Goal: Feedback & Contribution: Contribute content

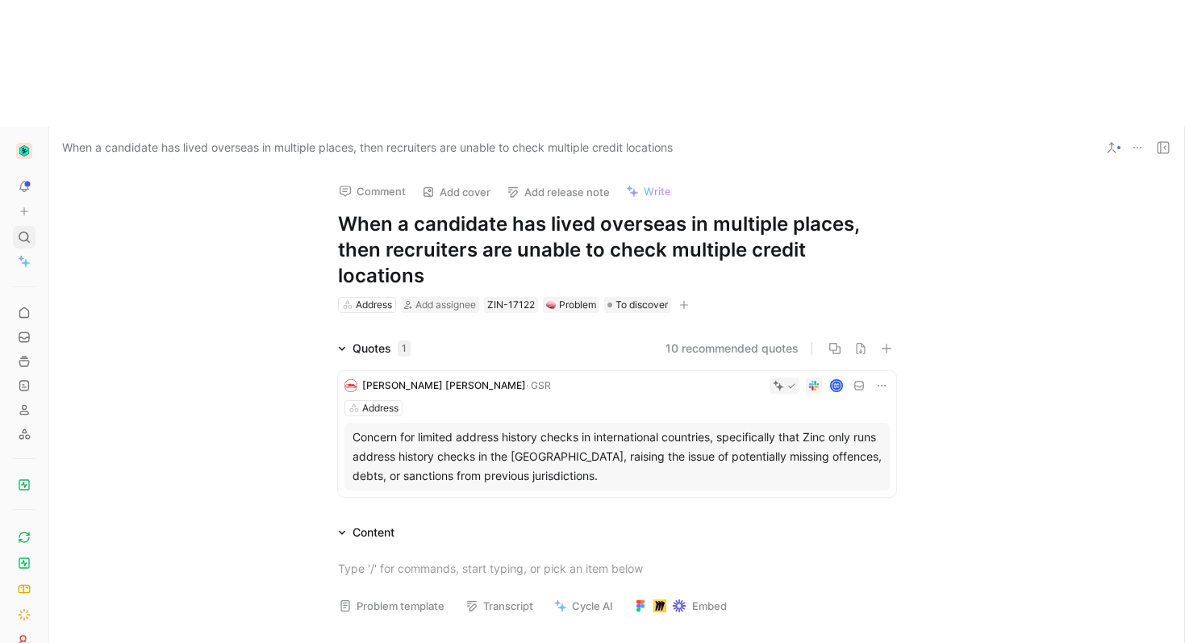
click at [28, 226] on div at bounding box center [24, 237] width 23 height 23
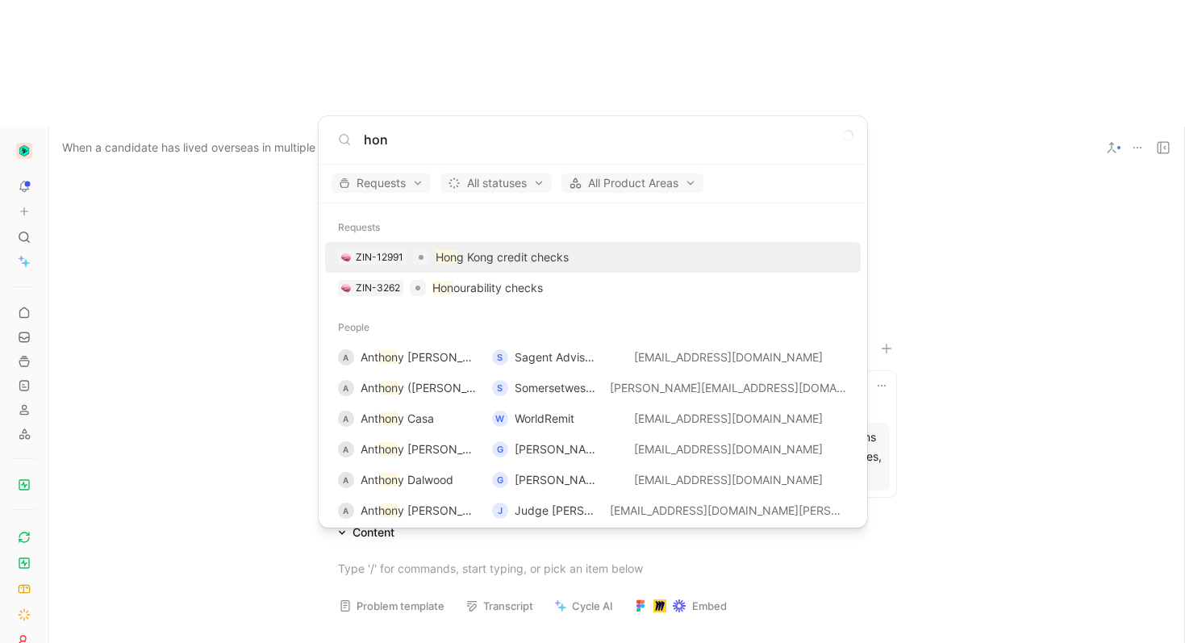
type input "hon"
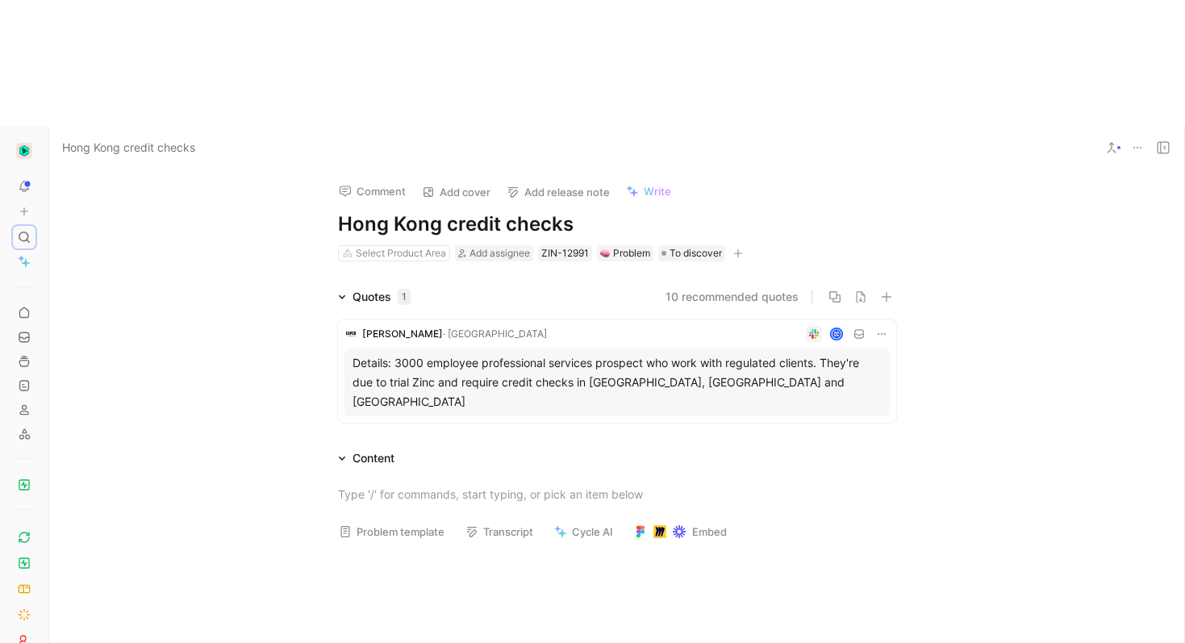
click at [616, 353] on div "Details: 3000 employee professional services prospect who work with regulated c…" at bounding box center [616, 382] width 529 height 58
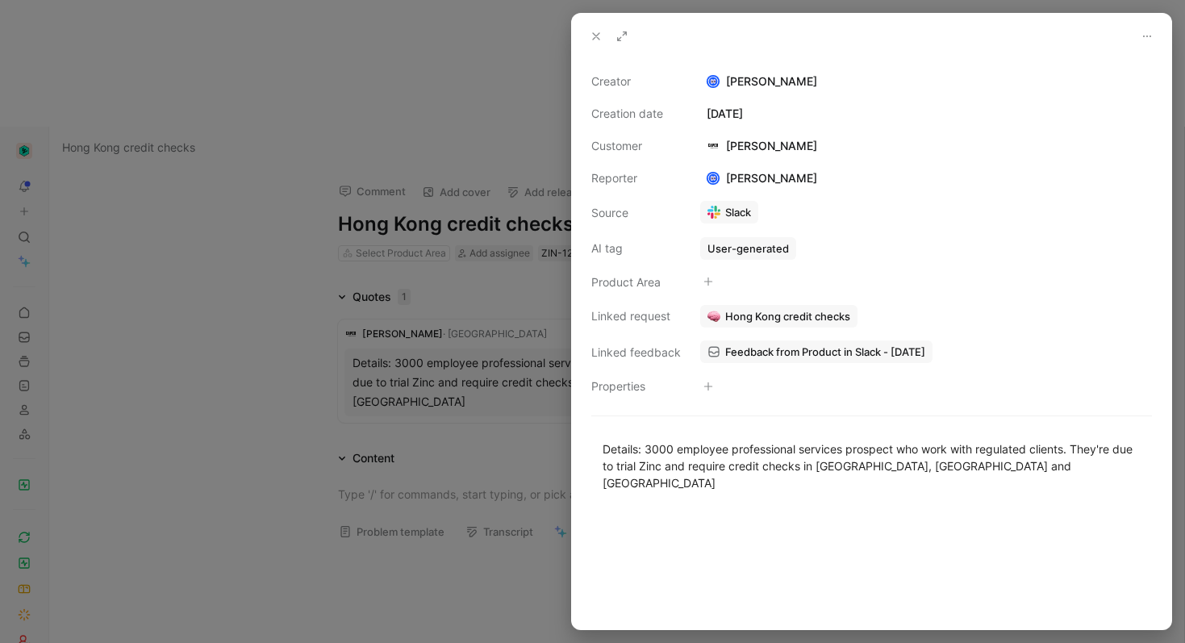
click at [807, 351] on span "Feedback from Product in Slack - 5/6/2025" at bounding box center [825, 351] width 200 height 15
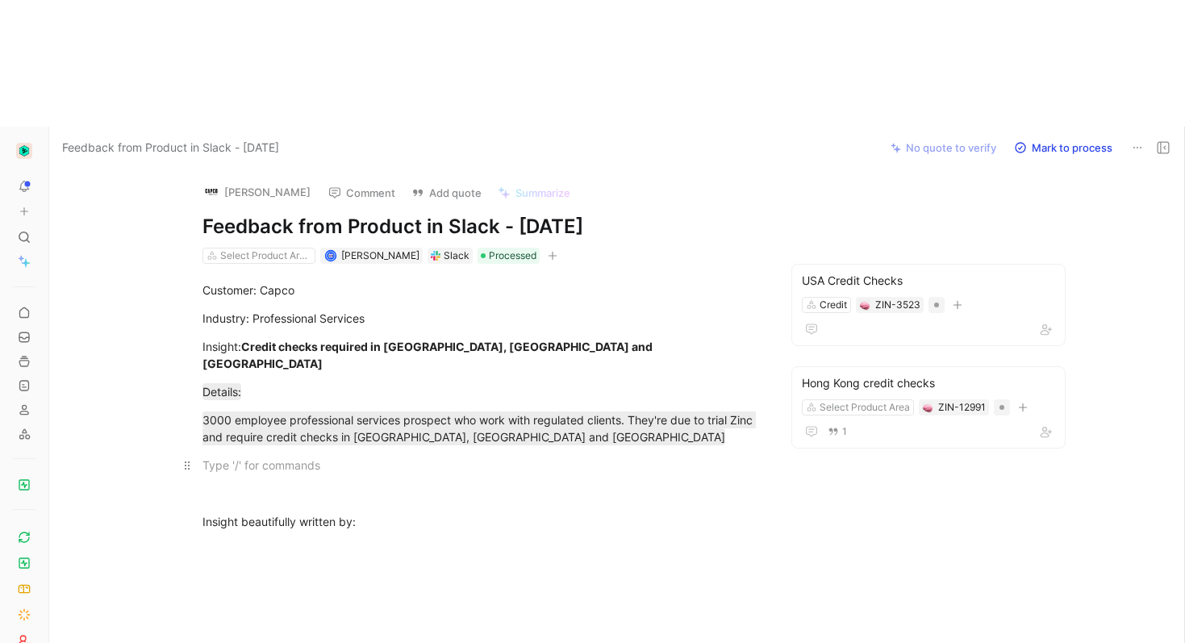
click at [541, 452] on p at bounding box center [481, 465] width 619 height 27
click at [511, 411] on div "3000 employee professional services prospect who work with regulated clients. T…" at bounding box center [481, 428] width 558 height 34
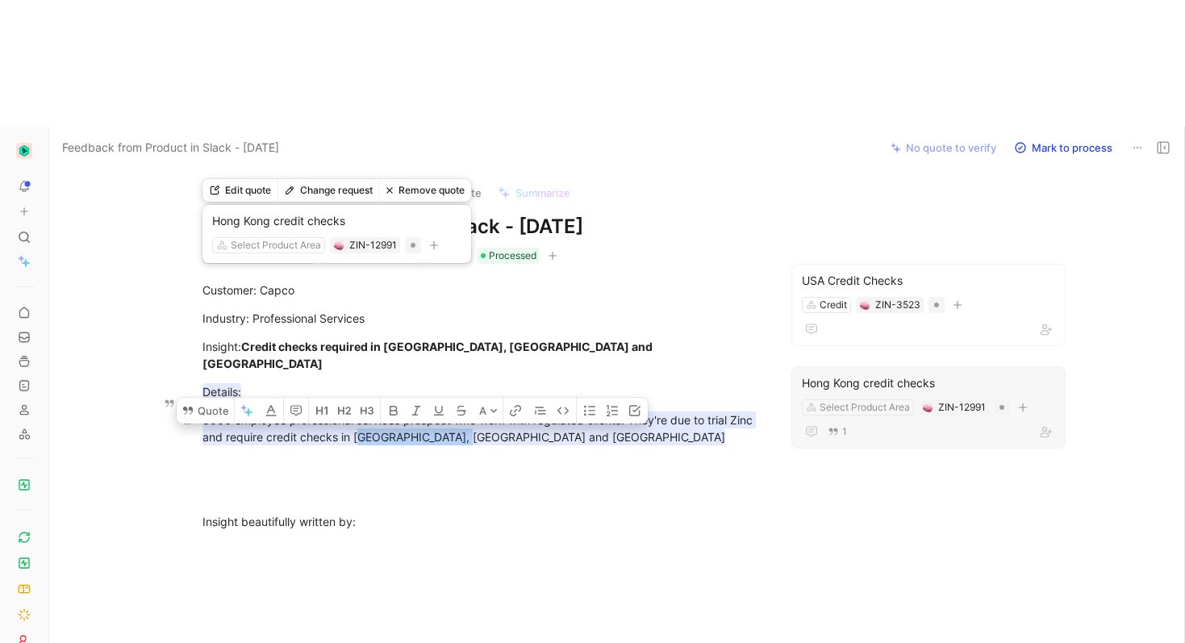
drag, startPoint x: 547, startPoint y: 293, endPoint x: 369, endPoint y: 299, distance: 178.4
click at [357, 411] on div "3000 employee professional services prospect who work with regulated clients. T…" at bounding box center [481, 428] width 558 height 34
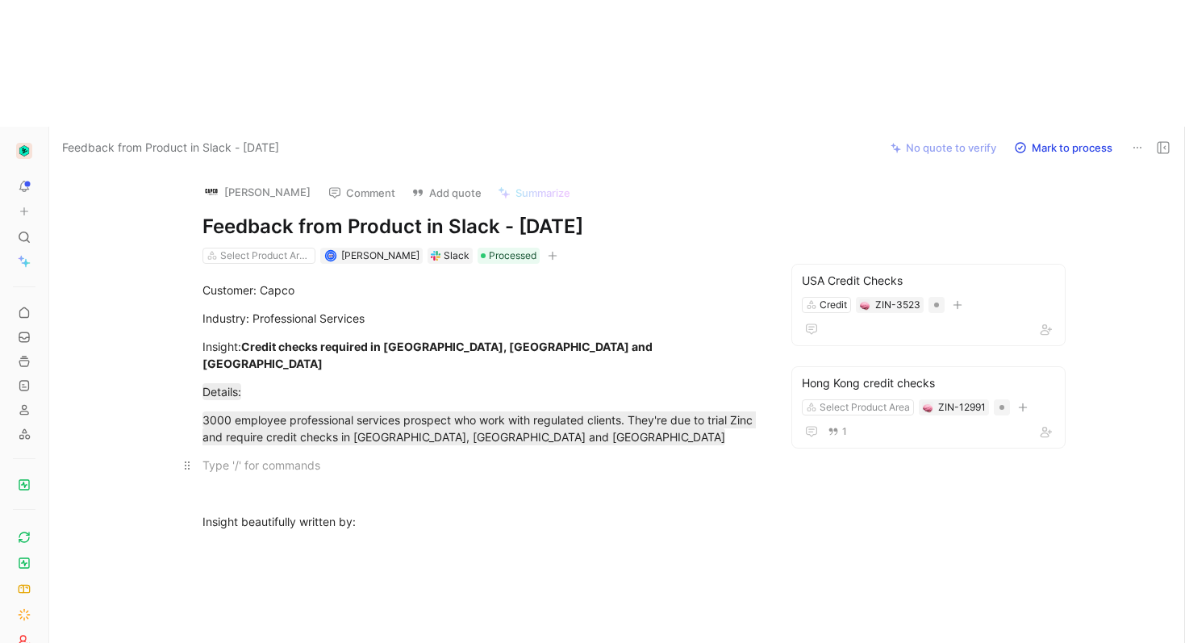
click at [486, 452] on p at bounding box center [481, 465] width 619 height 27
click at [590, 513] on div "Insight beautifully written by:" at bounding box center [481, 521] width 558 height 17
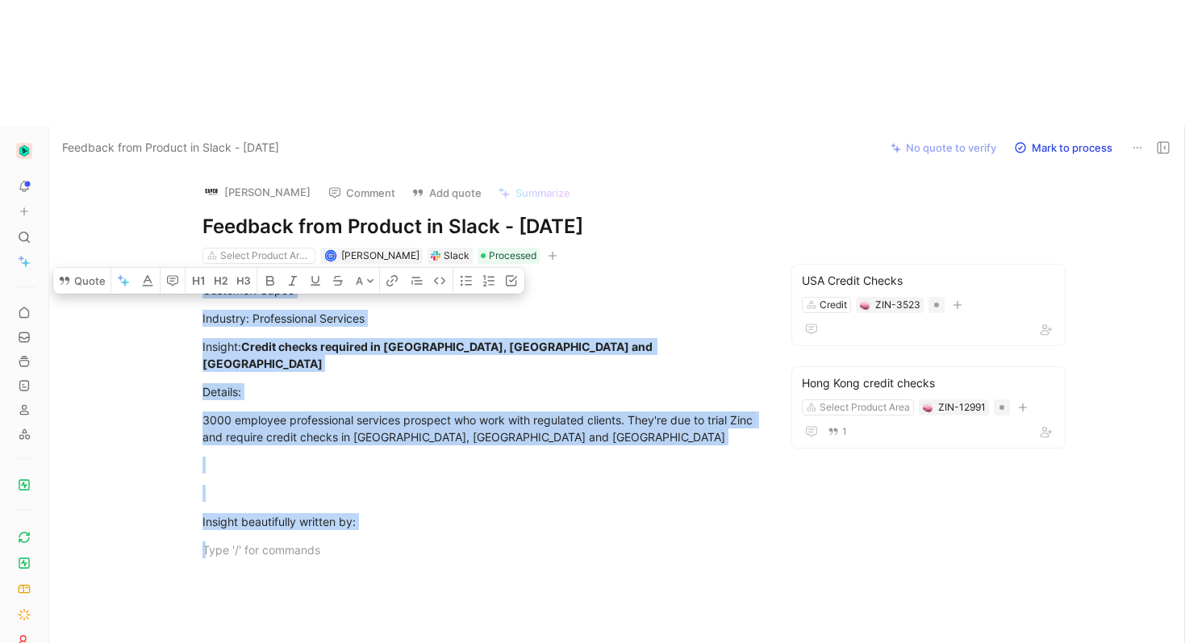
drag, startPoint x: 442, startPoint y: 394, endPoint x: 198, endPoint y: 131, distance: 359.0
click at [198, 169] on div "Adriana Fusekova Comment Add quote Summarize Feedback from Product in Slack - 5…" at bounding box center [616, 469] width 1135 height 601
click at [103, 268] on button "Quote" at bounding box center [81, 281] width 57 height 26
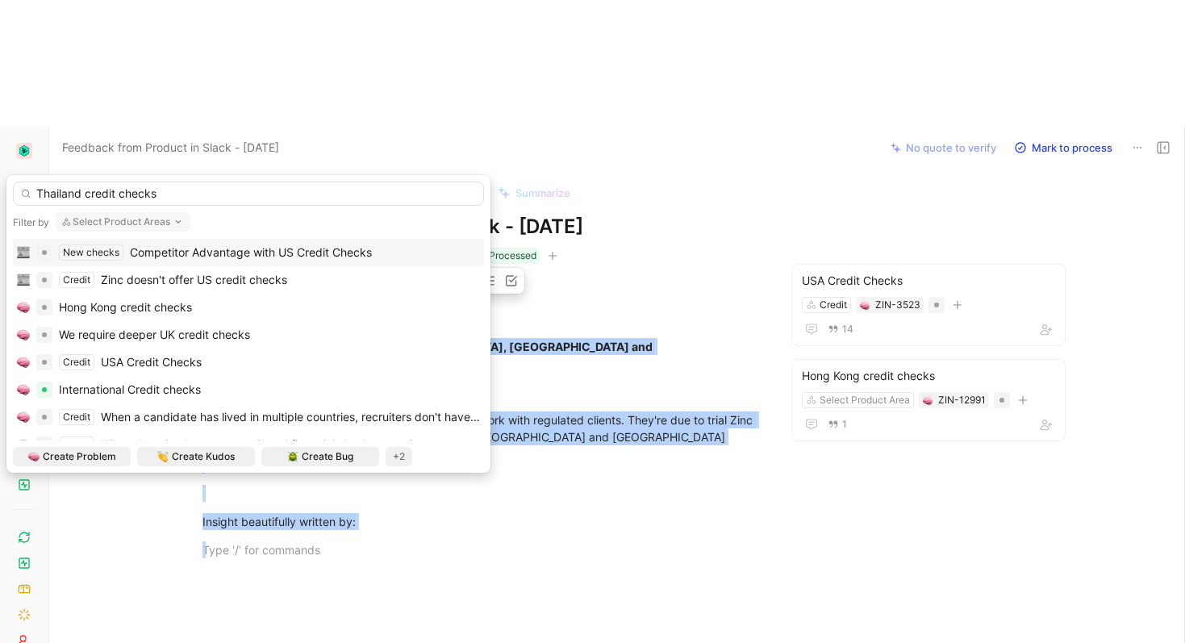
type input "Thailand credit checks"
click at [132, 223] on button "Select Product Areas" at bounding box center [123, 221] width 135 height 19
type input "cred"
click at [133, 294] on div "Cred it" at bounding box center [169, 286] width 211 height 19
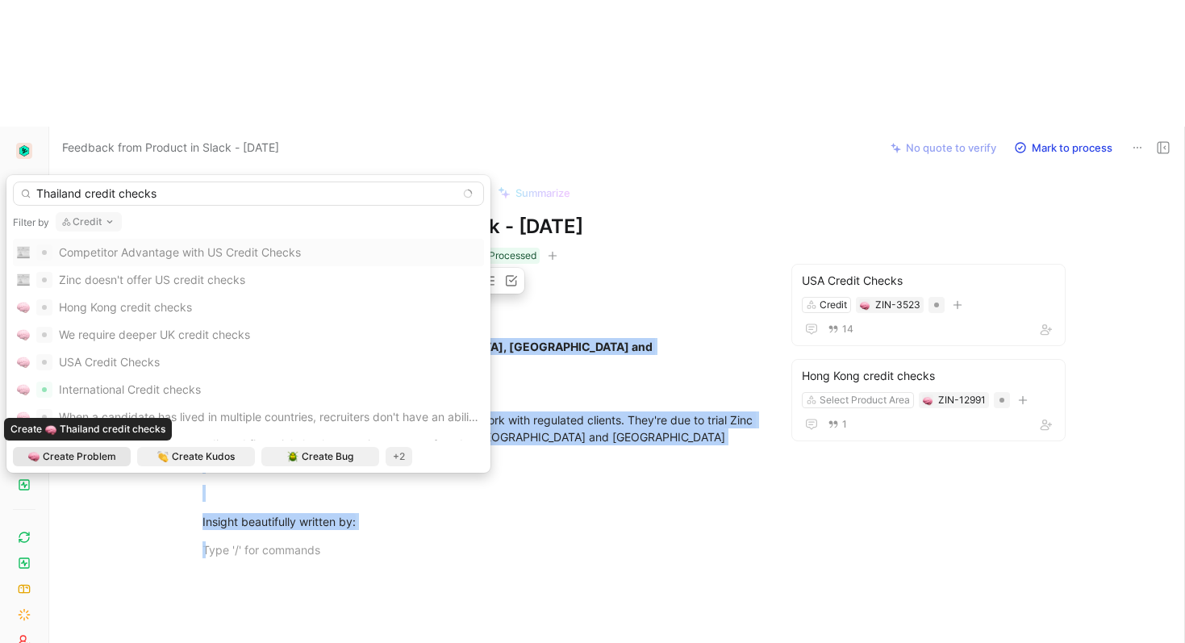
click at [63, 460] on span "Create Problem" at bounding box center [79, 456] width 73 height 16
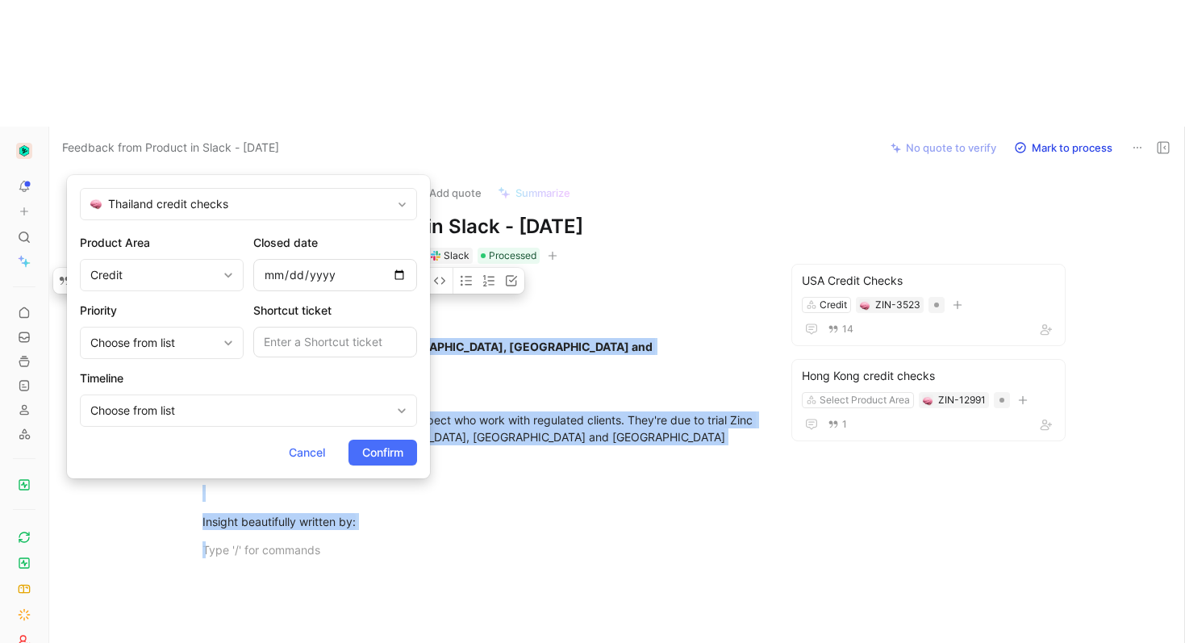
drag, startPoint x: 373, startPoint y: 457, endPoint x: 414, endPoint y: 444, distance: 43.1
click at [373, 457] on span "Confirm" at bounding box center [382, 452] width 41 height 19
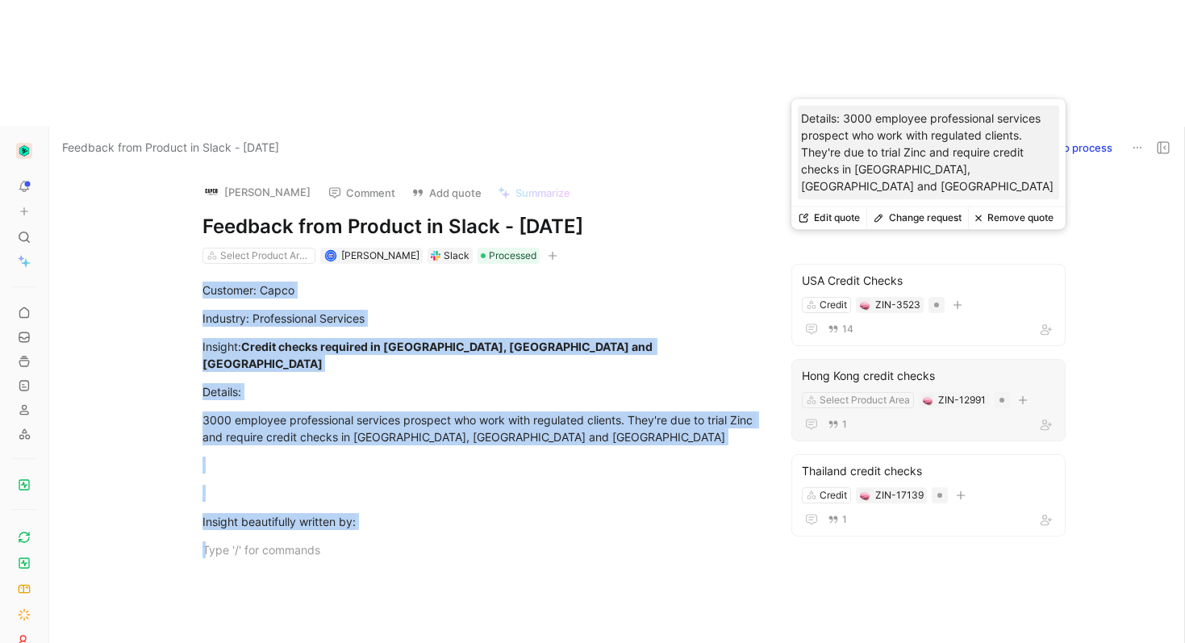
click at [870, 366] on div "Hong Kong credit checks" at bounding box center [928, 375] width 253 height 19
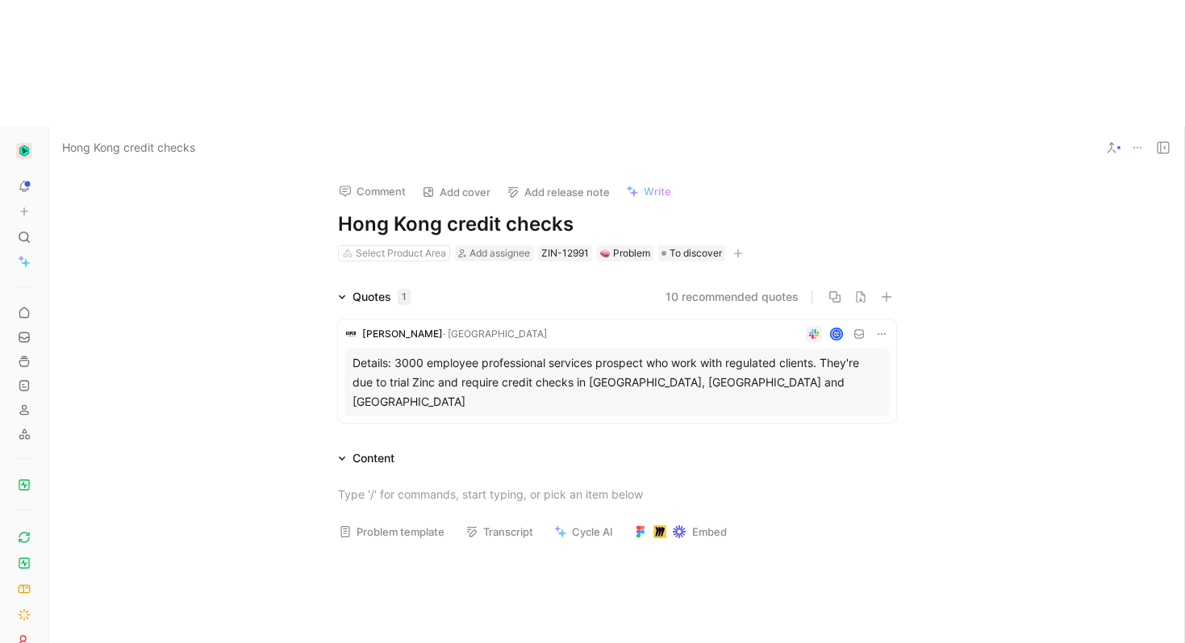
click at [1103, 136] on button at bounding box center [1111, 147] width 23 height 23
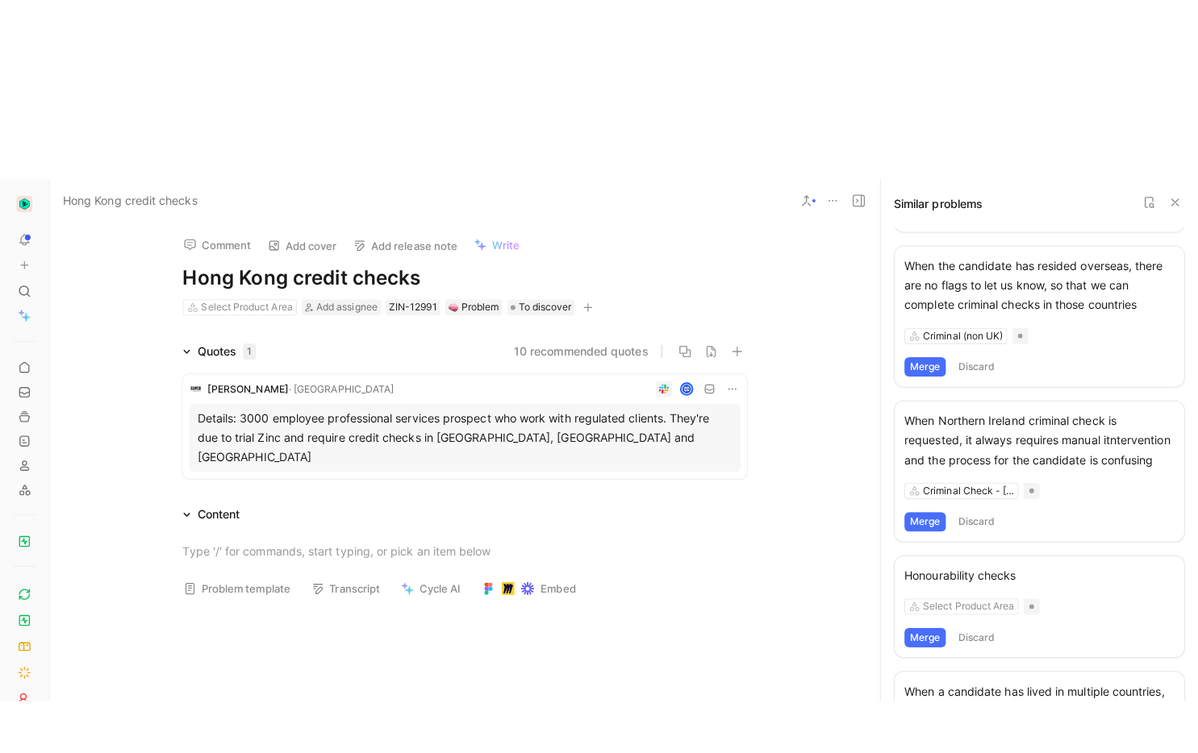
scroll to position [735, 0]
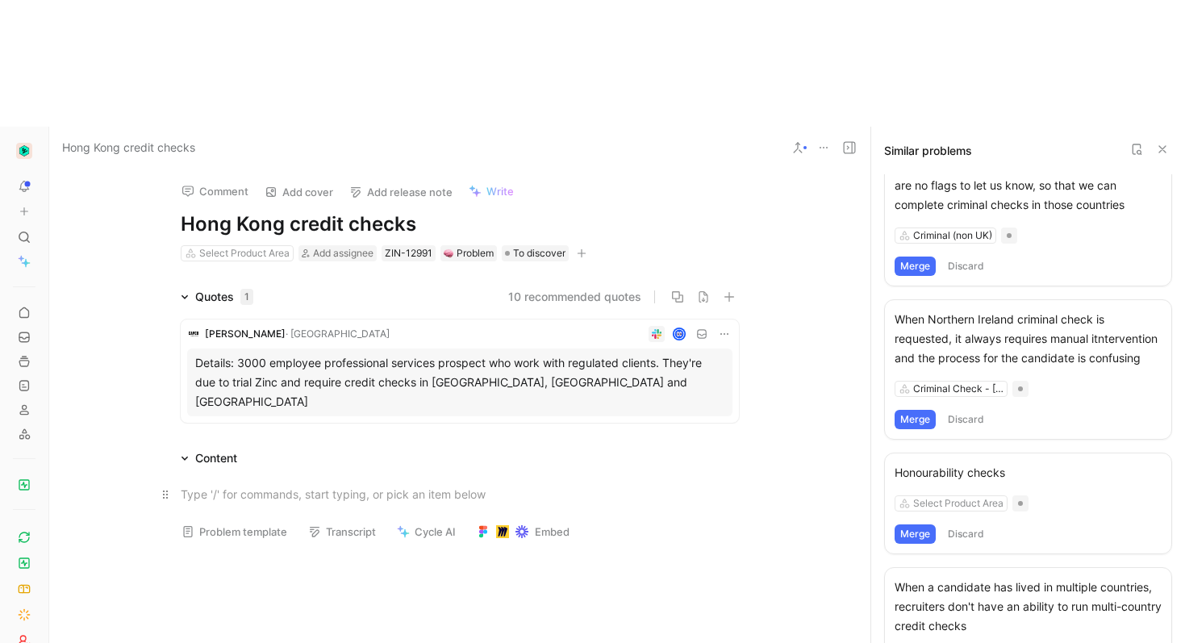
drag, startPoint x: 740, startPoint y: 371, endPoint x: 744, endPoint y: 352, distance: 20.0
click at [740, 468] on div at bounding box center [459, 494] width 821 height 52
click at [1163, 143] on icon at bounding box center [1162, 149] width 13 height 13
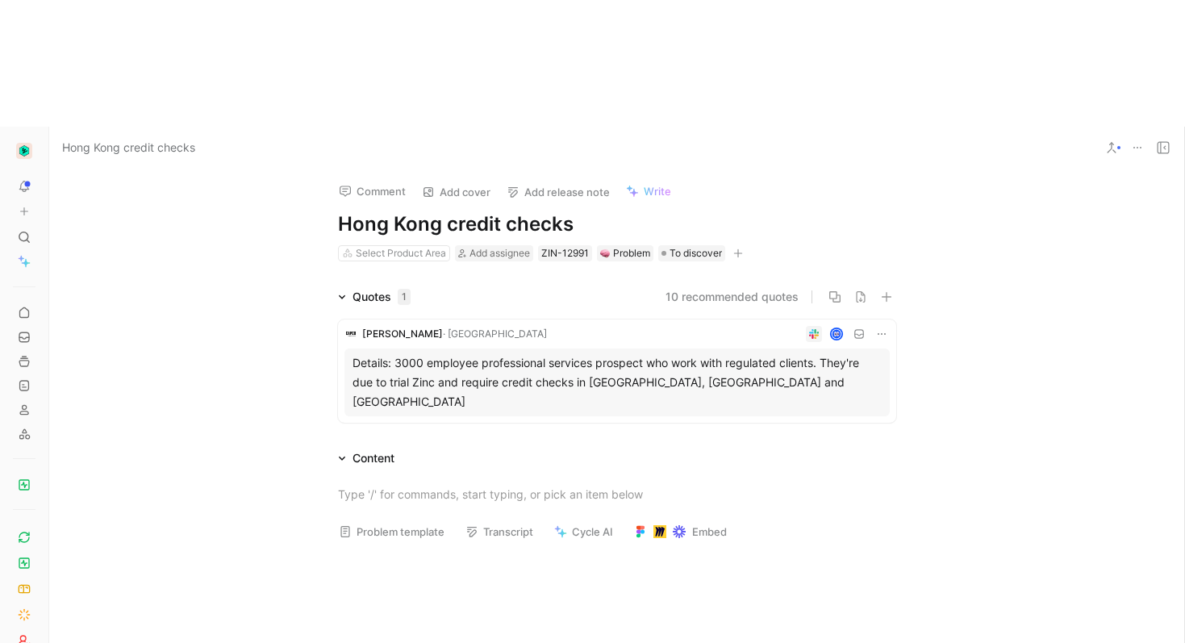
drag, startPoint x: 239, startPoint y: 126, endPoint x: 327, endPoint y: 60, distance: 110.0
click at [239, 169] on div "Comment Add cover Add release note Write Hong Kong credit checks Select Product…" at bounding box center [616, 469] width 1135 height 601
click at [168, 468] on div "Problem template Transcript Cycle AI Embed" at bounding box center [616, 511] width 1135 height 86
click at [715, 245] on span "To discover" at bounding box center [695, 253] width 52 height 16
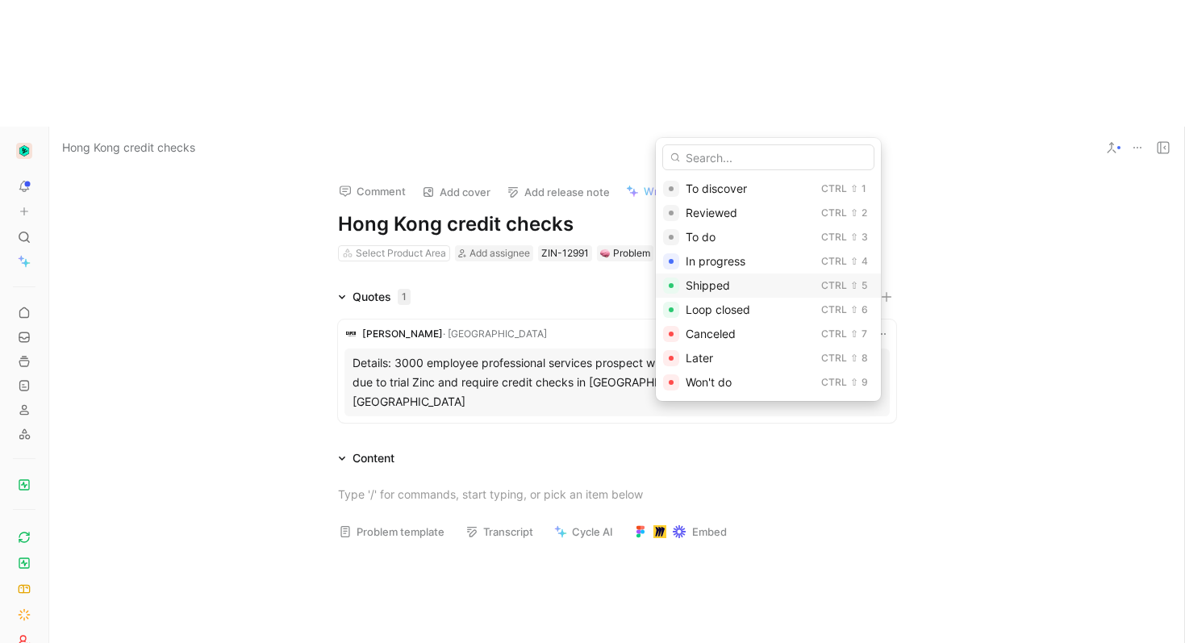
click at [821, 292] on div "Ctrl ⇧ 5" at bounding box center [844, 285] width 46 height 16
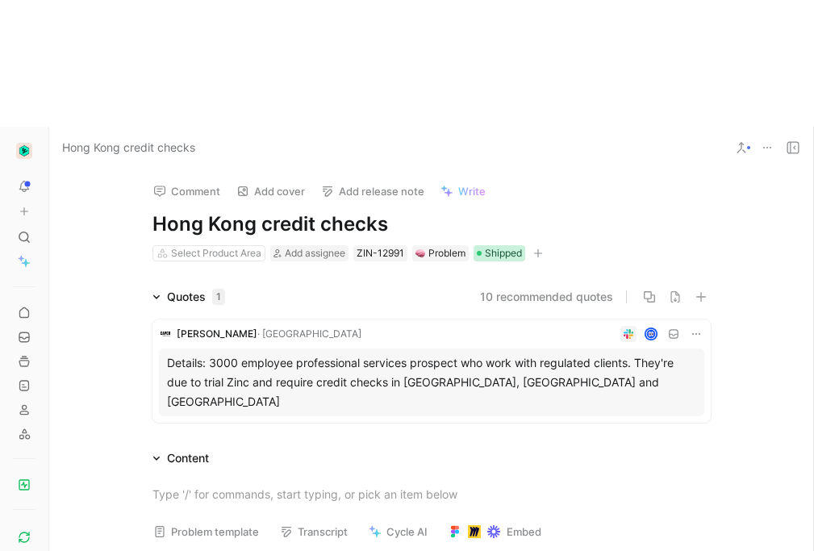
click at [473, 245] on div "Shipped" at bounding box center [499, 253] width 52 height 16
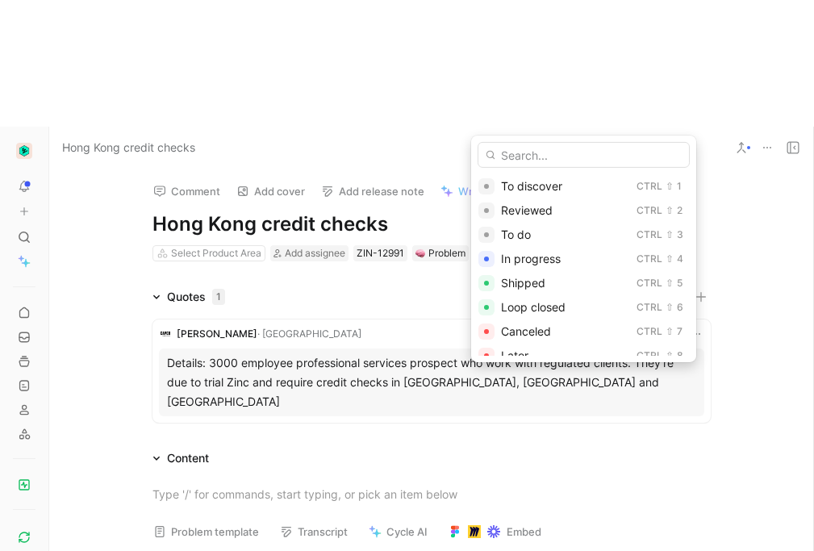
drag, startPoint x: 373, startPoint y: 165, endPoint x: 448, endPoint y: 135, distance: 80.3
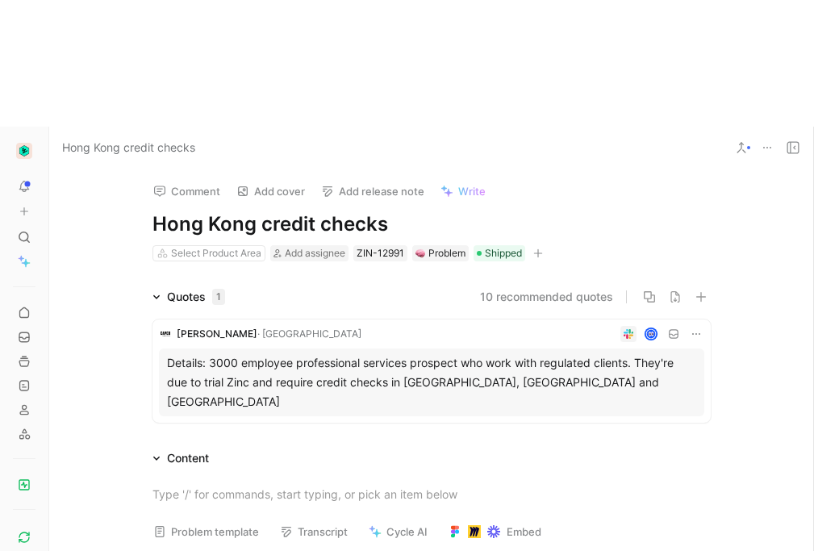
click at [452, 169] on div "Comment Add cover Add release note Write Hong Kong credit checks Select Product…" at bounding box center [431, 423] width 765 height 509
click at [485, 245] on span "Shipped" at bounding box center [503, 253] width 37 height 16
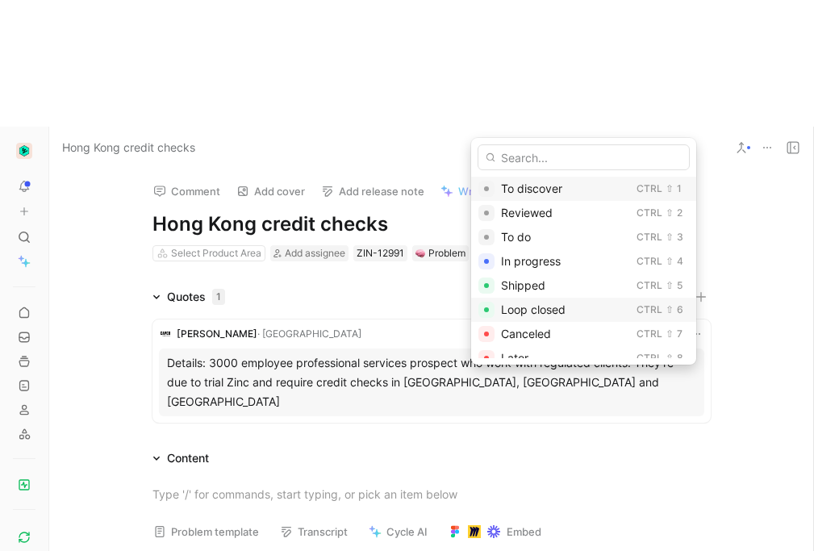
click at [553, 313] on span "Loop closed" at bounding box center [533, 309] width 65 height 14
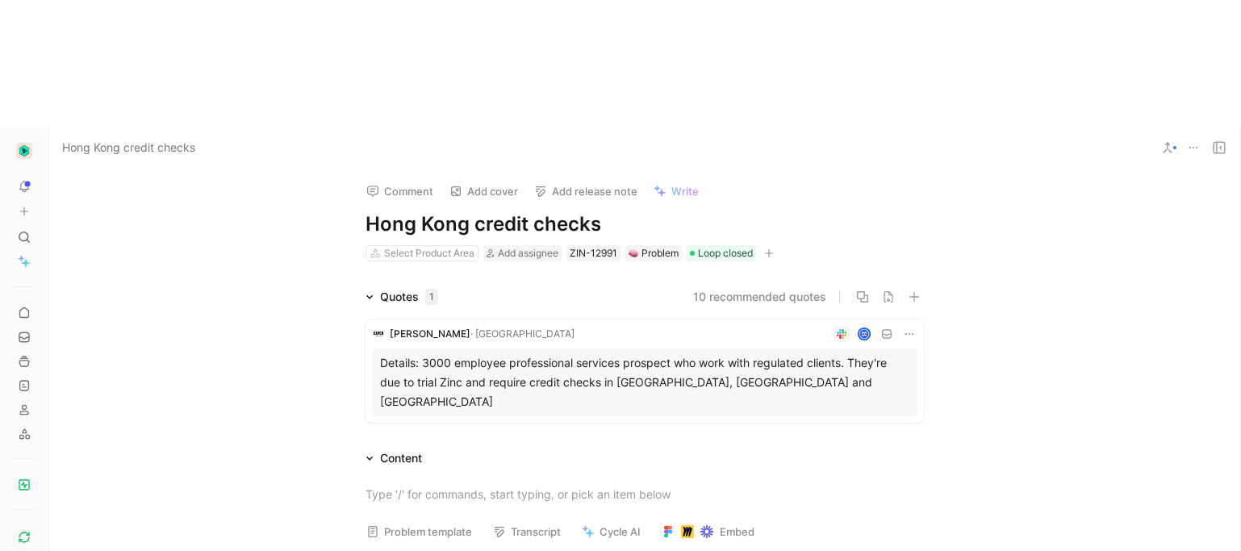
click at [177, 169] on div "Comment Add cover Add release note Write Hong Kong credit checks Select Product…" at bounding box center [644, 423] width 1191 height 509
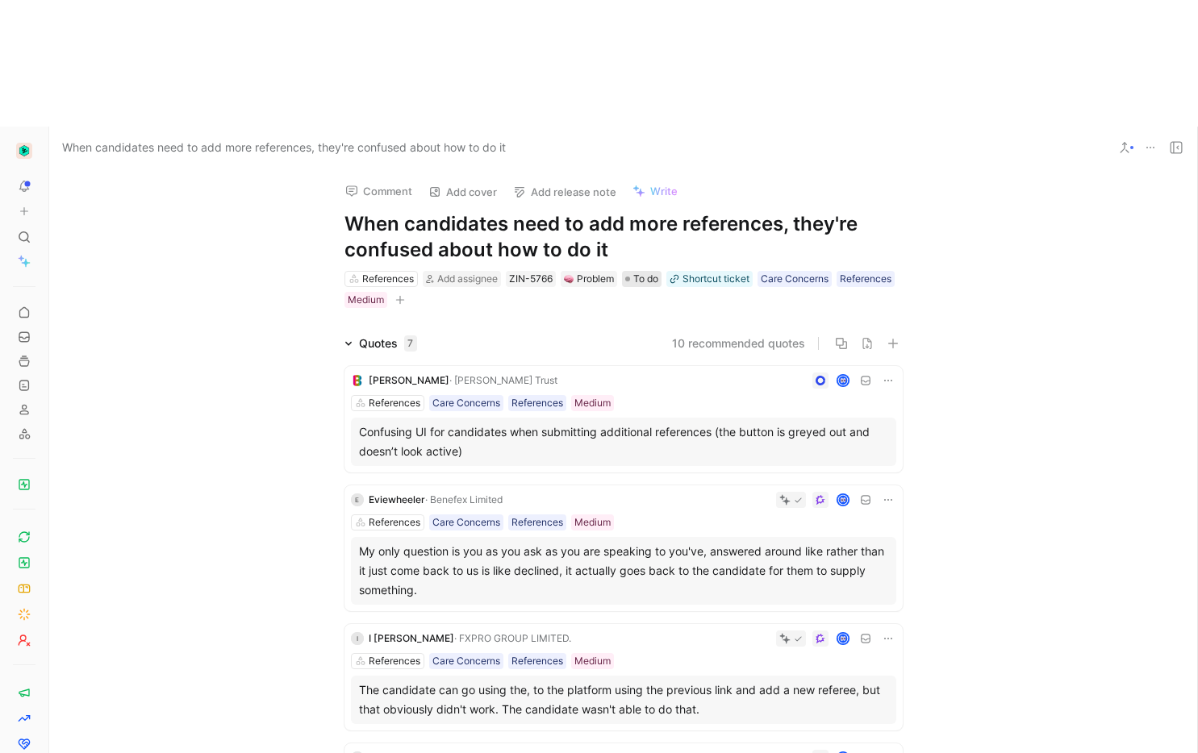
click at [644, 269] on div "References Add assignee ZIN-5766 Problem To do Shortcut ticket Care Concerns Re…" at bounding box center [623, 289] width 561 height 40
click at [643, 271] on span "To do" at bounding box center [645, 279] width 25 height 16
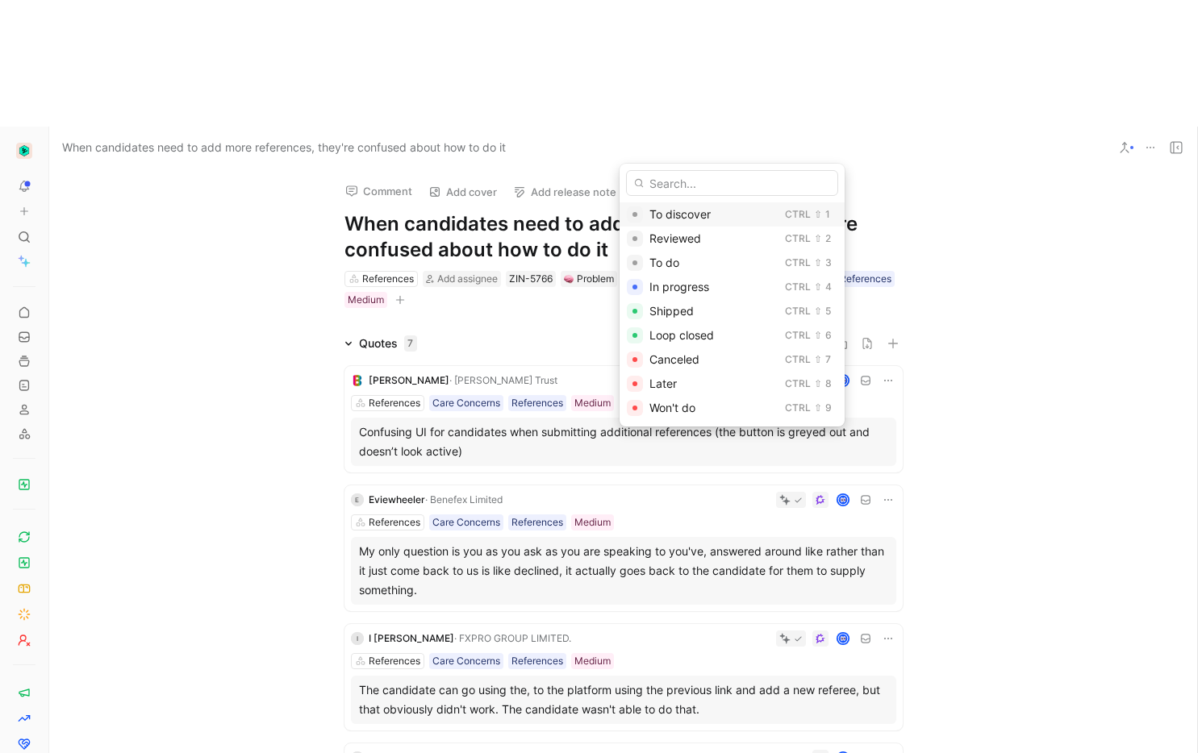
click at [650, 214] on span "To discover" at bounding box center [679, 214] width 61 height 14
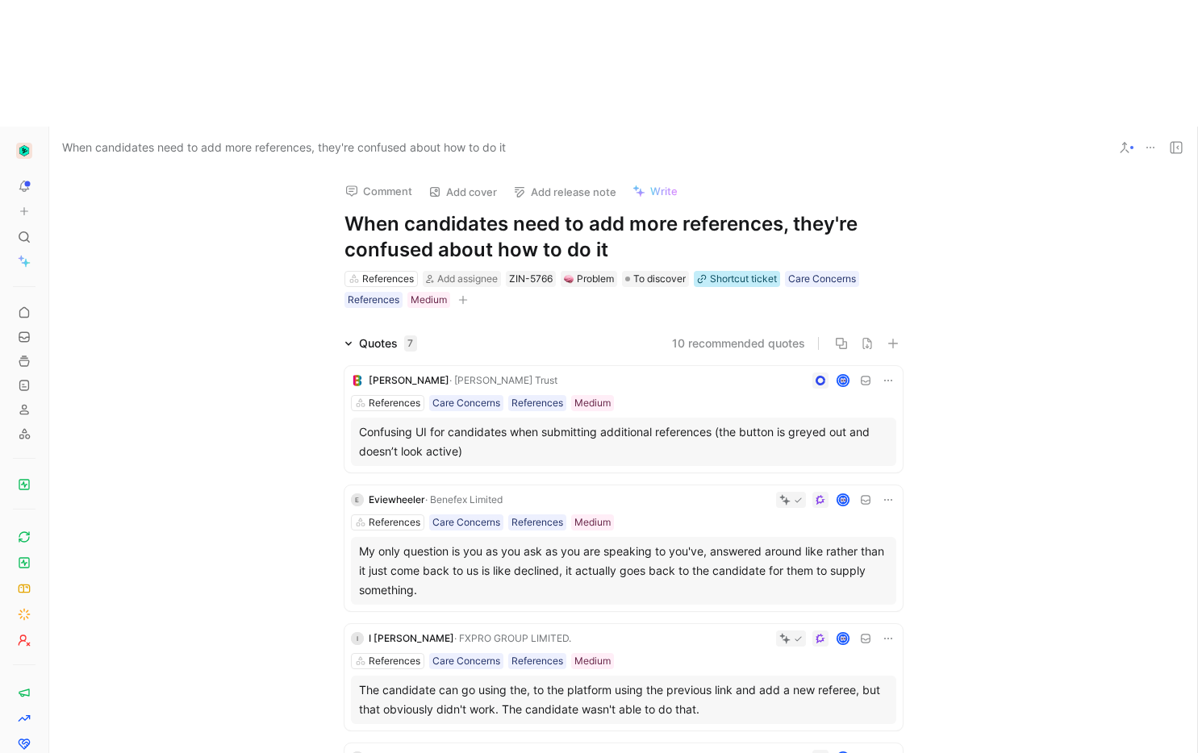
click at [711, 271] on div "Shortcut ticket" at bounding box center [743, 279] width 67 height 16
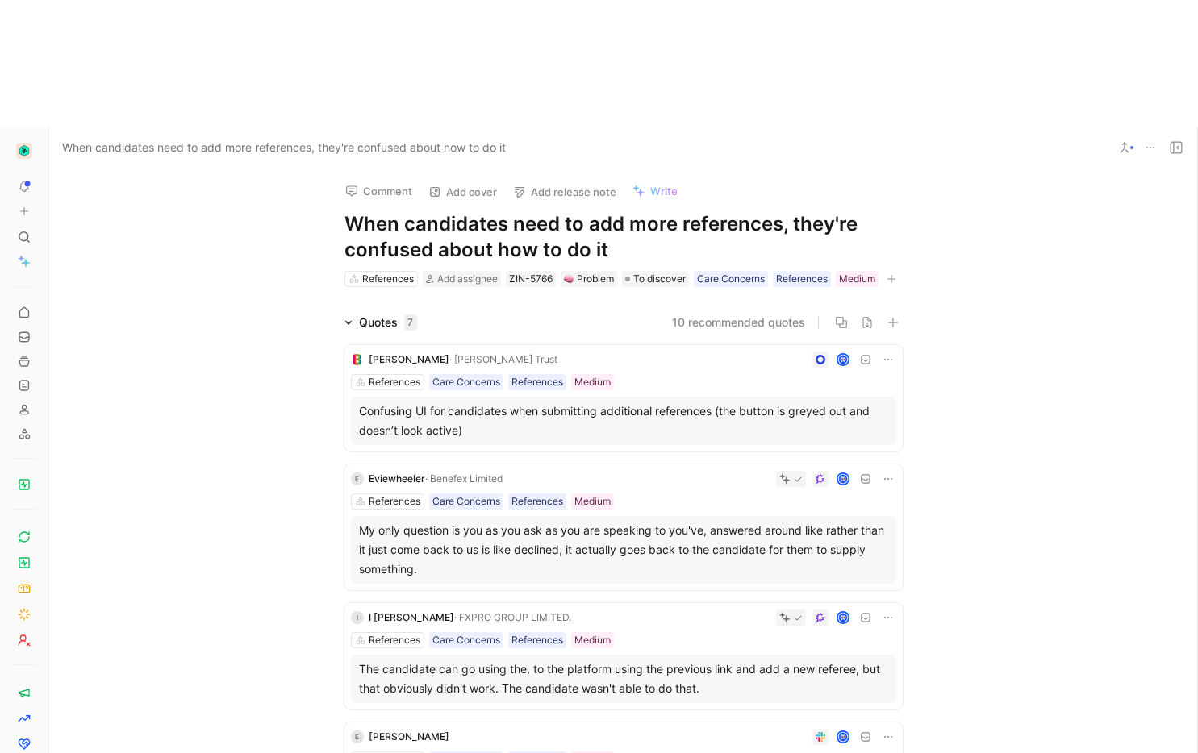
drag, startPoint x: 1159, startPoint y: 129, endPoint x: 1101, endPoint y: 98, distance: 66.0
click at [1159, 169] on div "Comment Add cover Add release note Write When candidates need to add more refer…" at bounding box center [623, 524] width 1148 height 711
drag, startPoint x: 15, startPoint y: 111, endPoint x: 227, endPoint y: 91, distance: 213.9
click at [15, 226] on div at bounding box center [24, 237] width 23 height 23
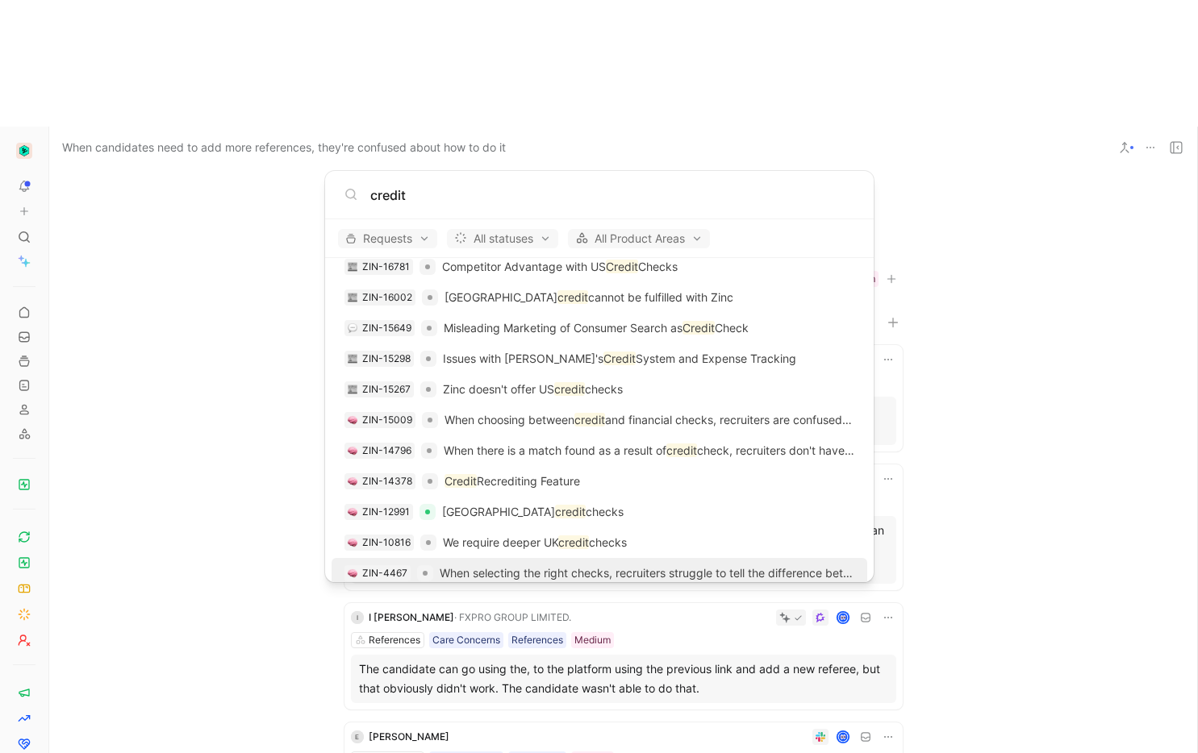
scroll to position [0, 0]
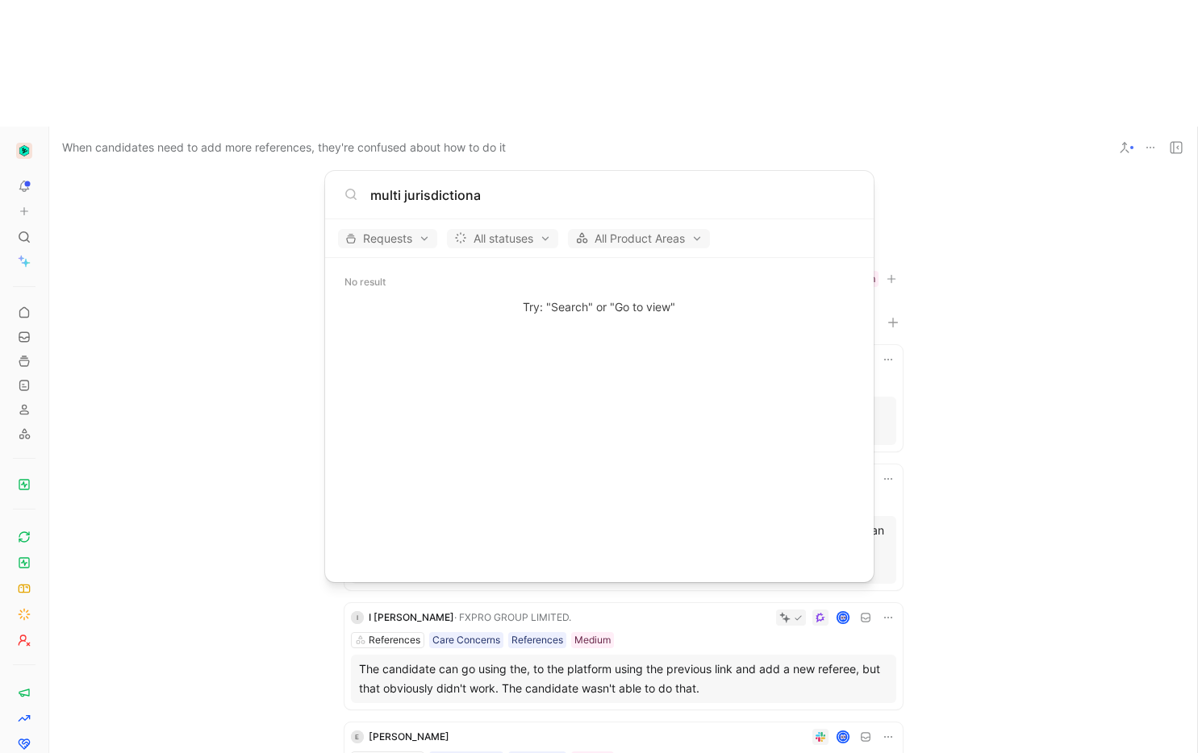
type input "multi jurisdictional"
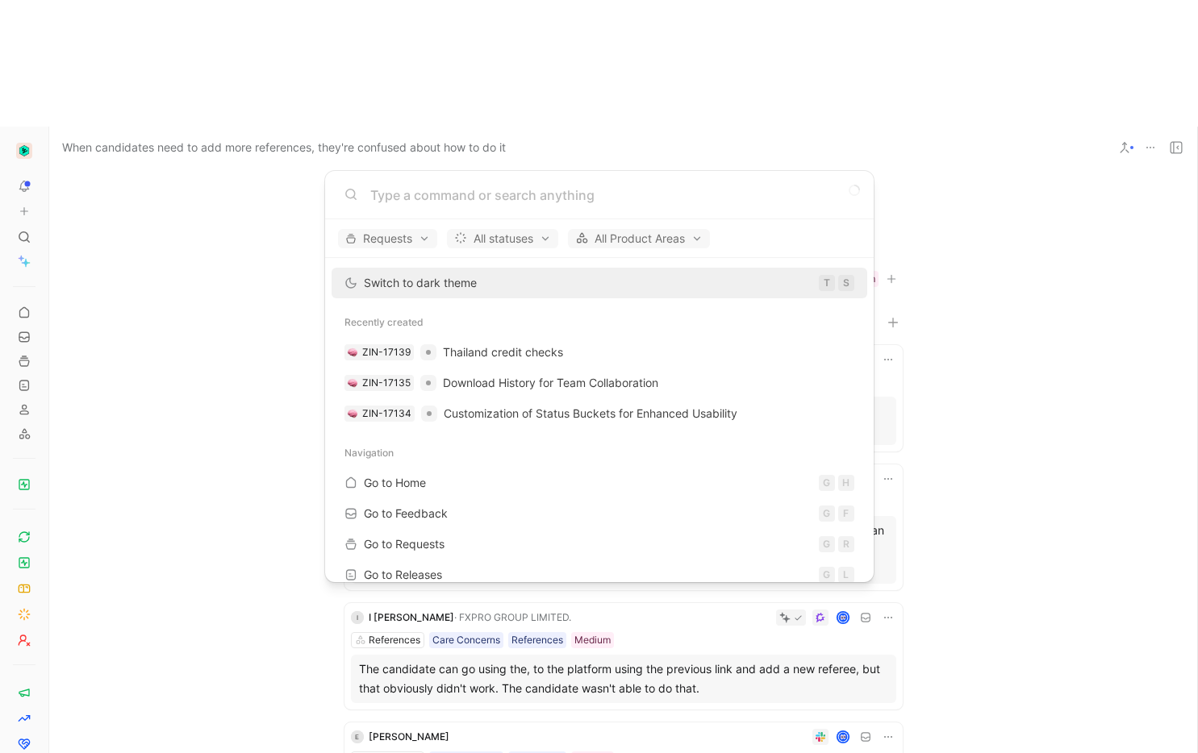
click at [231, 297] on body "To pick up a draggable item, press the space bar. While dragging, use the arrow…" at bounding box center [599, 376] width 1198 height 753
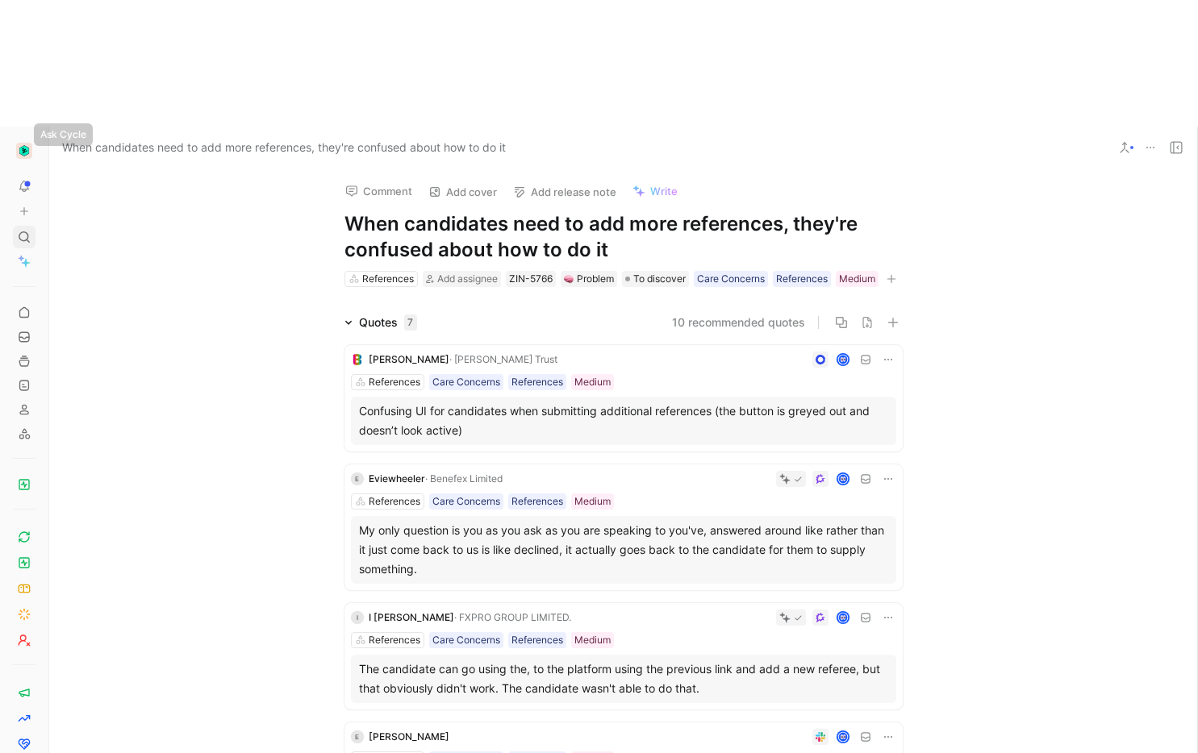
click at [18, 231] on icon at bounding box center [24, 237] width 13 height 13
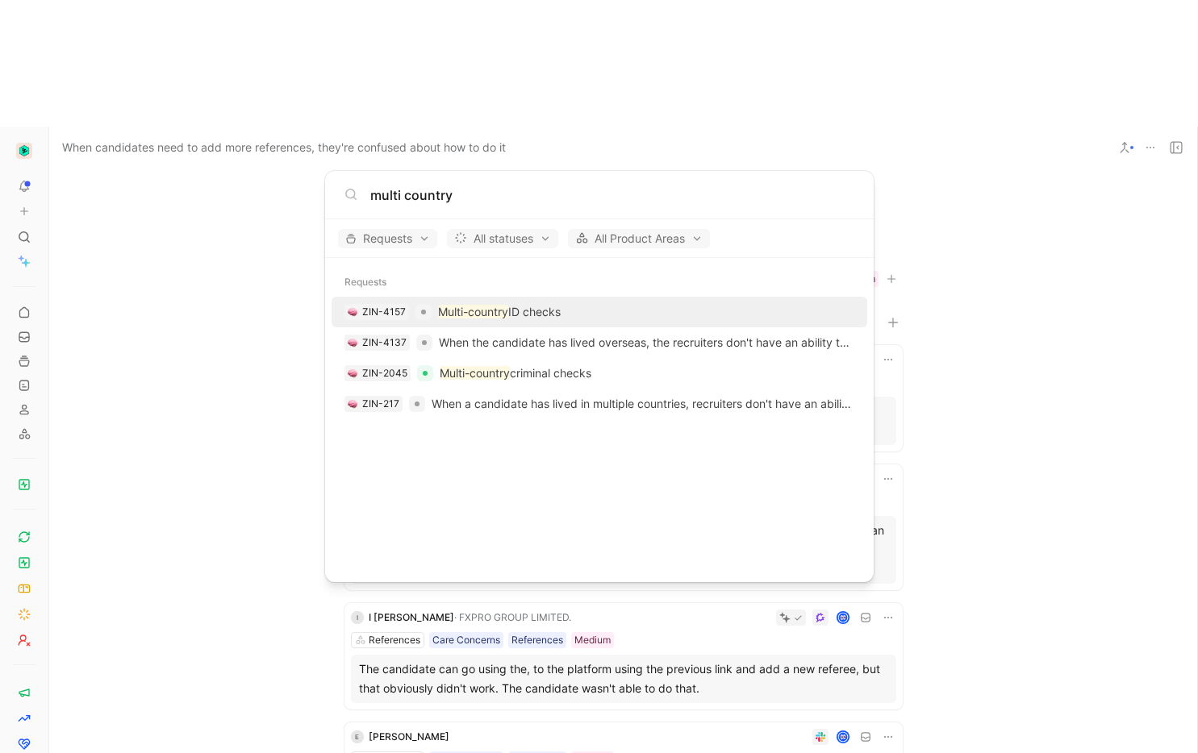
type input "multi country"
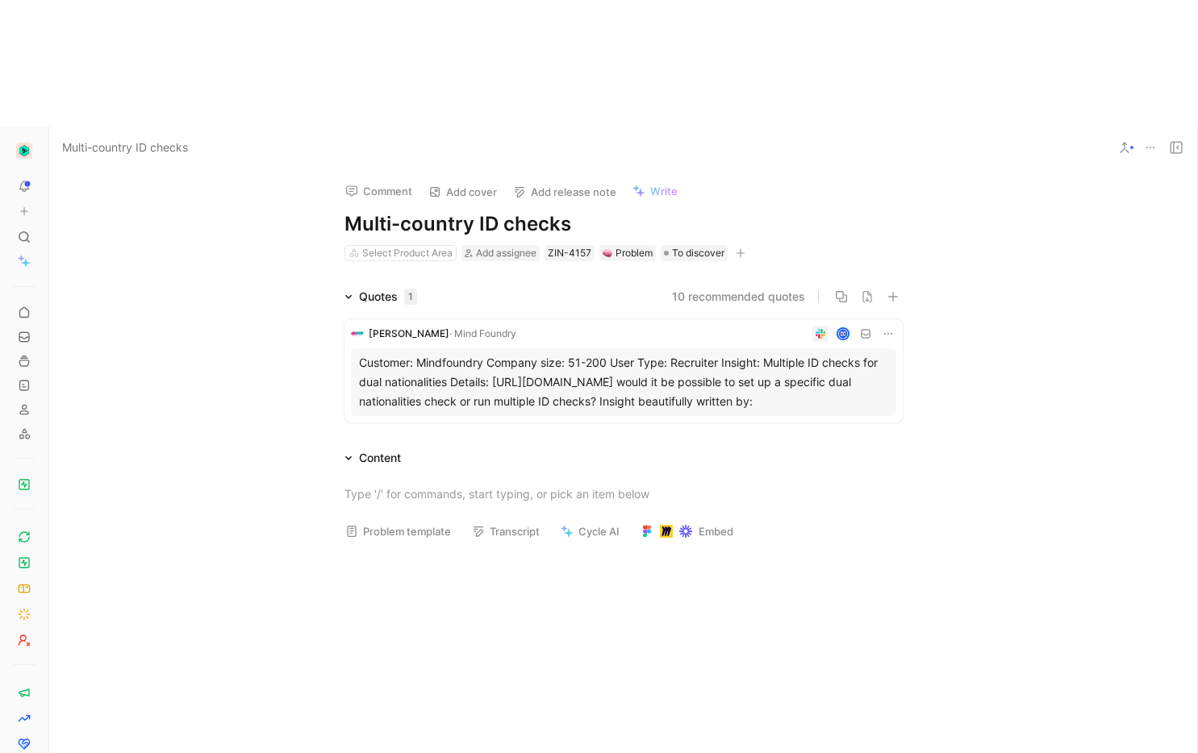
click at [726, 353] on div "Customer: Mindfoundry Company size: 51-200 User Type: Recruiter Insight: Multip…" at bounding box center [623, 382] width 529 height 58
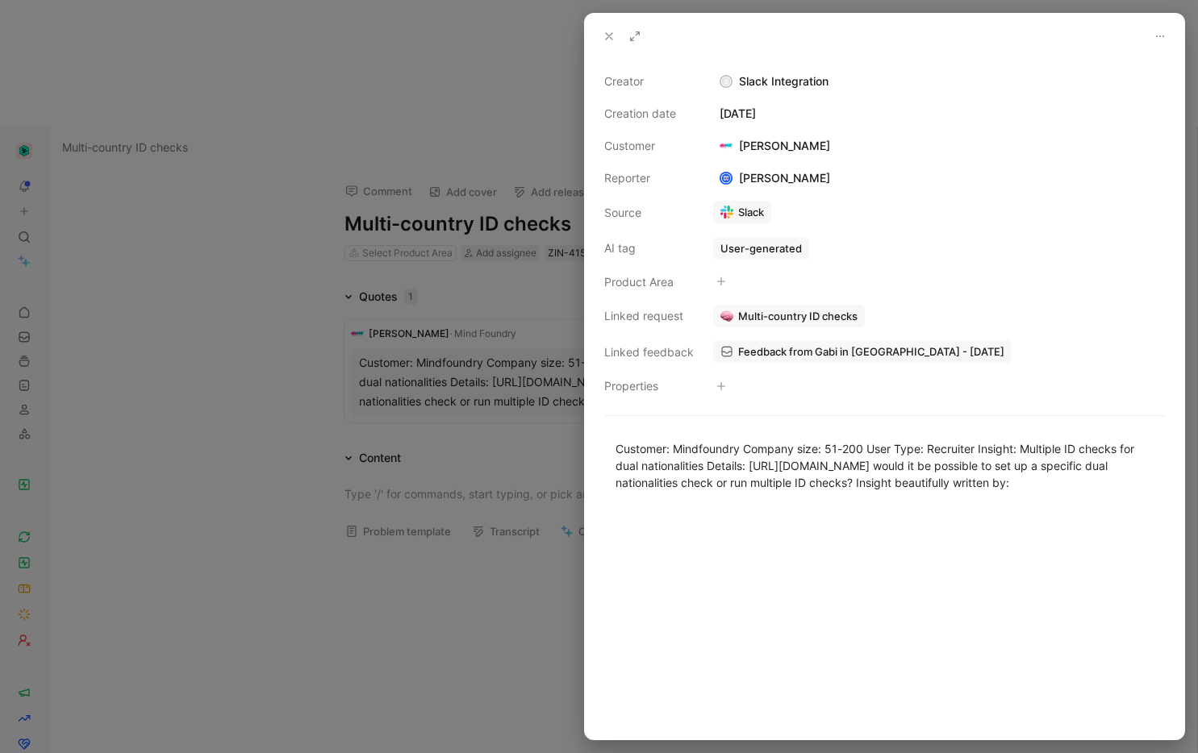
drag, startPoint x: 331, startPoint y: 352, endPoint x: 321, endPoint y: 189, distance: 163.2
click at [331, 352] on div at bounding box center [599, 376] width 1198 height 753
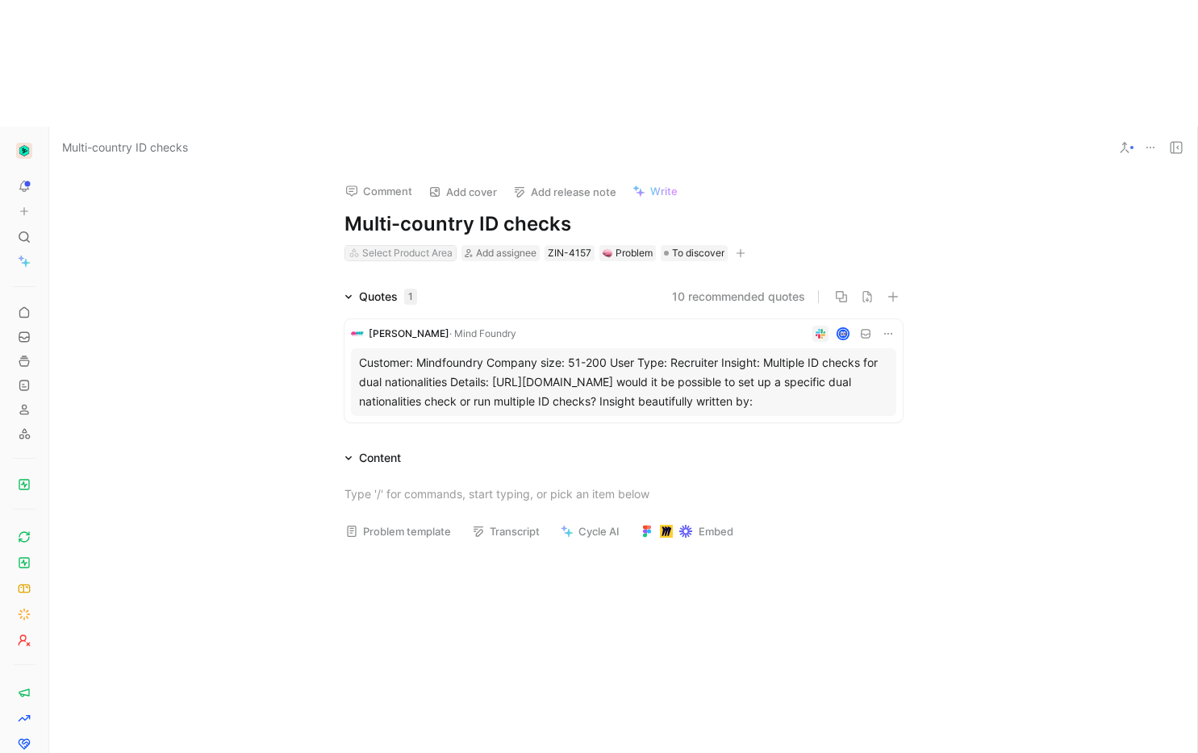
click at [405, 245] on div "Select Product Area" at bounding box center [407, 253] width 90 height 16
type input "d"
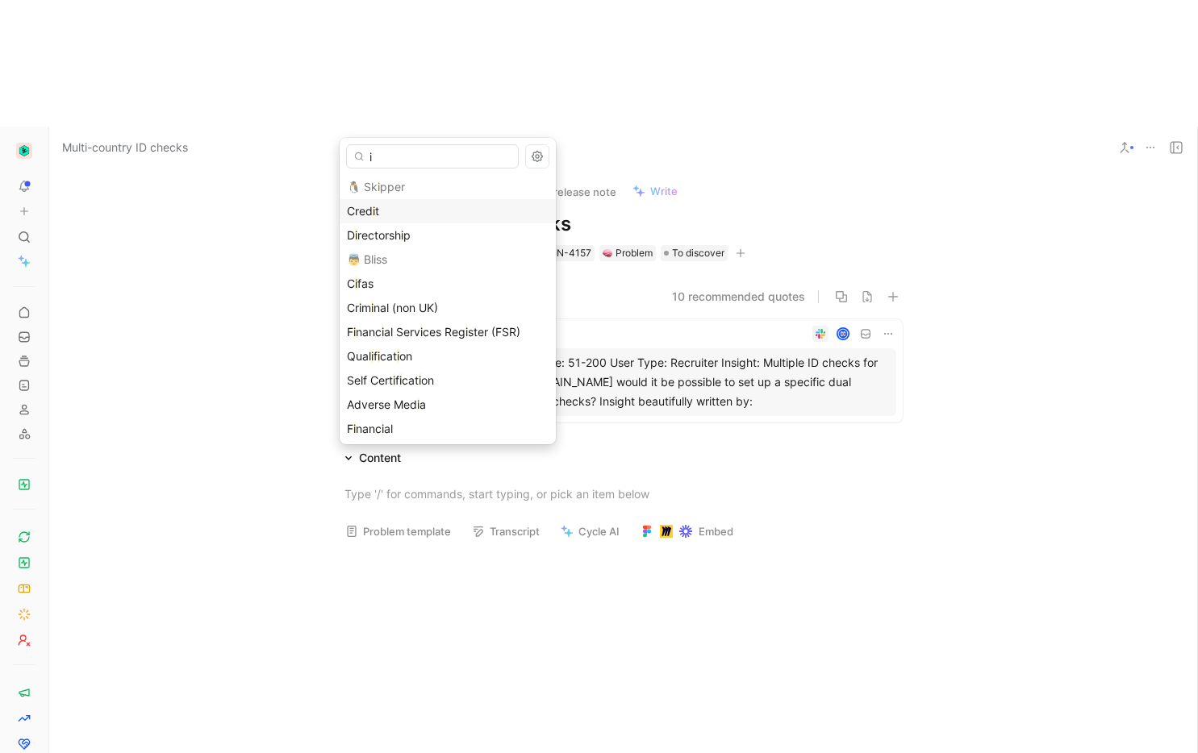
type input "id"
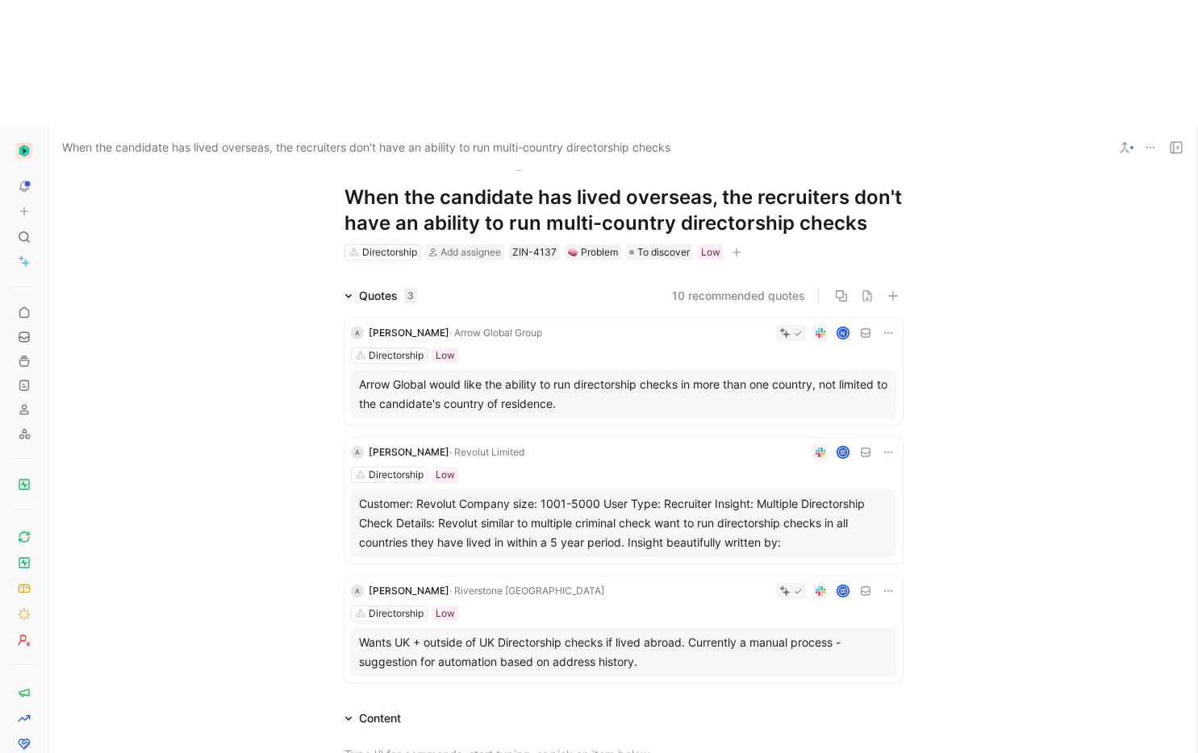
scroll to position [27, 0]
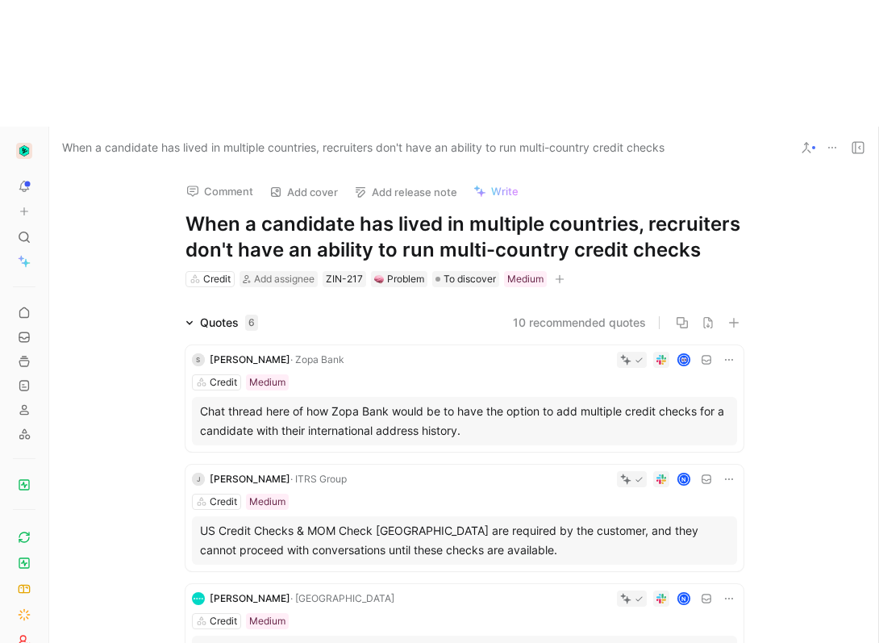
click at [26, 143] on img "button" at bounding box center [24, 151] width 16 height 16
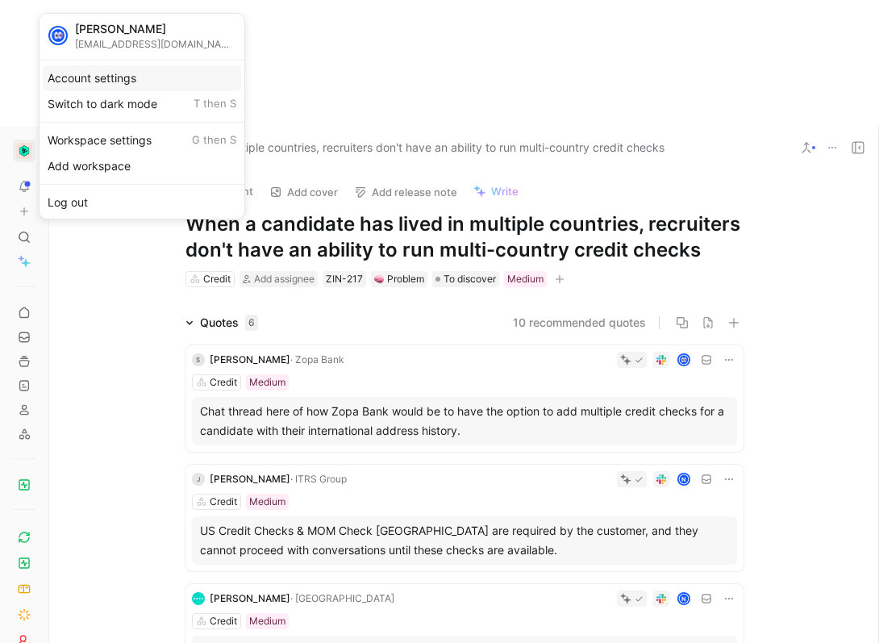
click at [71, 77] on div "Account settings" at bounding box center [142, 78] width 198 height 26
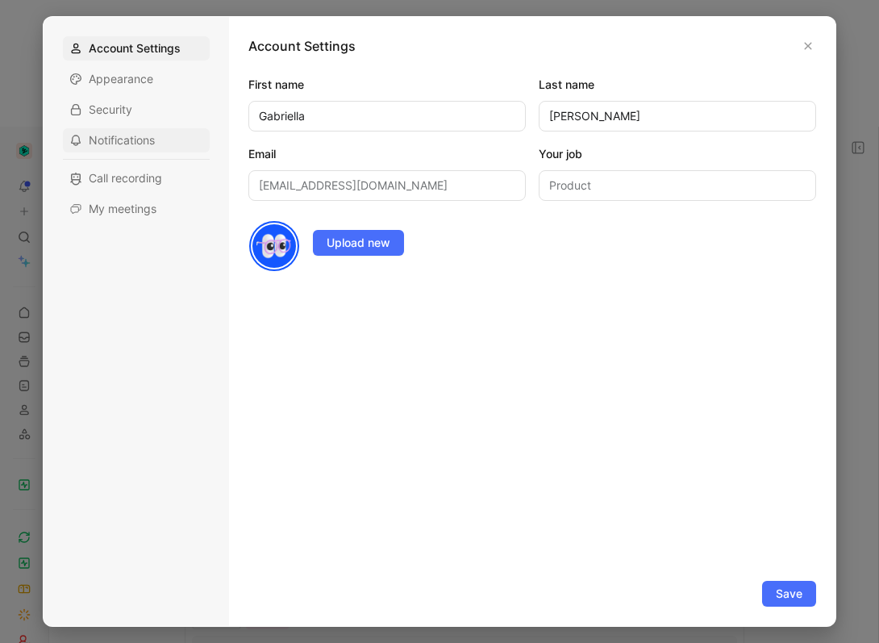
click at [126, 144] on span "Notifications" at bounding box center [122, 140] width 66 height 16
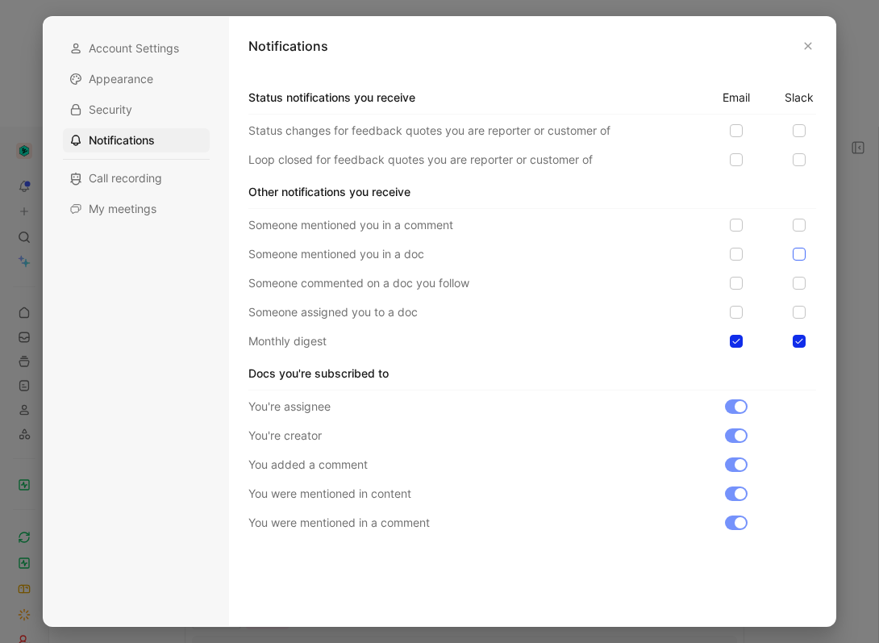
click at [799, 254] on icon at bounding box center [799, 255] width 7 height 6
click at [793, 248] on input "checkbox" at bounding box center [793, 248] width 0 height 0
click at [799, 282] on icon at bounding box center [800, 283] width 10 height 10
click at [793, 277] on input "checkbox" at bounding box center [793, 277] width 0 height 0
click at [801, 308] on icon at bounding box center [800, 312] width 10 height 10
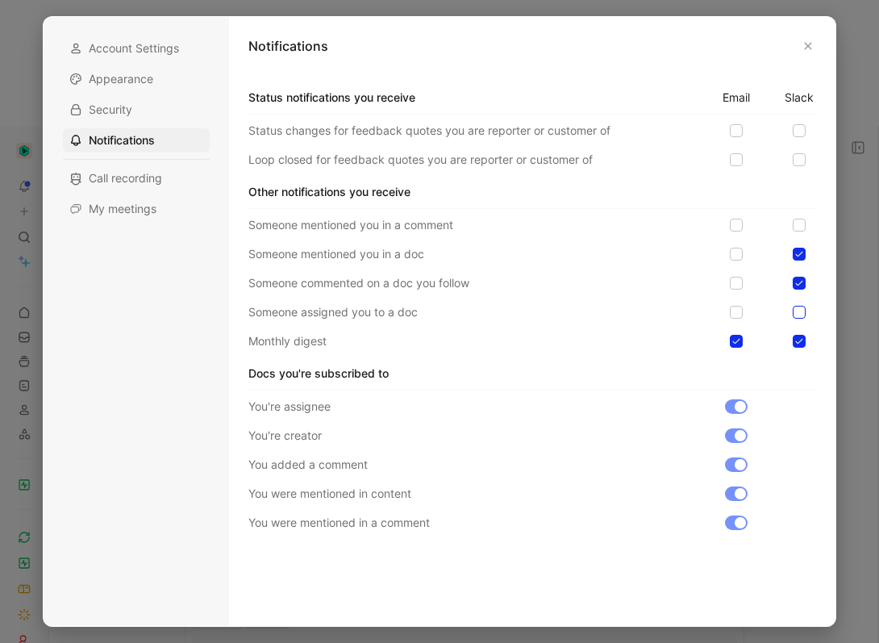
click at [793, 306] on input "checkbox" at bounding box center [793, 306] width 0 height 0
click at [798, 127] on icon at bounding box center [800, 131] width 10 height 10
click at [793, 124] on input "checkbox" at bounding box center [793, 124] width 0 height 0
click at [801, 148] on div "Status changes for feedback quotes you are reporter or customer of Loop closed …" at bounding box center [532, 145] width 568 height 48
click at [801, 165] on div at bounding box center [799, 159] width 13 height 13
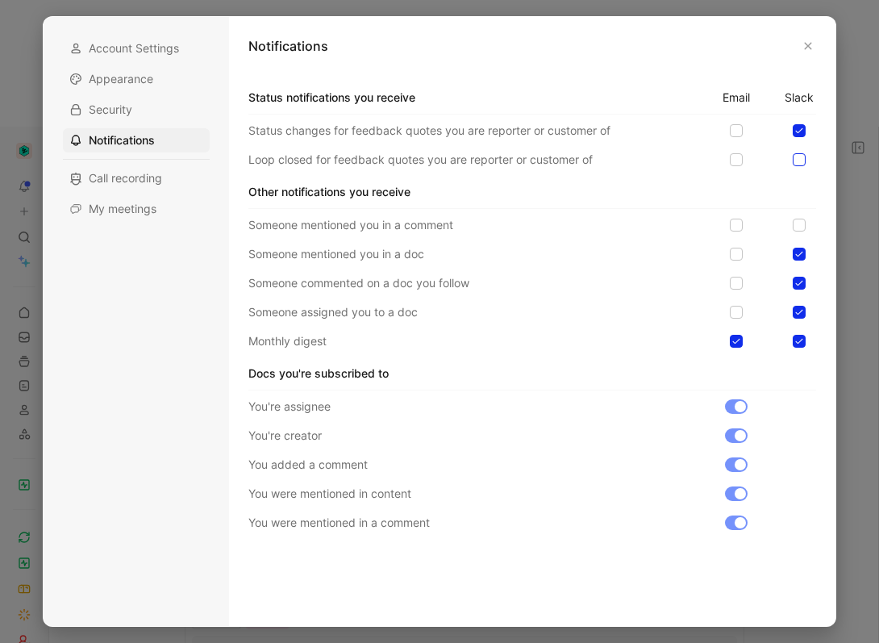
click at [793, 153] on input "checkbox" at bounding box center [793, 153] width 0 height 0
click at [807, 48] on icon "button" at bounding box center [808, 46] width 10 height 10
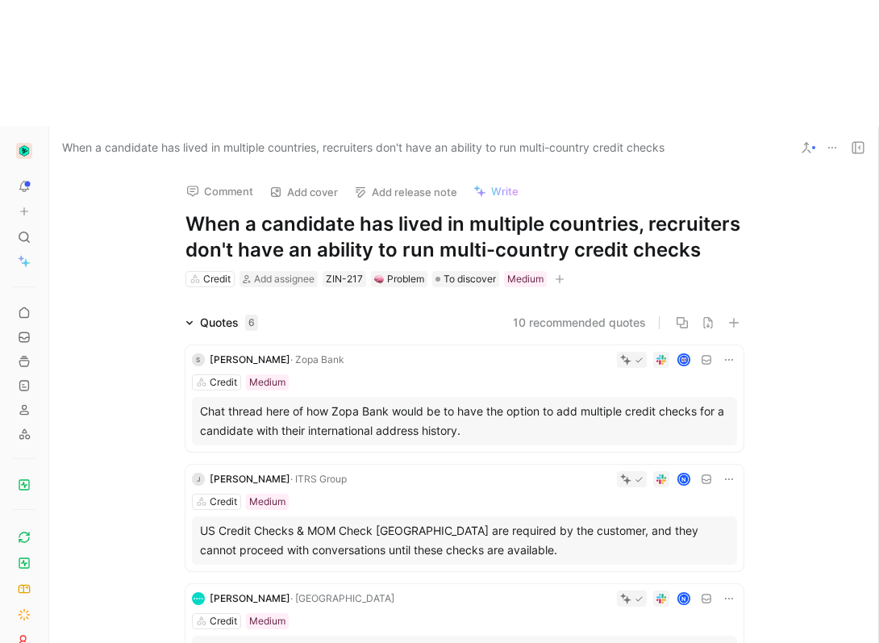
click at [30, 143] on img "button" at bounding box center [24, 151] width 16 height 16
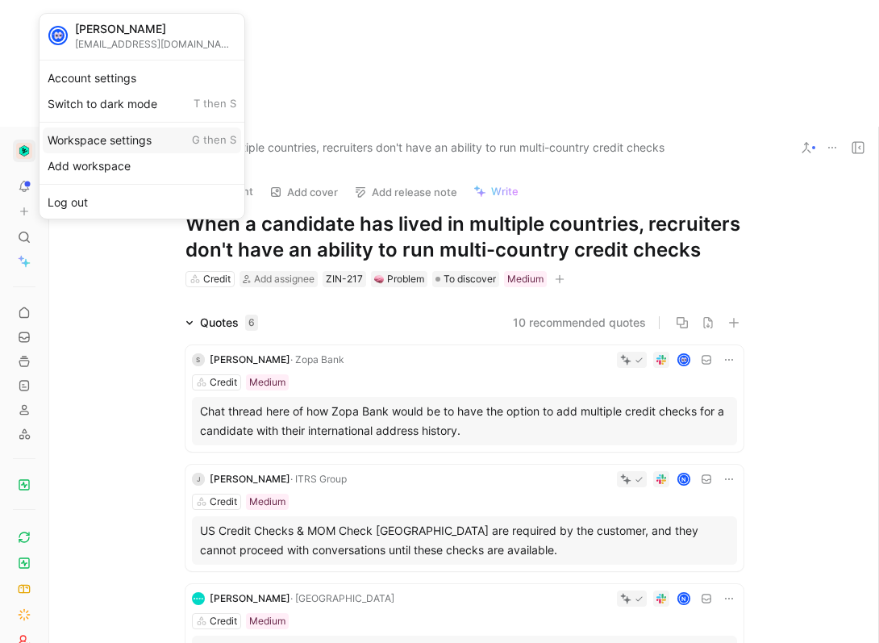
click at [83, 138] on div "Workspace settings G then S" at bounding box center [142, 140] width 198 height 26
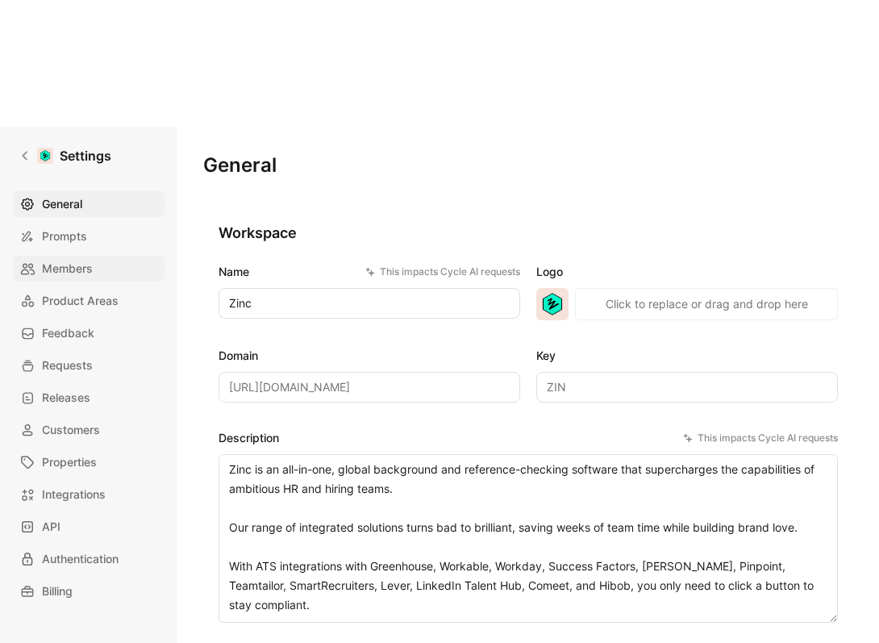
click at [66, 259] on span "Members" at bounding box center [67, 268] width 51 height 19
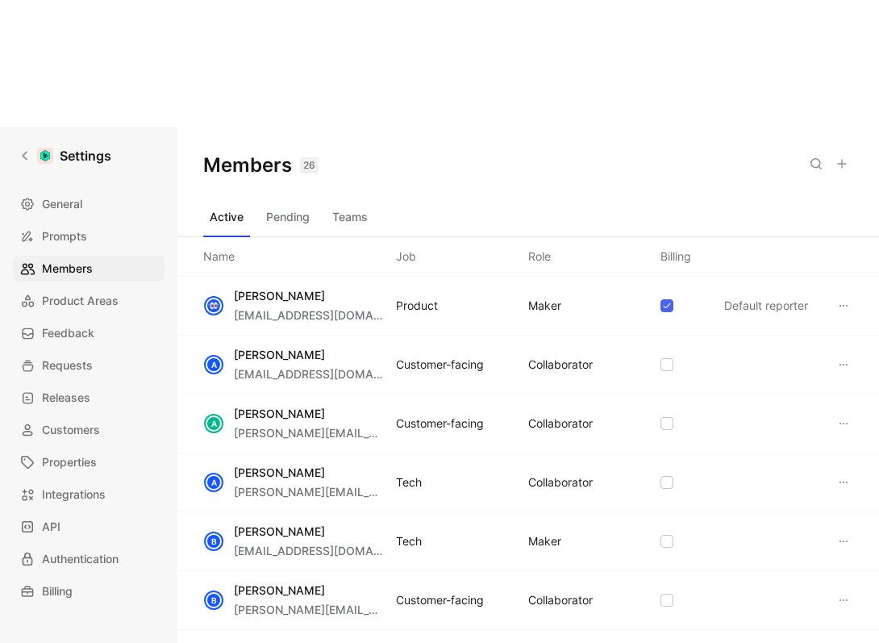
click at [73, 191] on div "General Prompts Members Product Areas Feedback Requests Releases Customers Prop…" at bounding box center [94, 397] width 163 height 413
click at [95, 320] on link "Feedback" at bounding box center [89, 333] width 152 height 26
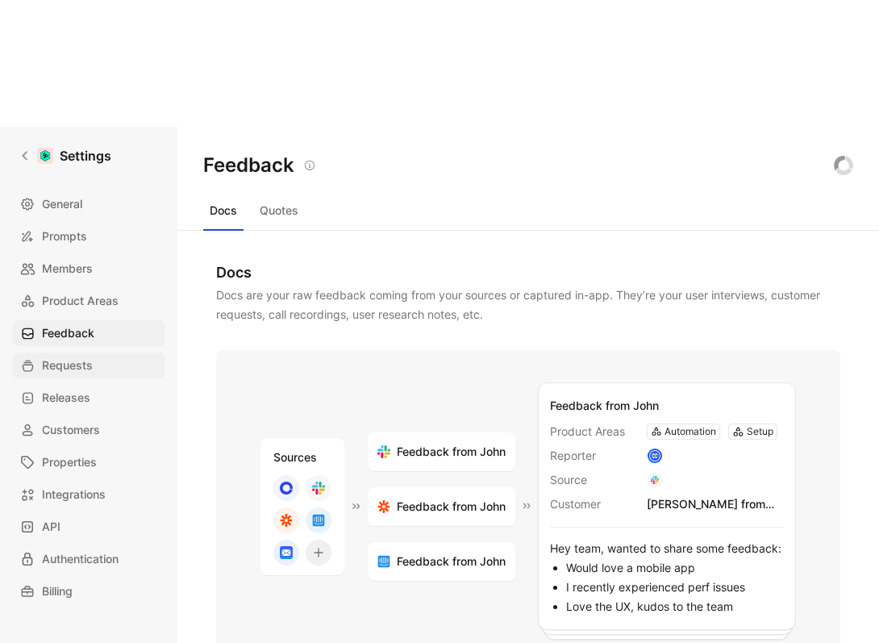
click at [87, 356] on span "Requests" at bounding box center [67, 365] width 51 height 19
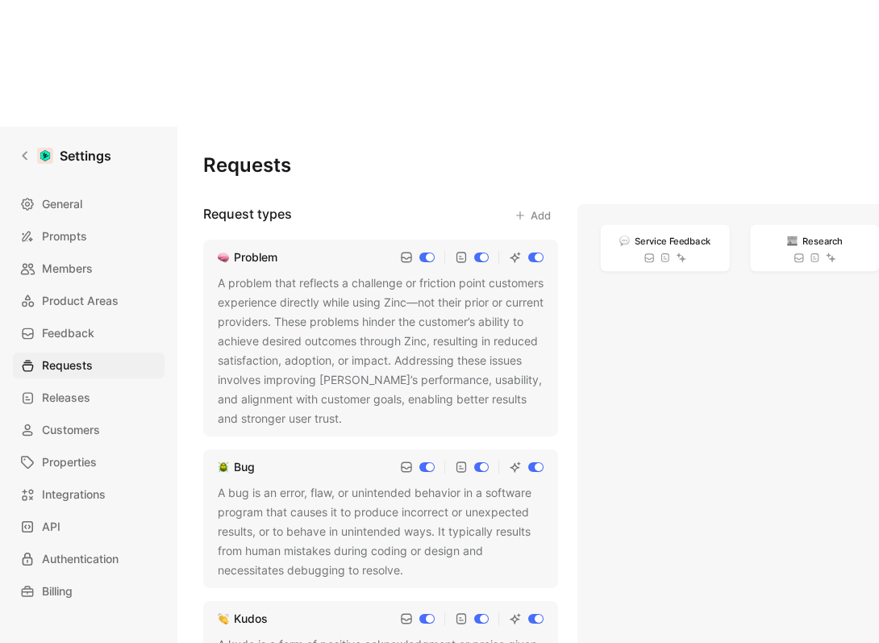
click at [277, 273] on div "A problem that reflects a challenge or friction point customers experience dire…" at bounding box center [381, 350] width 326 height 155
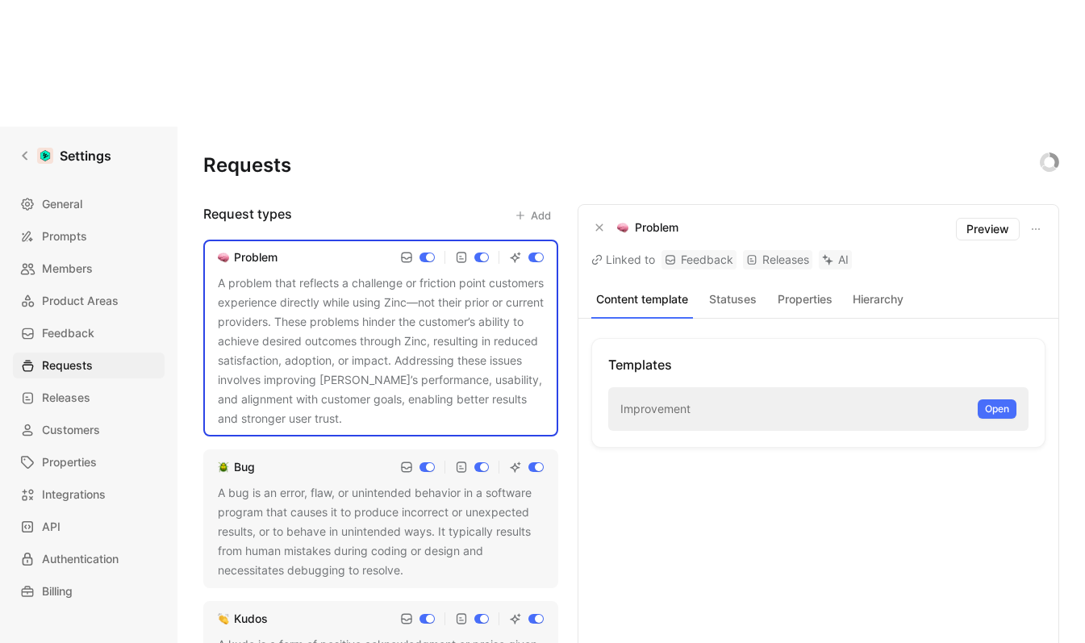
click at [724, 289] on button "Statuses" at bounding box center [732, 299] width 66 height 21
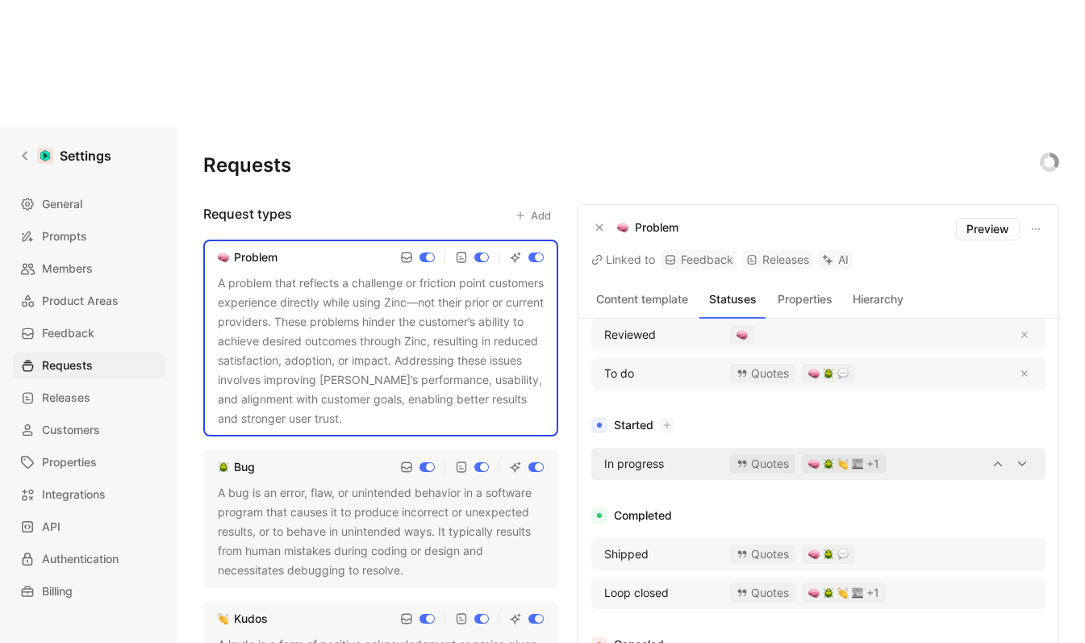
scroll to position [101, 0]
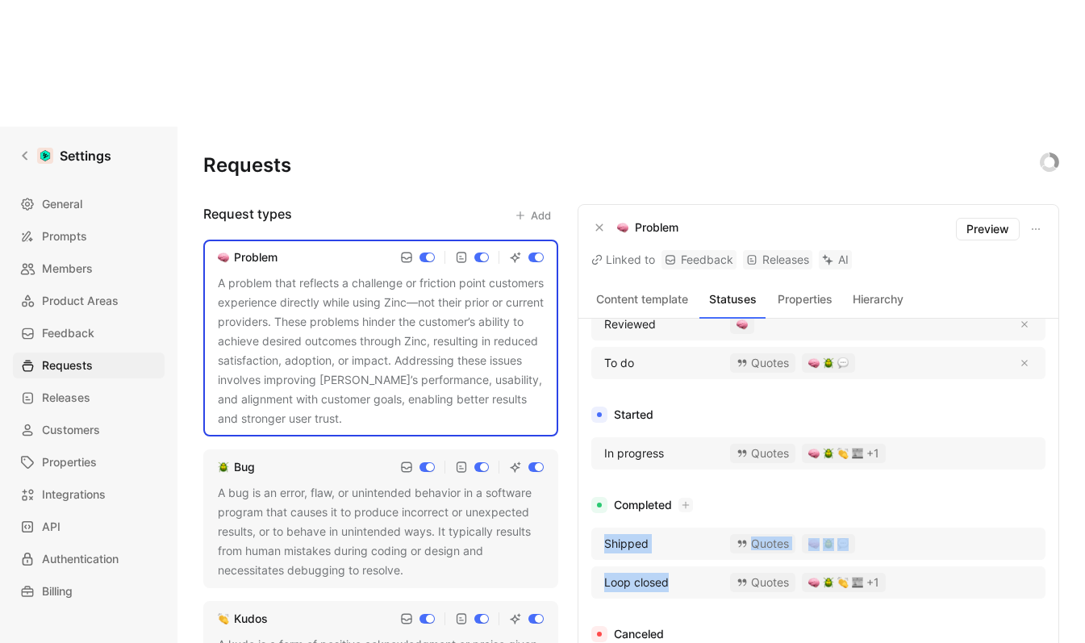
drag, startPoint x: 715, startPoint y: 449, endPoint x: 699, endPoint y: 478, distance: 32.1
click at [699, 528] on div "Shipped Quotes Loop closed Quotes +1" at bounding box center [818, 566] width 454 height 77
click at [699, 486] on div "Not started To discover Default Reviewed To do Quotes Started In progress Quote…" at bounding box center [818, 505] width 454 height 536
click at [1011, 573] on div at bounding box center [1021, 582] width 21 height 19
click at [1012, 573] on div at bounding box center [1021, 582] width 21 height 19
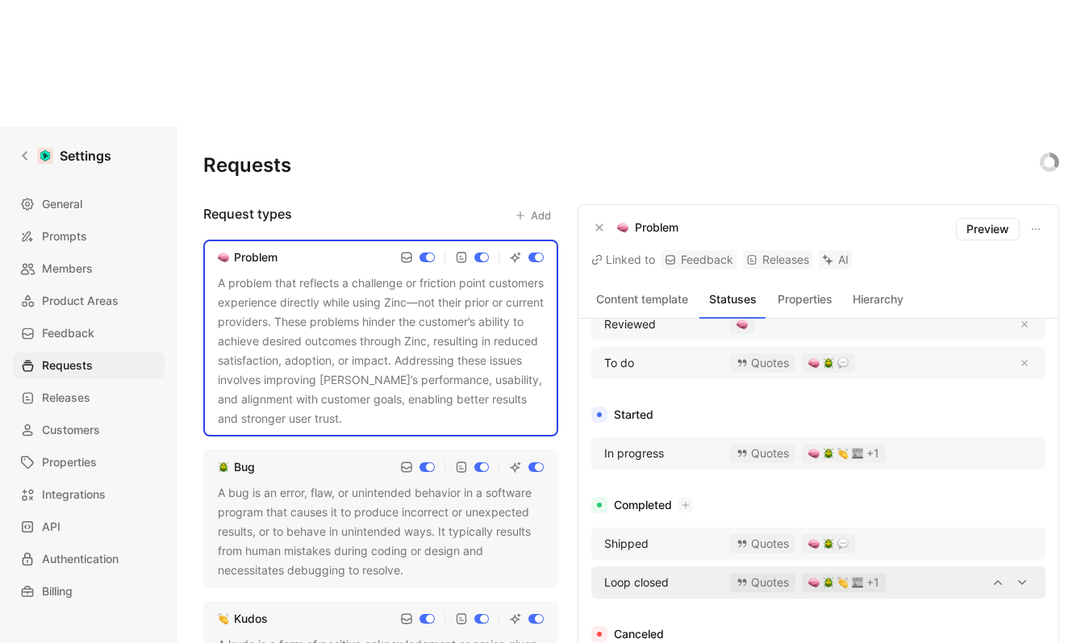
click at [995, 573] on div at bounding box center [997, 582] width 21 height 19
click at [1016, 534] on div at bounding box center [1021, 543] width 21 height 19
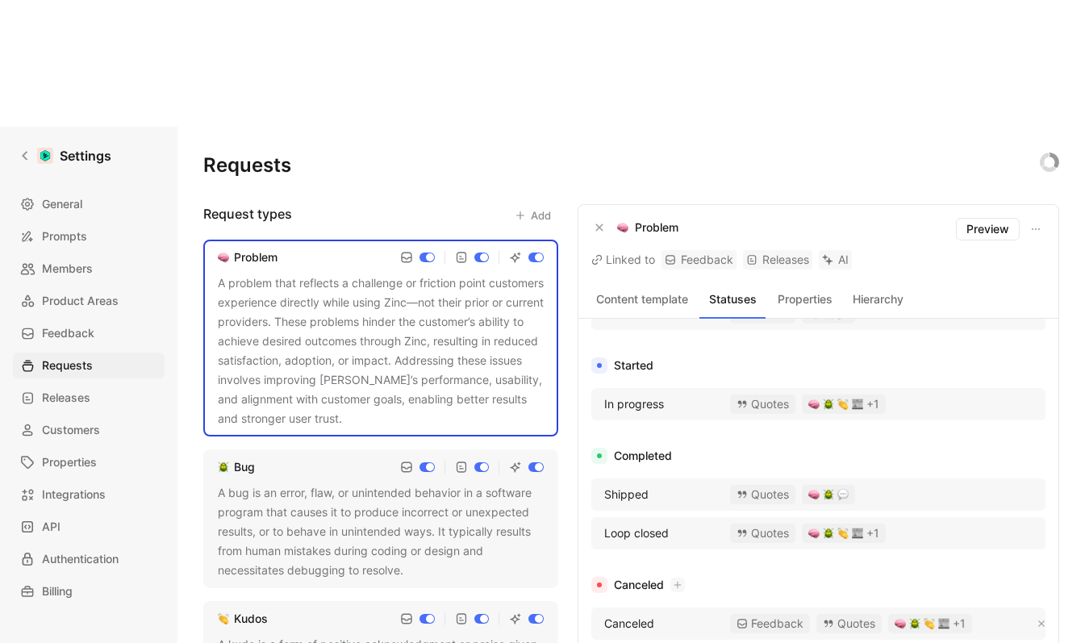
click at [627, 614] on span "Canceled" at bounding box center [629, 623] width 50 height 19
click at [687, 614] on div "Canceled" at bounding box center [656, 623] width 121 height 19
click at [818, 289] on button "Properties" at bounding box center [805, 299] width 66 height 21
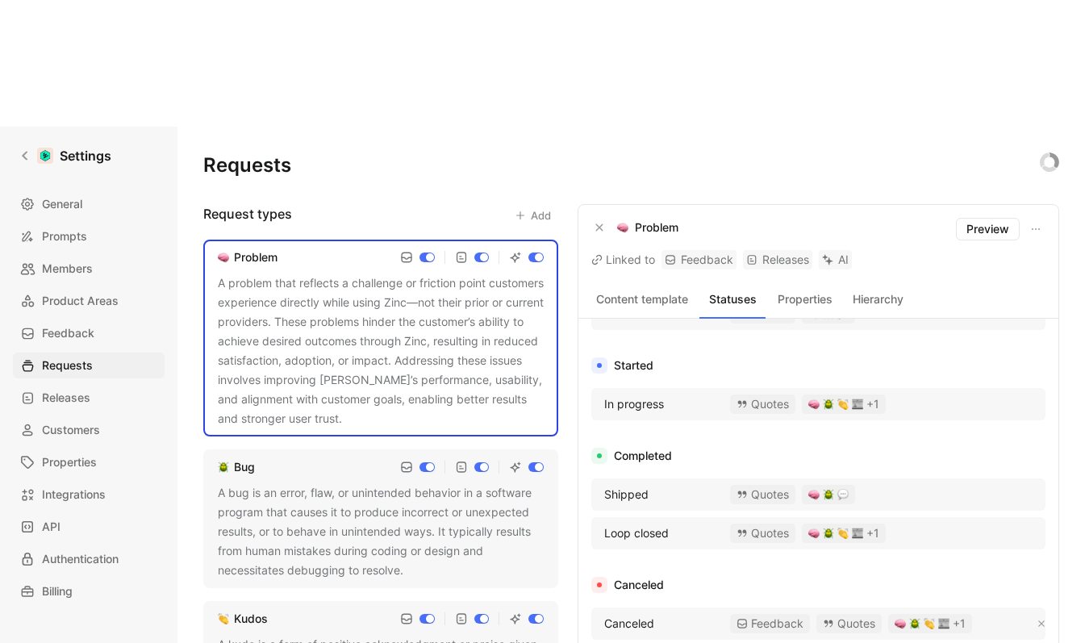
scroll to position [0, 0]
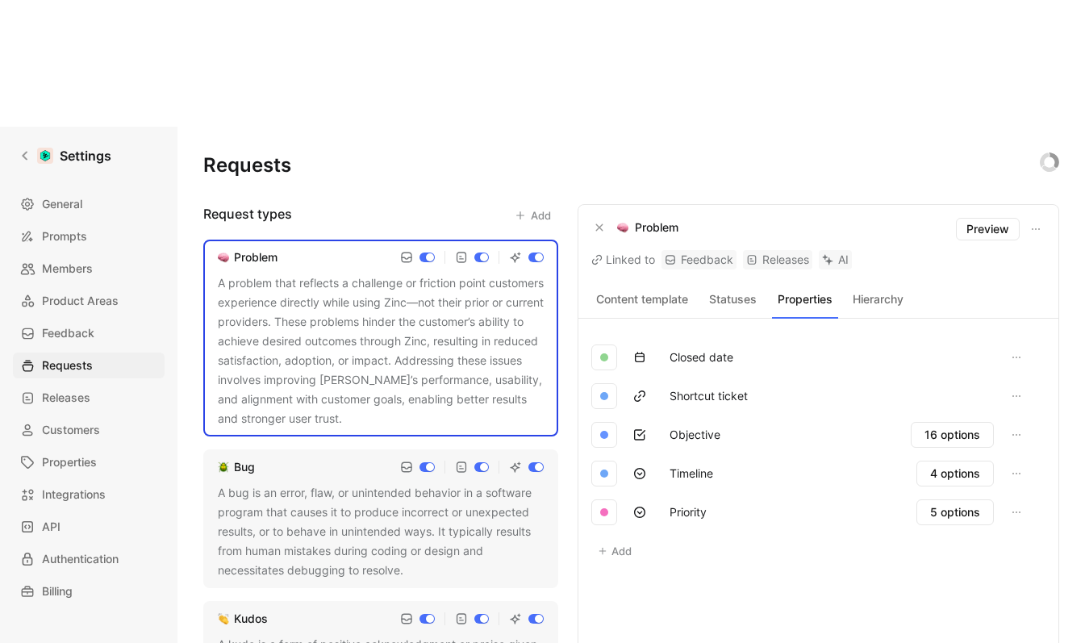
click at [870, 289] on button "Hierarchy" at bounding box center [878, 299] width 66 height 21
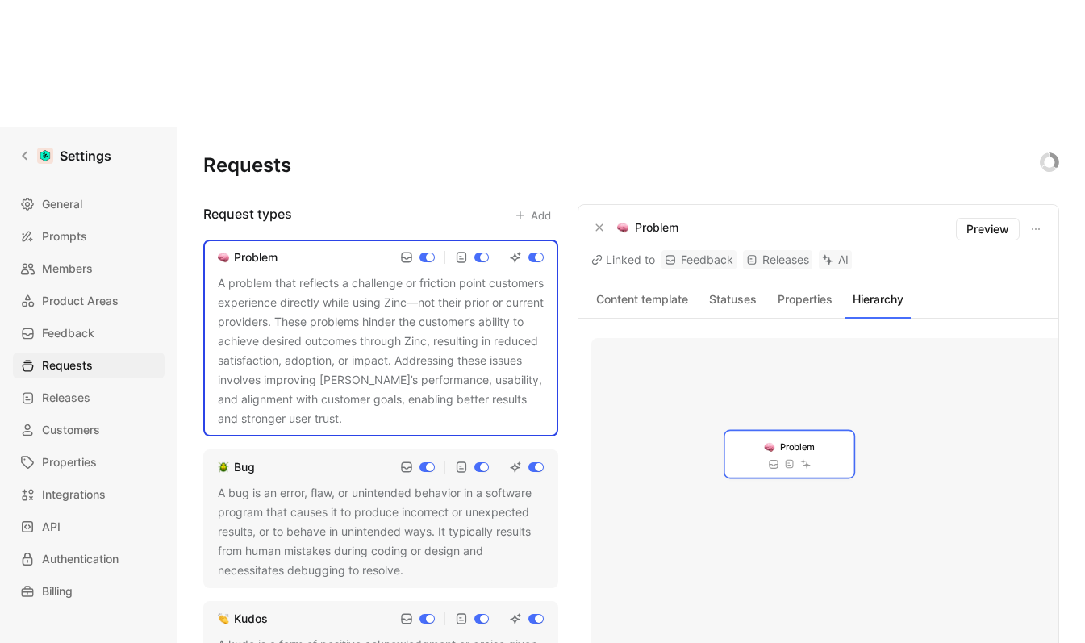
click at [734, 289] on button "Statuses" at bounding box center [732, 299] width 66 height 21
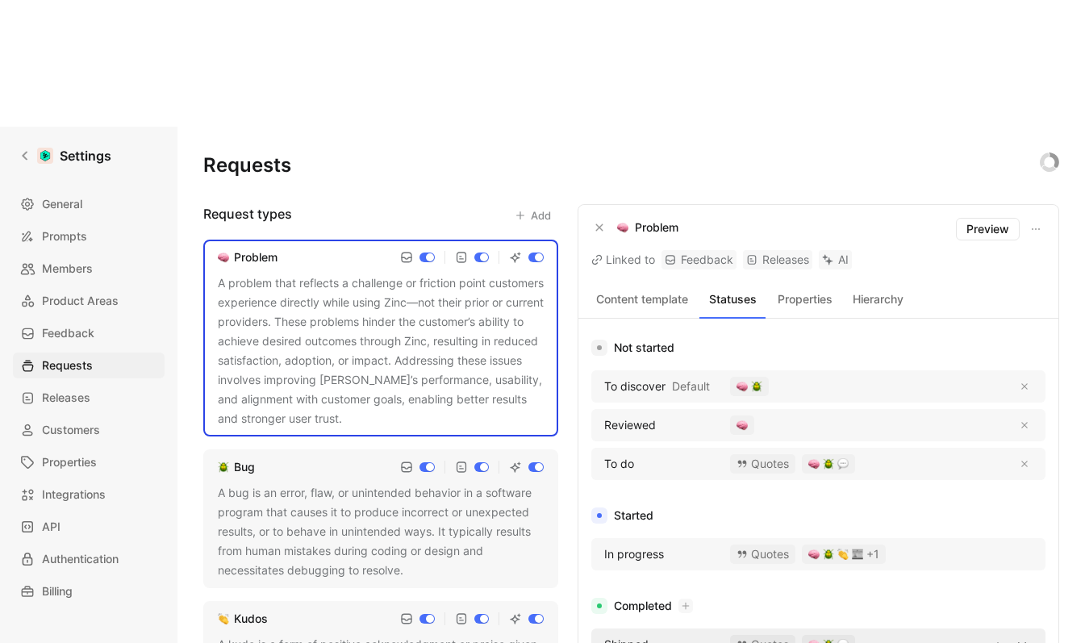
click at [682, 628] on div "Shipped Quotes" at bounding box center [818, 644] width 454 height 32
click at [639, 635] on span "Shipped" at bounding box center [626, 644] width 44 height 19
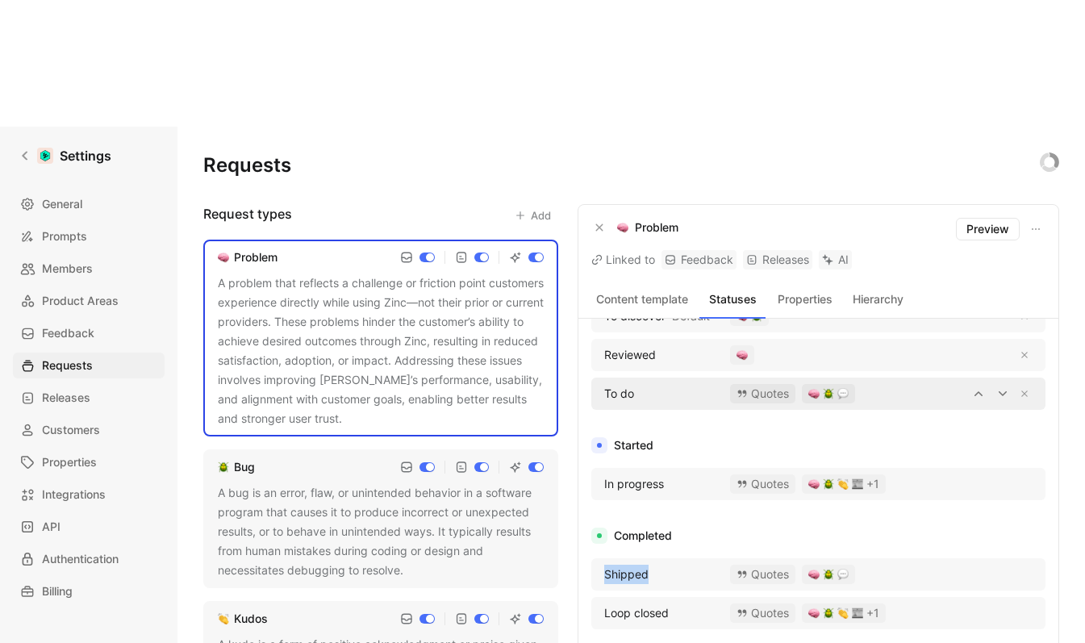
scroll to position [93, 0]
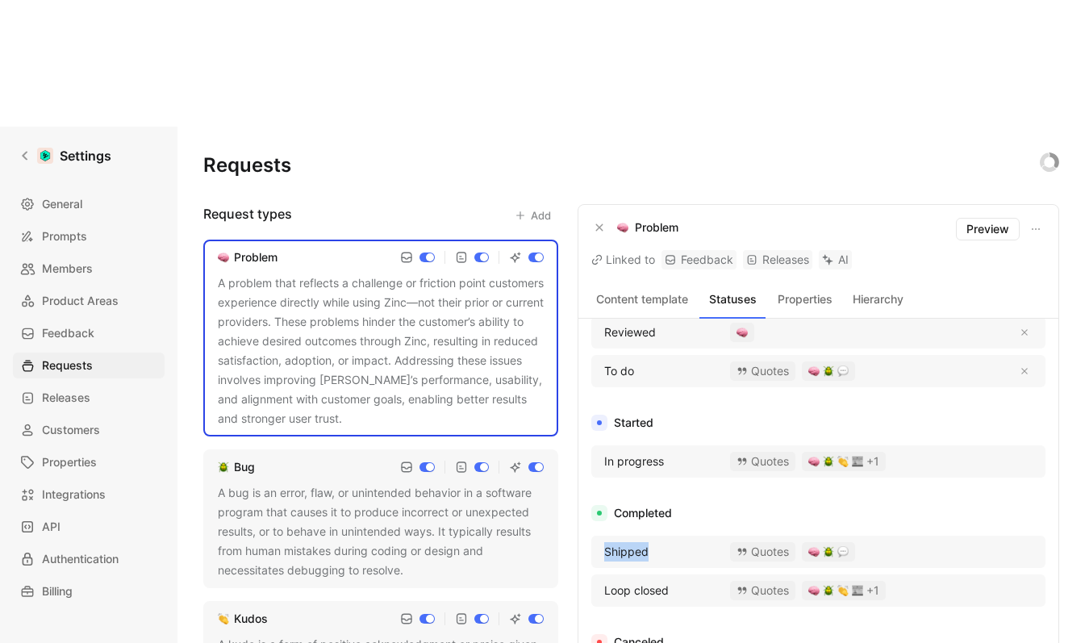
click at [655, 289] on button "Content template" at bounding box center [642, 299] width 102 height 21
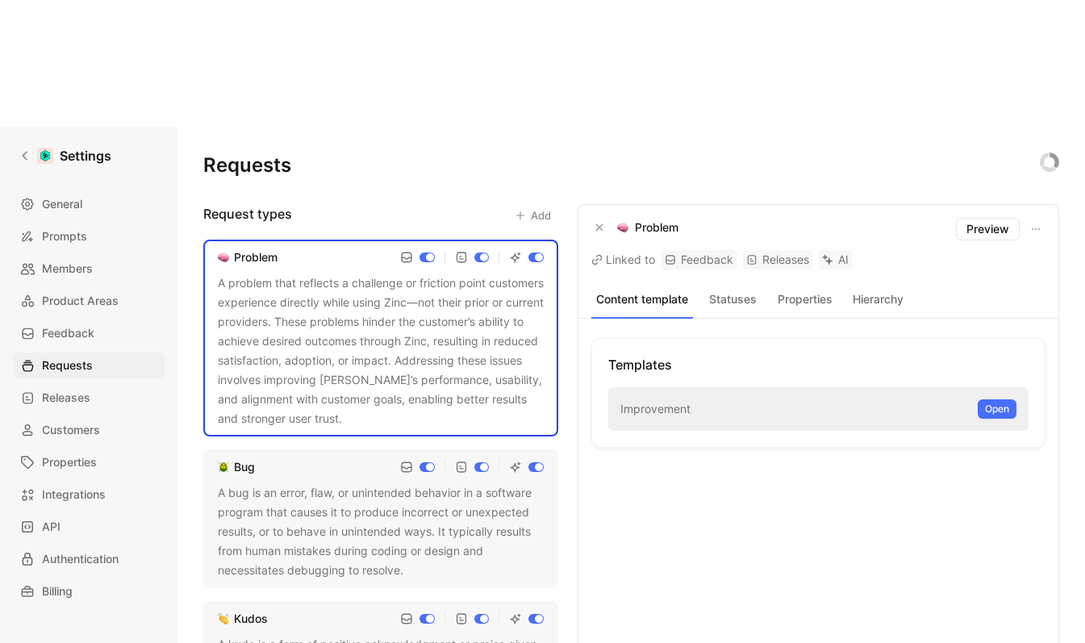
scroll to position [0, 0]
click at [731, 338] on div "Templates Improvement Open" at bounding box center [818, 531] width 454 height 386
click at [728, 289] on button "Statuses" at bounding box center [732, 299] width 66 height 21
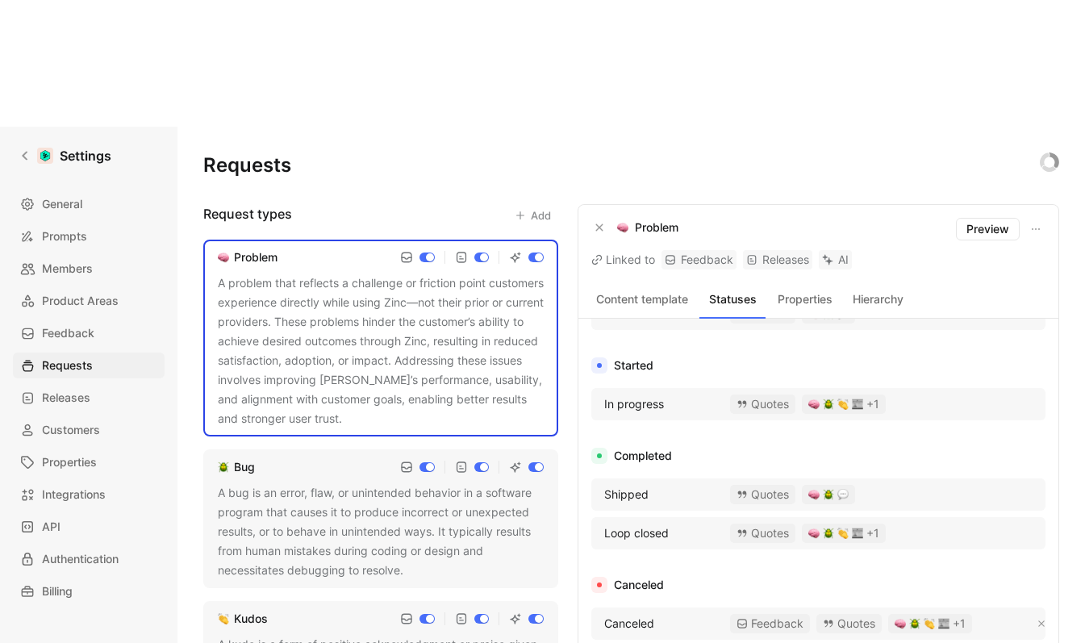
scroll to position [202, 0]
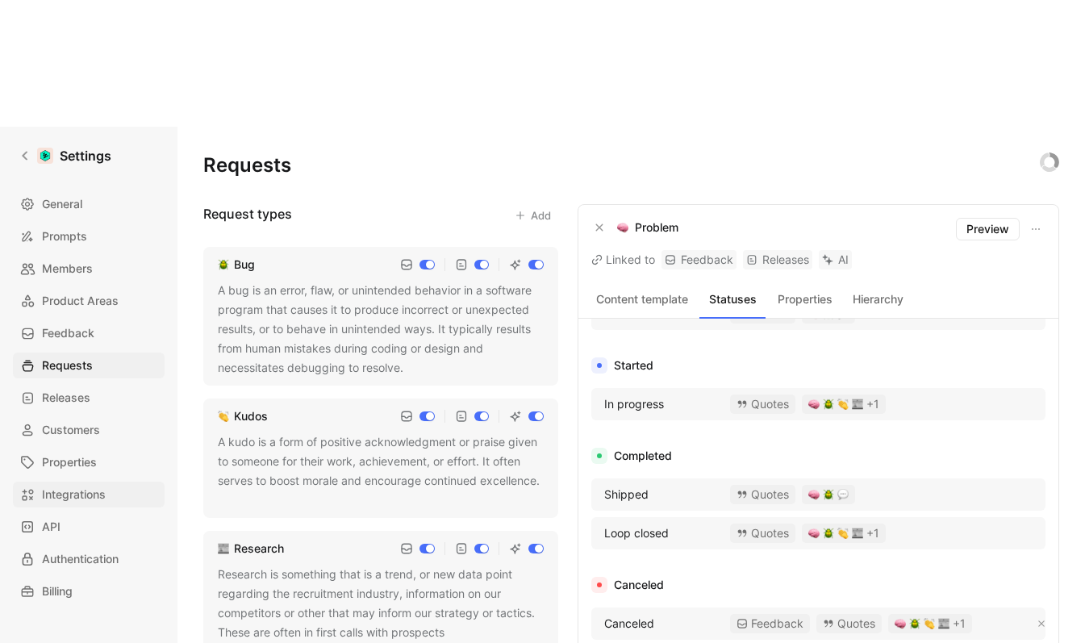
click at [94, 485] on span "Integrations" at bounding box center [74, 494] width 64 height 19
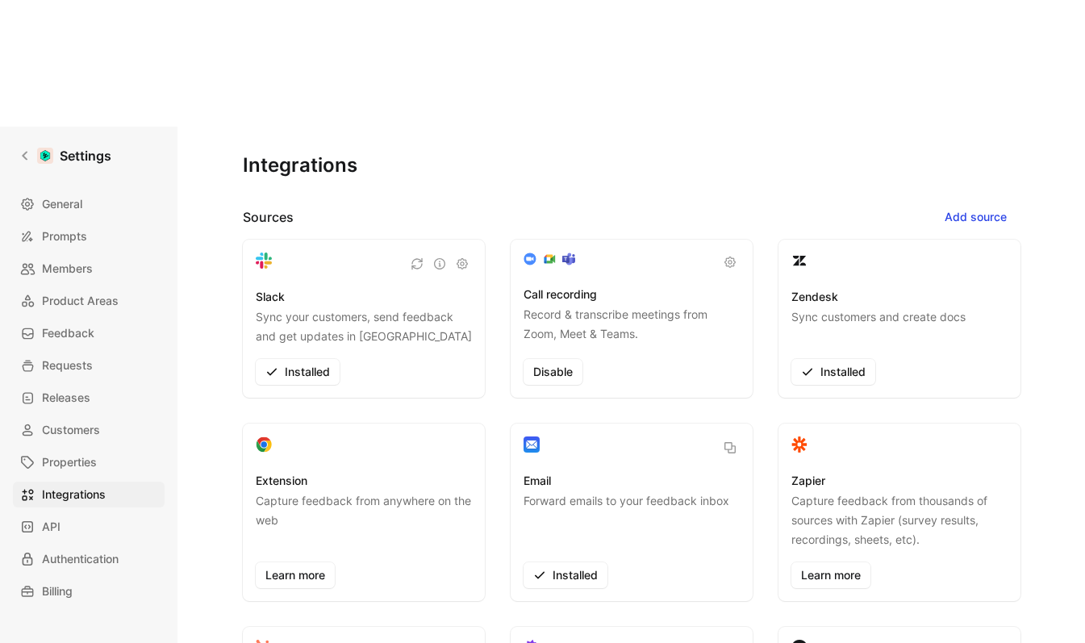
click at [361, 307] on p "Sync your customers, send feedback and get updates in Slack" at bounding box center [364, 326] width 216 height 39
click at [436, 257] on icon "button" at bounding box center [439, 263] width 13 height 13
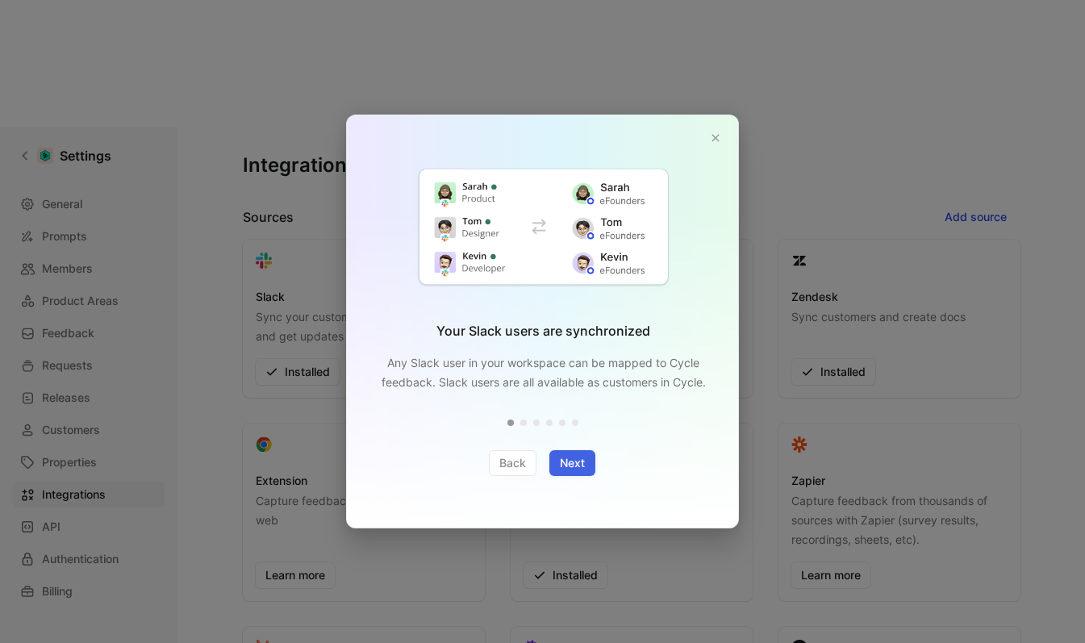
click at [583, 464] on span "Next" at bounding box center [572, 462] width 25 height 19
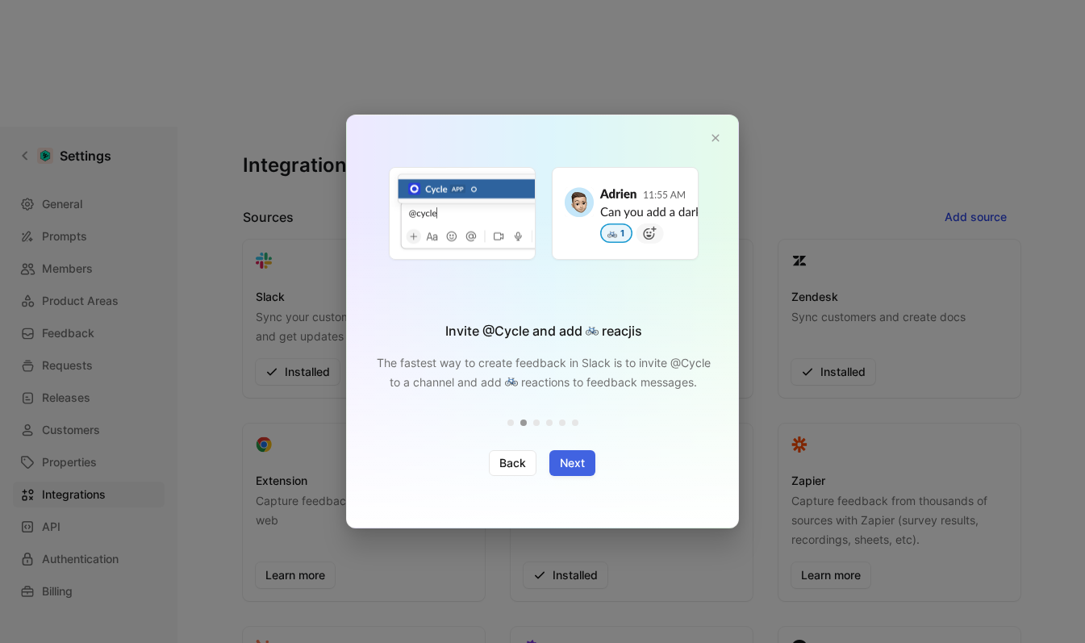
click at [583, 464] on span "Next" at bounding box center [572, 462] width 25 height 19
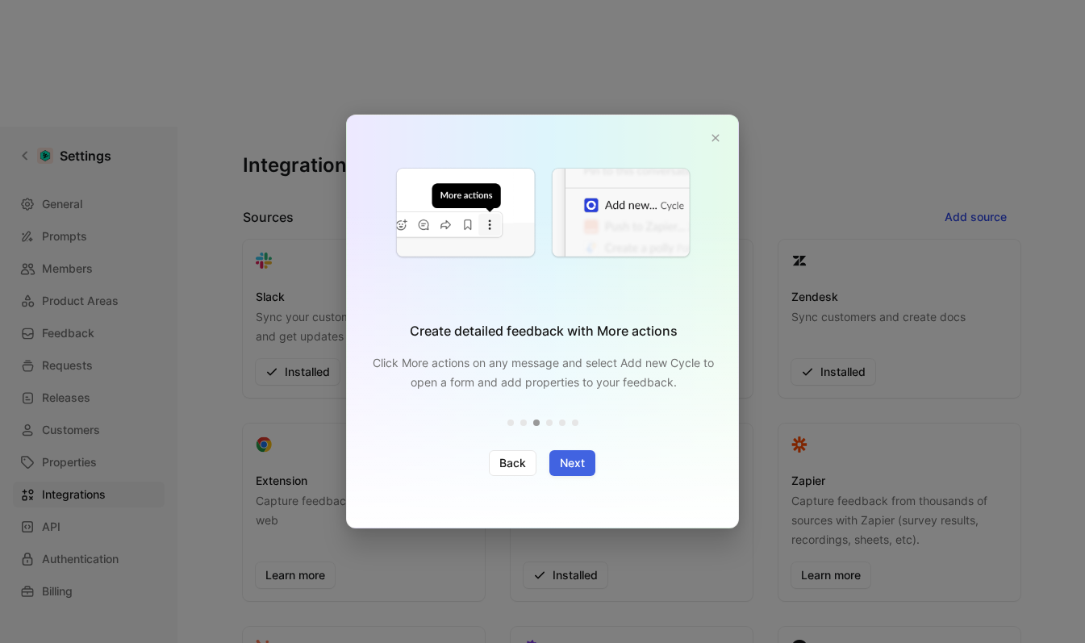
click at [583, 464] on span "Next" at bounding box center [572, 462] width 25 height 19
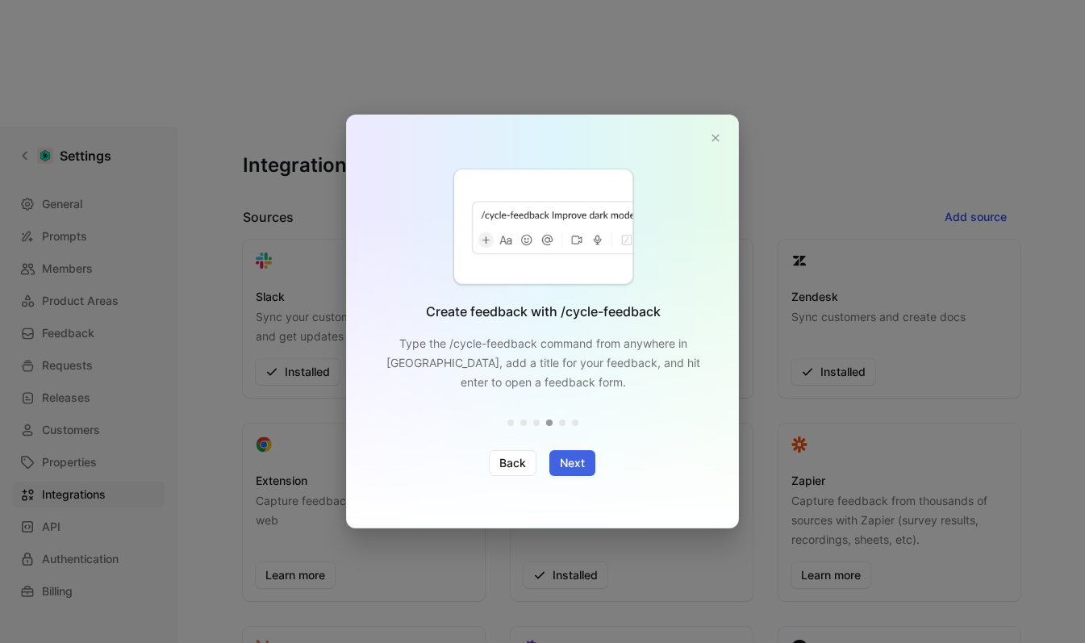
click at [583, 464] on span "Next" at bounding box center [572, 462] width 25 height 19
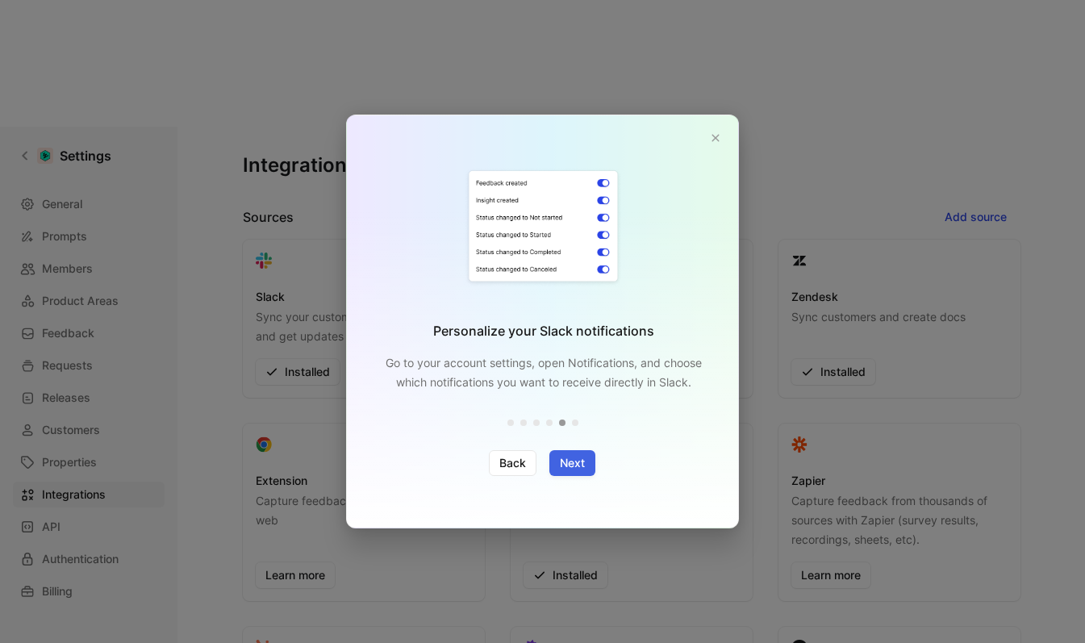
click at [582, 467] on span "Next" at bounding box center [572, 462] width 25 height 19
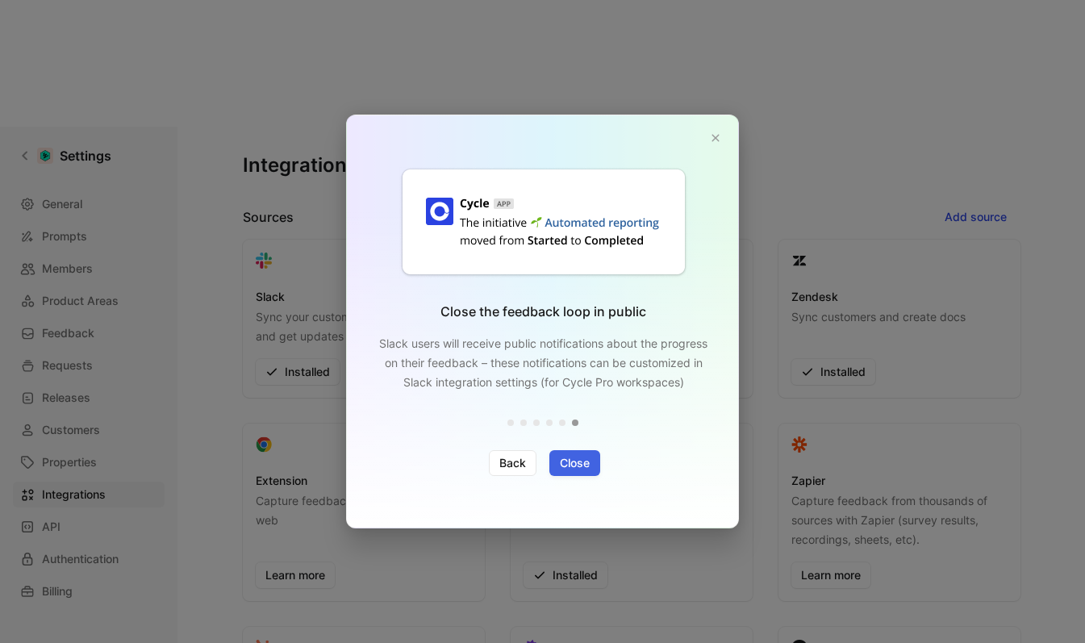
click at [581, 468] on span "Close" at bounding box center [575, 462] width 30 height 19
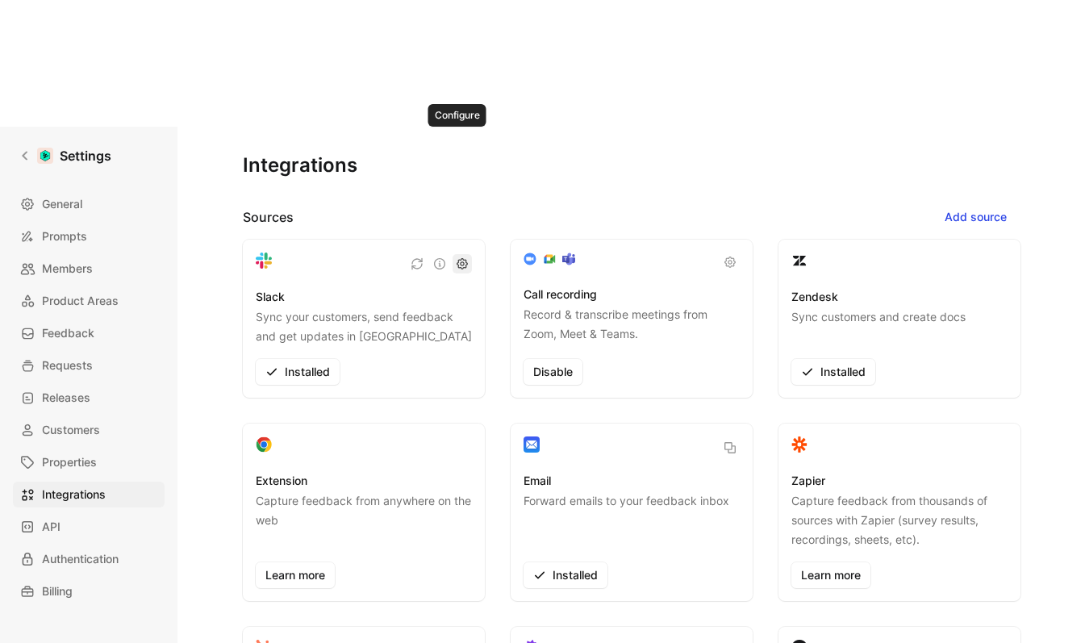
click at [457, 257] on icon "button" at bounding box center [462, 263] width 13 height 13
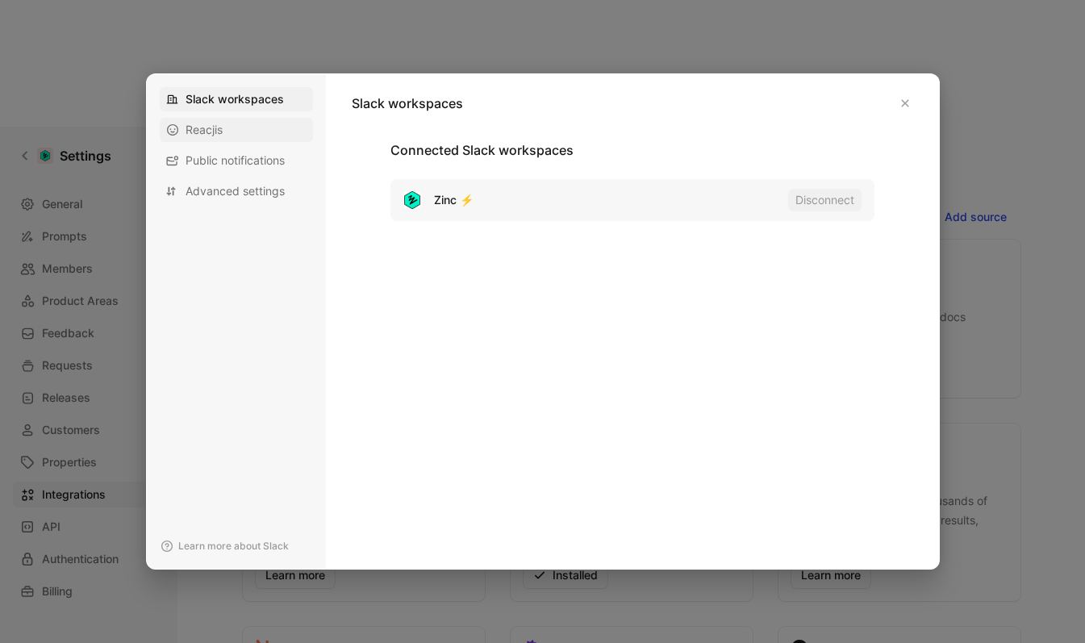
click at [206, 131] on span "Reacjis" at bounding box center [204, 130] width 37 height 16
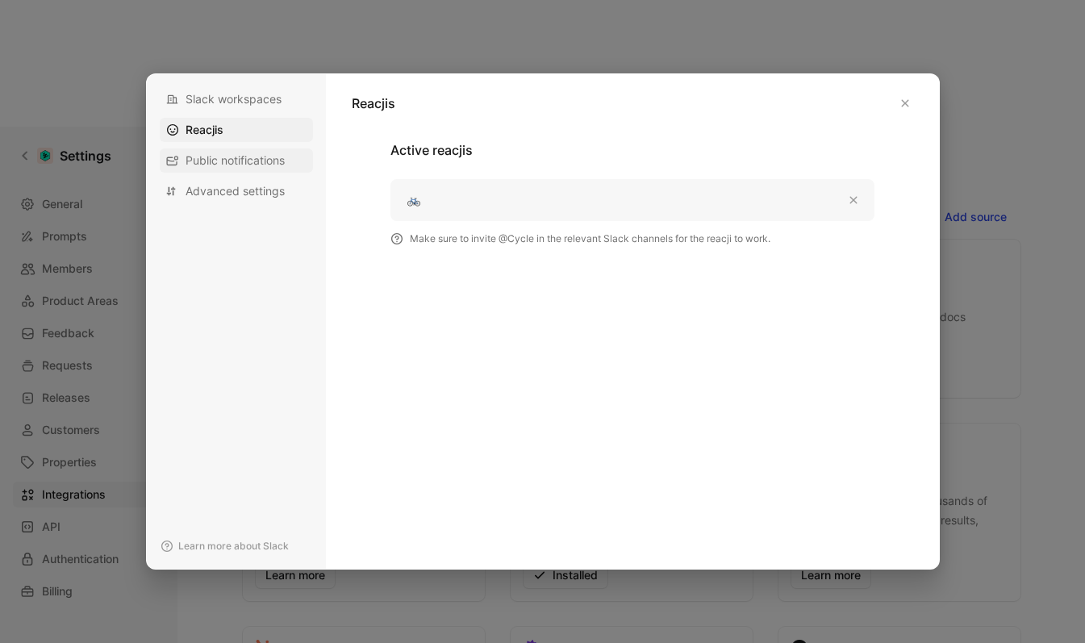
click at [206, 156] on span "Public notifications" at bounding box center [235, 160] width 99 height 16
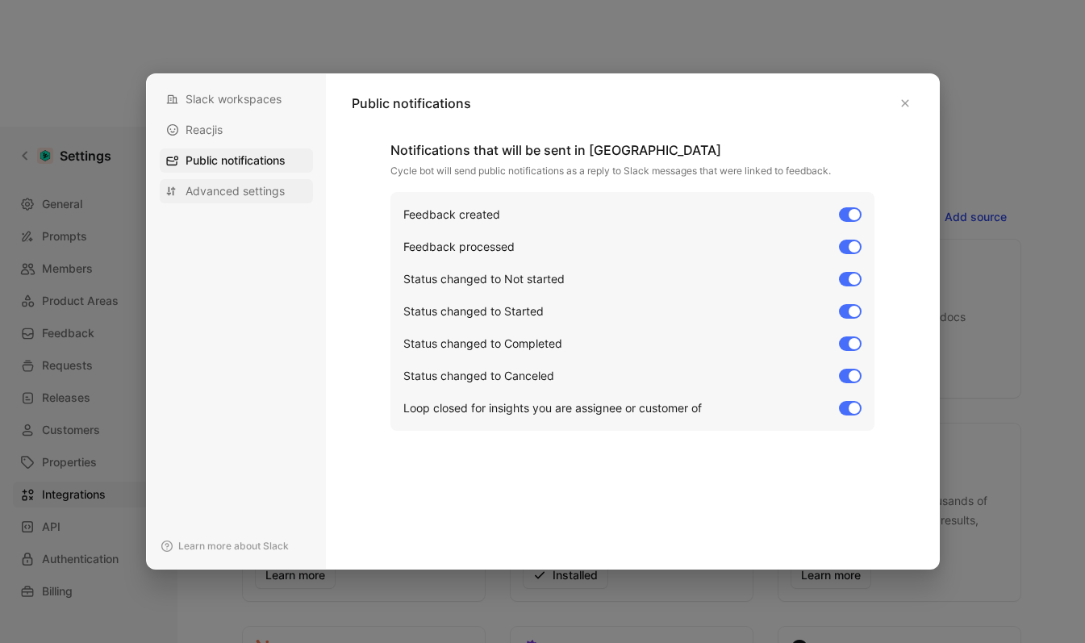
click at [255, 191] on span "Advanced settings" at bounding box center [235, 191] width 99 height 16
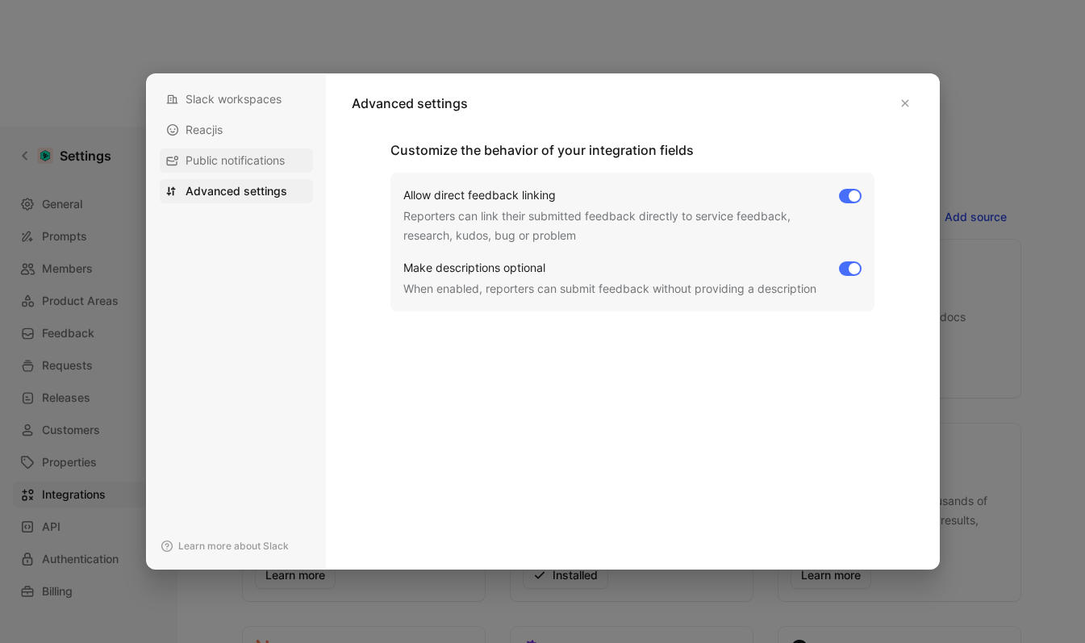
click at [252, 161] on span "Public notifications" at bounding box center [235, 160] width 99 height 16
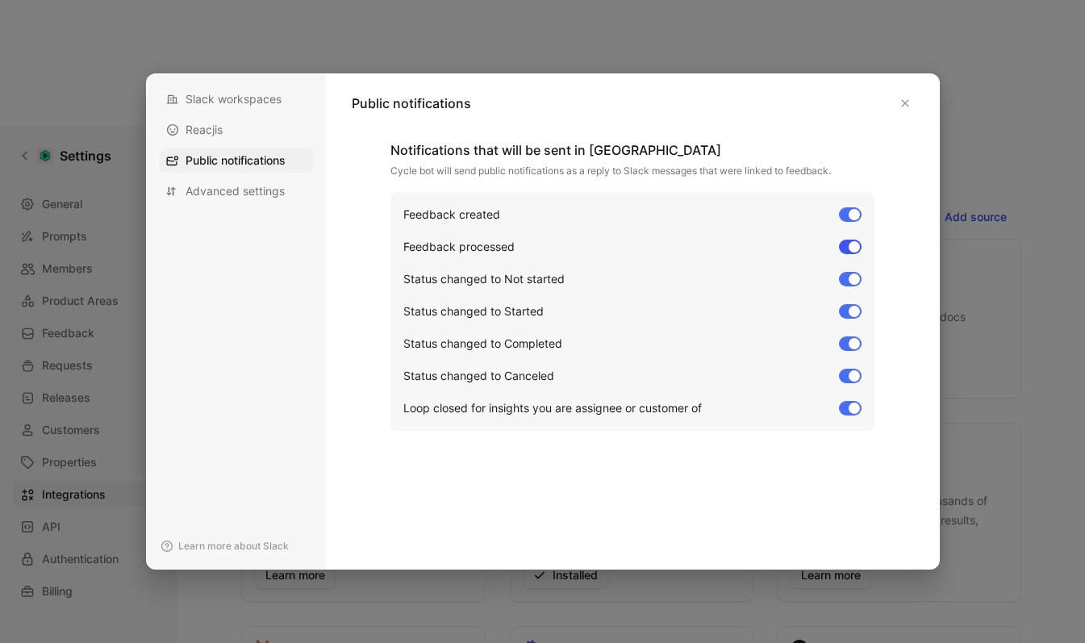
click at [850, 240] on div at bounding box center [850, 247] width 23 height 15
click at [0, 0] on input "Feedback processed" at bounding box center [0, 0] width 0 height 0
click at [716, 506] on div "Notifications that will be sent in Slack Cycle bot will send public notificatio…" at bounding box center [632, 344] width 561 height 409
click at [715, 470] on div "Notifications that will be sent in Slack Cycle bot will send public notificatio…" at bounding box center [632, 344] width 561 height 409
click at [417, 515] on div "Notifications that will be sent in Slack Cycle bot will send public notificatio…" at bounding box center [632, 344] width 561 height 409
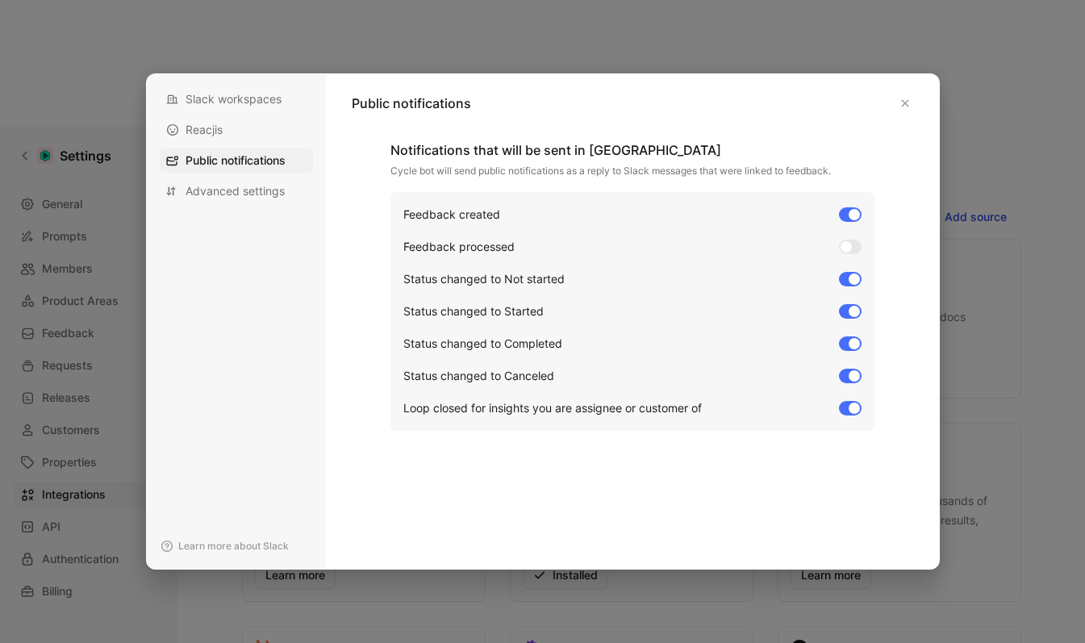
click at [523, 66] on div at bounding box center [542, 321] width 1085 height 643
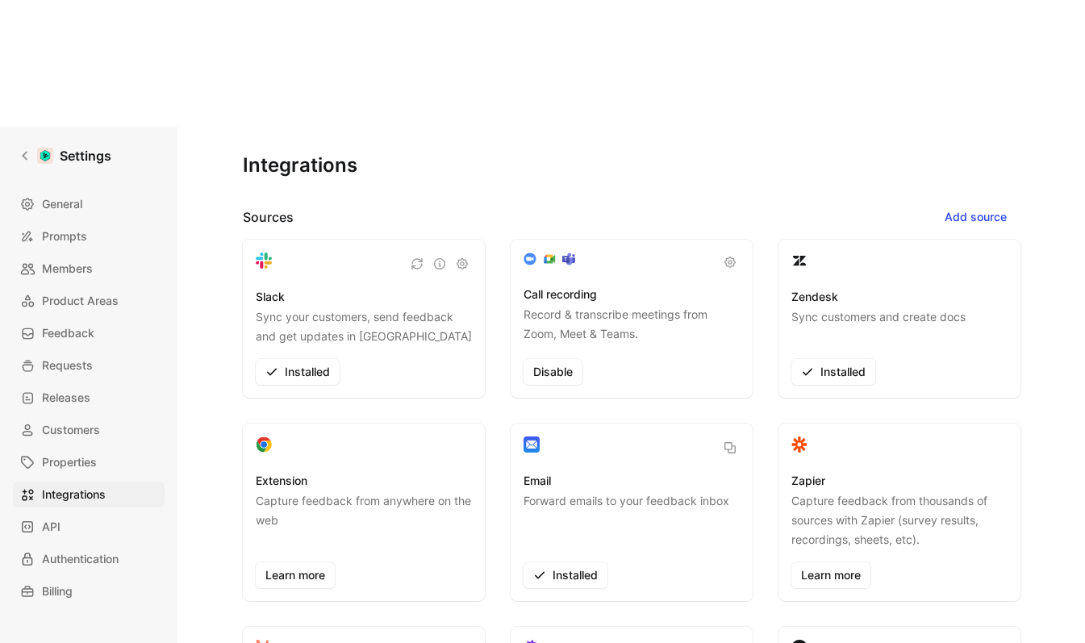
click at [528, 204] on header "Sources Add source" at bounding box center [632, 217] width 778 height 26
click at [102, 191] on link "General" at bounding box center [89, 204] width 152 height 26
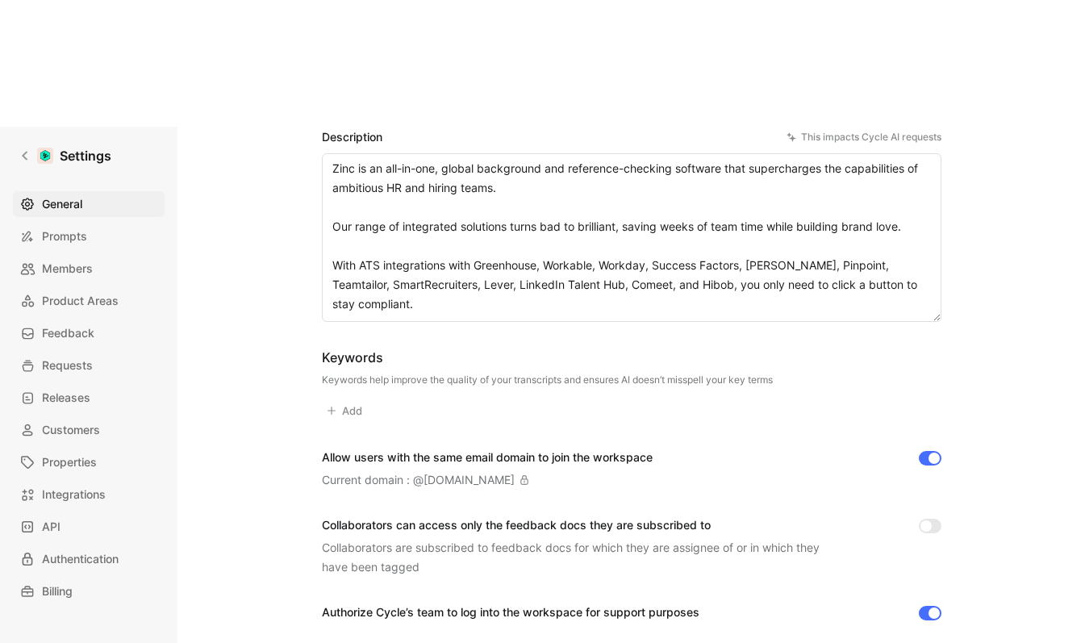
click at [351, 399] on button "Add" at bounding box center [346, 410] width 48 height 23
type input "Zinc"
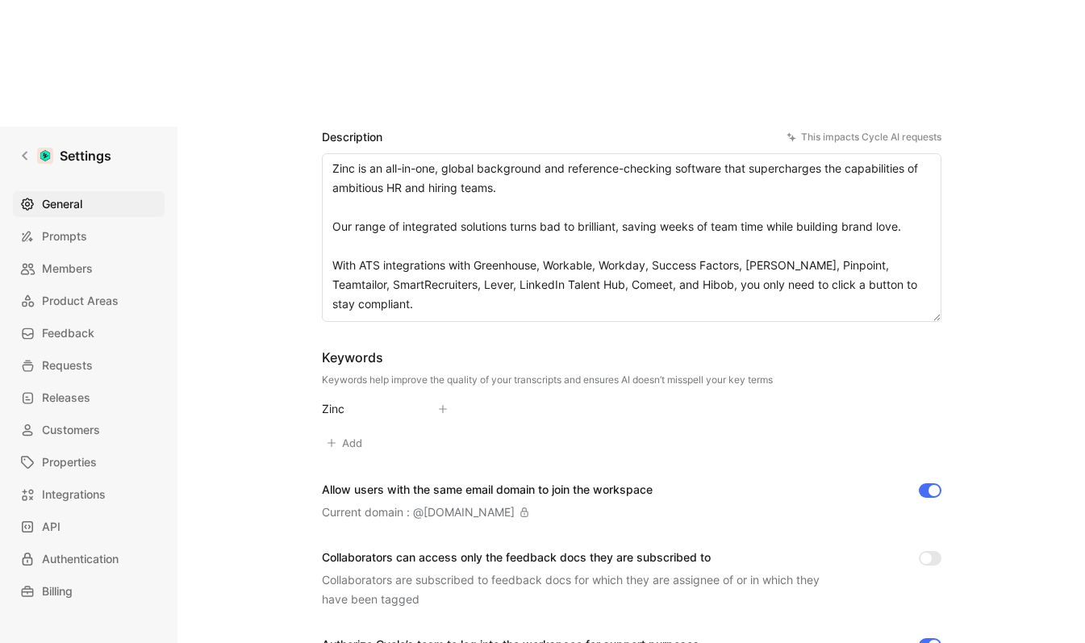
click at [343, 432] on button "Add" at bounding box center [346, 443] width 48 height 23
type input "Cifas"
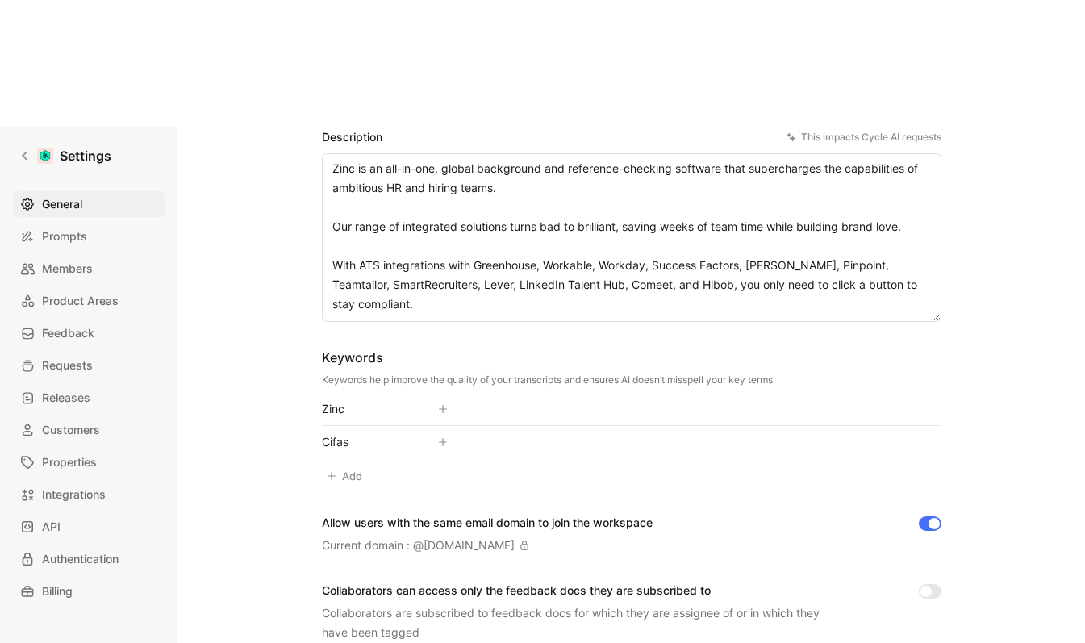
click at [336, 465] on button "Add" at bounding box center [346, 476] width 48 height 23
type input "FCA"
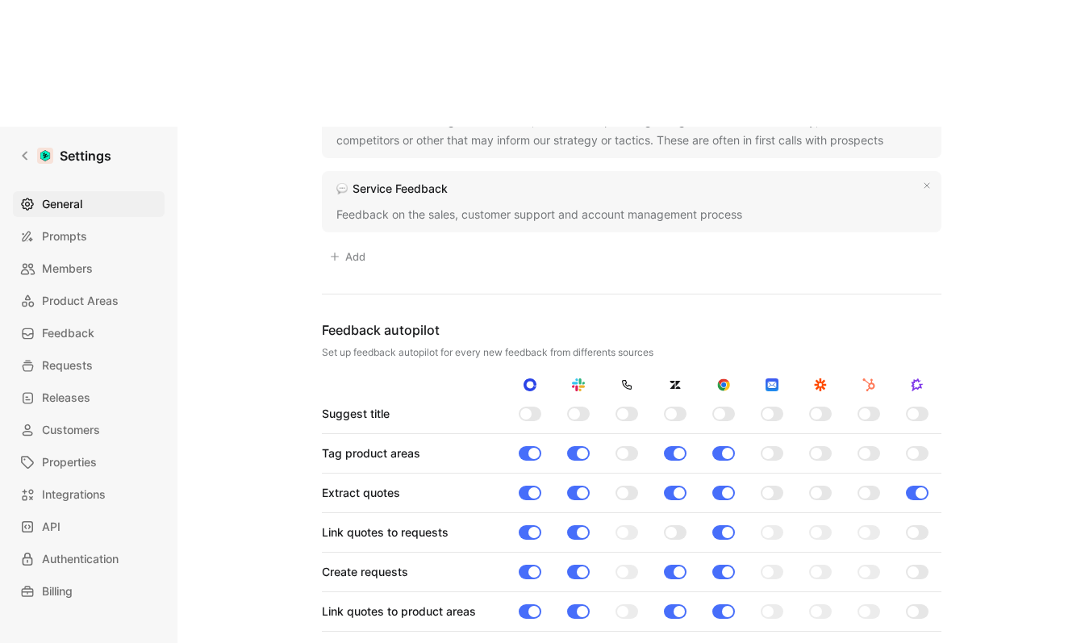
scroll to position [1614, 0]
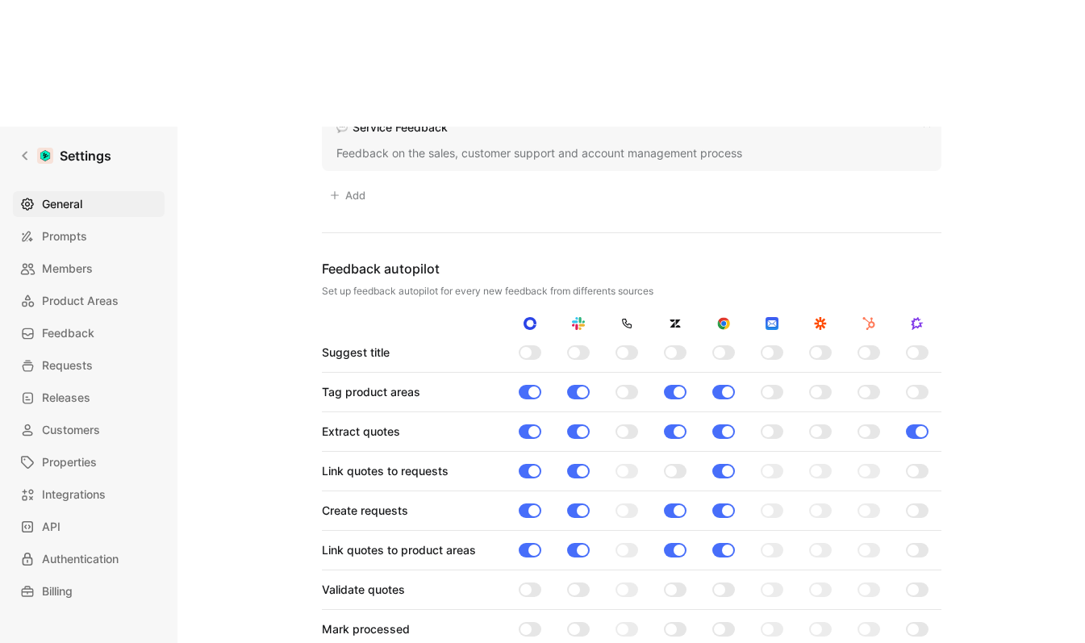
click at [528, 345] on div at bounding box center [530, 352] width 23 height 15
click at [0, 0] on input "checkbox" at bounding box center [0, 0] width 0 height 0
click at [574, 347] on div at bounding box center [574, 352] width 11 height 11
click at [0, 0] on input "checkbox" at bounding box center [0, 0] width 0 height 0
click at [665, 347] on div at bounding box center [670, 352] width 11 height 11
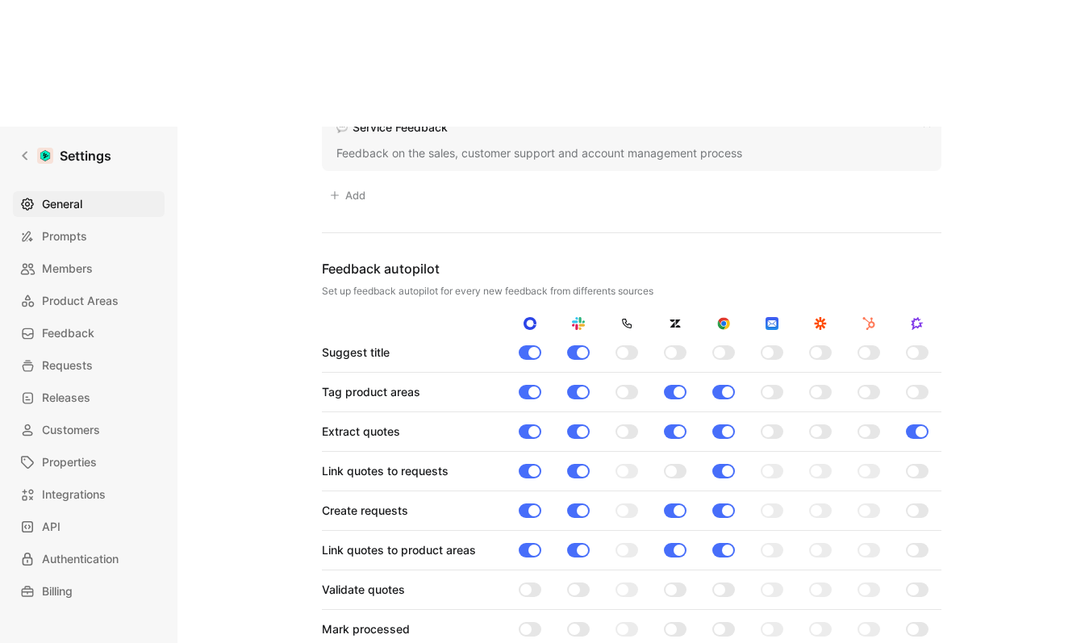
click at [0, 0] on input "checkbox" at bounding box center [0, 0] width 0 height 0
click at [707, 345] on div at bounding box center [723, 352] width 48 height 15
click at [723, 345] on div at bounding box center [723, 352] width 23 height 15
click at [0, 0] on input "checkbox" at bounding box center [0, 0] width 0 height 0
click at [865, 347] on div at bounding box center [864, 352] width 11 height 11
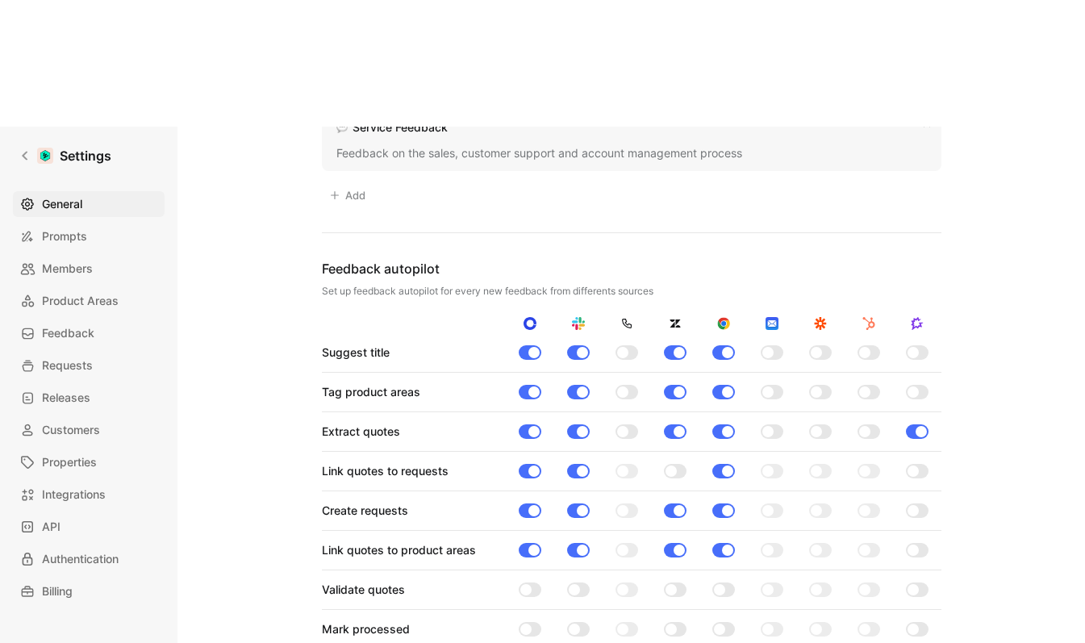
click at [0, 0] on input "checkbox" at bounding box center [0, 0] width 0 height 0
click at [912, 347] on div at bounding box center [912, 352] width 11 height 11
click at [0, 0] on input "checkbox" at bounding box center [0, 0] width 0 height 0
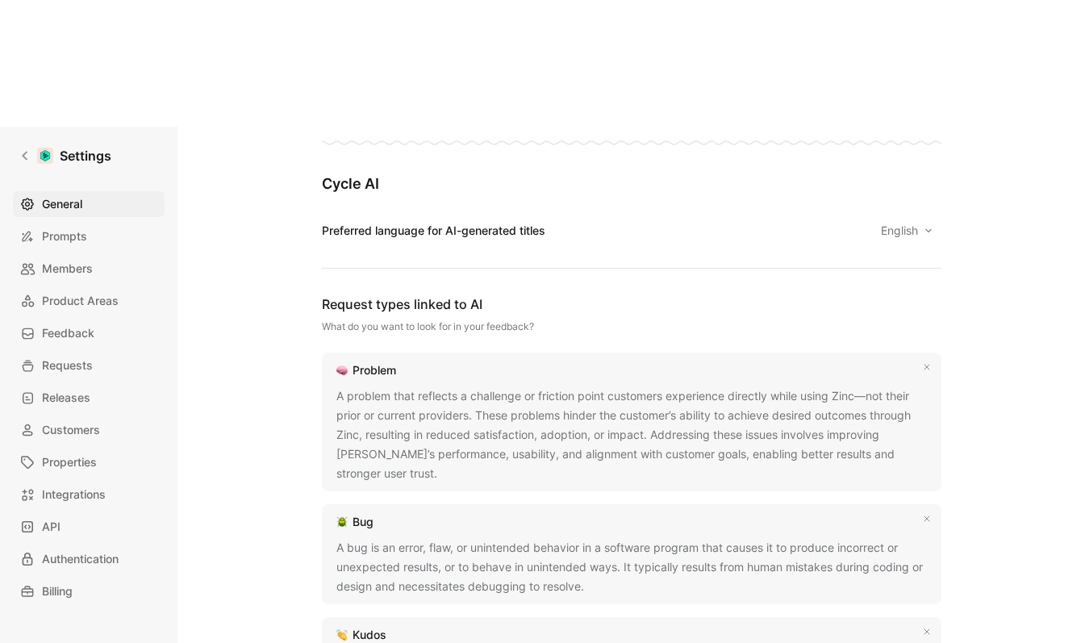
scroll to position [753, 0]
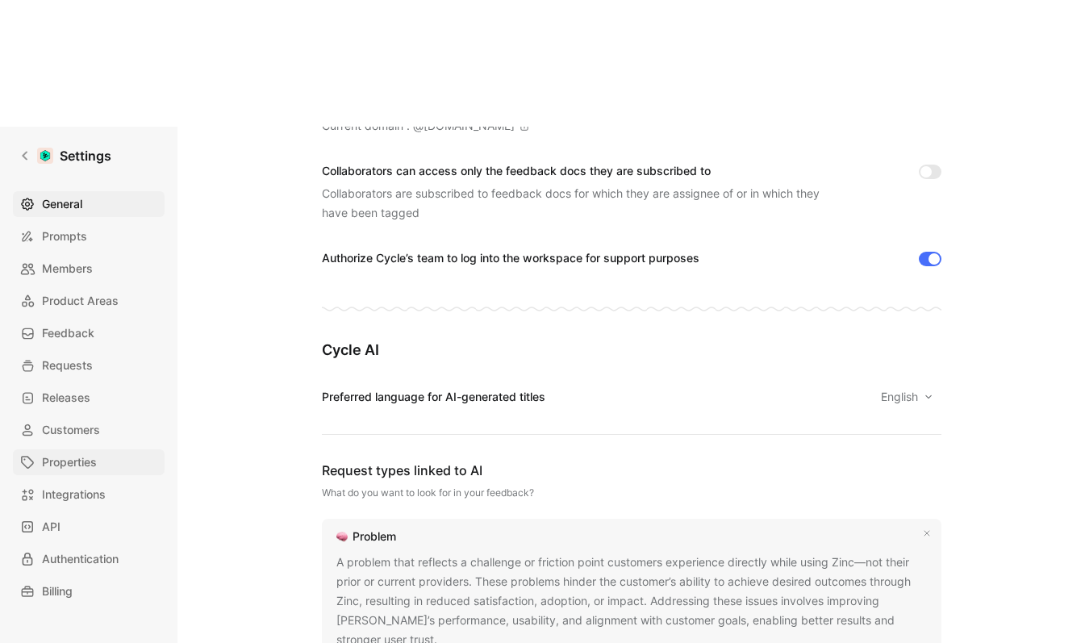
click at [98, 449] on link "Properties" at bounding box center [89, 462] width 152 height 26
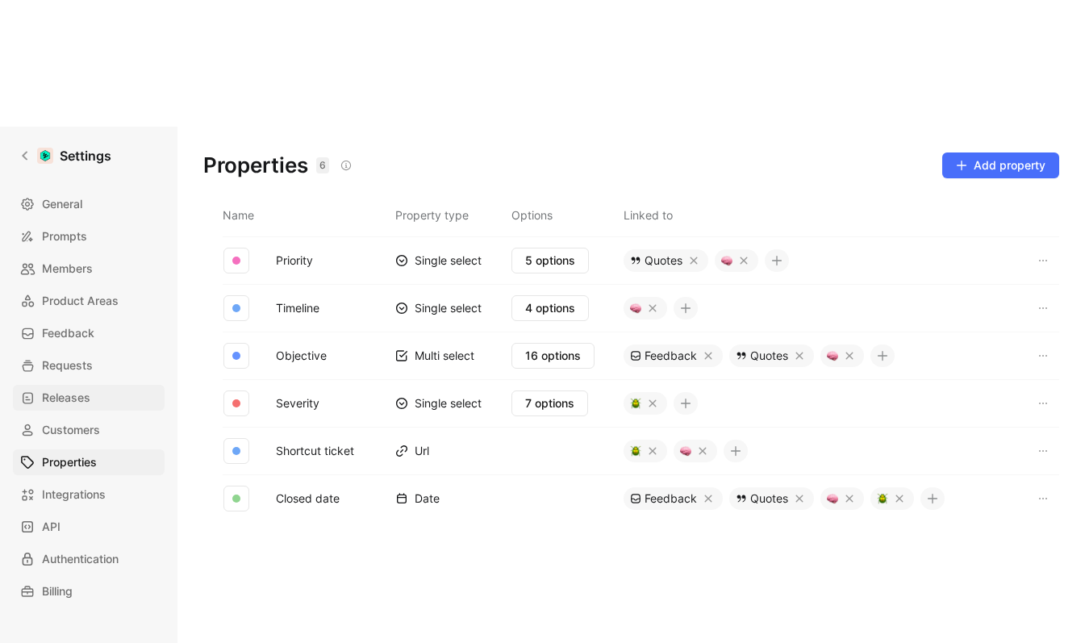
click at [106, 385] on link "Releases" at bounding box center [89, 398] width 152 height 26
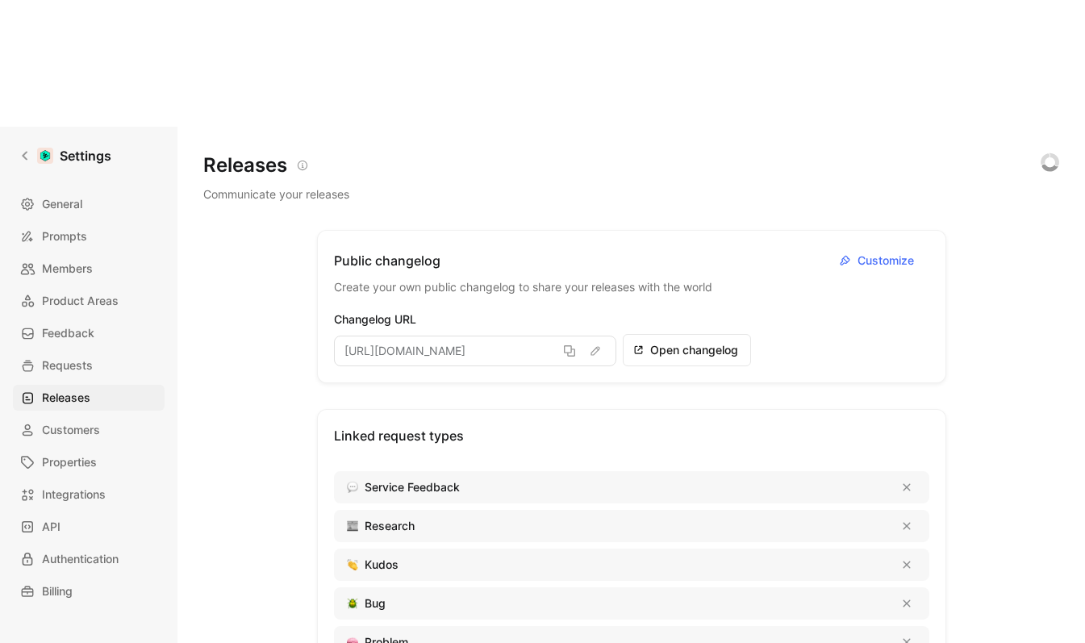
click at [91, 223] on div "General Prompts Members Product Areas Feedback Requests Releases Customers Prop…" at bounding box center [94, 397] width 163 height 413
click at [89, 323] on span "Feedback" at bounding box center [68, 332] width 52 height 19
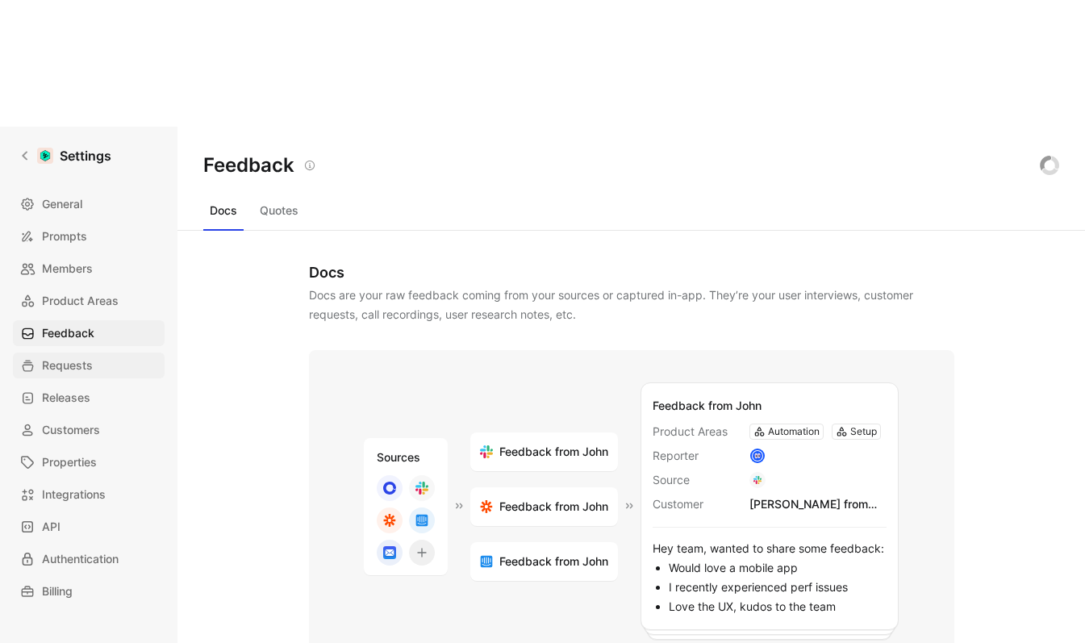
click at [76, 356] on span "Requests" at bounding box center [67, 365] width 51 height 19
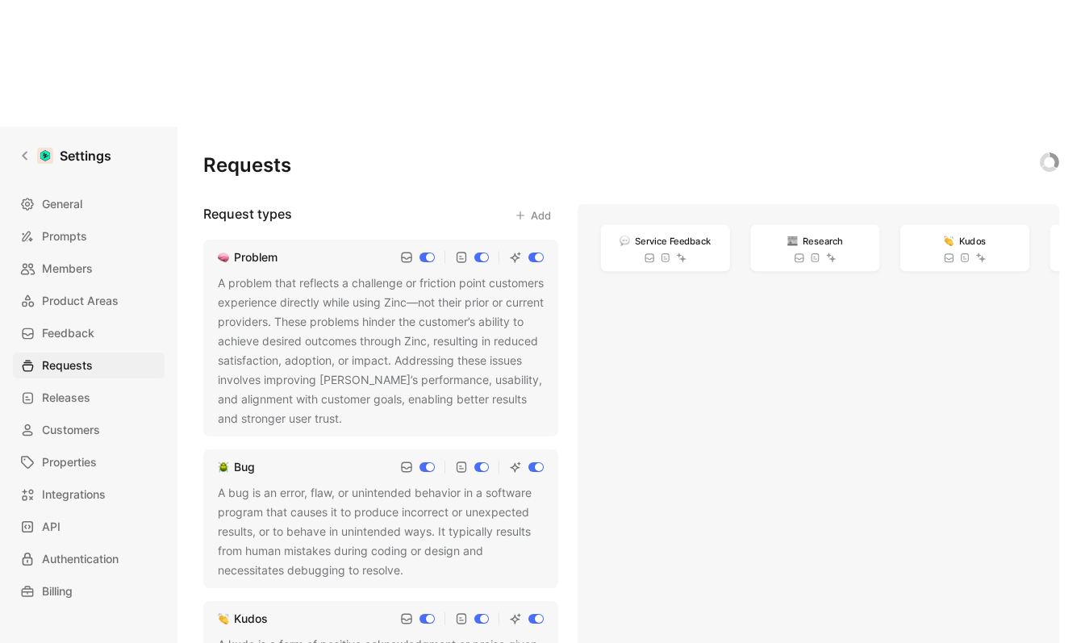
click at [369, 273] on div "A problem that reflects a challenge or friction point customers experience dire…" at bounding box center [381, 350] width 326 height 155
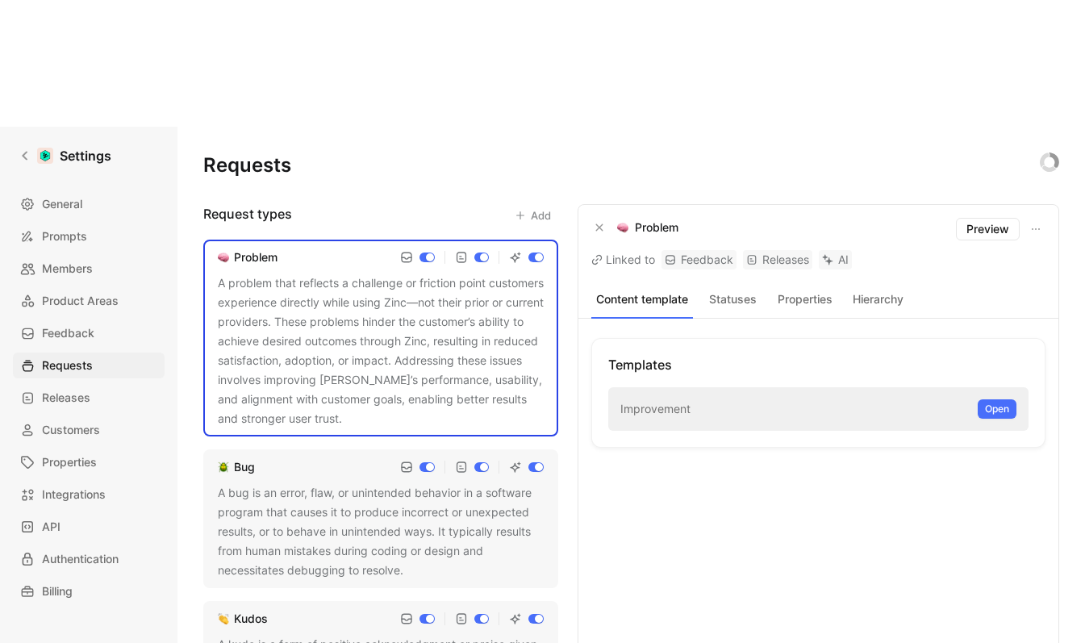
click at [724, 289] on button "Statuses" at bounding box center [732, 299] width 66 height 21
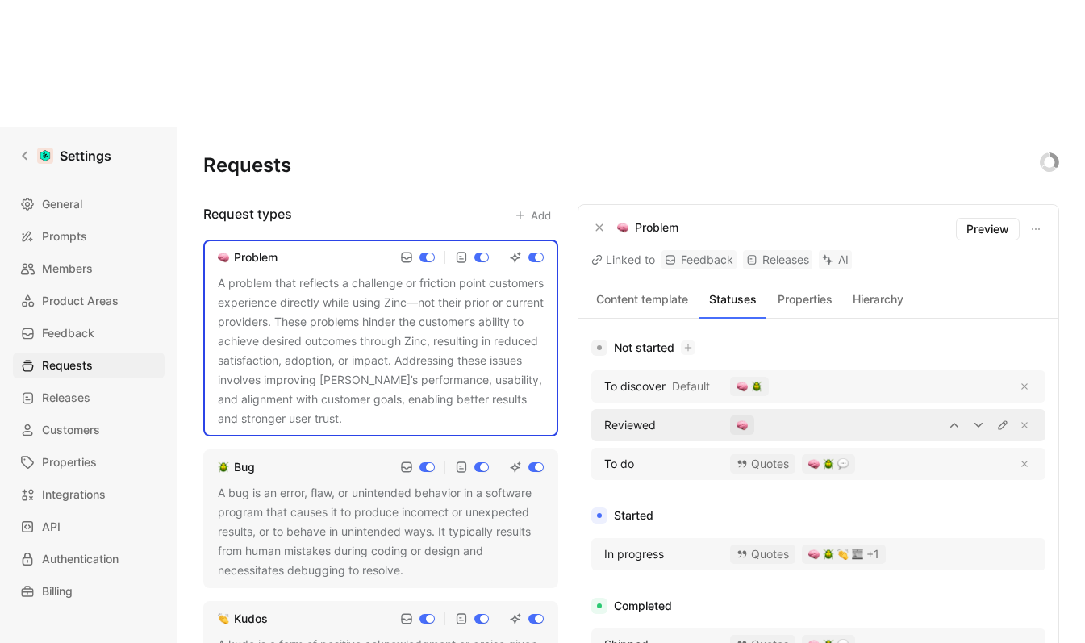
click at [797, 415] on div at bounding box center [899, 424] width 265 height 19
click at [998, 420] on icon "button" at bounding box center [1002, 424] width 9 height 9
click at [867, 415] on div at bounding box center [899, 424] width 265 height 19
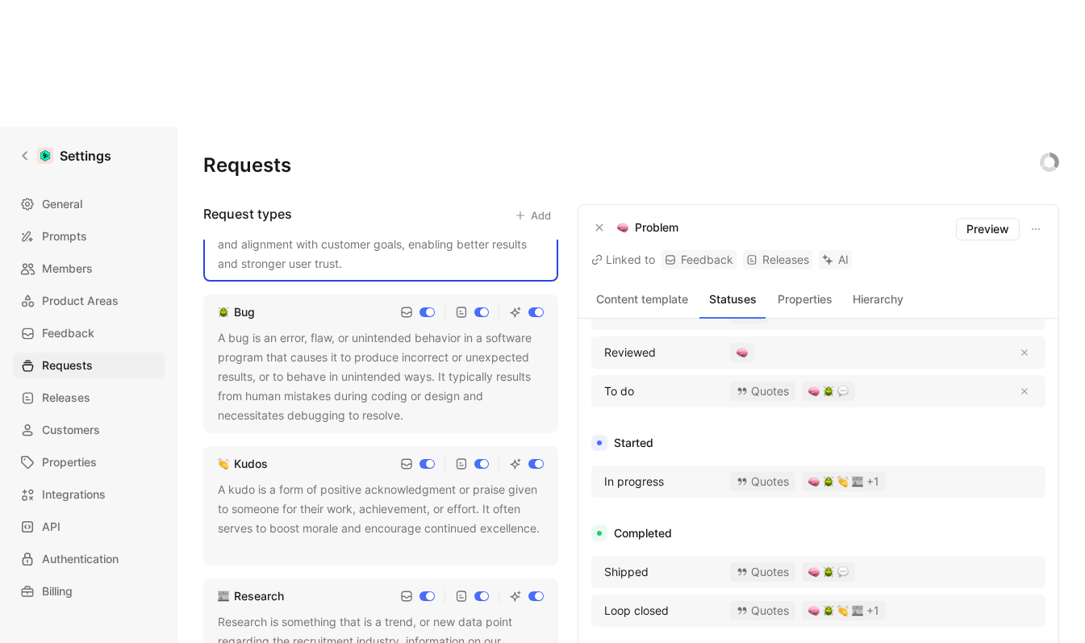
scroll to position [145, 0]
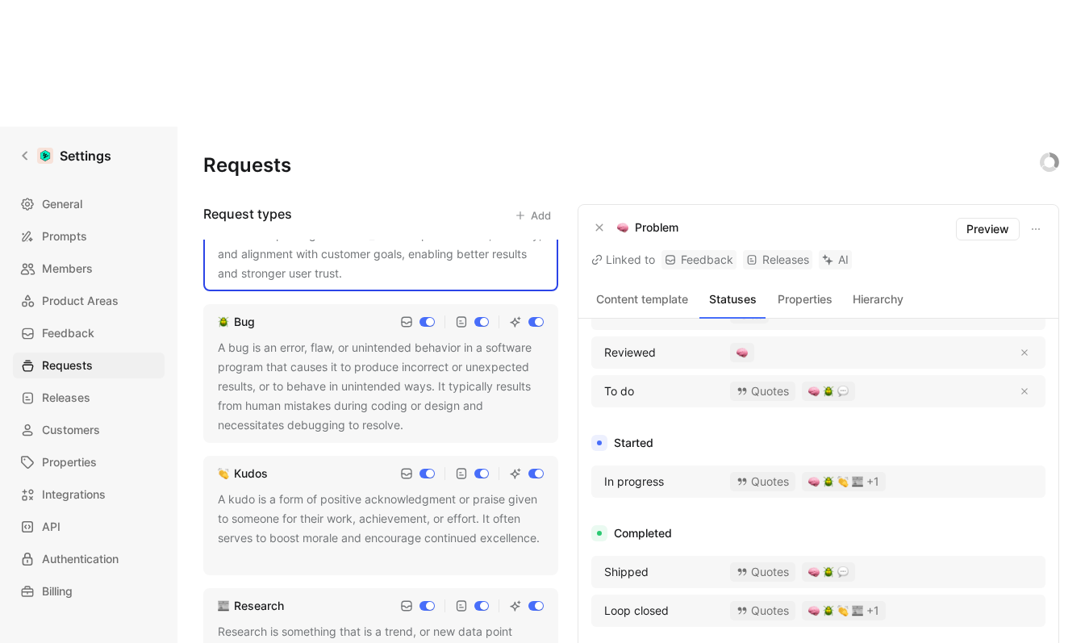
click at [344, 338] on div "A bug is an error, flaw, or unintended behavior in a software program that caus…" at bounding box center [381, 386] width 326 height 97
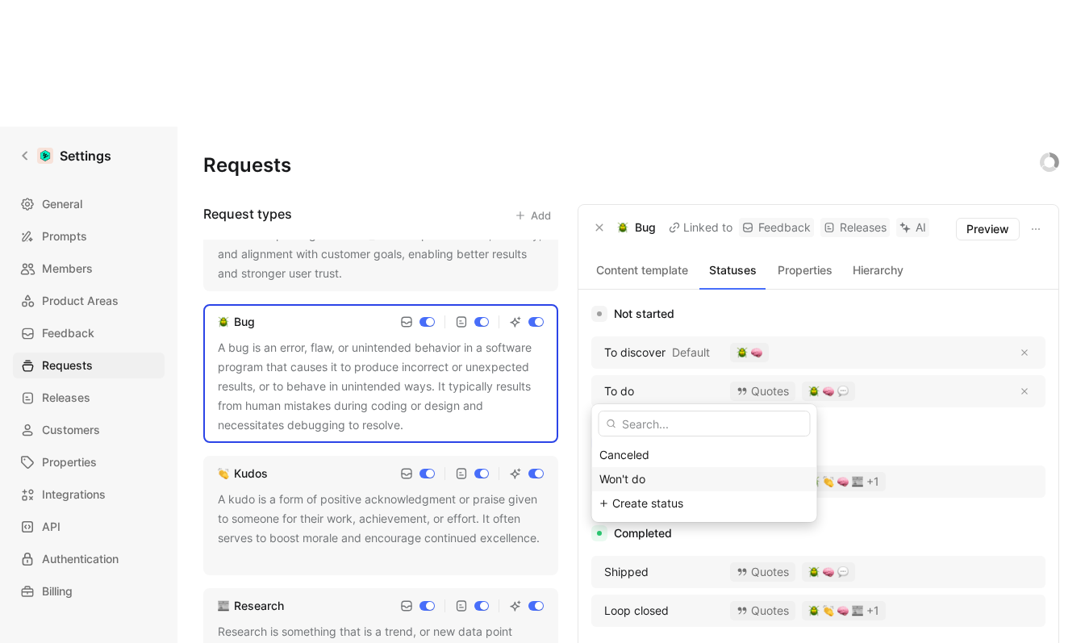
click at [686, 483] on div "Won't do" at bounding box center [704, 478] width 211 height 19
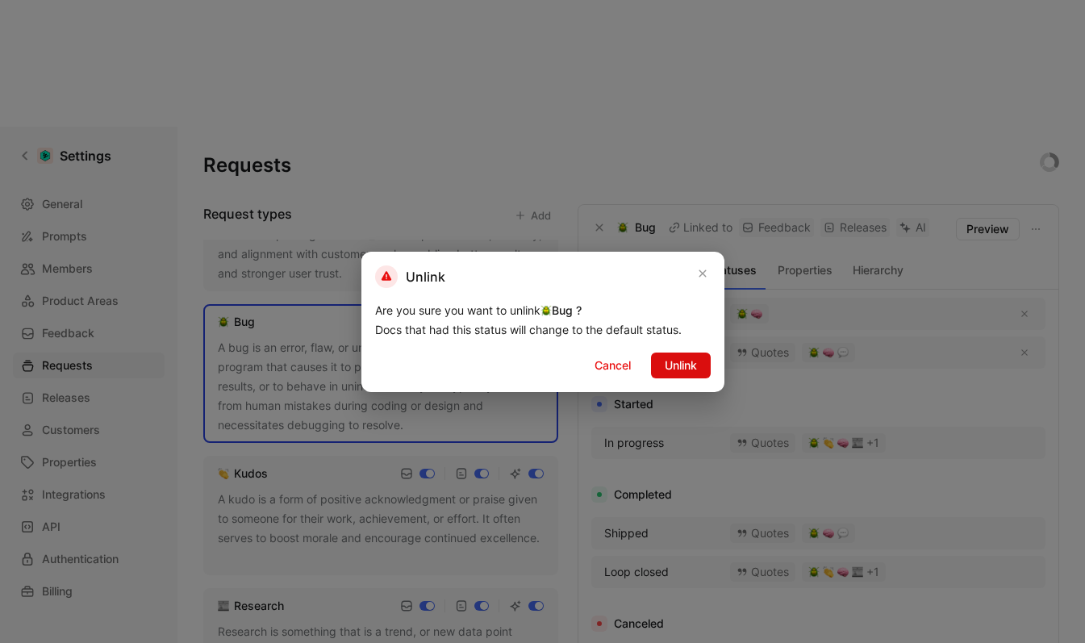
click at [685, 369] on span "Unlink" at bounding box center [681, 365] width 32 height 19
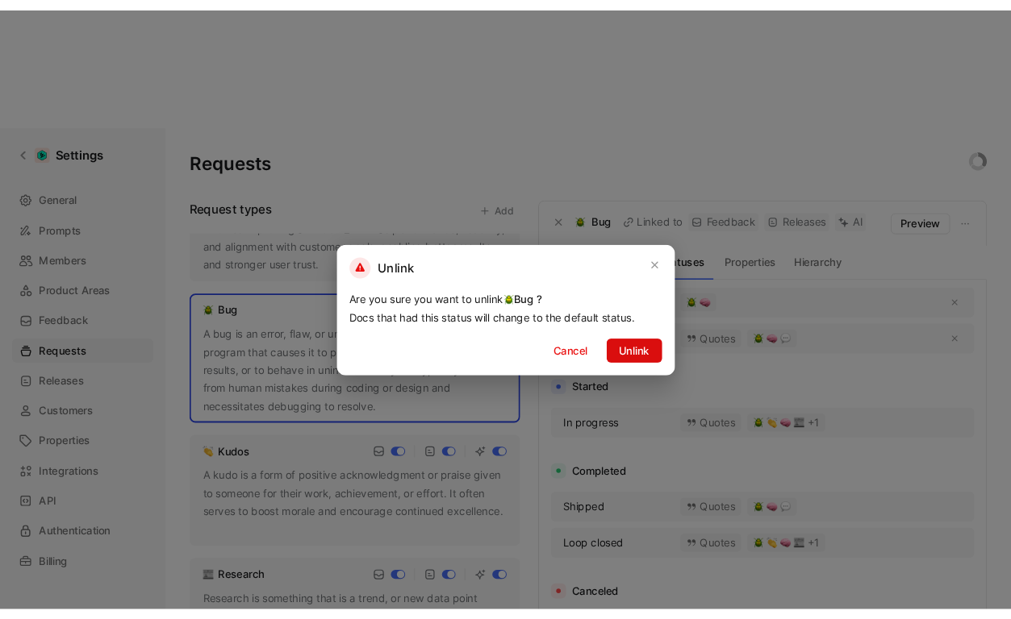
scroll to position [5, 0]
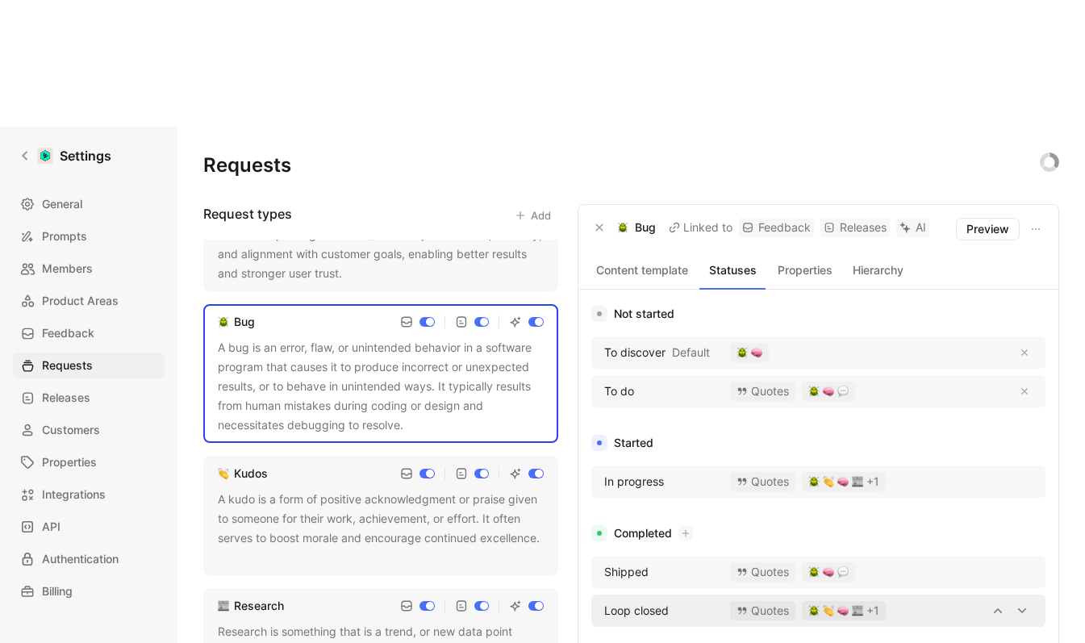
click at [666, 601] on span "Loop closed" at bounding box center [636, 610] width 65 height 19
drag, startPoint x: 649, startPoint y: 491, endPoint x: 629, endPoint y: 490, distance: 19.4
click at [629, 601] on span "Loop closed" at bounding box center [636, 610] width 65 height 19
click at [836, 566] on div "button" at bounding box center [828, 571] width 40 height 11
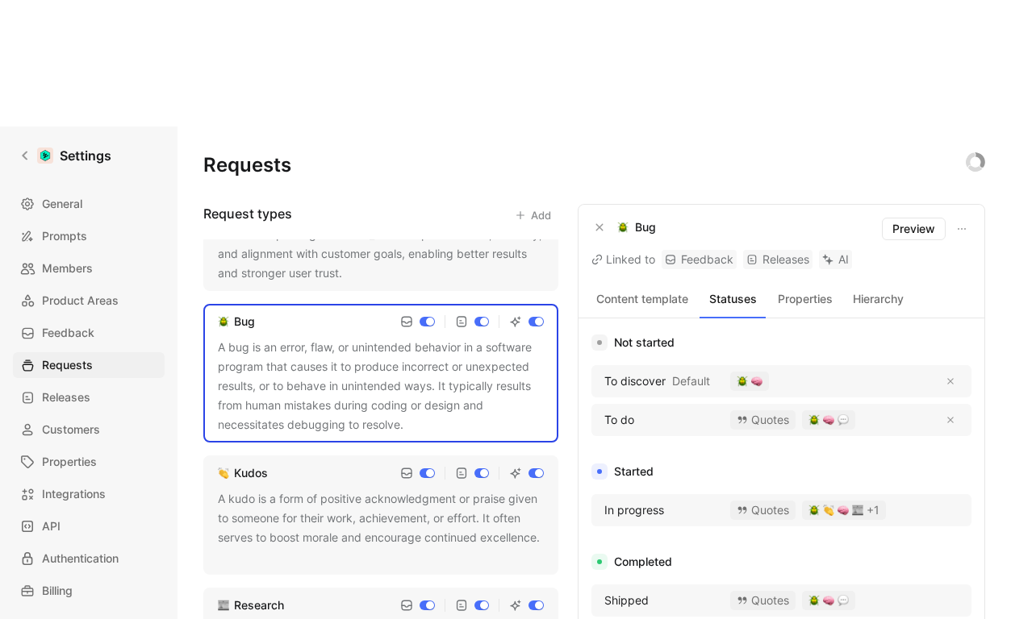
click at [774, 152] on div "Requests" at bounding box center [594, 165] width 782 height 26
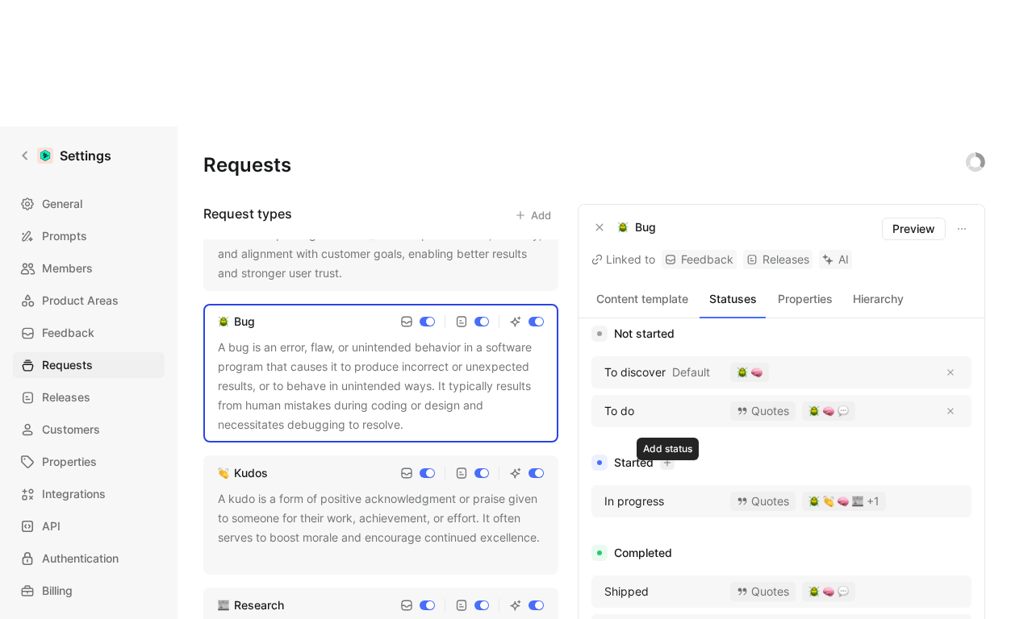
scroll to position [0, 0]
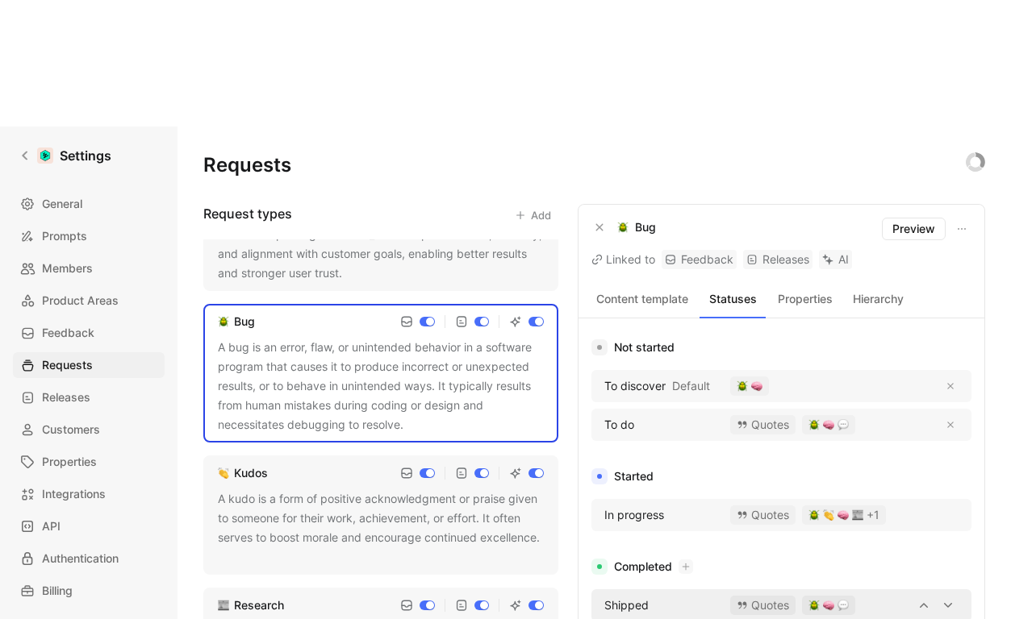
click at [831, 600] on img "button" at bounding box center [828, 605] width 11 height 11
click at [19, 150] on icon at bounding box center [24, 155] width 11 height 11
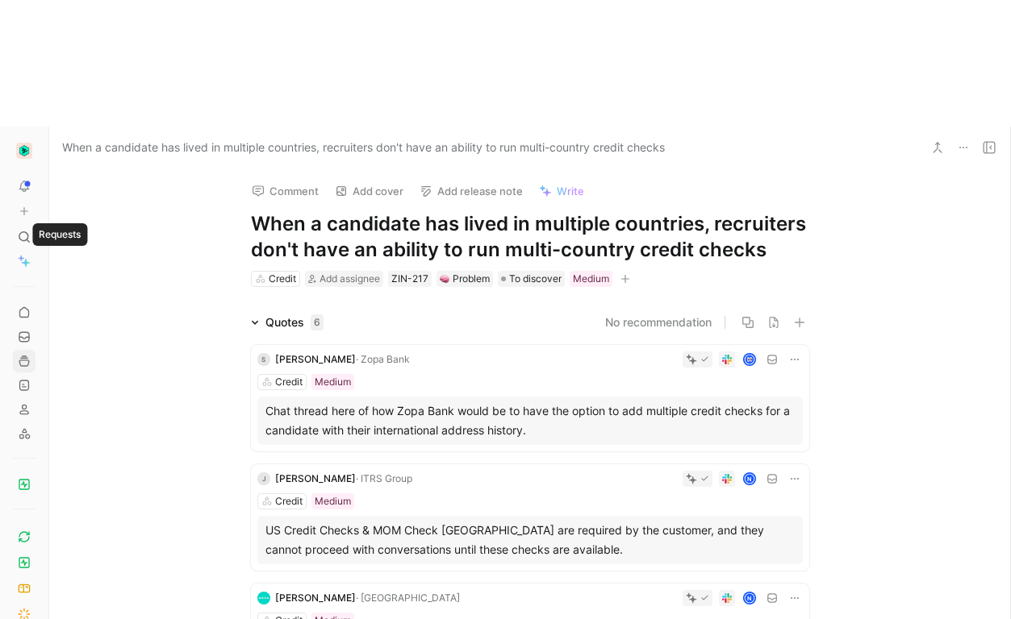
click at [23, 357] on use at bounding box center [24, 362] width 10 height 10
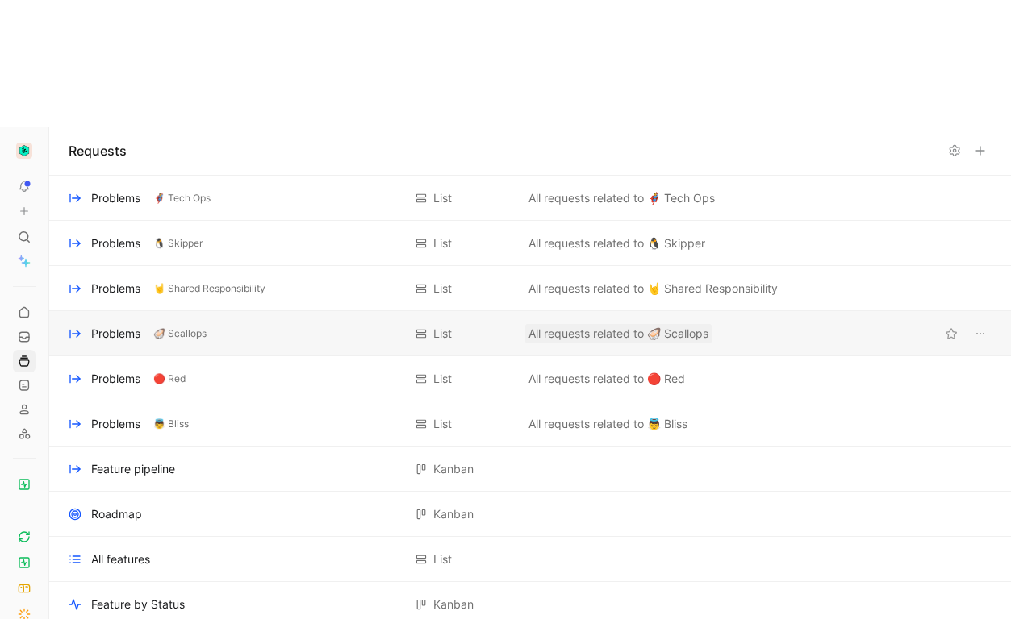
scroll to position [14, 0]
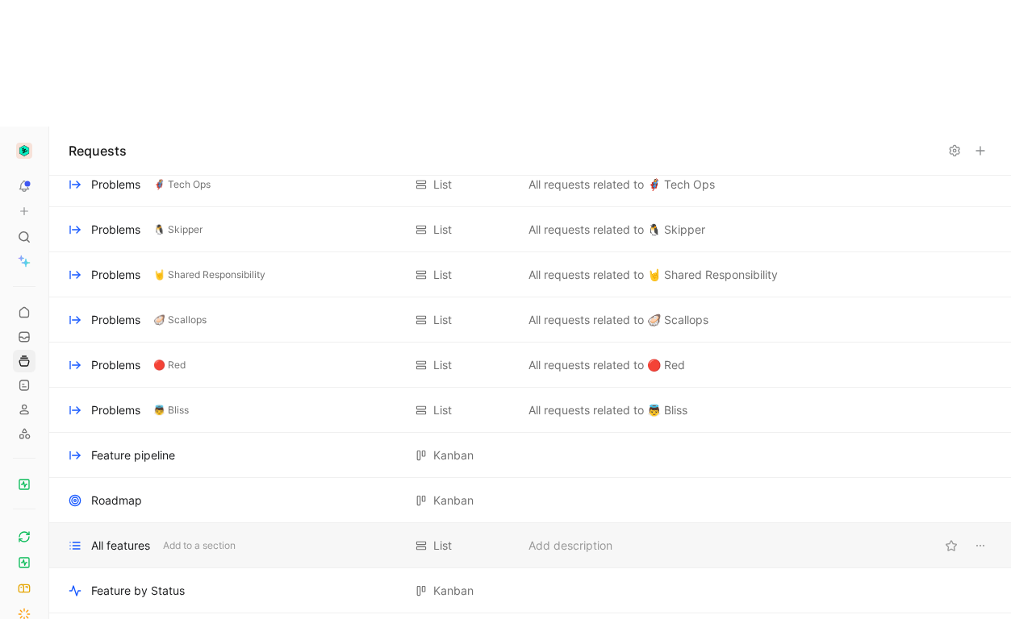
click at [197, 536] on div "All features Add to a section" at bounding box center [236, 545] width 334 height 19
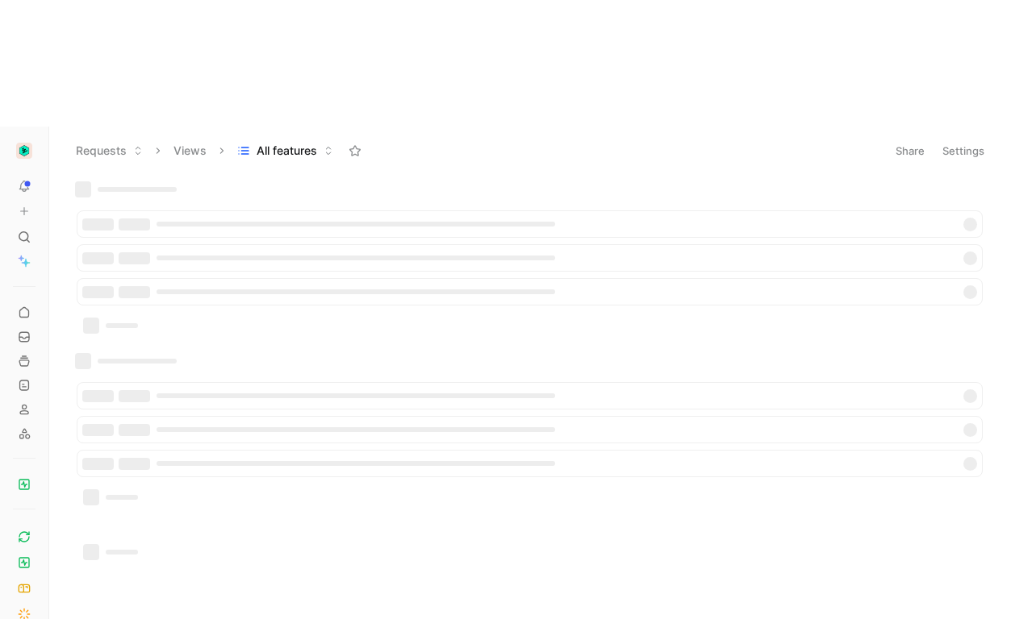
click at [963, 140] on button "Settings" at bounding box center [963, 151] width 56 height 23
click at [952, 140] on button "Settings" at bounding box center [963, 151] width 56 height 23
click at [960, 140] on button "Settings" at bounding box center [963, 151] width 56 height 23
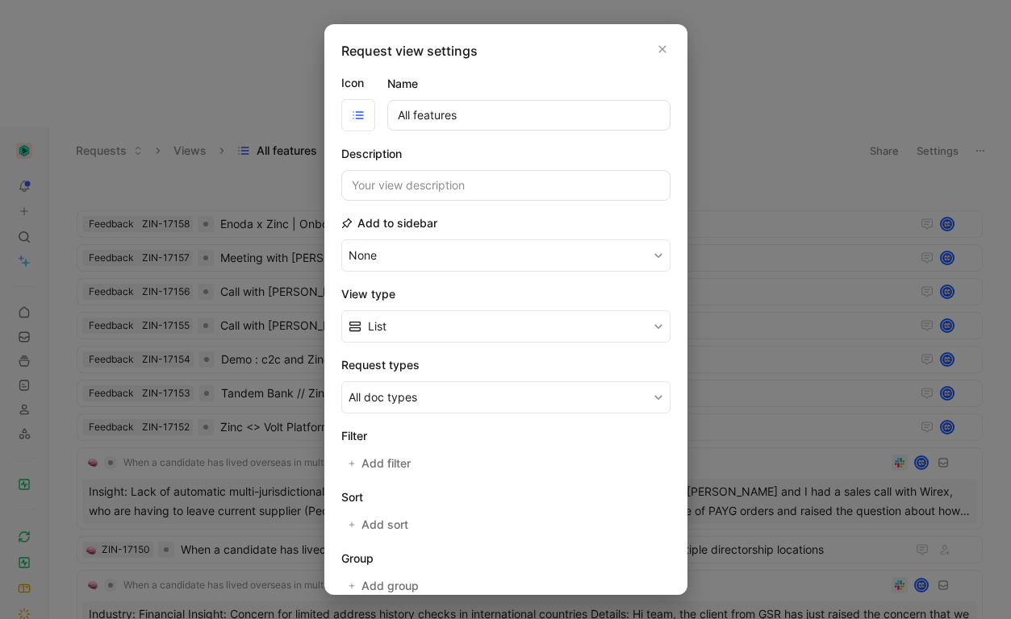
click at [535, 73] on div "Icon Name All features" at bounding box center [505, 102] width 329 height 58
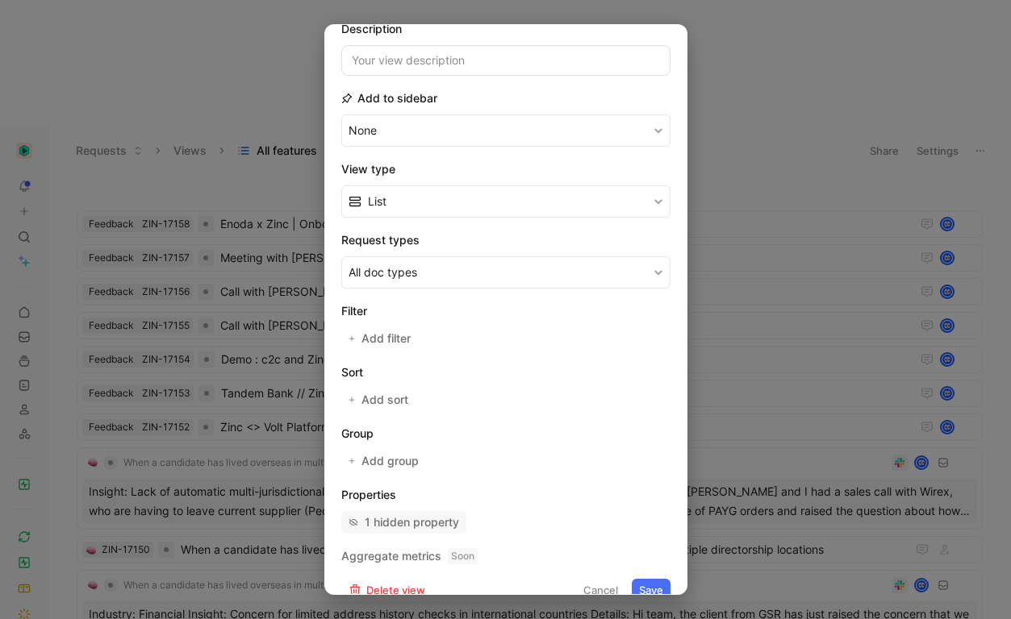
scroll to position [148, 0]
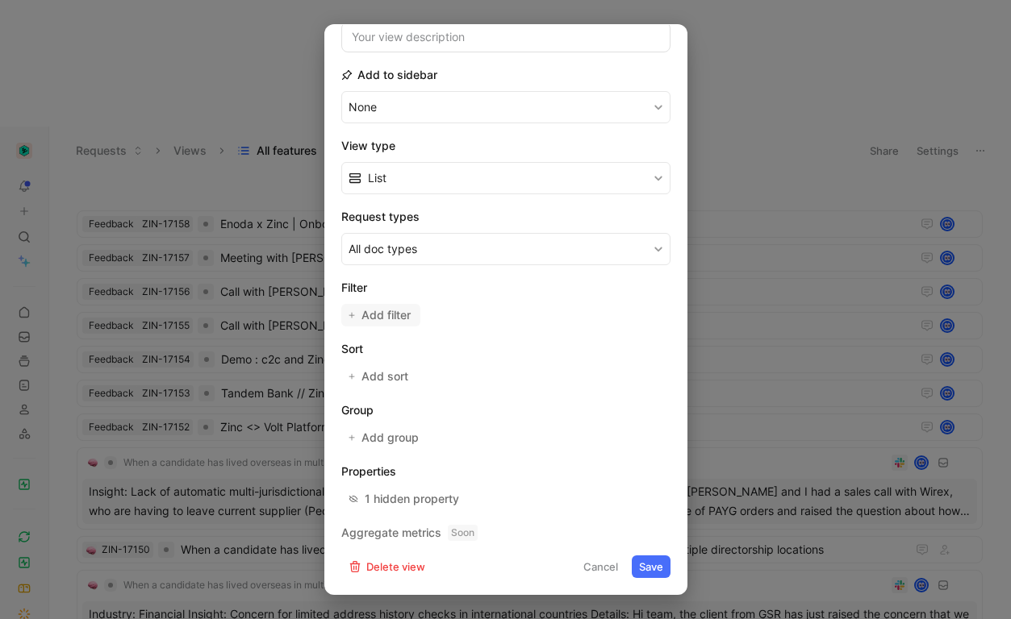
click at [379, 312] on span "Add filter" at bounding box center [386, 315] width 51 height 19
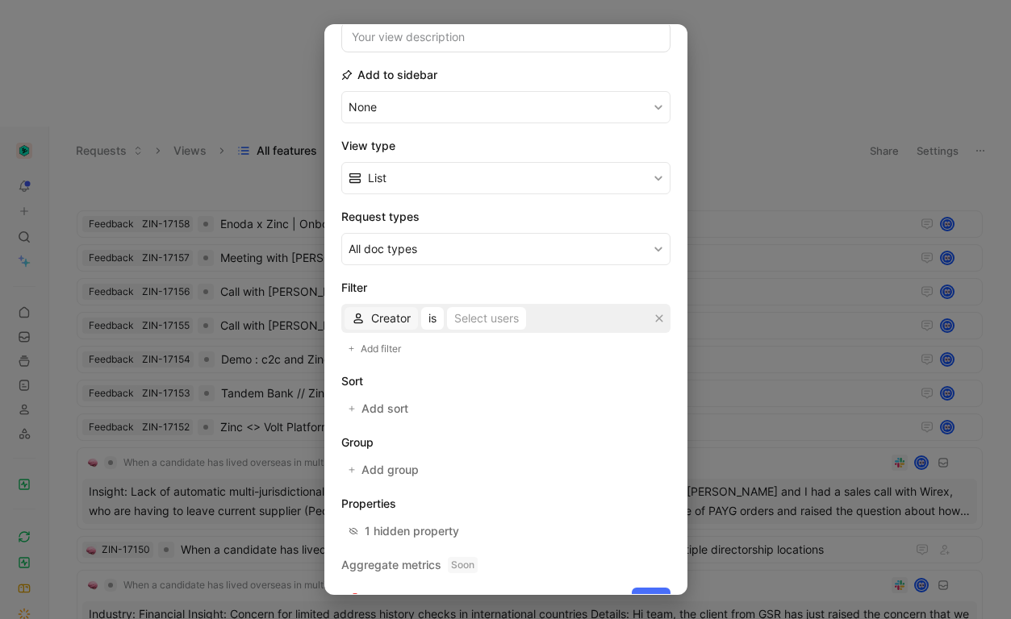
click at [383, 327] on span "Creator" at bounding box center [391, 318] width 40 height 19
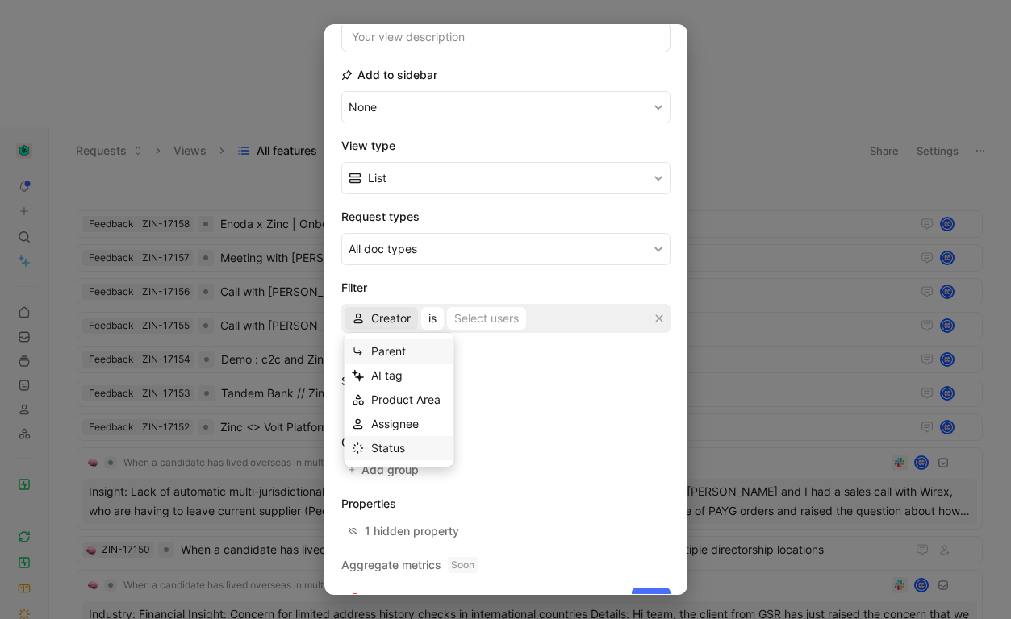
click at [404, 445] on span "Status" at bounding box center [388, 448] width 34 height 14
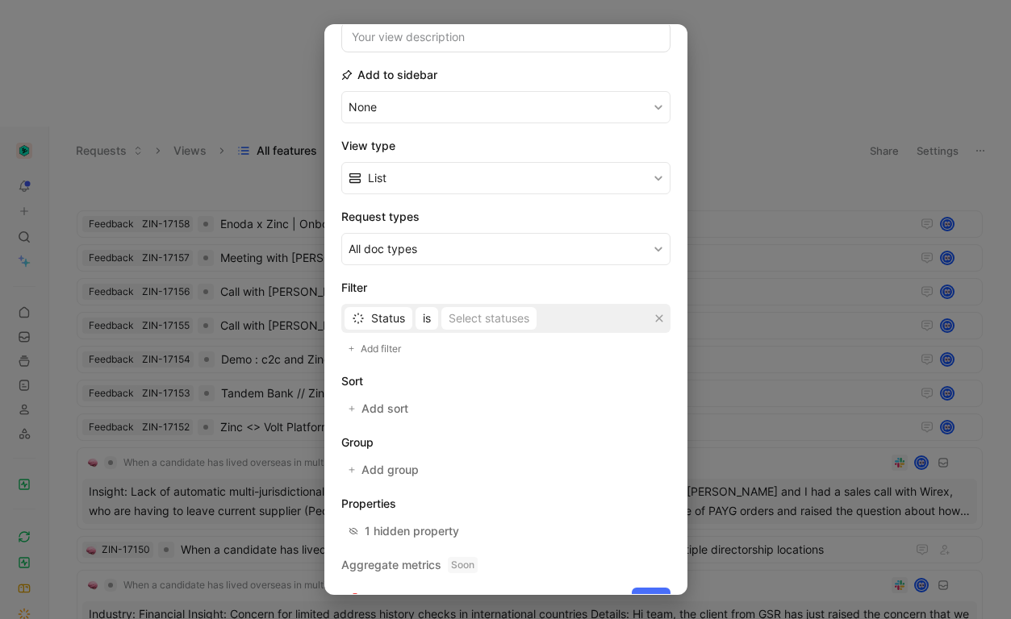
click at [465, 312] on div "Status is Select statuses" at bounding box center [505, 318] width 329 height 29
click at [423, 319] on span "is" at bounding box center [427, 318] width 8 height 19
click at [477, 318] on div "Status is Select statuses" at bounding box center [505, 318] width 329 height 29
click at [506, 321] on div "Status is Select statuses" at bounding box center [505, 318] width 329 height 29
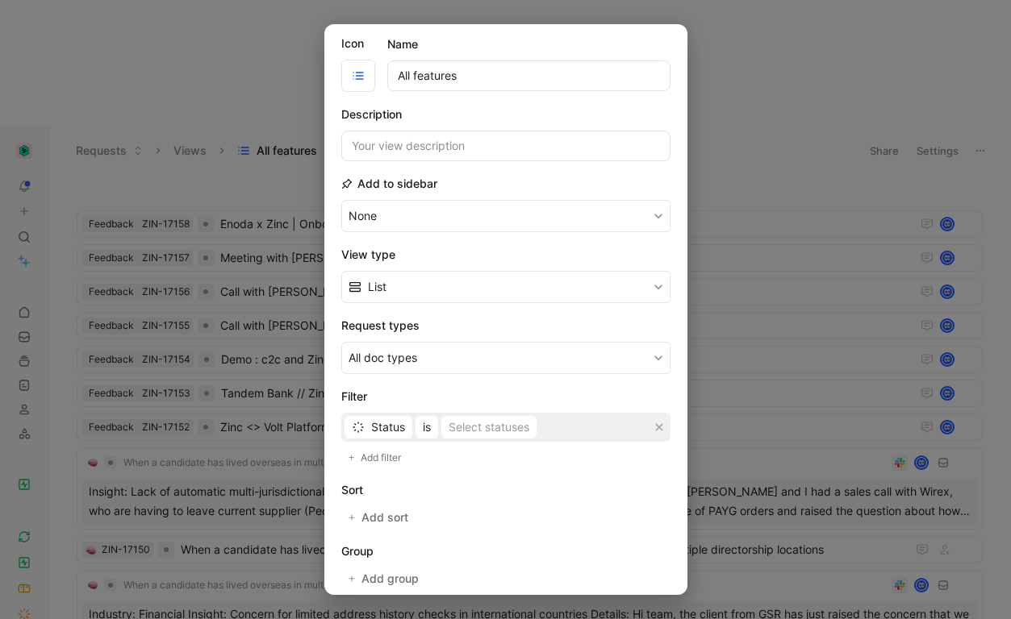
scroll to position [0, 0]
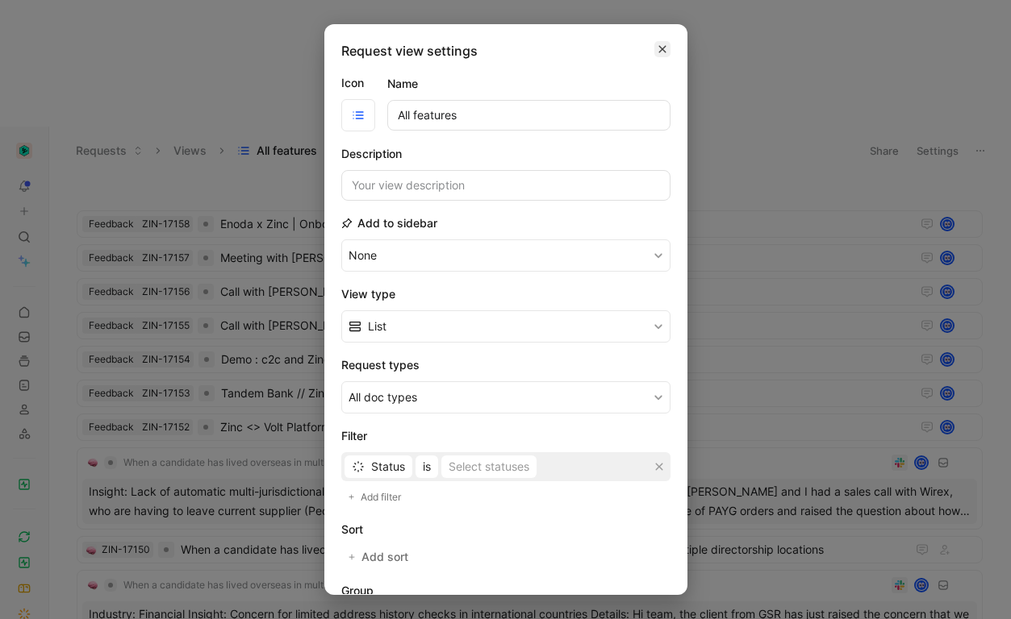
click at [662, 51] on icon "button" at bounding box center [662, 49] width 10 height 13
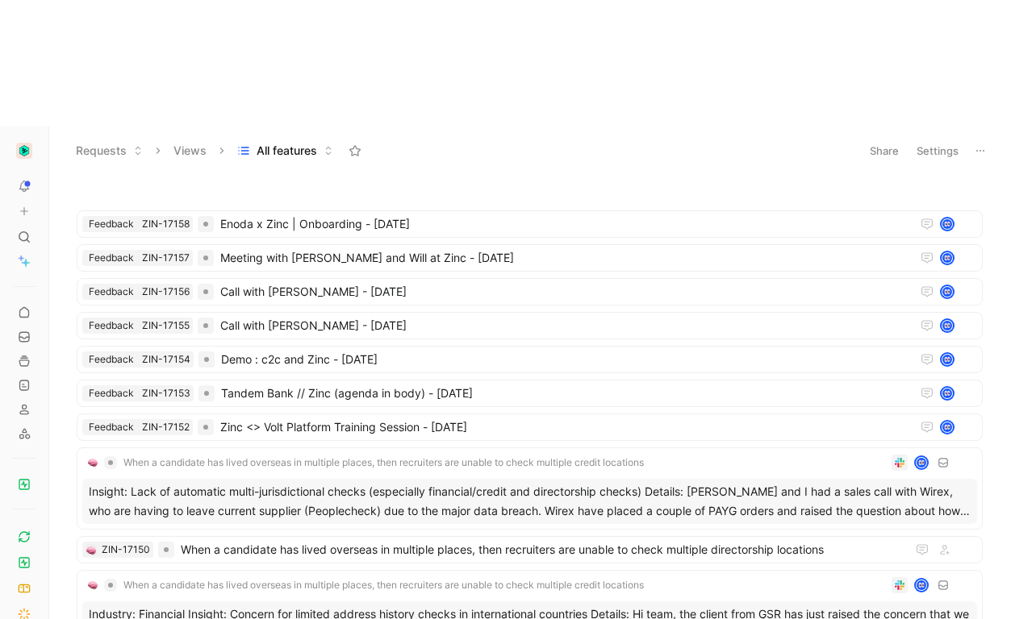
click at [833, 52] on body "To pick up a draggable item, press the space bar. While dragging, use the arrow…" at bounding box center [505, 309] width 1011 height 619
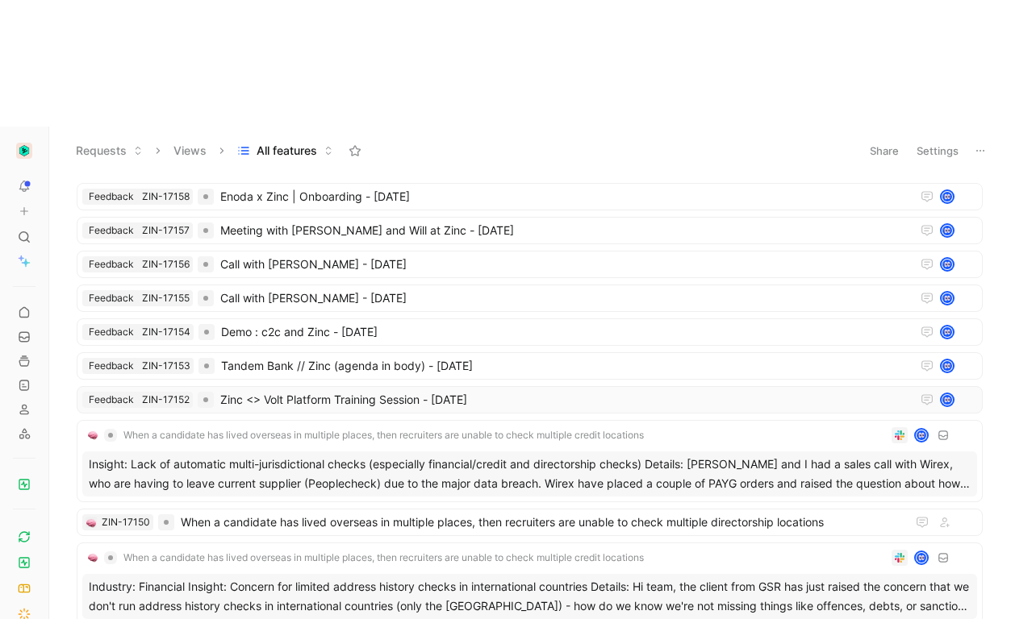
scroll to position [35, 0]
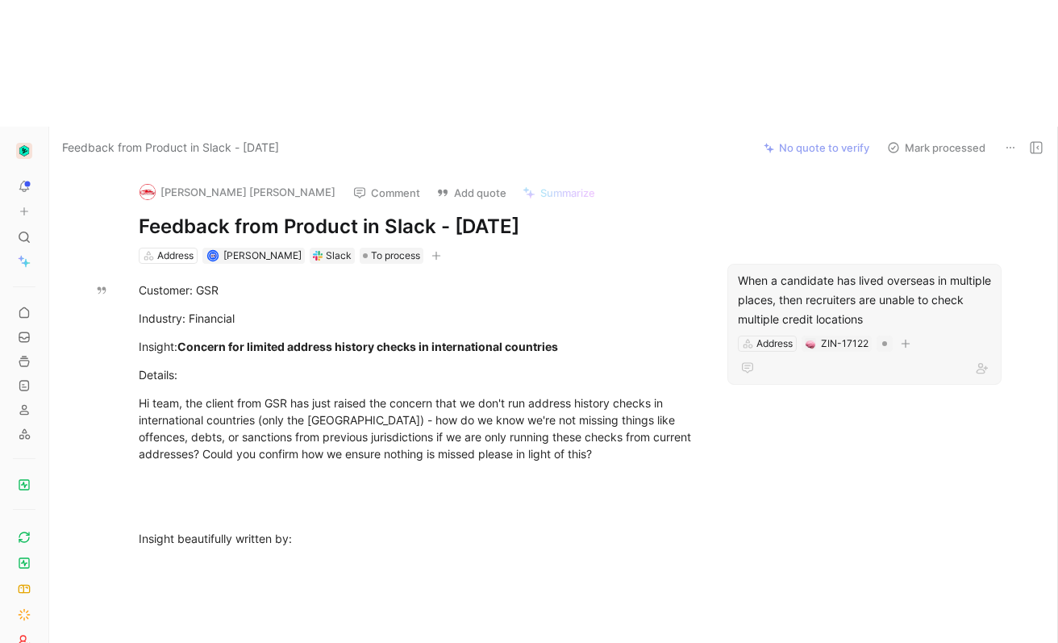
click at [870, 271] on div "When a candidate has lived overseas in multiple places, then recruiters are una…" at bounding box center [864, 300] width 253 height 58
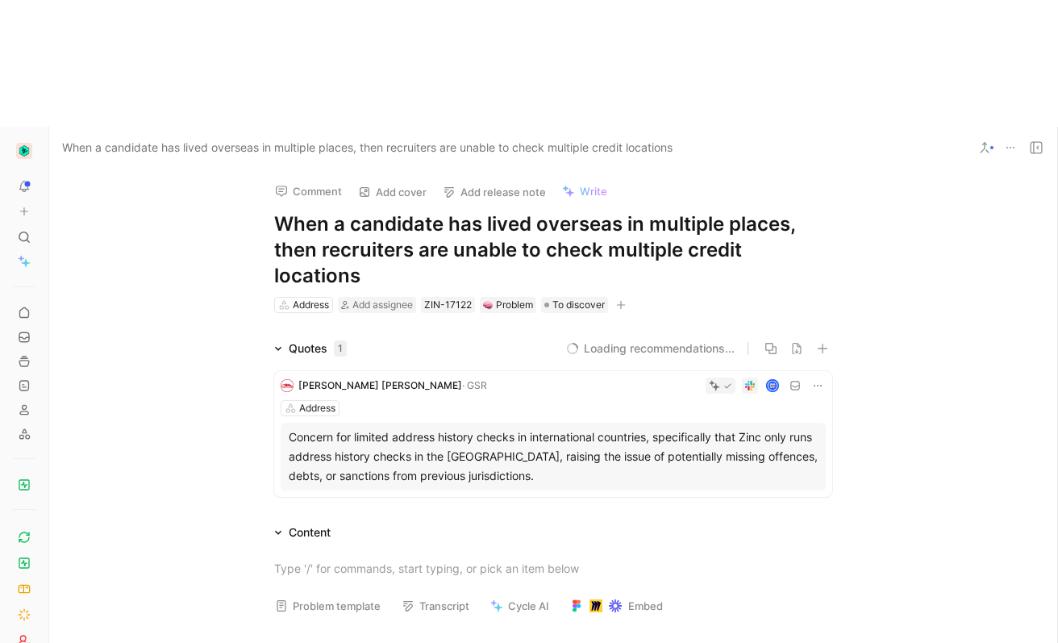
click at [614, 211] on h1 "When a candidate has lived overseas in multiple places, then recruiters are una…" at bounding box center [553, 249] width 558 height 77
copy h1 "When a candidate has lived overseas in multiple places, then recruiters are una…"
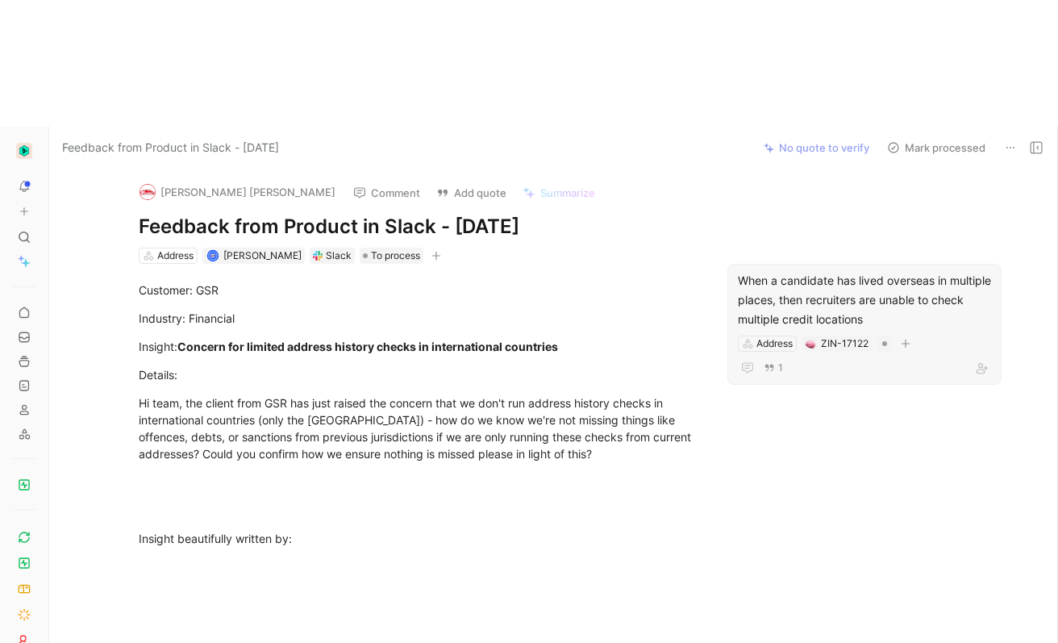
click at [1007, 141] on icon at bounding box center [1010, 147] width 13 height 13
click at [952, 85] on div "Delete" at bounding box center [967, 78] width 94 height 19
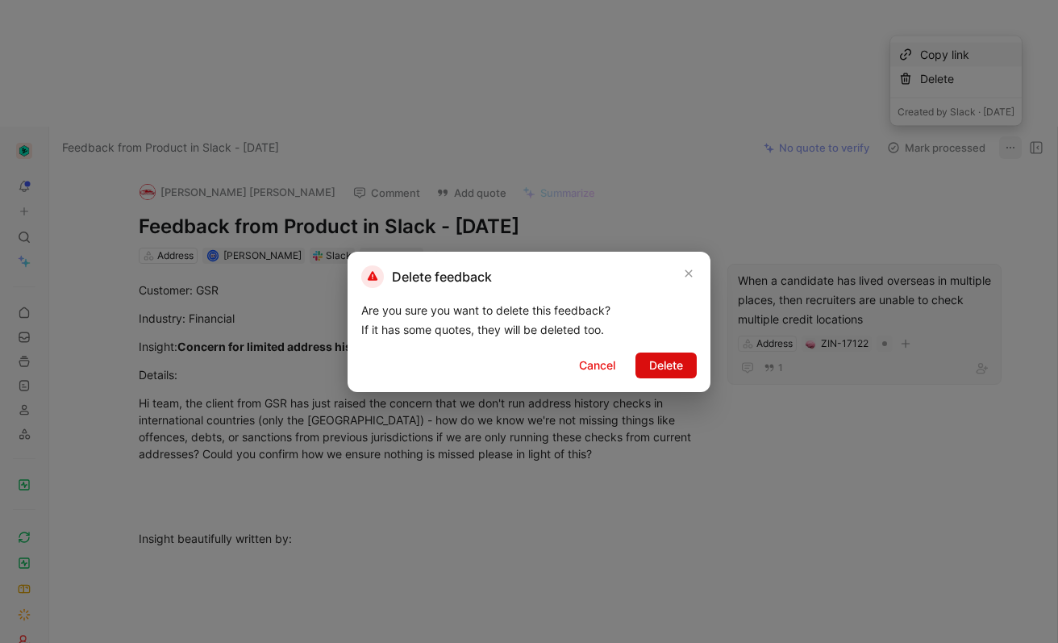
click at [679, 360] on span "Delete" at bounding box center [666, 365] width 34 height 19
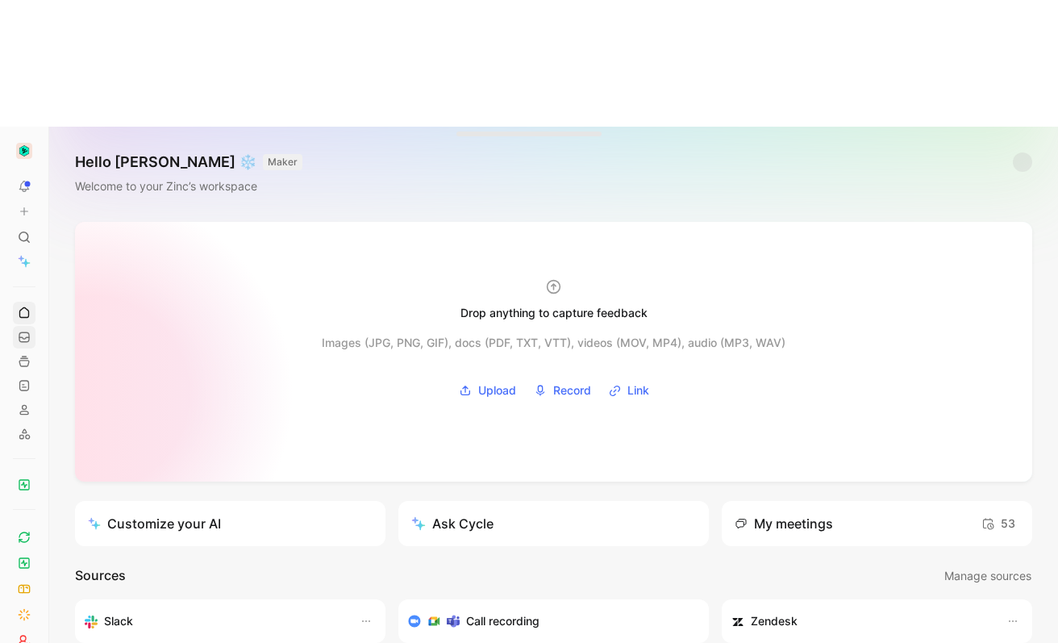
click at [26, 326] on link at bounding box center [24, 337] width 23 height 23
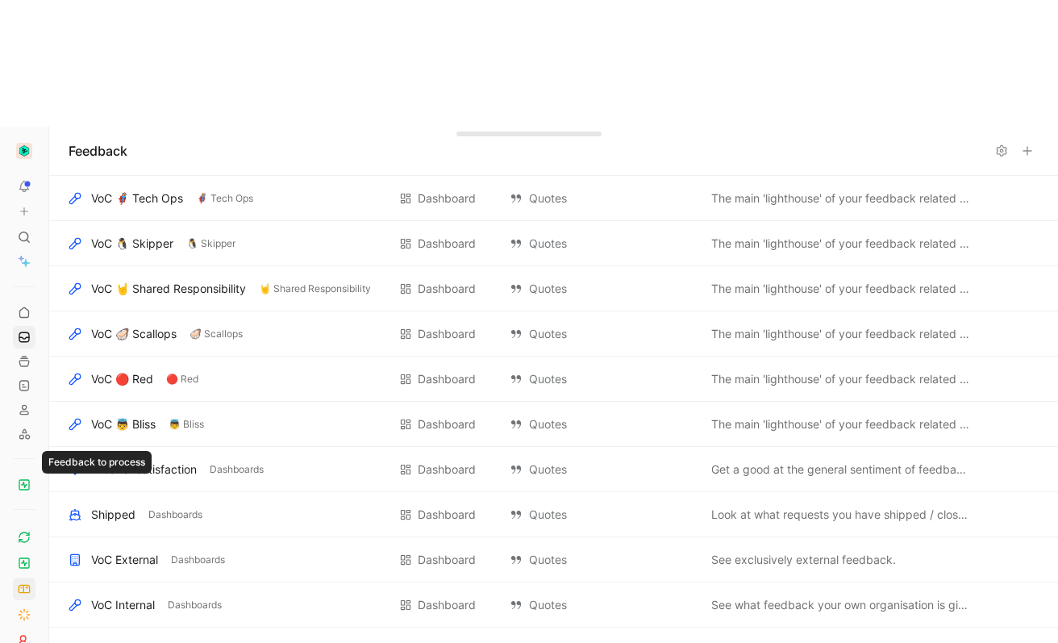
click at [26, 582] on icon at bounding box center [24, 588] width 13 height 13
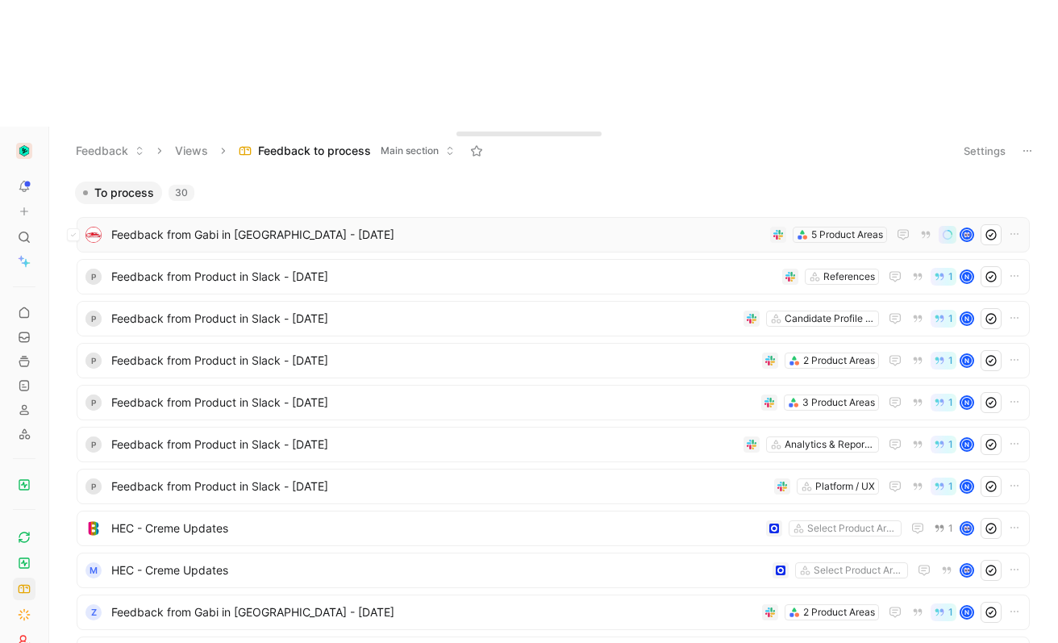
click at [294, 225] on span "Feedback from Gabi in Slack - 8/19/2025" at bounding box center [437, 234] width 653 height 19
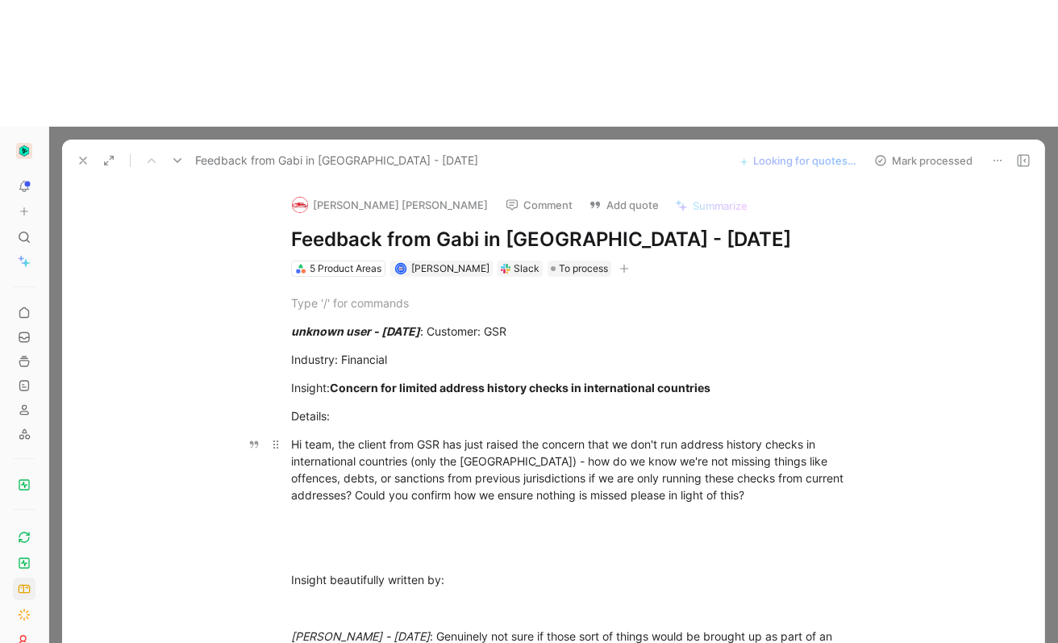
drag, startPoint x: 514, startPoint y: 333, endPoint x: 509, endPoint y: 315, distance: 19.2
click at [514, 436] on div "Hi team, the client from GSR has just raised the concern that we don't run addr…" at bounding box center [570, 470] width 558 height 68
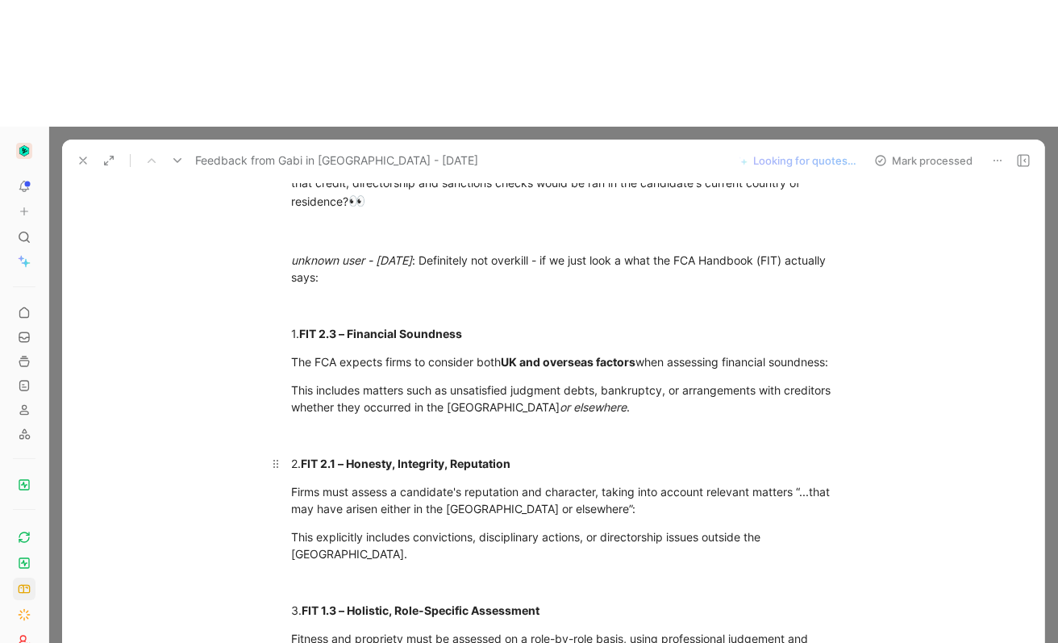
scroll to position [2458, 0]
drag, startPoint x: 292, startPoint y: 173, endPoint x: 395, endPoint y: 517, distance: 359.6
click at [600, 381] on div "This includes matters such as unsatisfied judgment debts, bankruptcy, or arrang…" at bounding box center [570, 398] width 558 height 34
drag, startPoint x: 578, startPoint y: 248, endPoint x: 262, endPoint y: 165, distance: 326.3
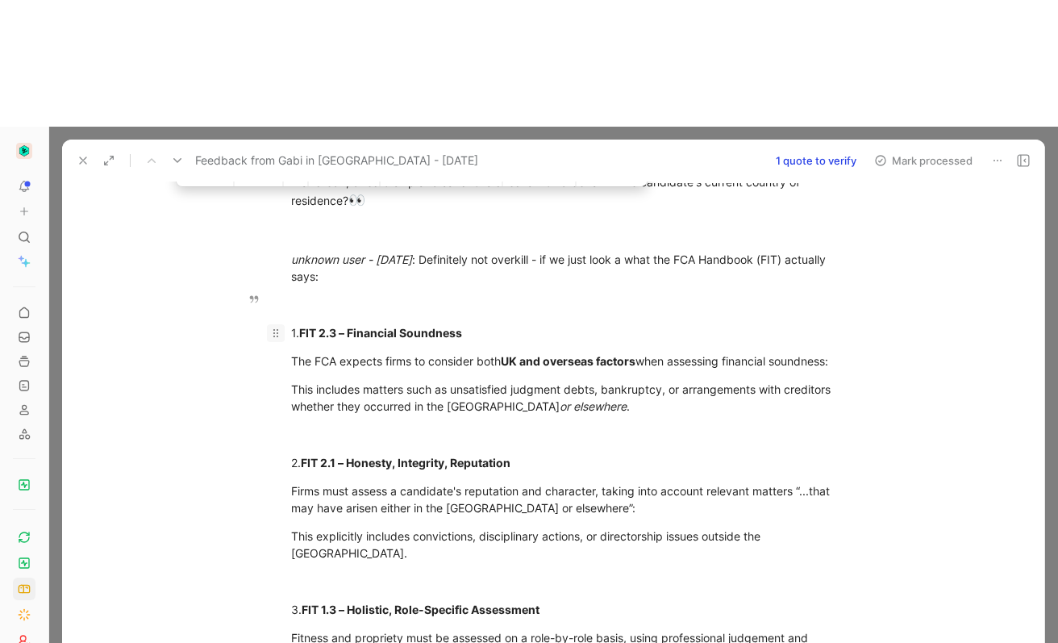
click at [181, 167] on icon at bounding box center [187, 173] width 13 height 13
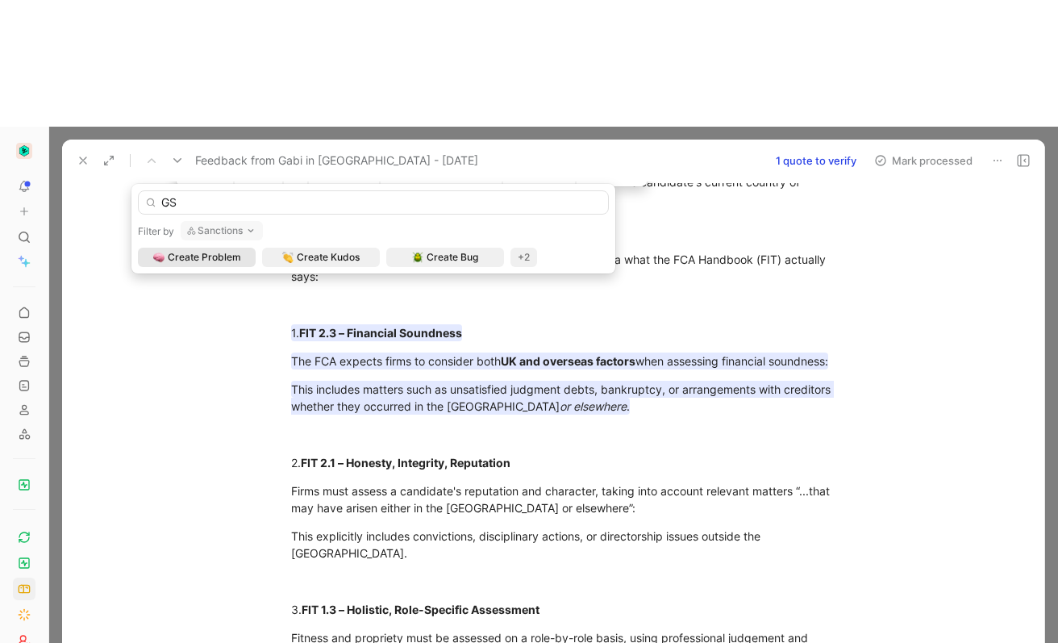
type input "GSR"
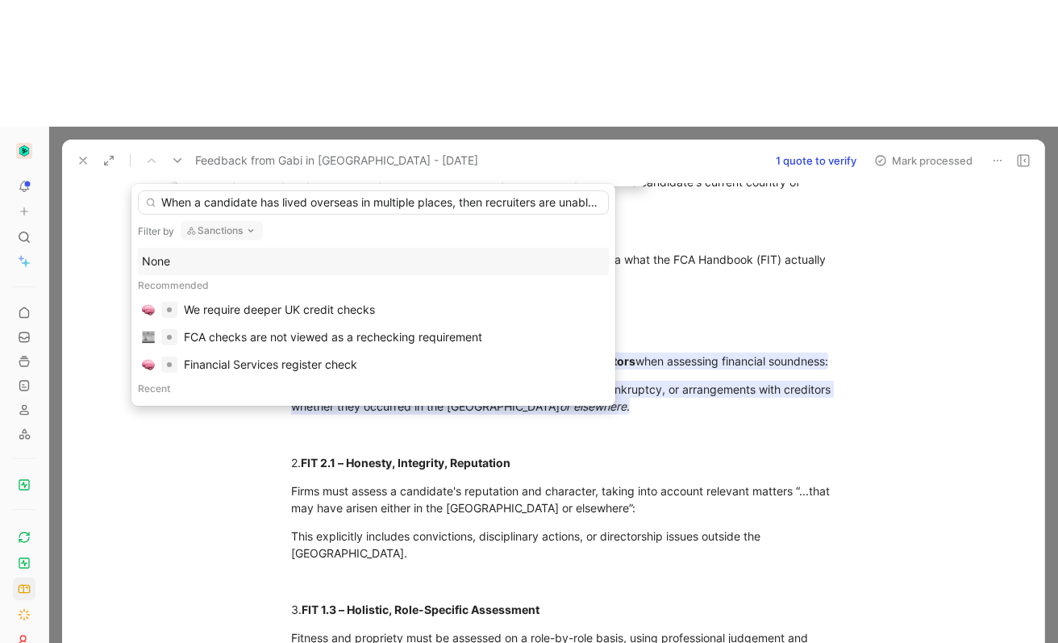
scroll to position [0, 179]
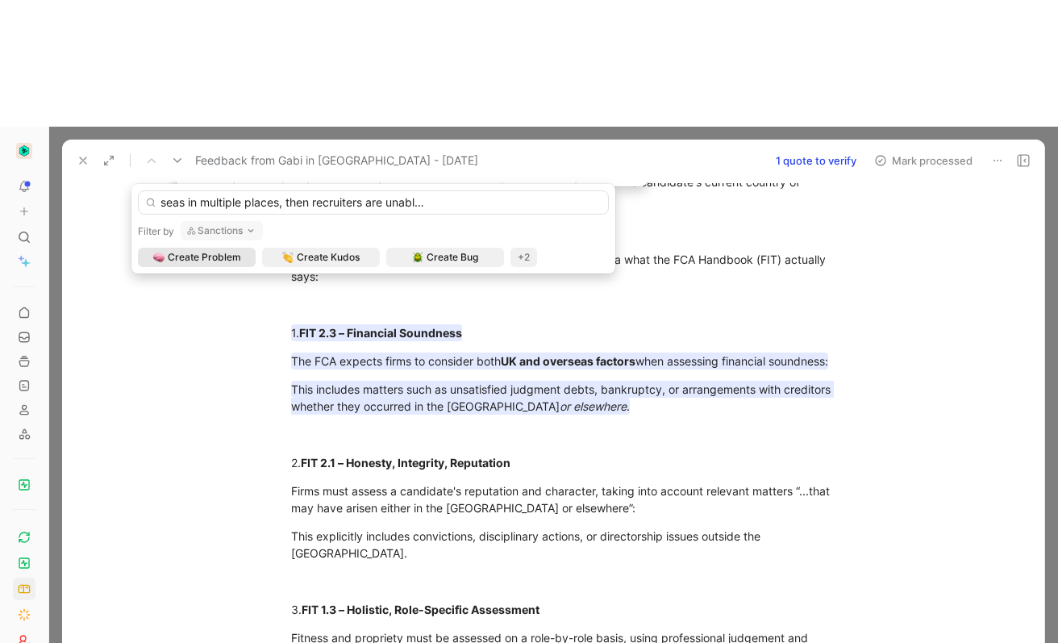
click at [213, 225] on button "Sanctions" at bounding box center [222, 230] width 82 height 19
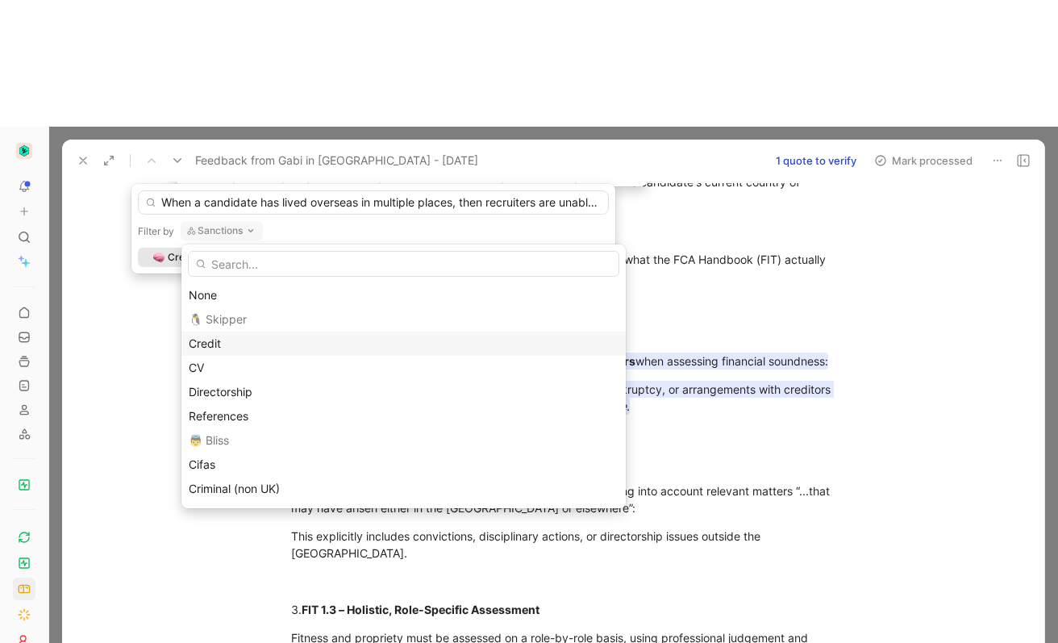
click at [244, 339] on div "Credit" at bounding box center [404, 343] width 430 height 19
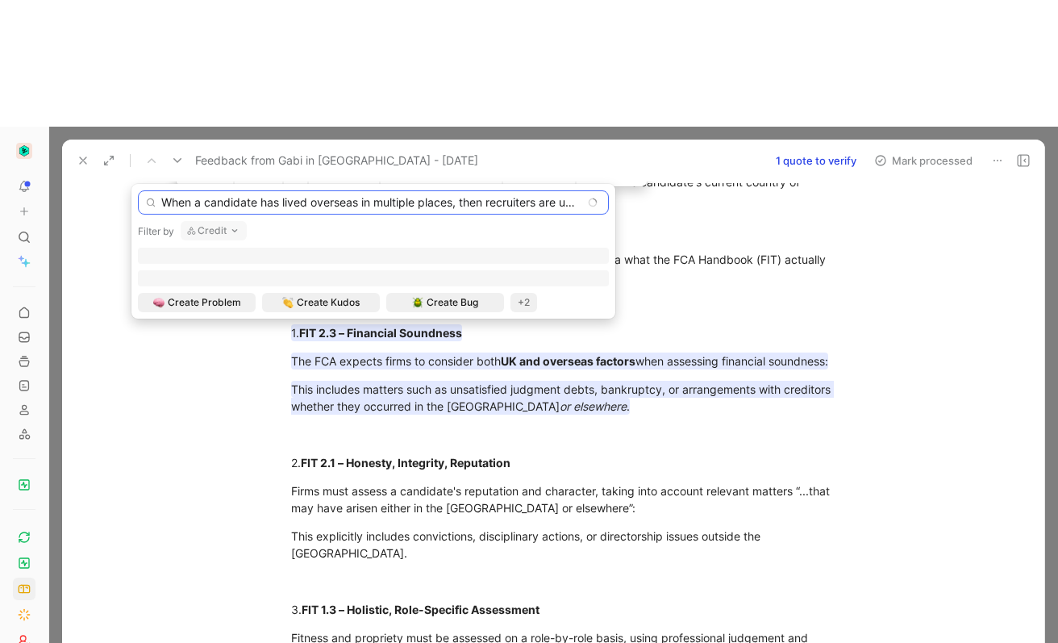
click at [395, 198] on input "When a candidate has lived overseas in multiple places, then recruiters are una…" at bounding box center [373, 202] width 471 height 24
drag, startPoint x: 524, startPoint y: 203, endPoint x: 699, endPoint y: 211, distance: 174.4
click at [699, 211] on body "To pick up a draggable item, press the space bar. While dragging, use the arrow…" at bounding box center [529, 321] width 1058 height 643
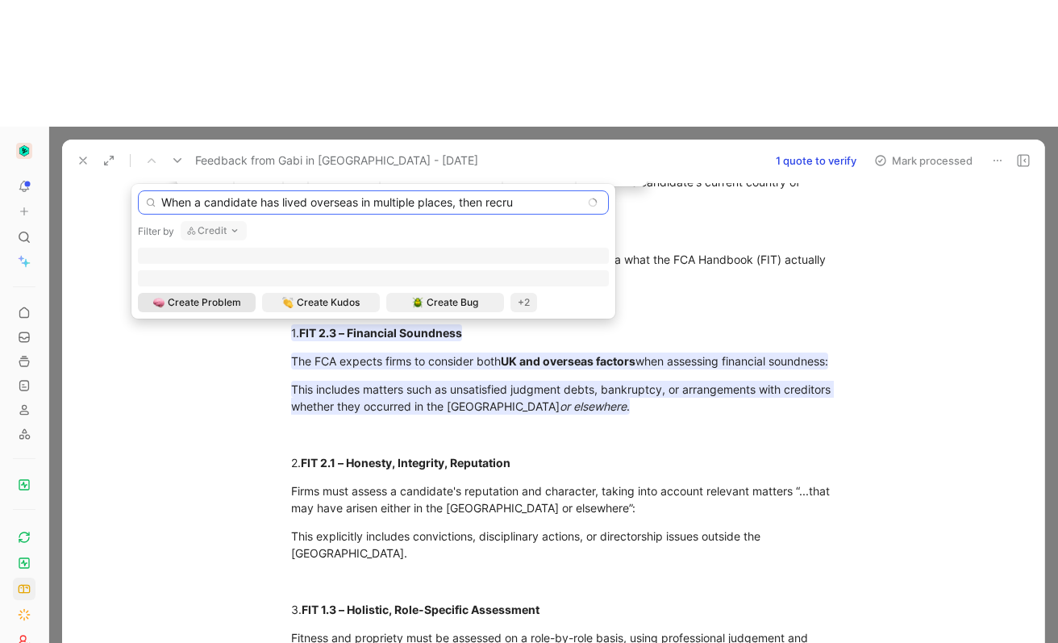
drag, startPoint x: 535, startPoint y: 203, endPoint x: 173, endPoint y: 198, distance: 361.4
click at [173, 198] on input "When a candidate has lived overseas in multiple places, then recru" at bounding box center [373, 202] width 471 height 24
type input "W"
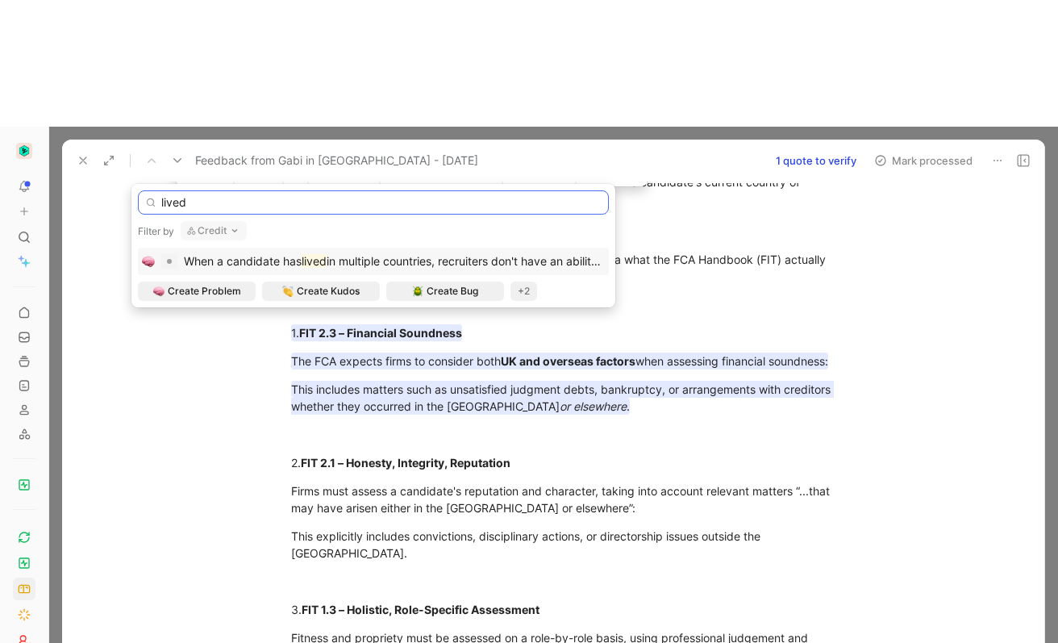
type input "lived"
click at [263, 265] on span "When a candidate has" at bounding box center [243, 261] width 118 height 14
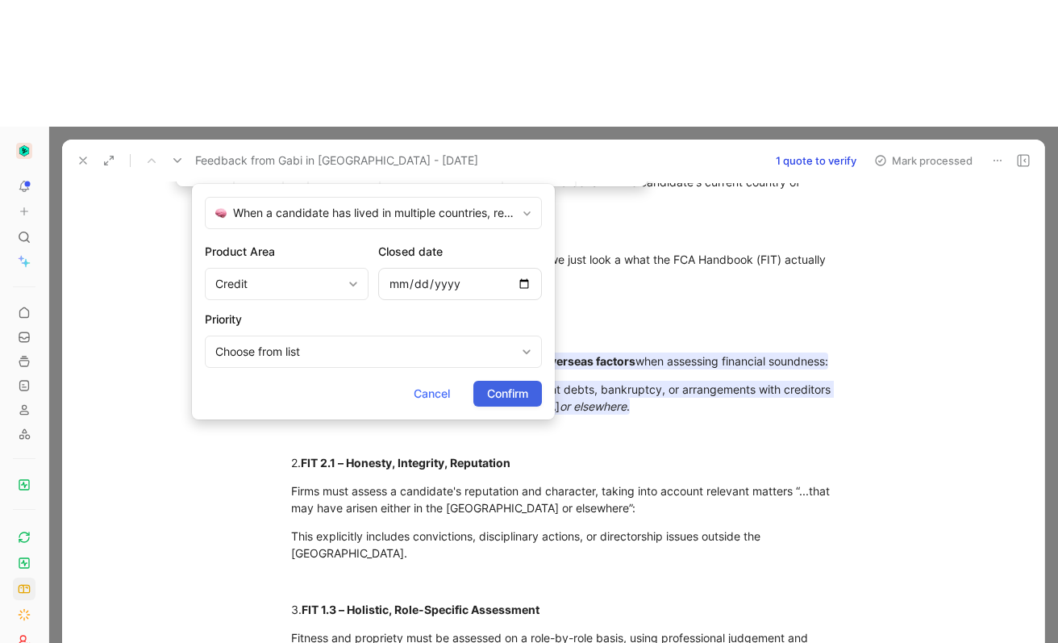
click at [505, 386] on span "Confirm" at bounding box center [507, 393] width 41 height 19
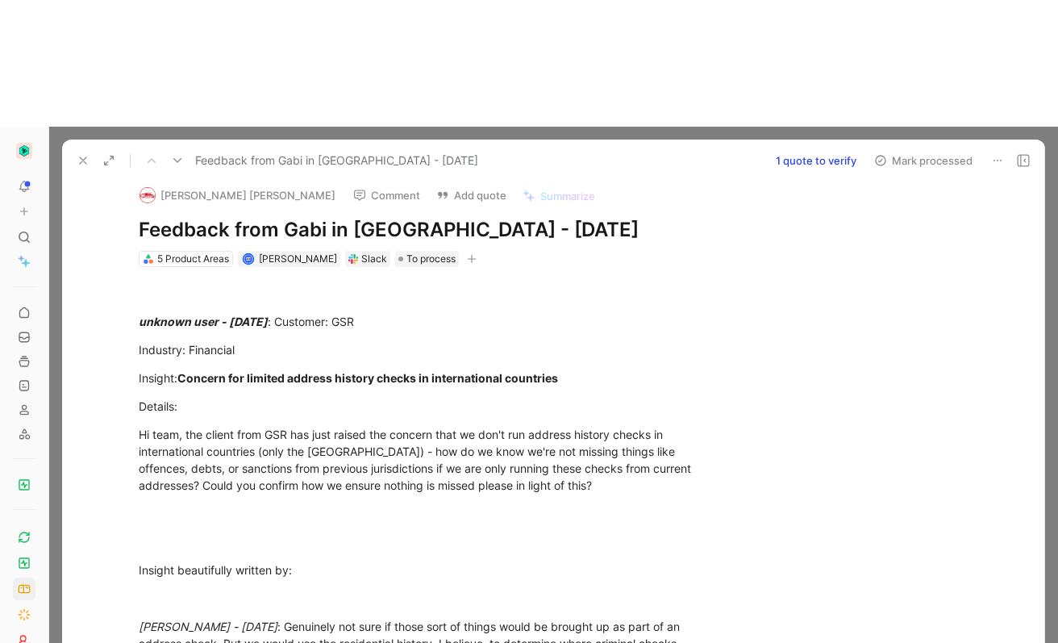
scroll to position [15, 0]
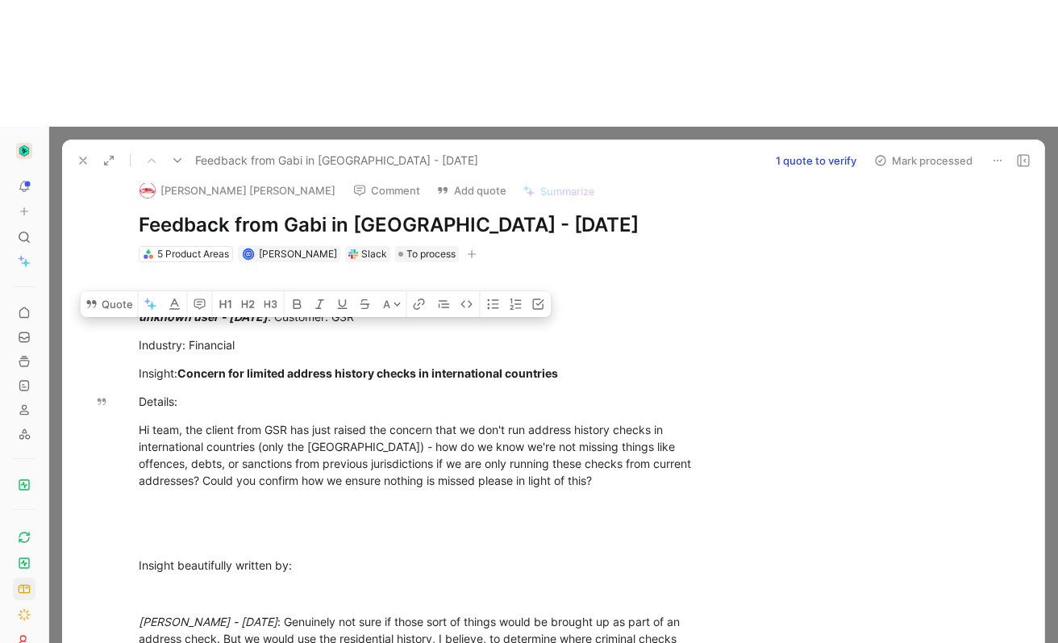
drag, startPoint x: 540, startPoint y: 362, endPoint x: 91, endPoint y: 307, distance: 451.9
click at [91, 307] on div "Alex Denise Comment Add quote Summarize Feedback from Gabi in Slack - 8/19/2025…" at bounding box center [553, 468] width 982 height 575
click at [123, 291] on button "Quote" at bounding box center [109, 304] width 57 height 26
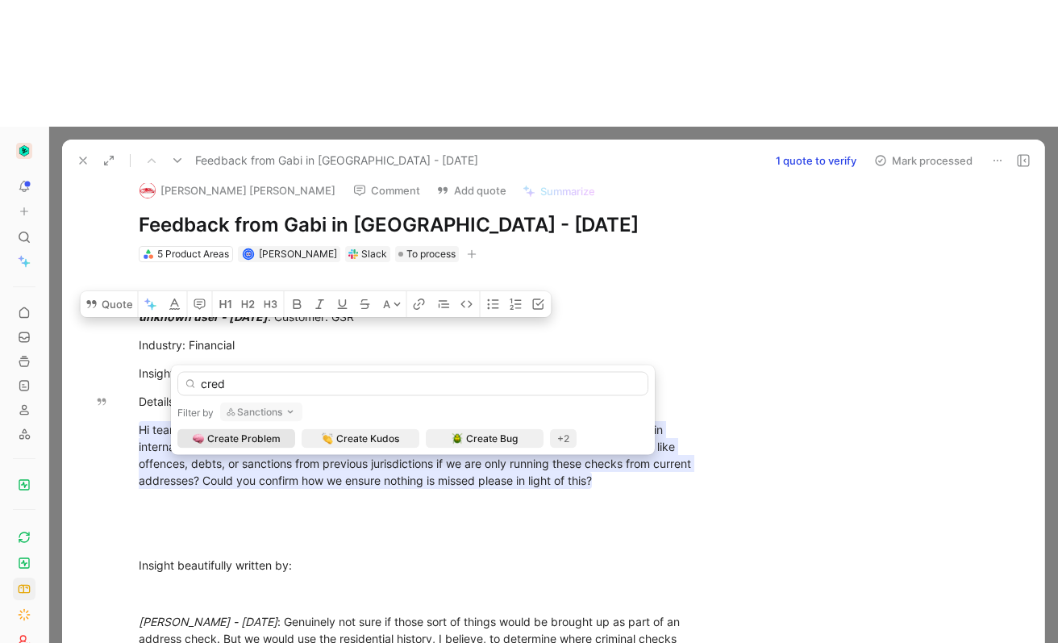
type input "cred"
click at [275, 405] on button "Sanctions" at bounding box center [261, 411] width 82 height 19
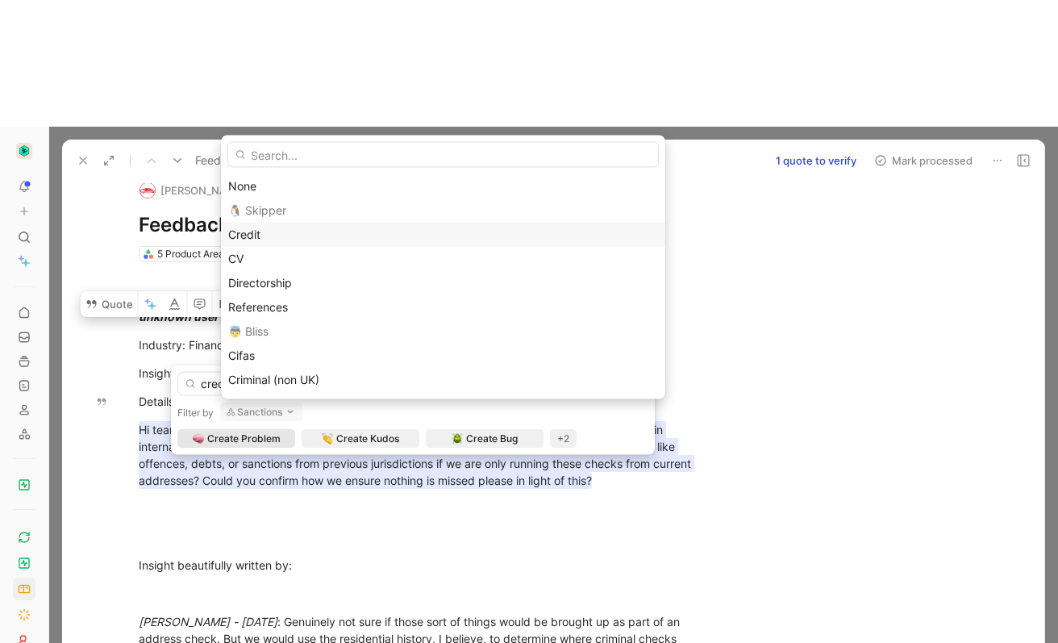
click at [267, 227] on div "Credit" at bounding box center [443, 234] width 430 height 19
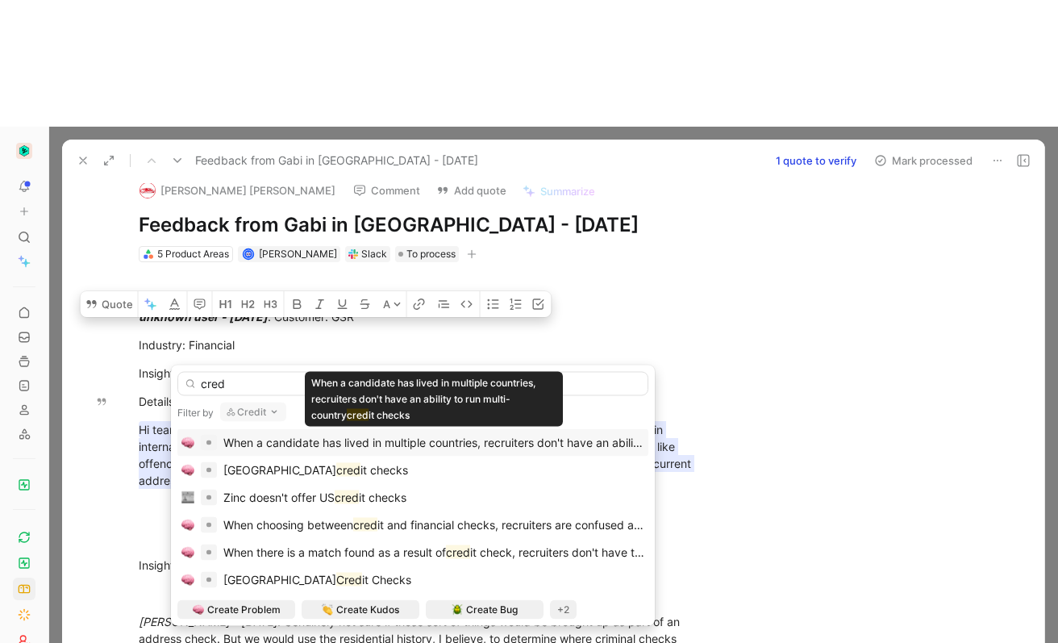
click at [462, 448] on span "When a candidate has lived in multiple countries, recruiters don't have an abil…" at bounding box center [487, 443] width 528 height 14
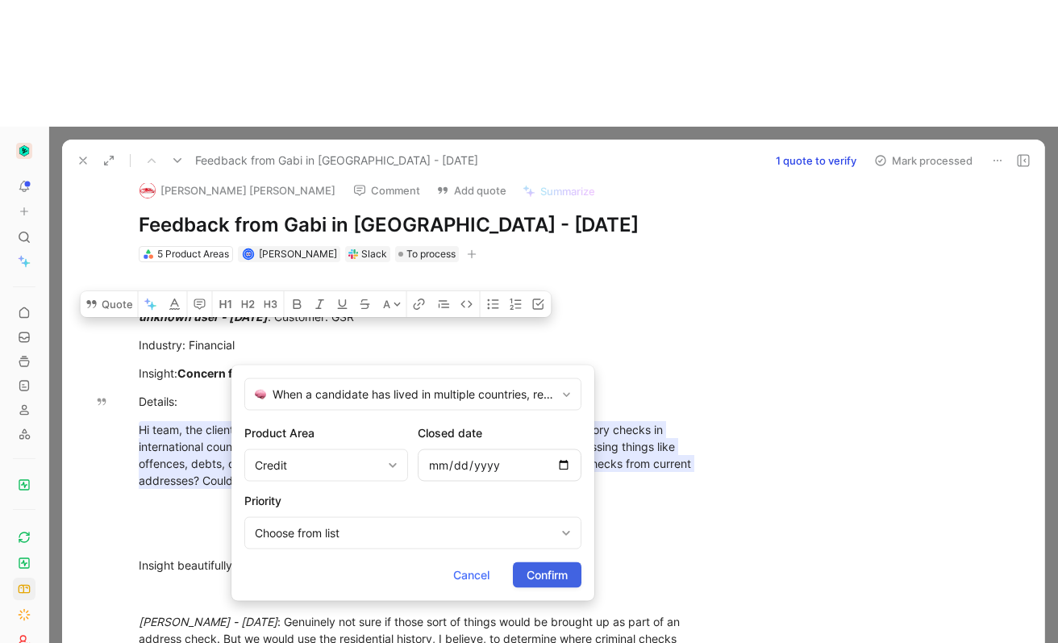
click at [556, 568] on span "Confirm" at bounding box center [547, 574] width 41 height 19
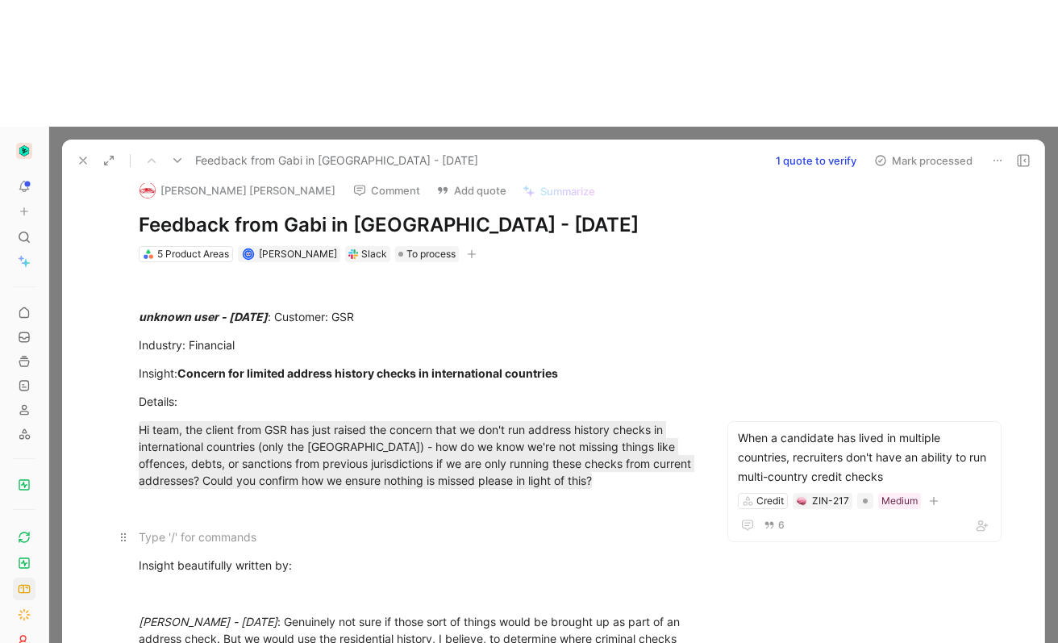
drag, startPoint x: 715, startPoint y: 410, endPoint x: 688, endPoint y: 404, distance: 27.2
click at [715, 523] on p at bounding box center [417, 536] width 619 height 27
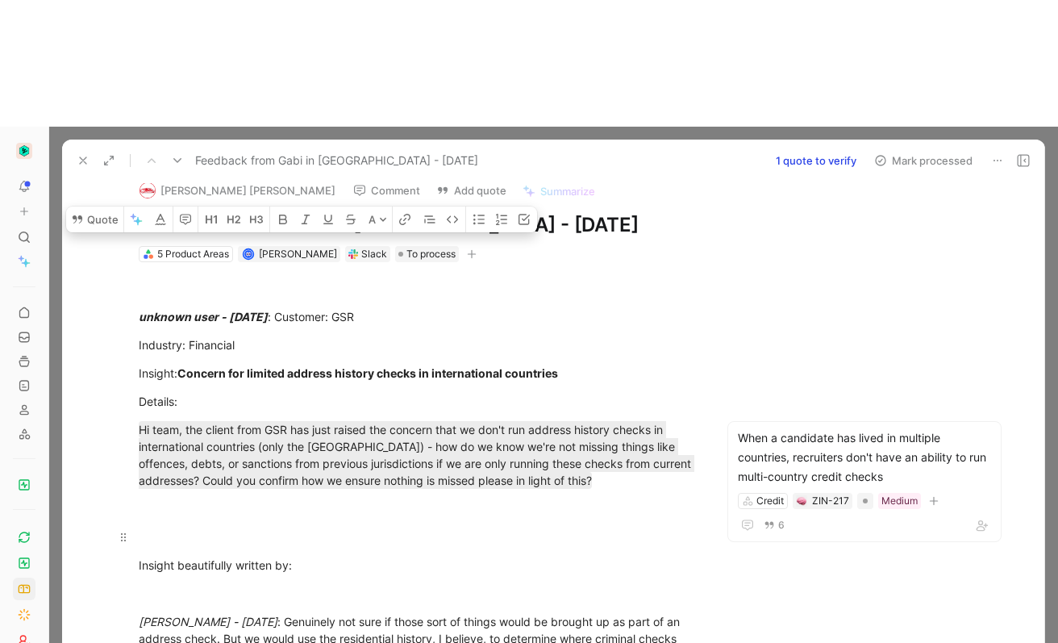
drag, startPoint x: 131, startPoint y: 225, endPoint x: 393, endPoint y: 407, distance: 318.8
click at [100, 206] on button "Quote" at bounding box center [94, 219] width 57 height 26
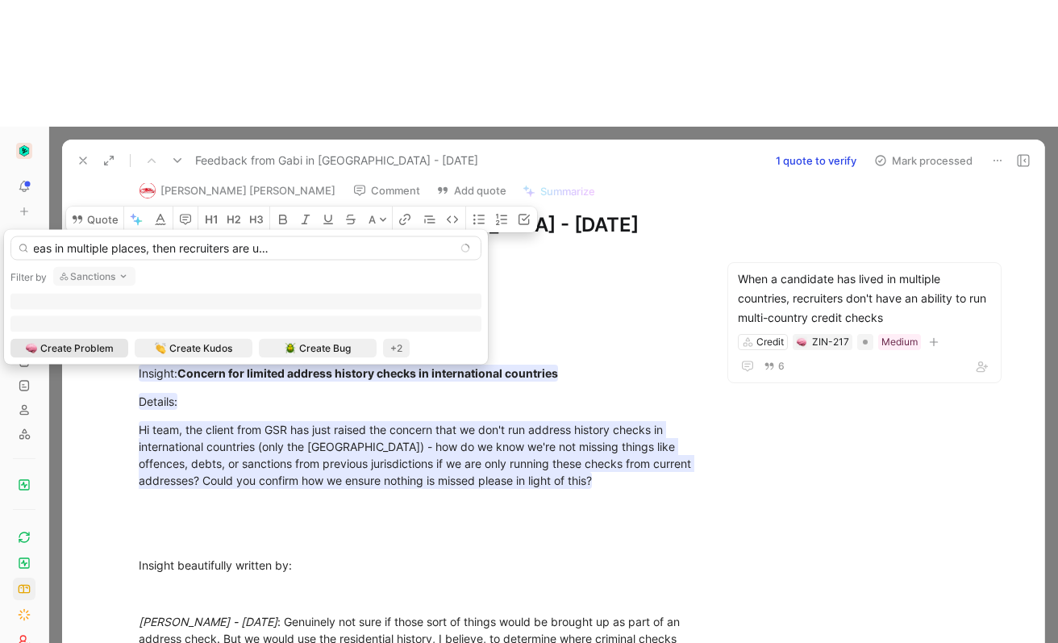
scroll to position [0, 198]
drag, startPoint x: 388, startPoint y: 250, endPoint x: 531, endPoint y: 248, distance: 142.8
click at [531, 248] on body "To pick up a draggable item, press the space bar. While dragging, use the arrow…" at bounding box center [529, 321] width 1058 height 643
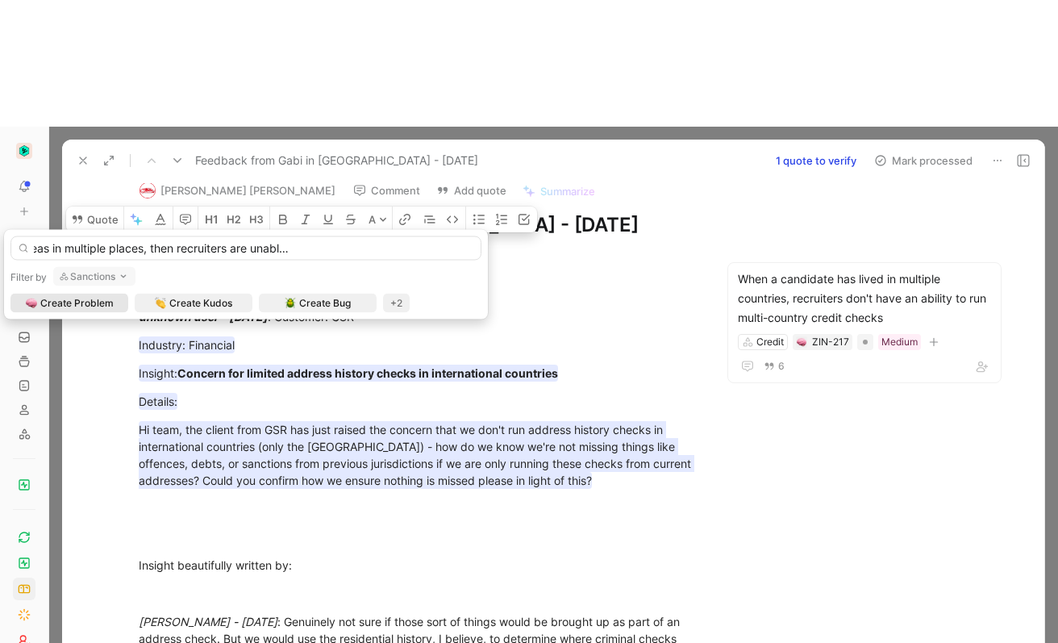
scroll to position [0, 194]
type input "When a candidate has lived overseas in multiple places, then recruiters are una…"
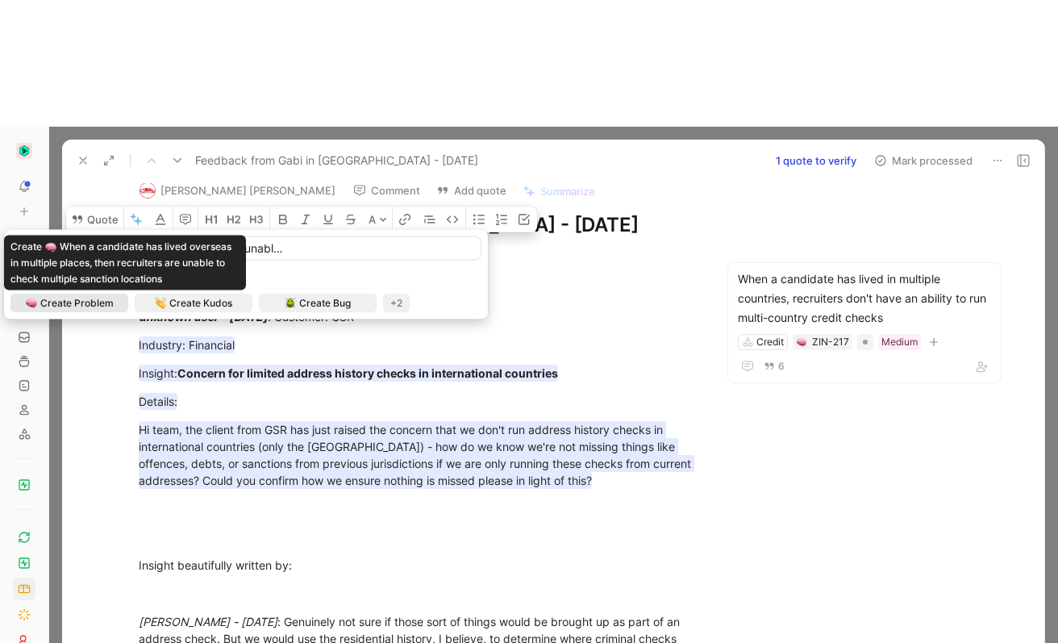
scroll to position [0, 0]
click at [105, 301] on span "Create Problem" at bounding box center [76, 303] width 73 height 16
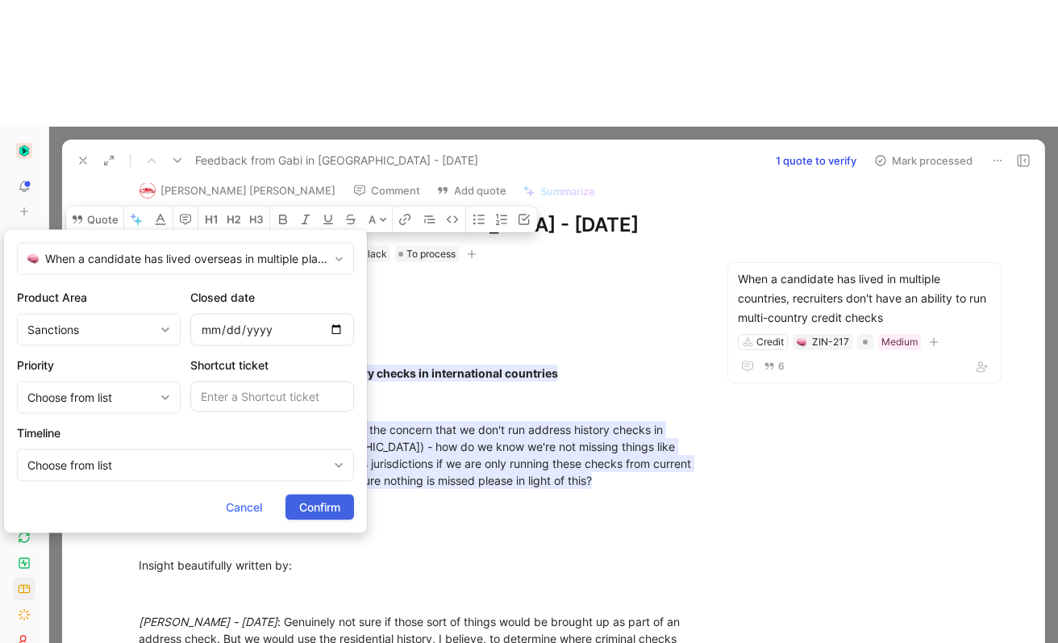
click at [311, 507] on span "Confirm" at bounding box center [319, 507] width 41 height 19
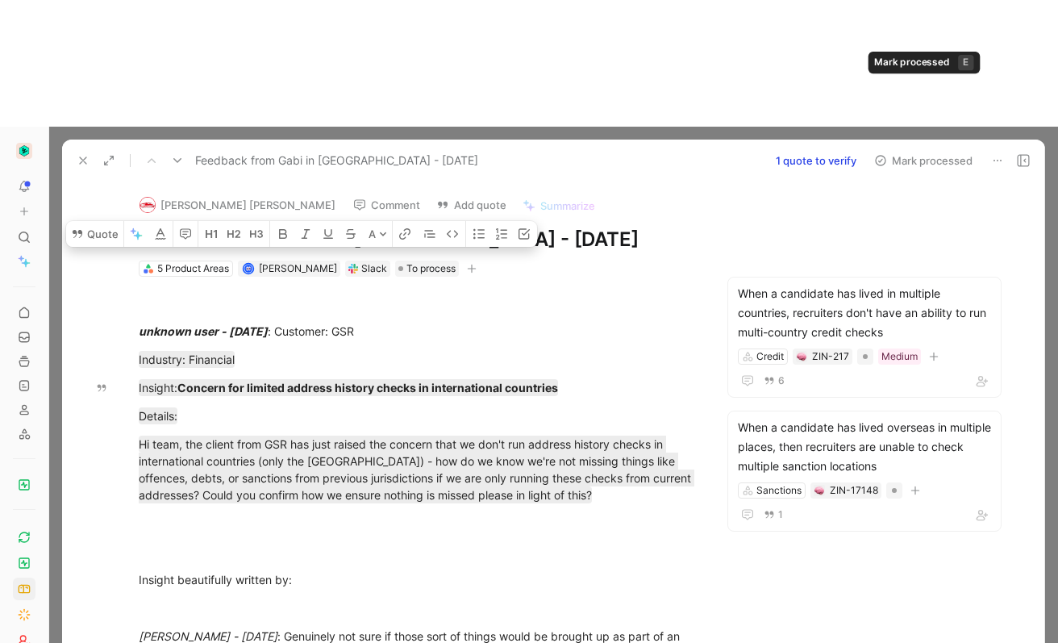
click at [904, 149] on button "Mark processed" at bounding box center [923, 160] width 113 height 23
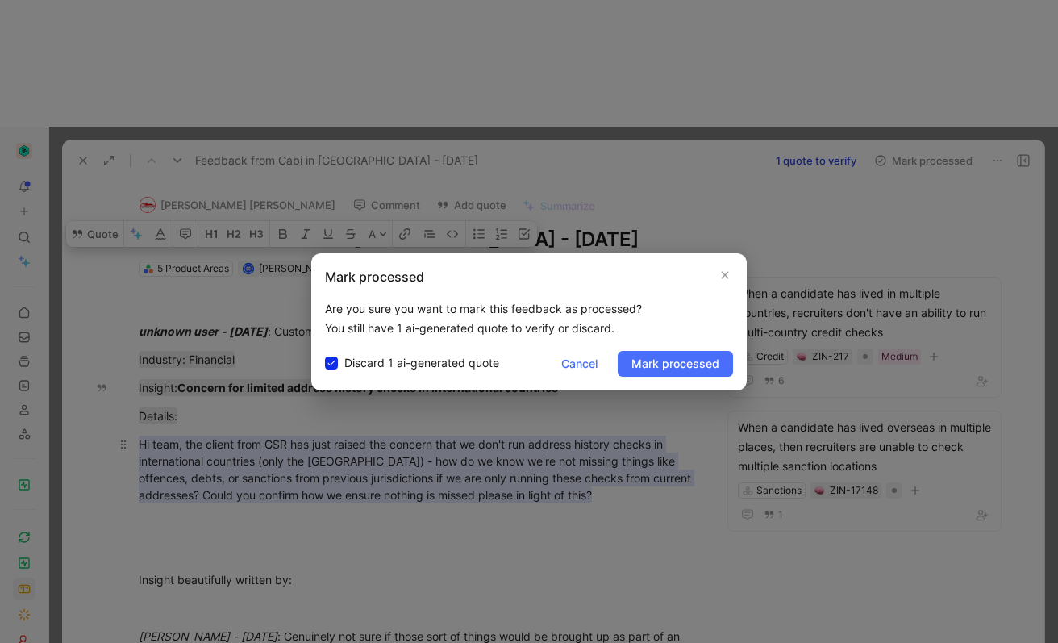
click at [678, 358] on span "Mark processed" at bounding box center [676, 363] width 88 height 19
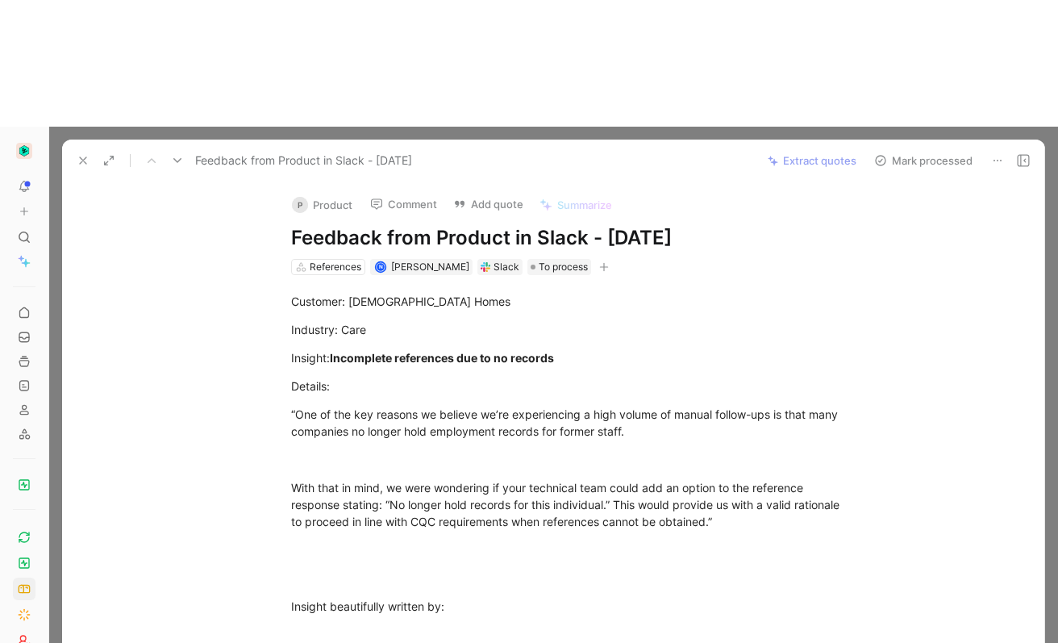
click at [672, 257] on div "References N Nara Toktoshova Slack To process" at bounding box center [570, 266] width 561 height 19
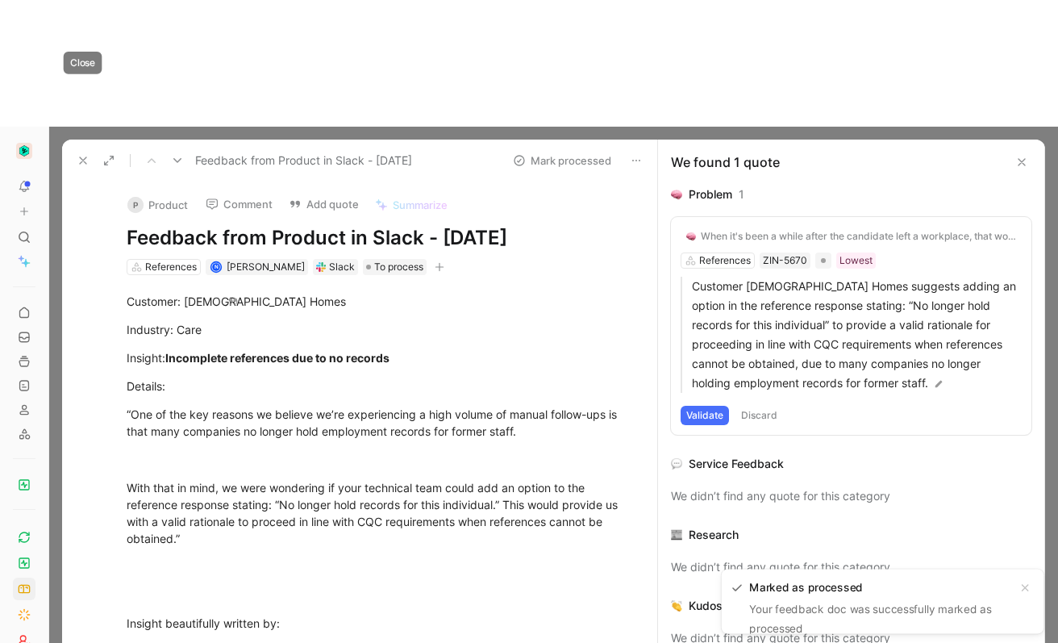
click at [87, 154] on icon at bounding box center [83, 160] width 13 height 13
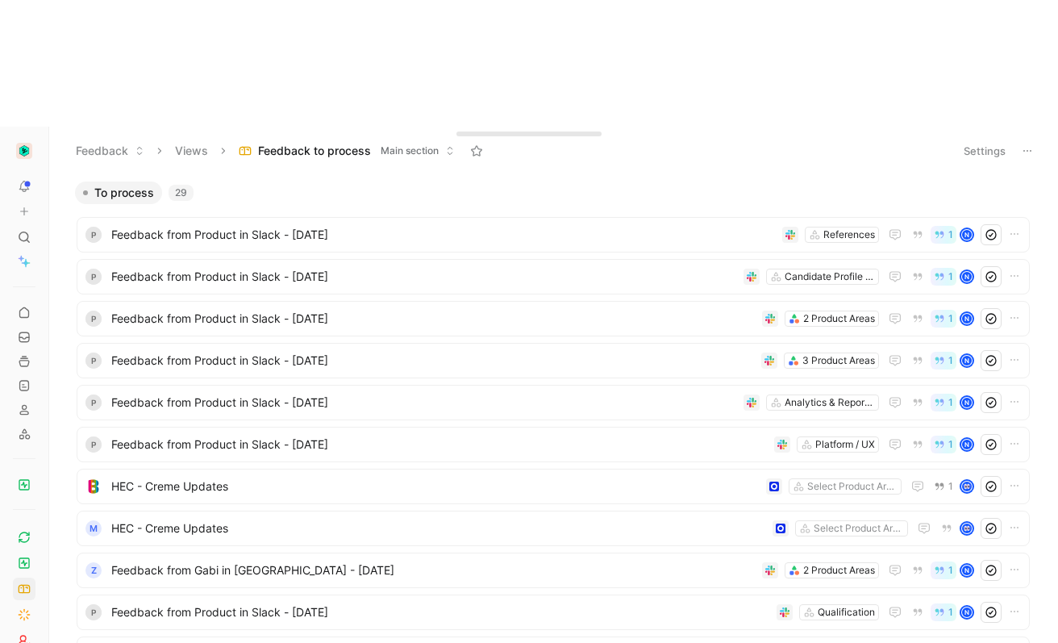
click at [34, 226] on div at bounding box center [24, 237] width 23 height 23
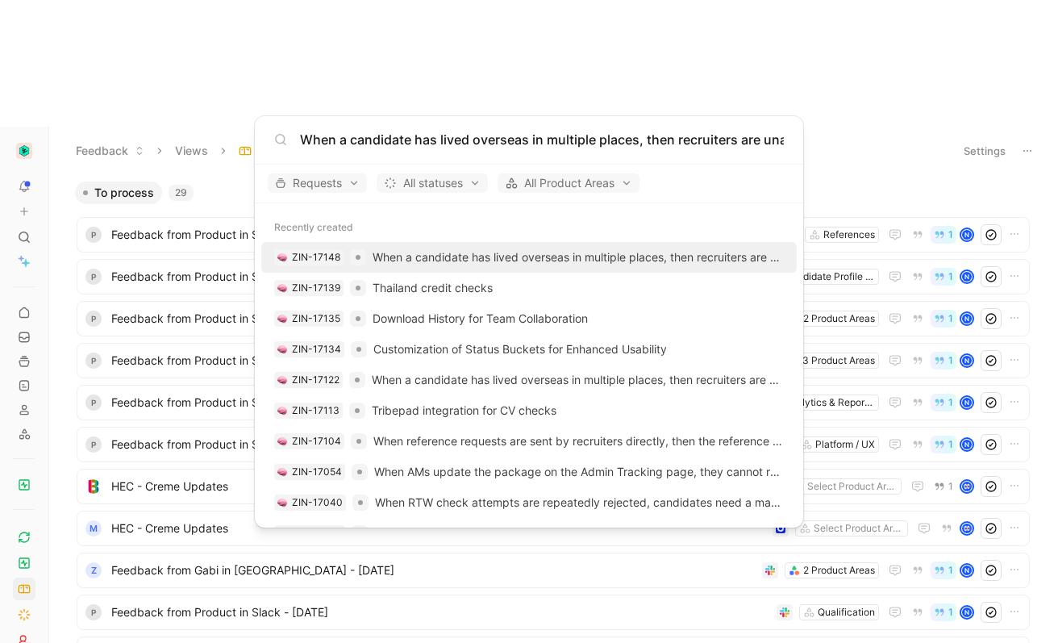
scroll to position [0, 229]
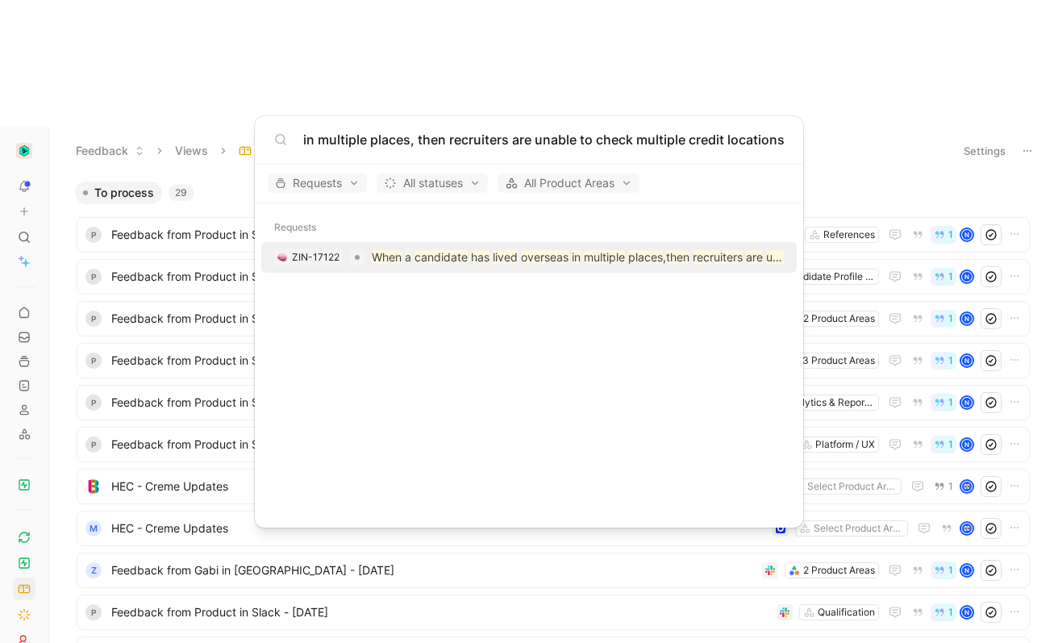
type input "When a candidate has lived overseas in multiple places, then recruiters are una…"
click at [569, 255] on p "When a candidate has lived overseas in multiple places , then recruiters are un…" at bounding box center [578, 257] width 412 height 19
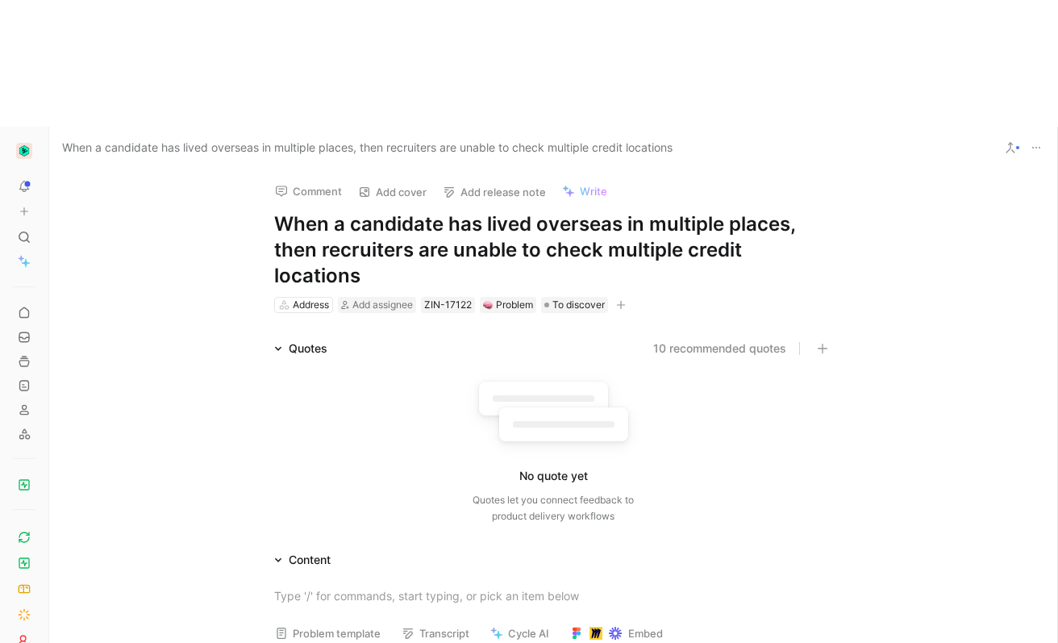
click at [677, 339] on button "10 recommended quotes" at bounding box center [719, 348] width 133 height 19
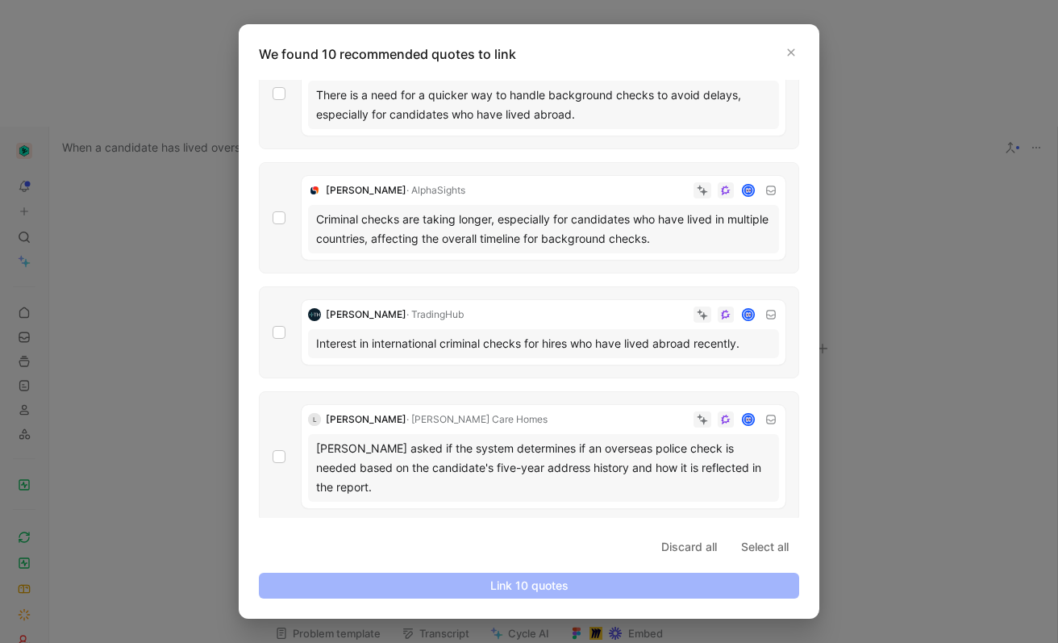
scroll to position [853, 0]
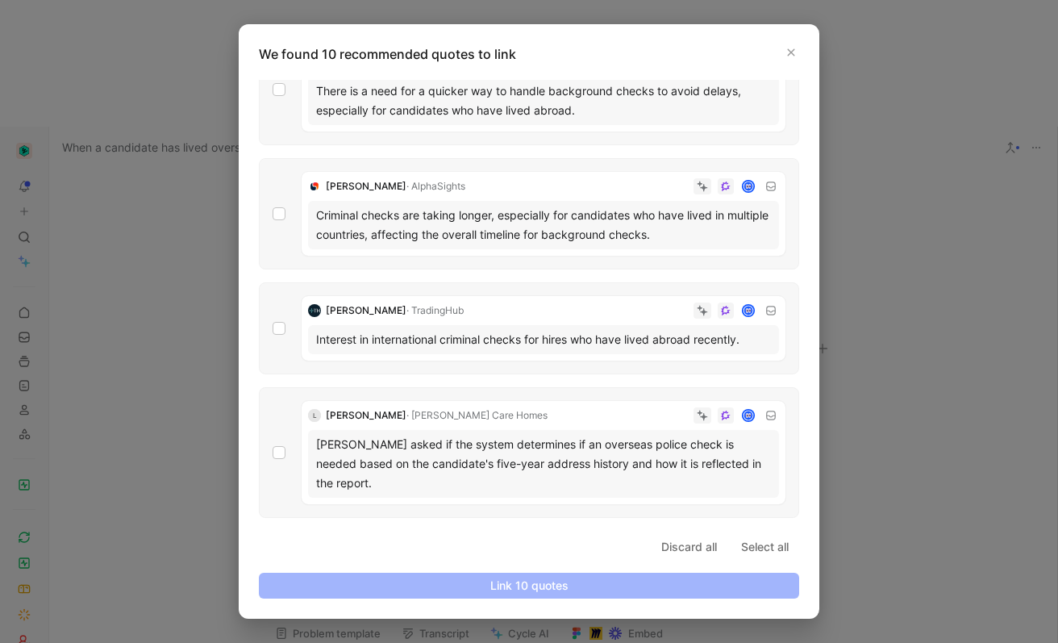
click at [943, 334] on div at bounding box center [529, 321] width 1058 height 643
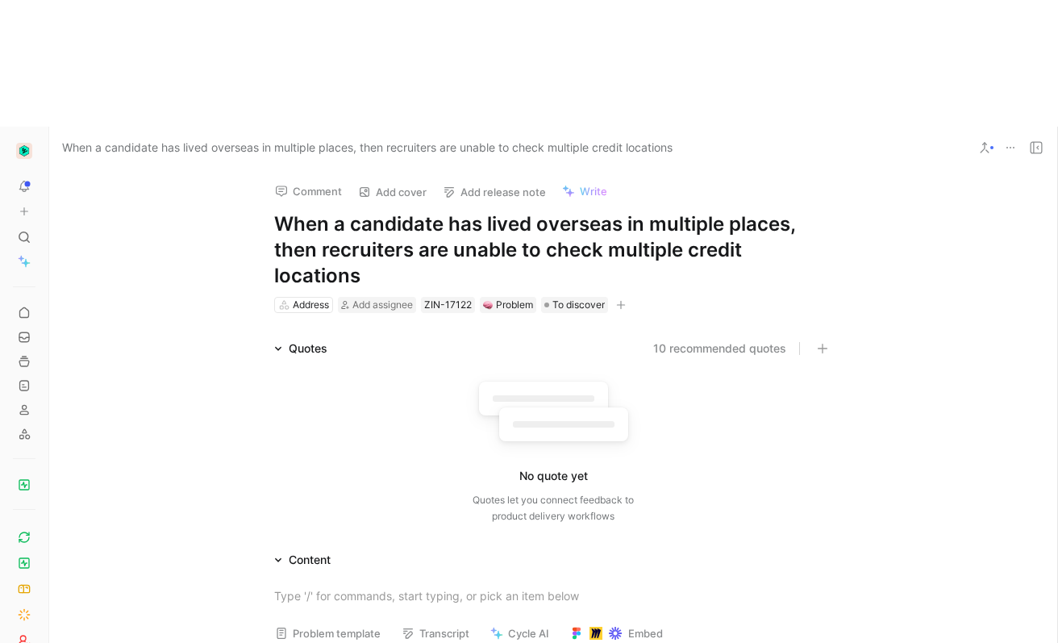
click at [986, 141] on icon at bounding box center [984, 147] width 13 height 13
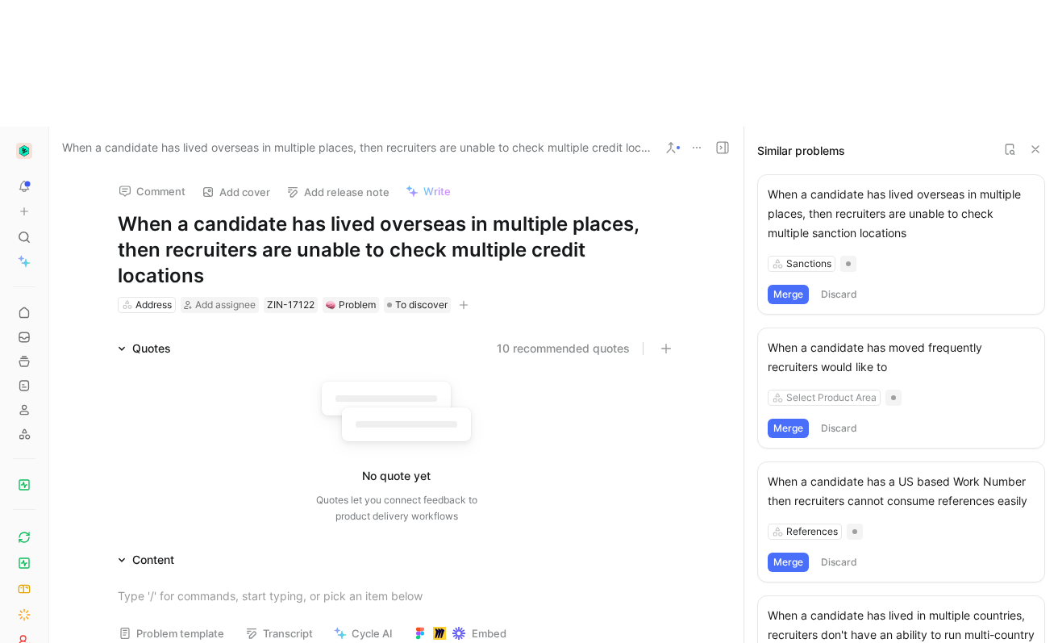
click at [790, 285] on button "Merge" at bounding box center [788, 294] width 41 height 19
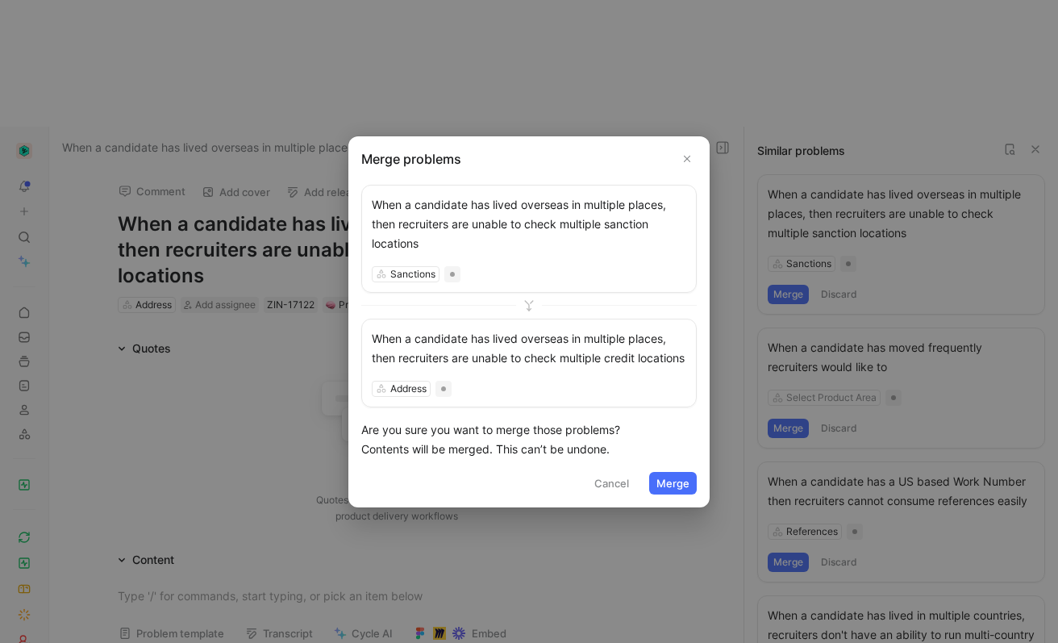
click at [661, 484] on button "Merge" at bounding box center [673, 483] width 48 height 23
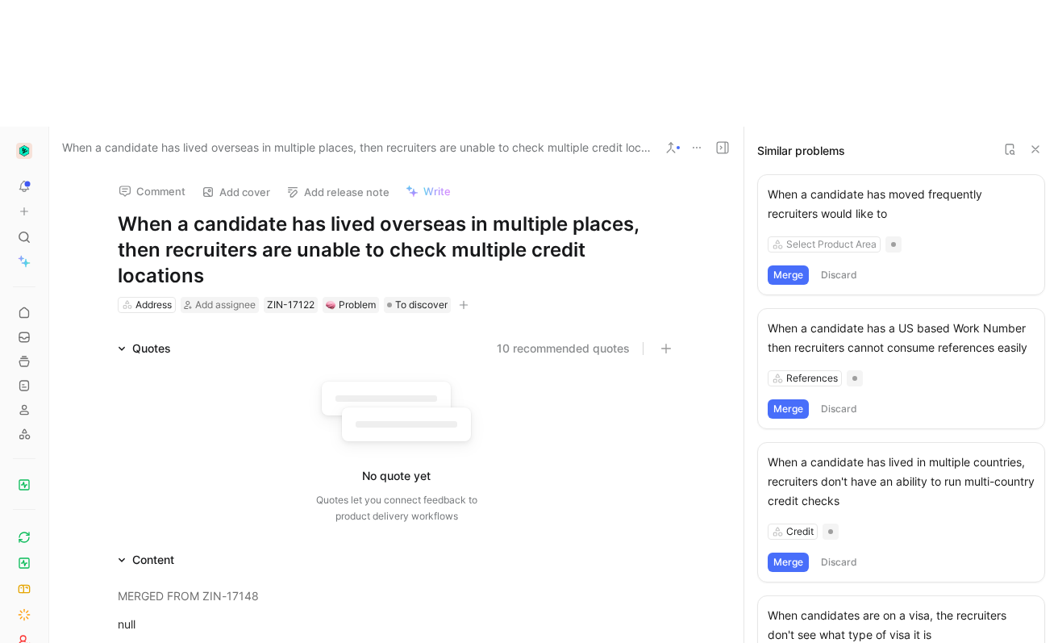
click at [778, 185] on div "When a candidate has moved frequently recruiters would like to" at bounding box center [901, 204] width 267 height 39
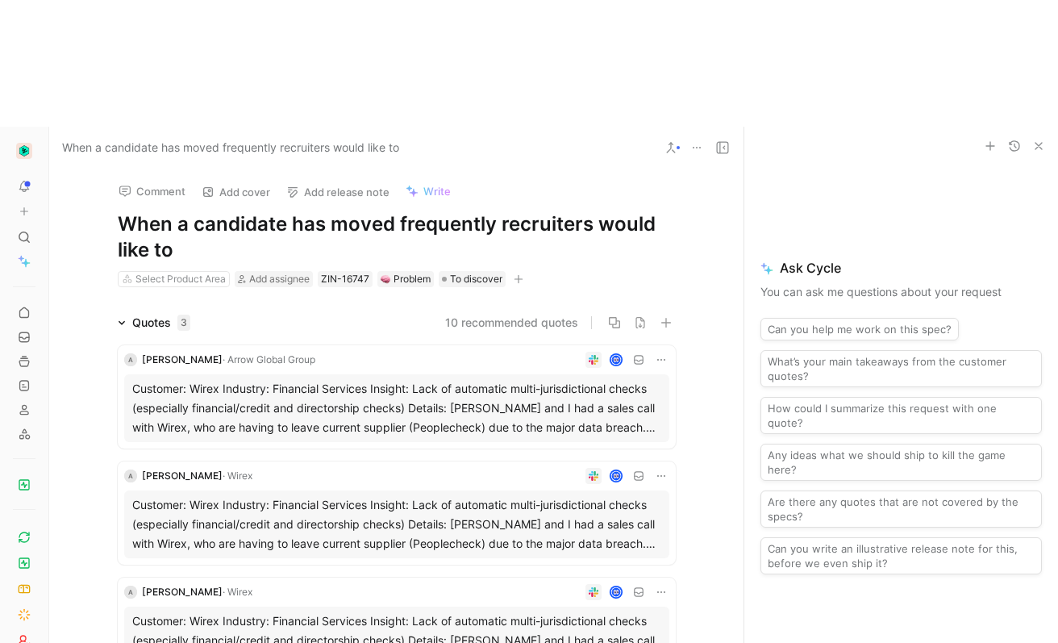
click at [462, 379] on div "Customer: Wirex Industry: Financial Services Insight: Lack of automatic multi-j…" at bounding box center [396, 408] width 529 height 58
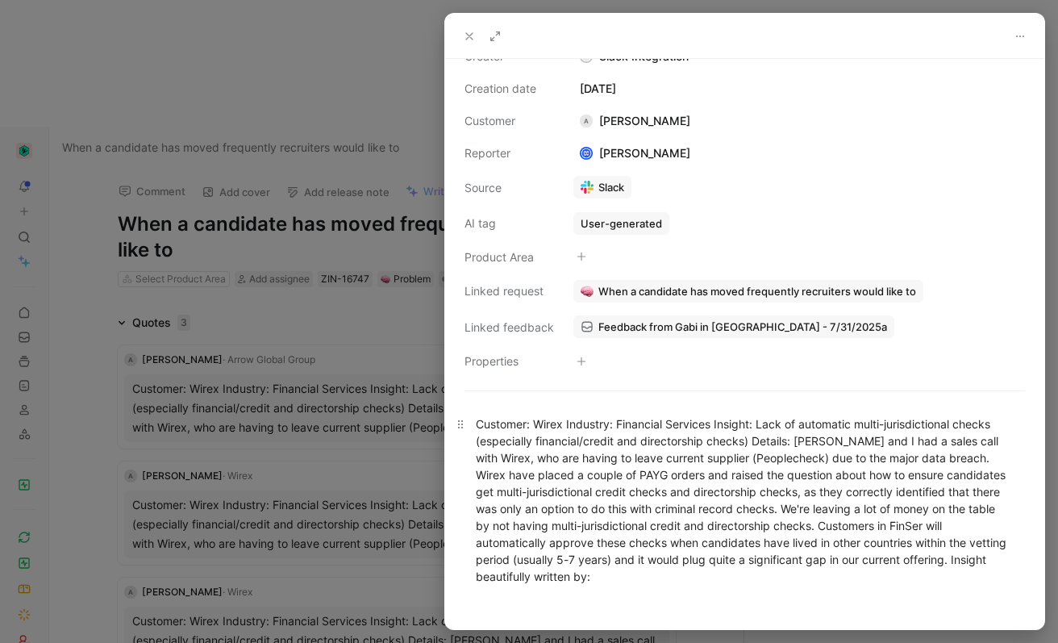
scroll to position [25, 0]
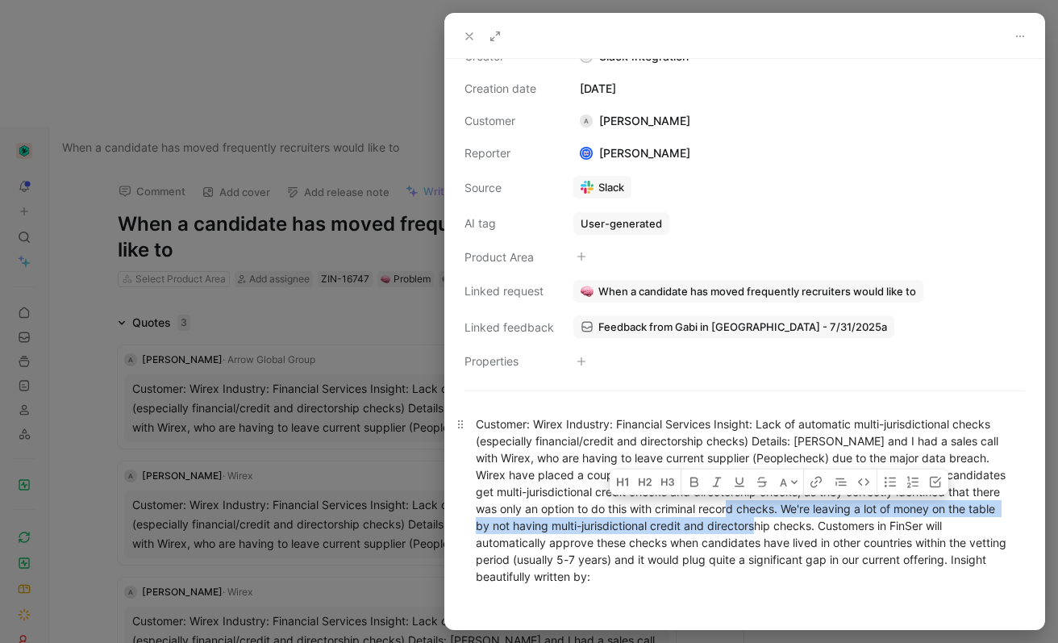
drag, startPoint x: 761, startPoint y: 507, endPoint x: 798, endPoint y: 523, distance: 40.5
click at [798, 523] on div "Customer: Wirex Industry: Financial Services Insight: Lack of automatic multi-j…" at bounding box center [745, 499] width 538 height 169
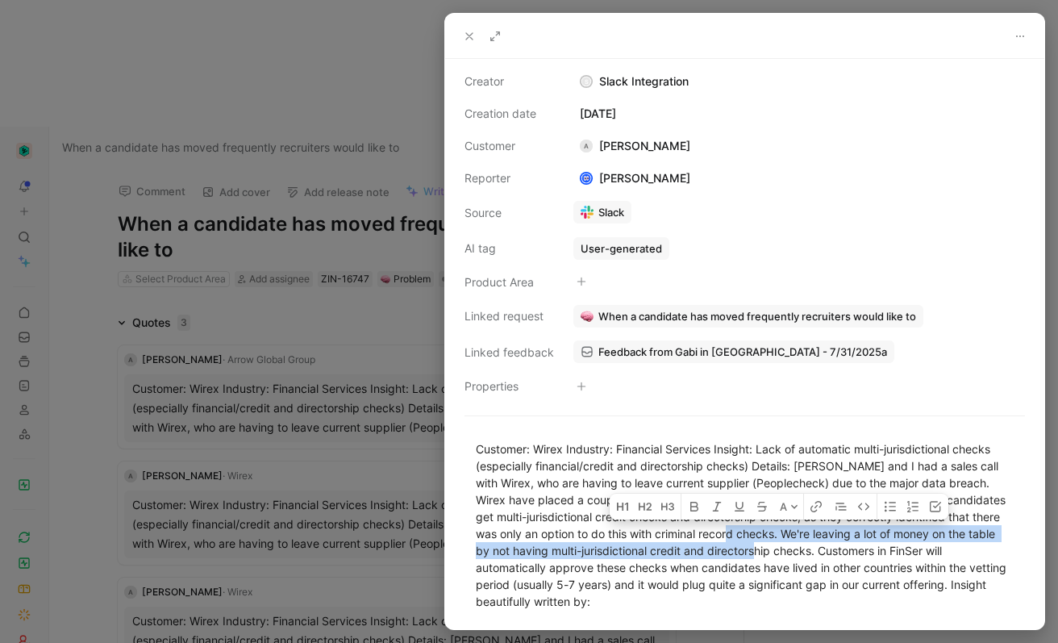
scroll to position [0, 0]
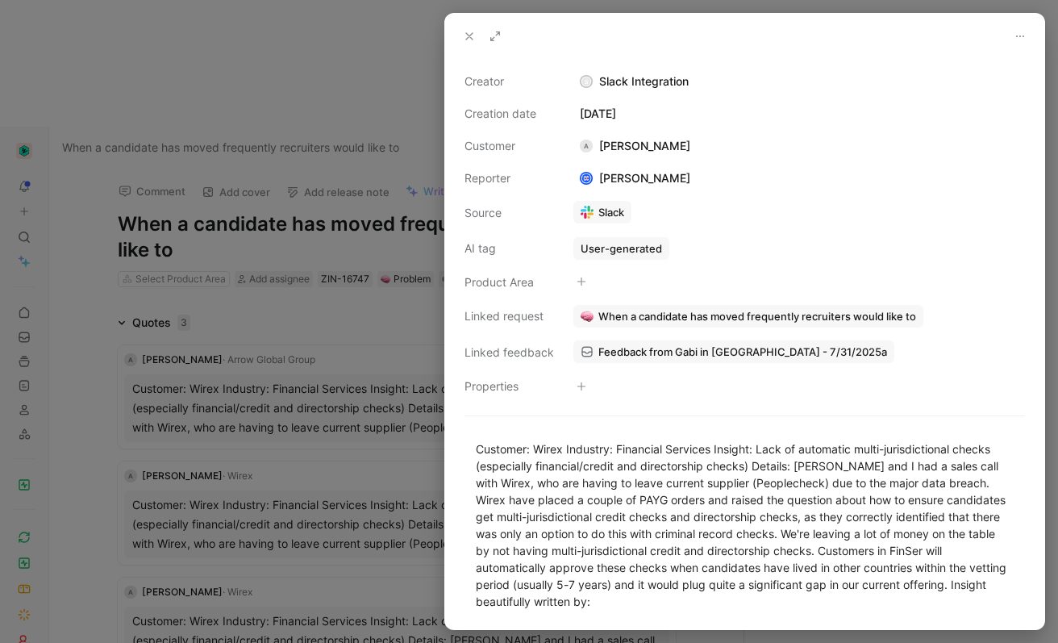
click at [373, 213] on div at bounding box center [529, 321] width 1058 height 643
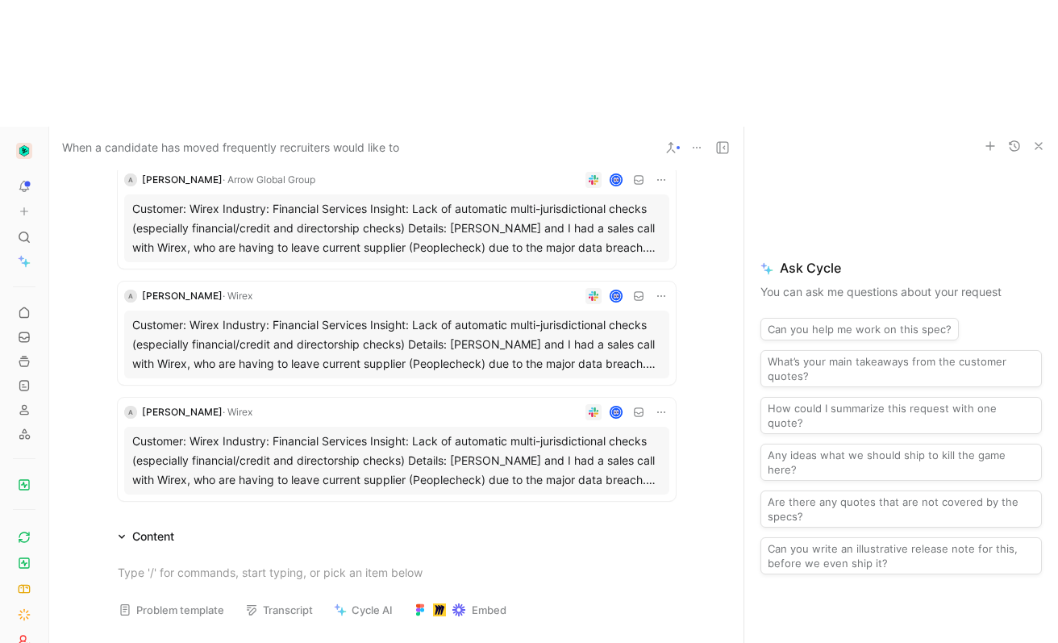
scroll to position [181, 0]
click at [369, 431] on div "Customer: Wirex Industry: Financial Services Insight: Lack of automatic multi-j…" at bounding box center [396, 460] width 529 height 58
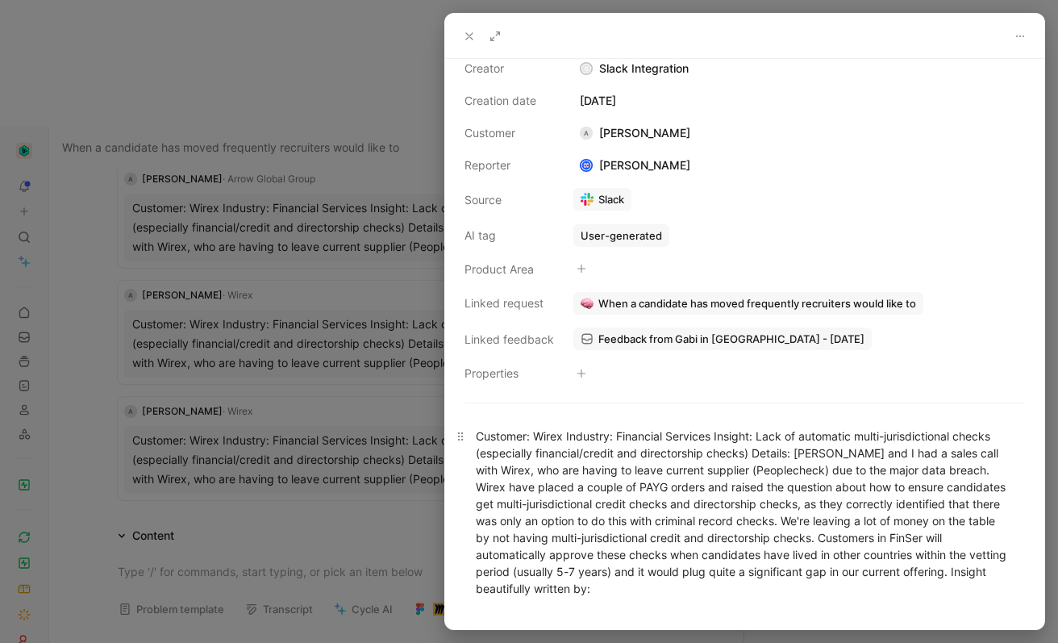
scroll to position [29, 0]
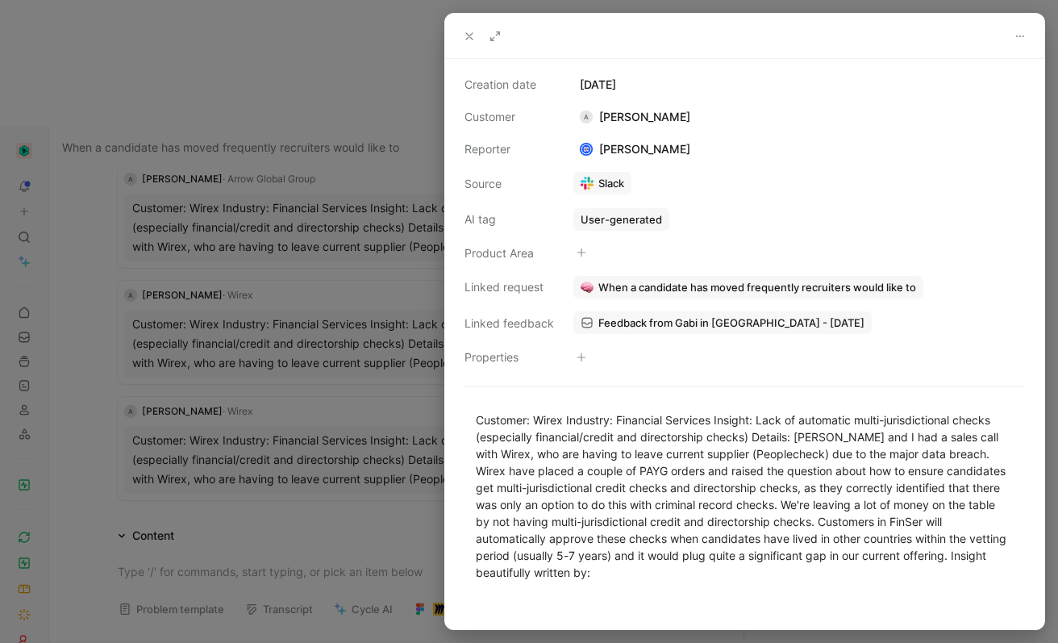
click at [352, 391] on div at bounding box center [529, 321] width 1058 height 643
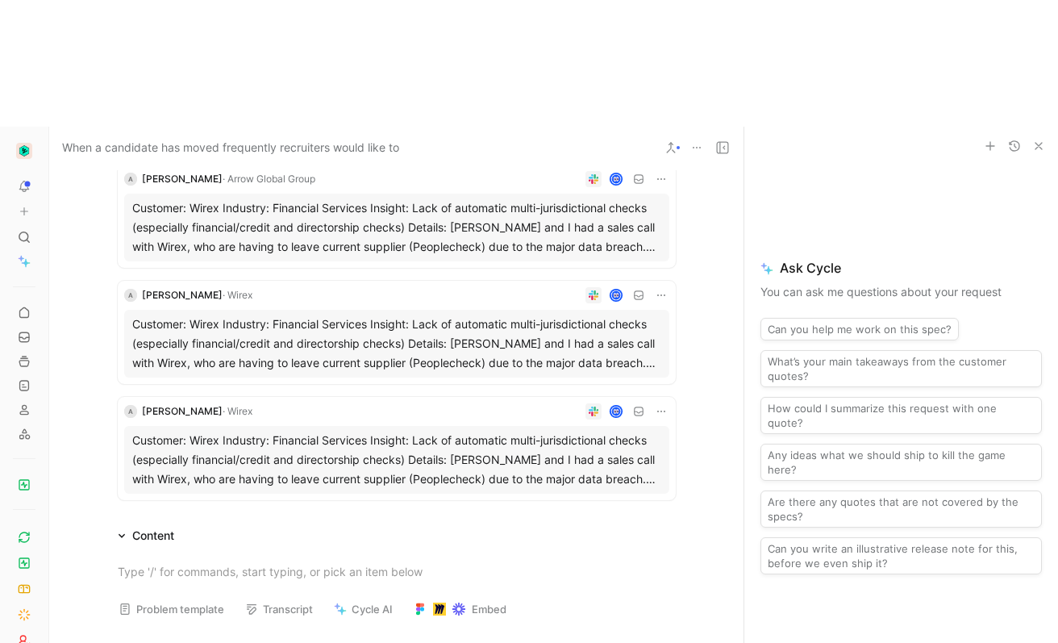
click at [487, 431] on div "Customer: Wirex Industry: Financial Services Insight: Lack of automatic multi-j…" at bounding box center [396, 460] width 529 height 58
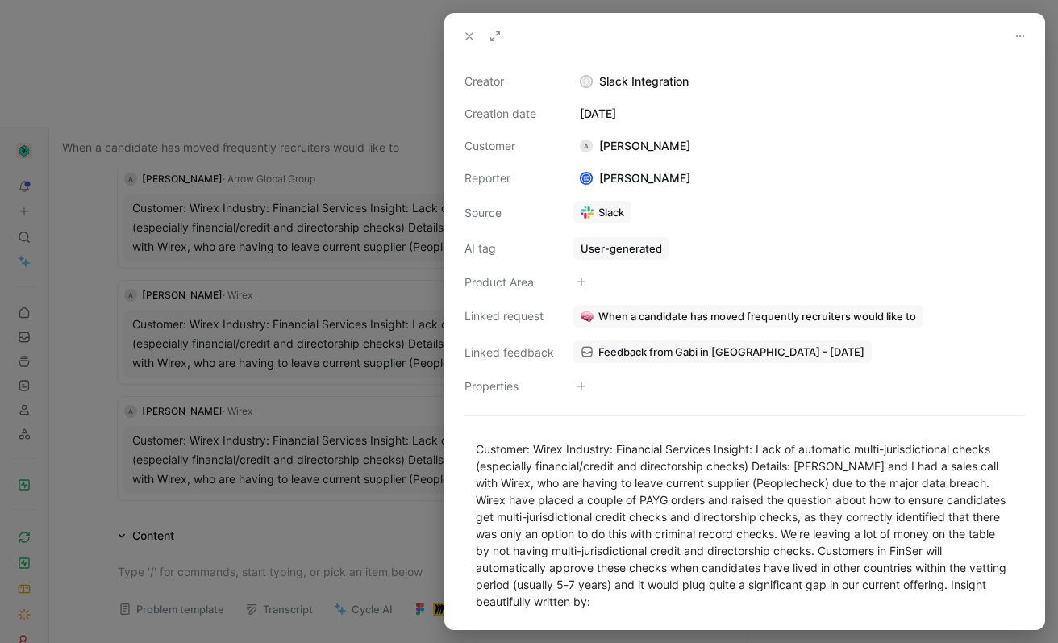
click at [857, 313] on span "When a candidate has moved frequently recruiters would like to" at bounding box center [758, 316] width 318 height 15
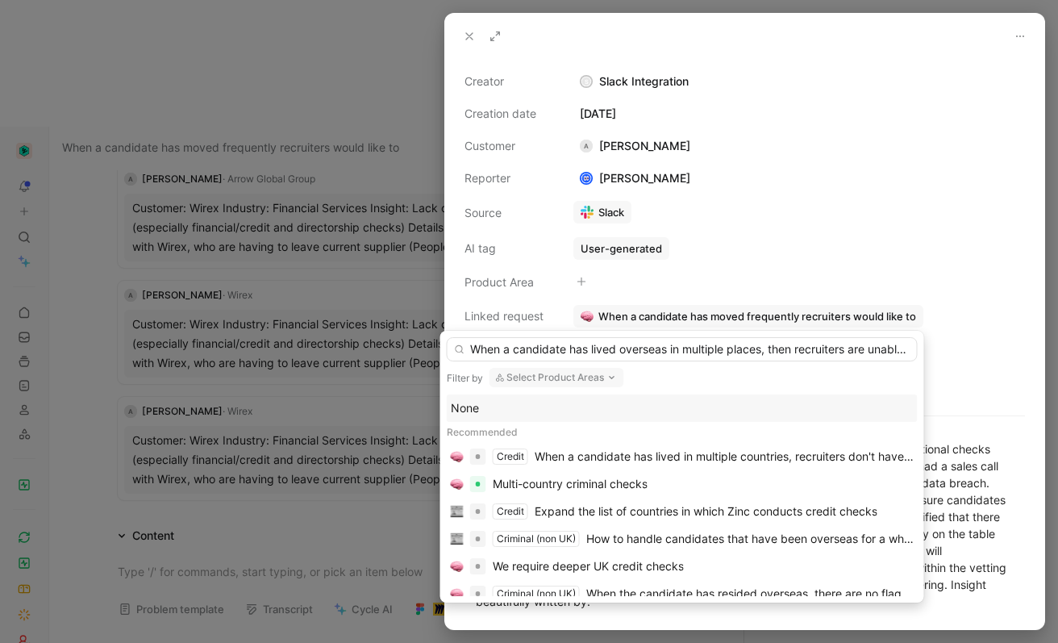
scroll to position [0, 179]
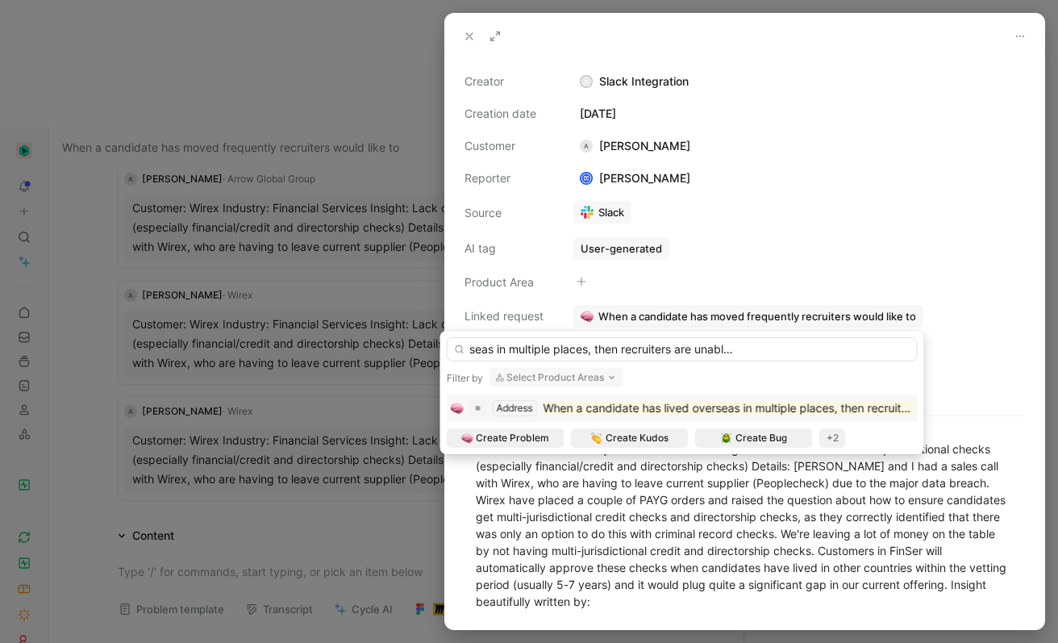
drag, startPoint x: 827, startPoint y: 349, endPoint x: 945, endPoint y: 361, distance: 118.4
click at [945, 361] on body "To pick up a draggable item, press the space bar. While dragging, use the arrow…" at bounding box center [529, 321] width 1058 height 643
type input "When a candidate has lived overseas in multiple places, then recruiters are una…"
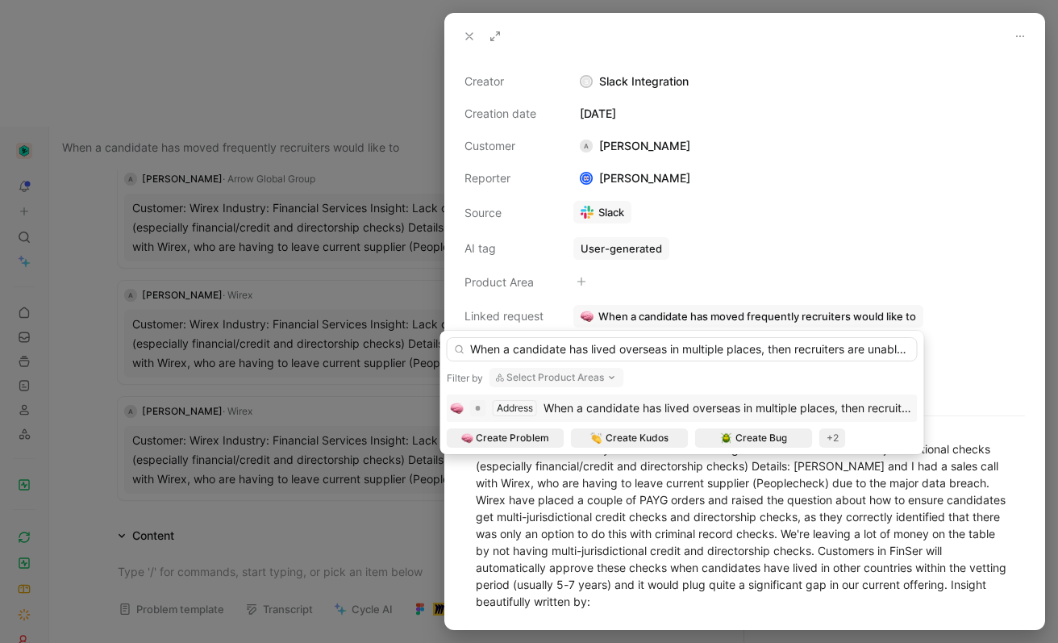
click at [555, 377] on button "Select Product Areas" at bounding box center [557, 377] width 135 height 19
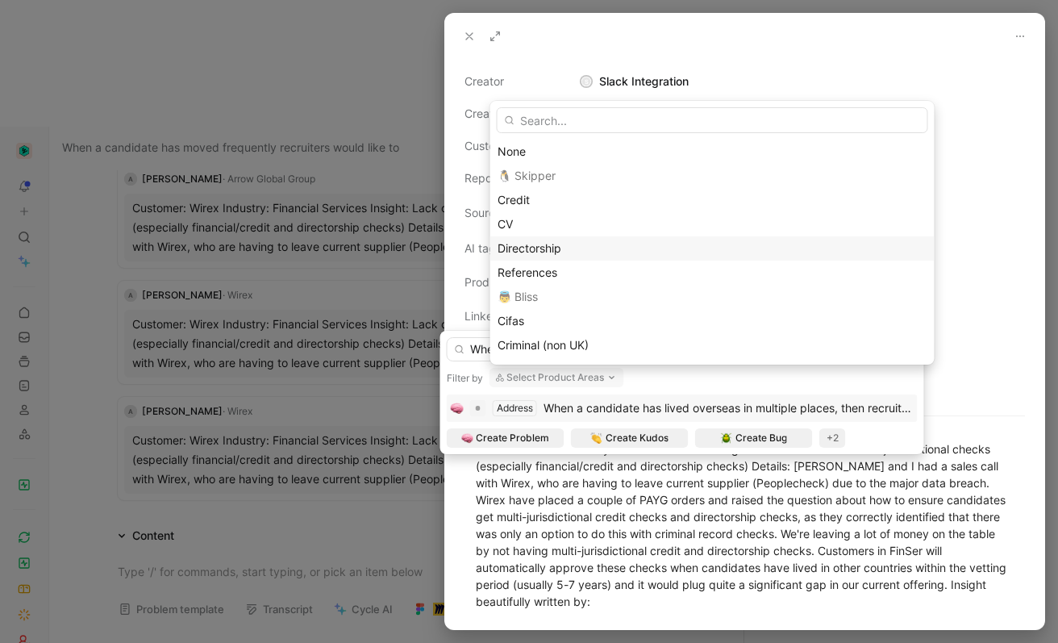
click at [549, 250] on span "Directorship" at bounding box center [530, 248] width 64 height 14
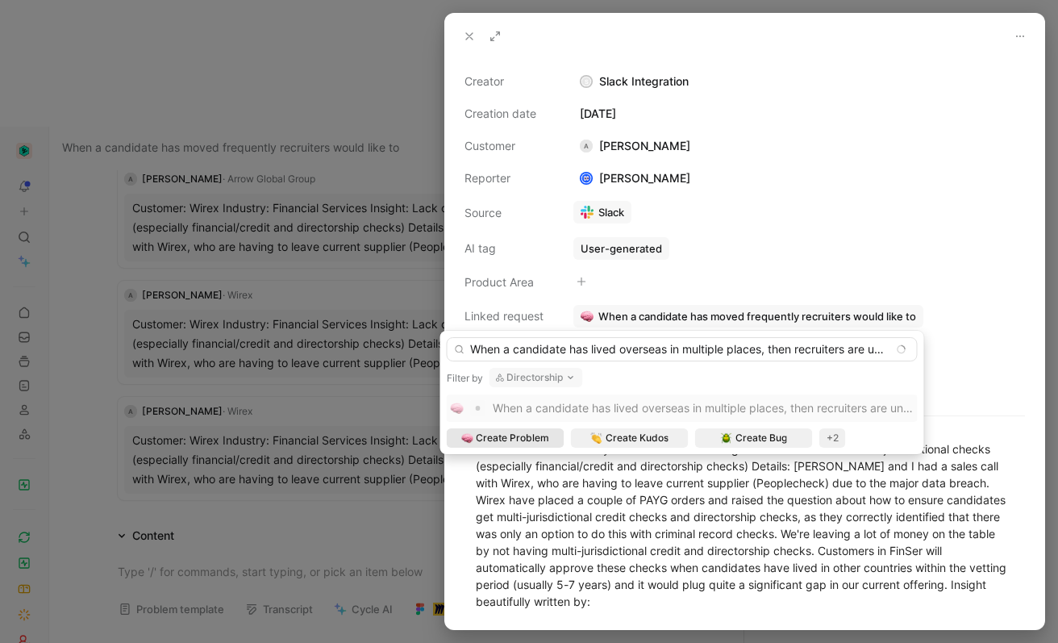
click at [541, 444] on span "Create Problem" at bounding box center [512, 438] width 73 height 16
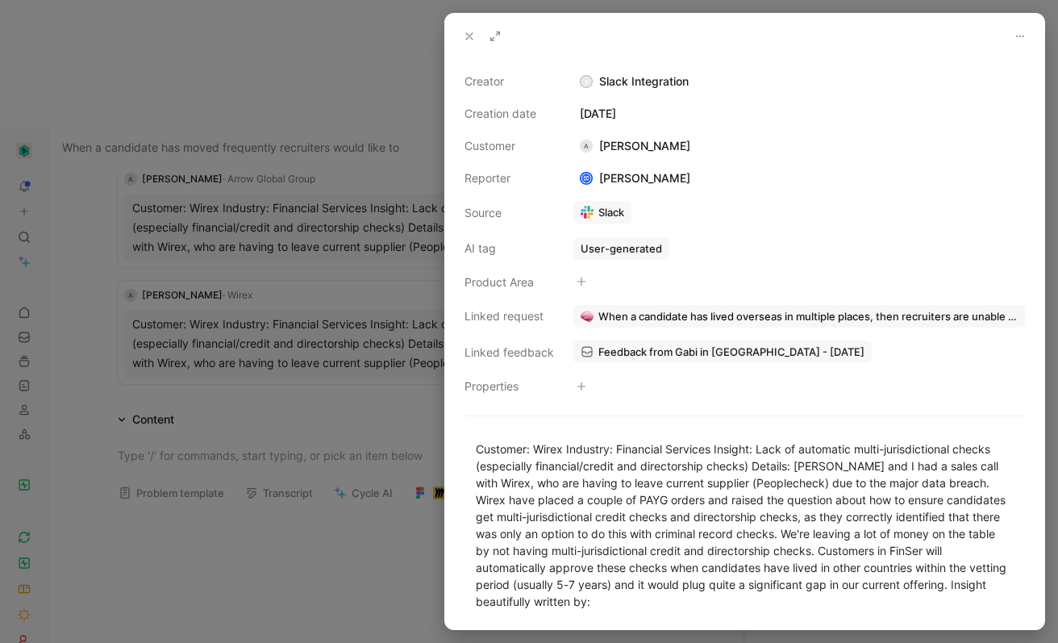
drag, startPoint x: 296, startPoint y: 279, endPoint x: 350, endPoint y: 252, distance: 60.6
click at [297, 279] on div at bounding box center [529, 321] width 1058 height 643
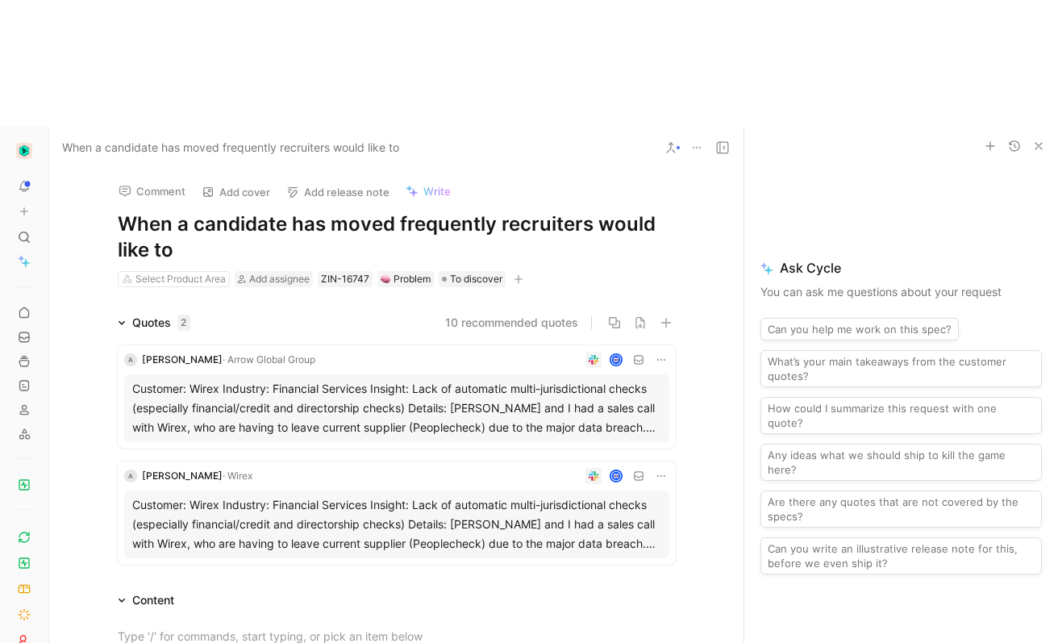
click at [498, 495] on div "Customer: Wirex Industry: Financial Services Insight: Lack of automatic multi-j…" at bounding box center [396, 524] width 529 height 58
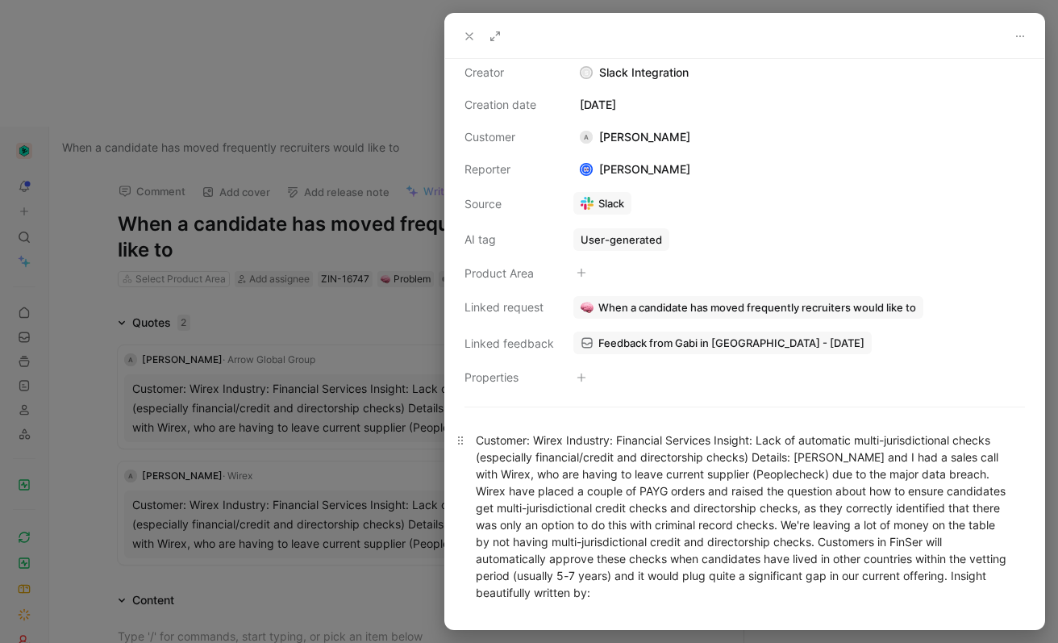
scroll to position [10, 0]
drag, startPoint x: 289, startPoint y: 453, endPoint x: 294, endPoint y: 440, distance: 14.8
click at [289, 453] on div at bounding box center [529, 321] width 1058 height 643
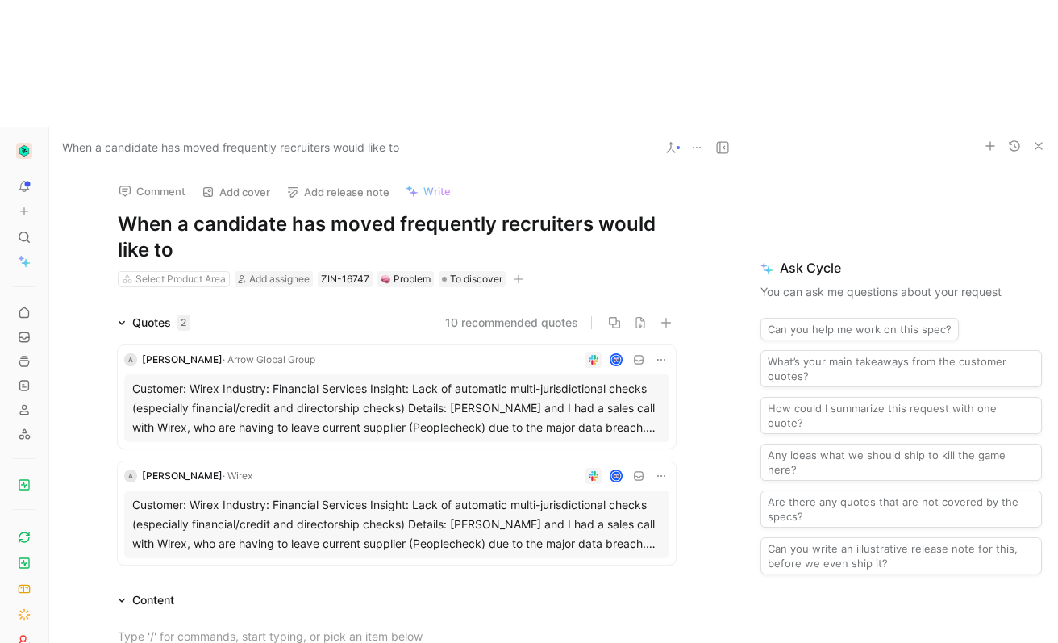
click at [361, 495] on div "Customer: Wirex Industry: Financial Services Insight: Lack of automatic multi-j…" at bounding box center [396, 524] width 529 height 58
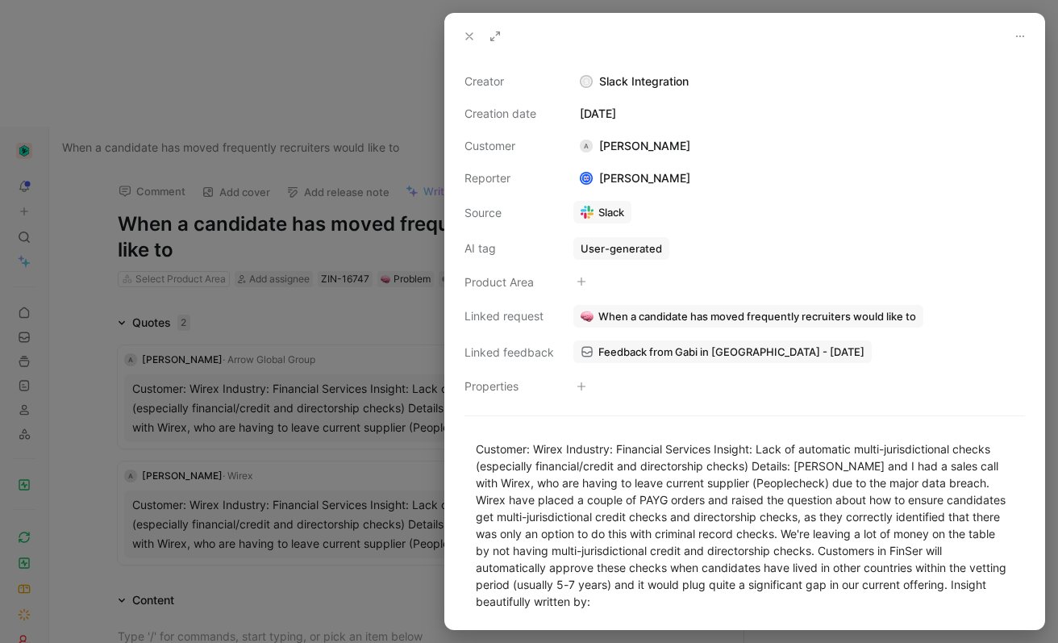
click at [622, 354] on span "Feedback from Gabi in [GEOGRAPHIC_DATA] - [DATE]" at bounding box center [732, 351] width 266 height 15
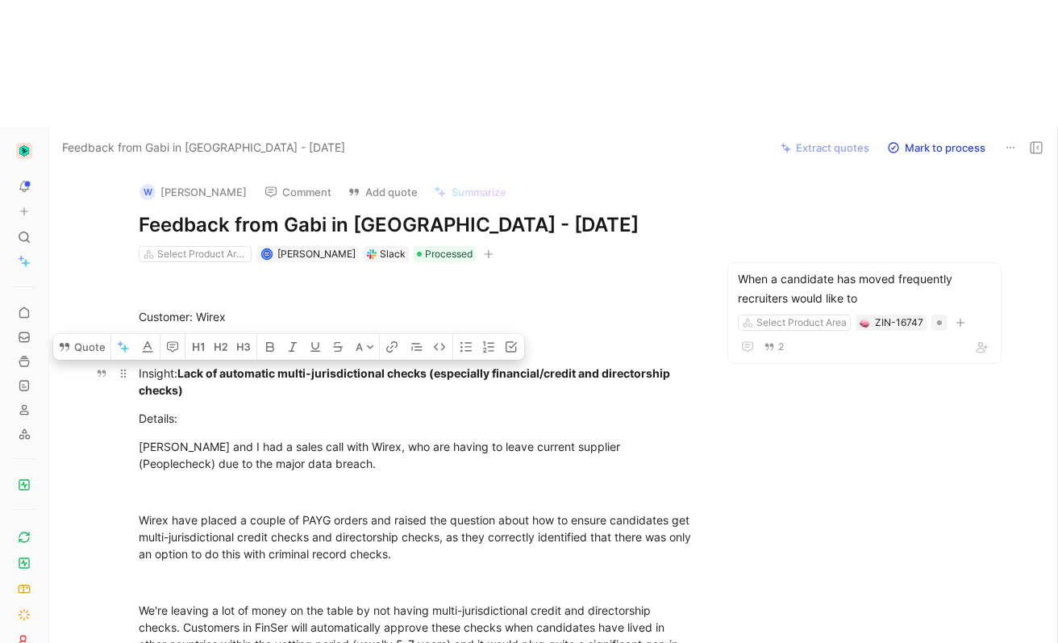
drag, startPoint x: 416, startPoint y: 552, endPoint x: 105, endPoint y: 237, distance: 442.6
click at [105, 262] on div "Customer: Wirex Industry: Financial Services Insight: Lack of automatic multi-j…" at bounding box center [417, 531] width 669 height 538
click at [97, 334] on button "Quote" at bounding box center [81, 347] width 57 height 26
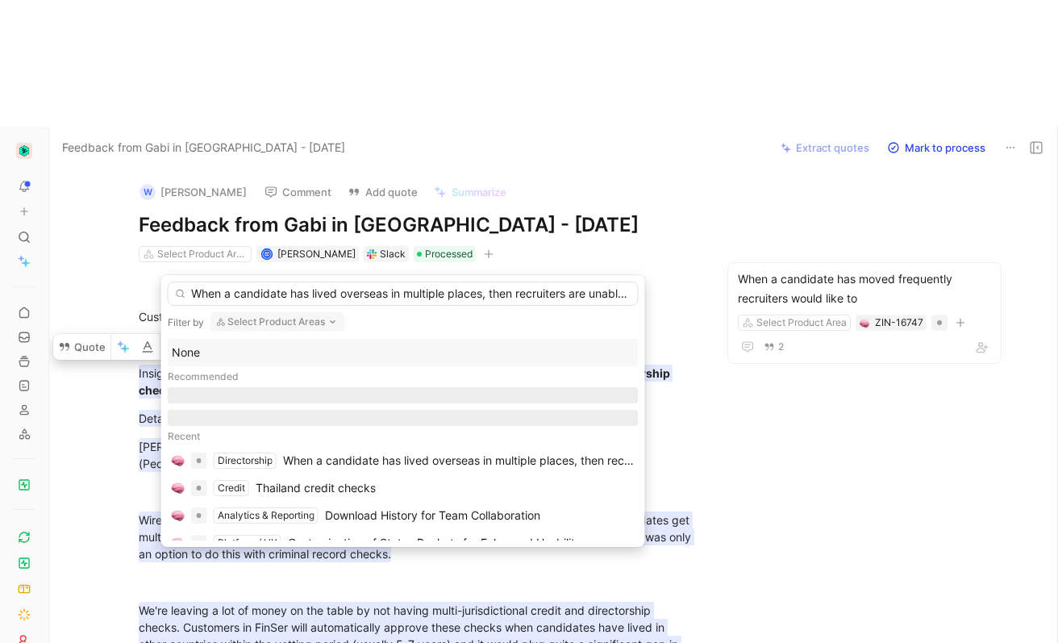
scroll to position [0, 179]
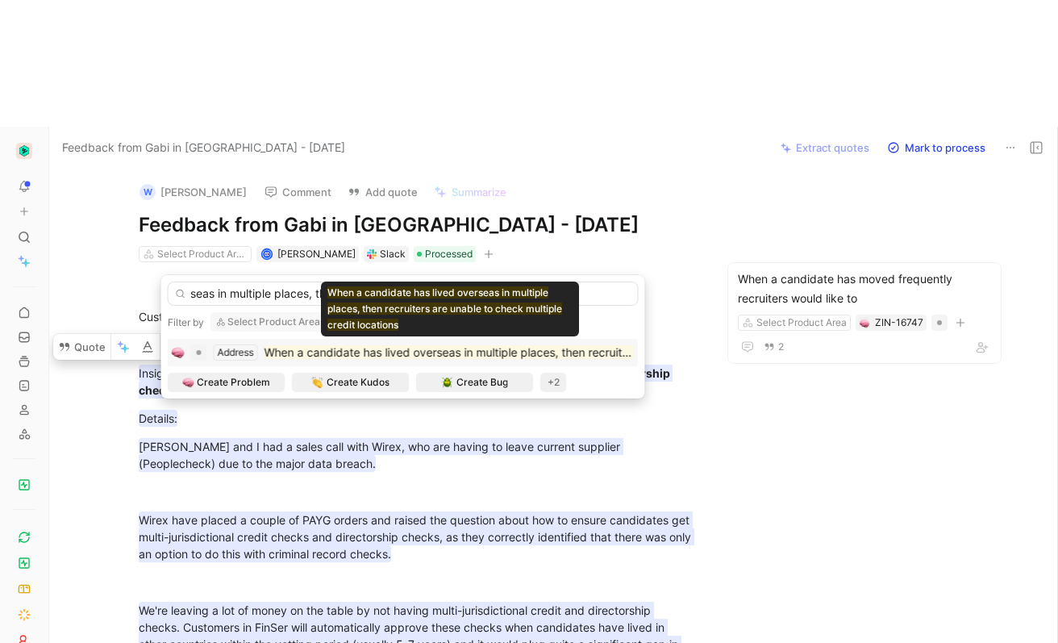
type input "When a candidate has lived overseas in multiple places, then recruiters are una…"
click at [513, 347] on mark "When a candidate has lived overseas in multiple places, then recruiters are una…" at bounding box center [570, 352] width 611 height 14
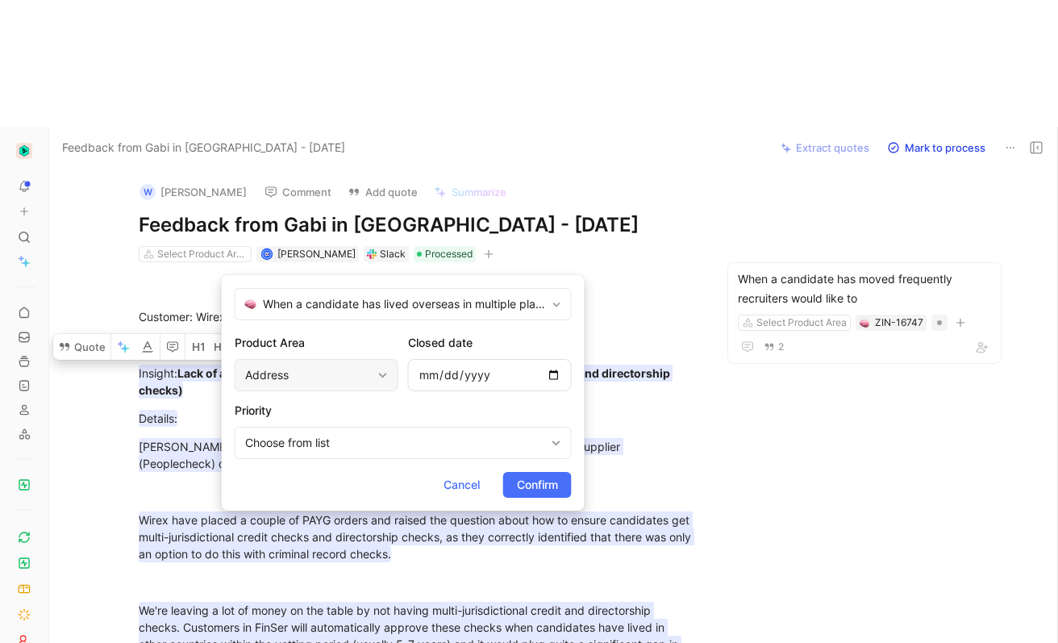
click at [317, 378] on div "Address" at bounding box center [308, 374] width 127 height 19
type input "cre"
click at [235, 333] on div "Cre dit" at bounding box center [270, 336] width 241 height 19
click at [329, 411] on h2 "Priority" at bounding box center [403, 410] width 337 height 19
click at [353, 300] on div "No linked request" at bounding box center [403, 304] width 337 height 32
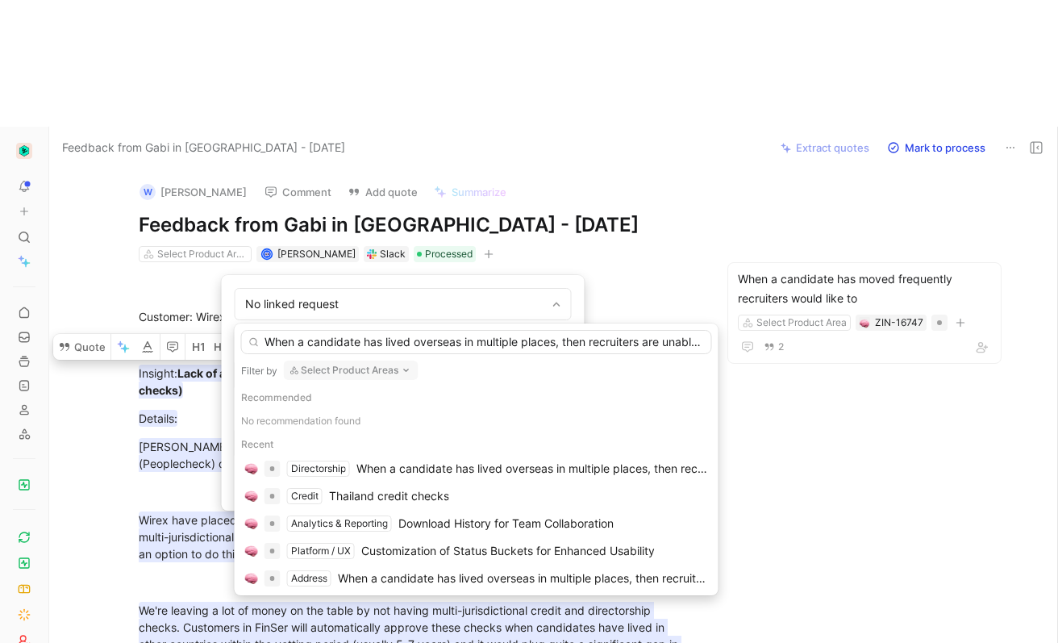
scroll to position [0, 179]
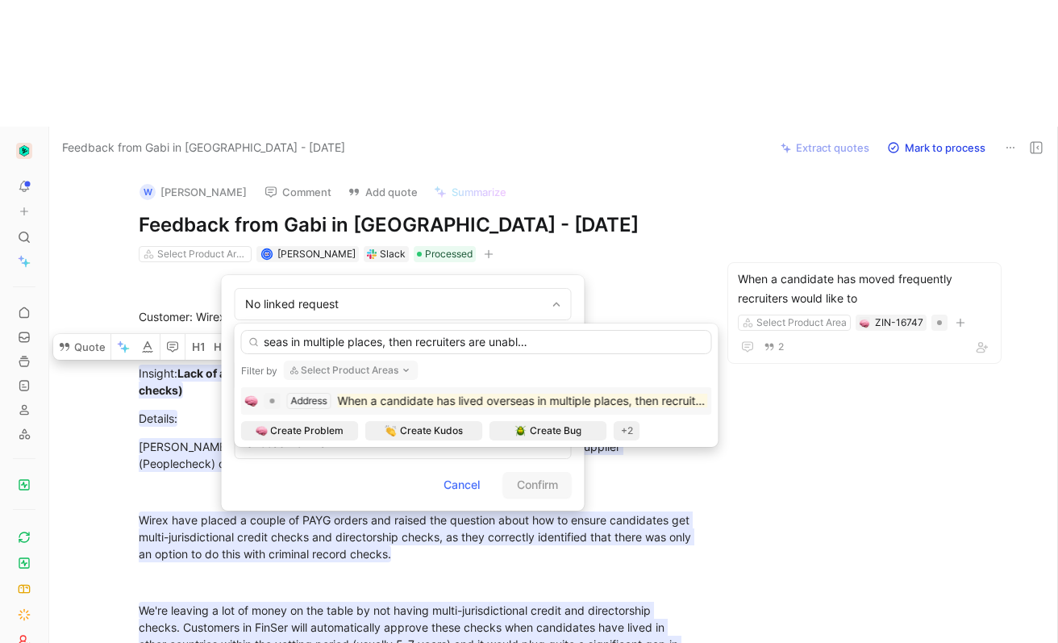
type input "When a candidate has lived overseas in multiple places, then recruiters are una…"
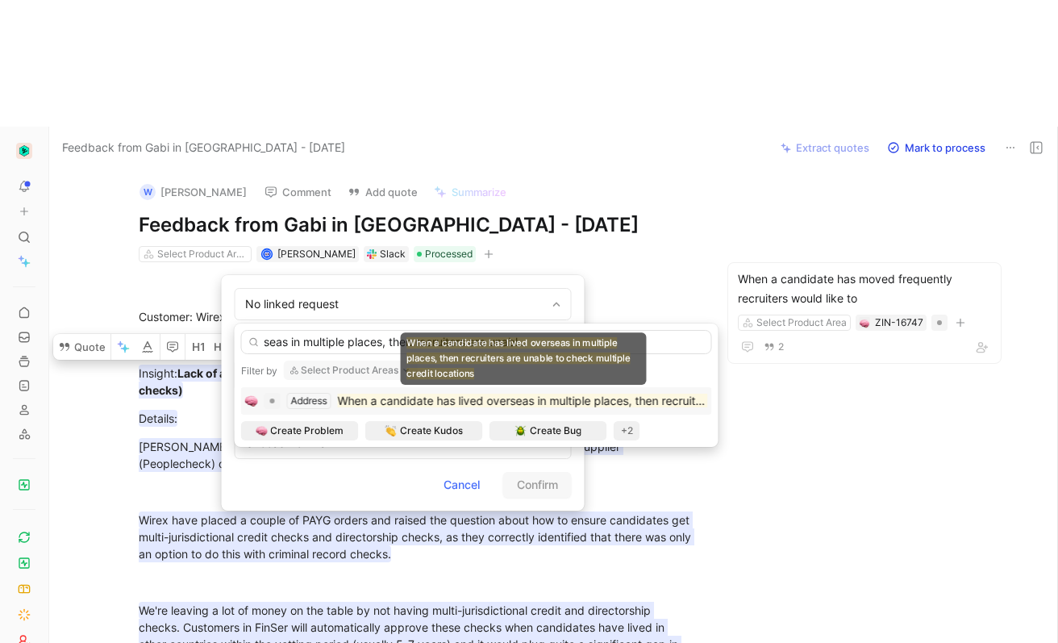
click at [368, 400] on mark "When a candidate has lived overseas in multiple places, then recruiters are una…" at bounding box center [643, 401] width 611 height 14
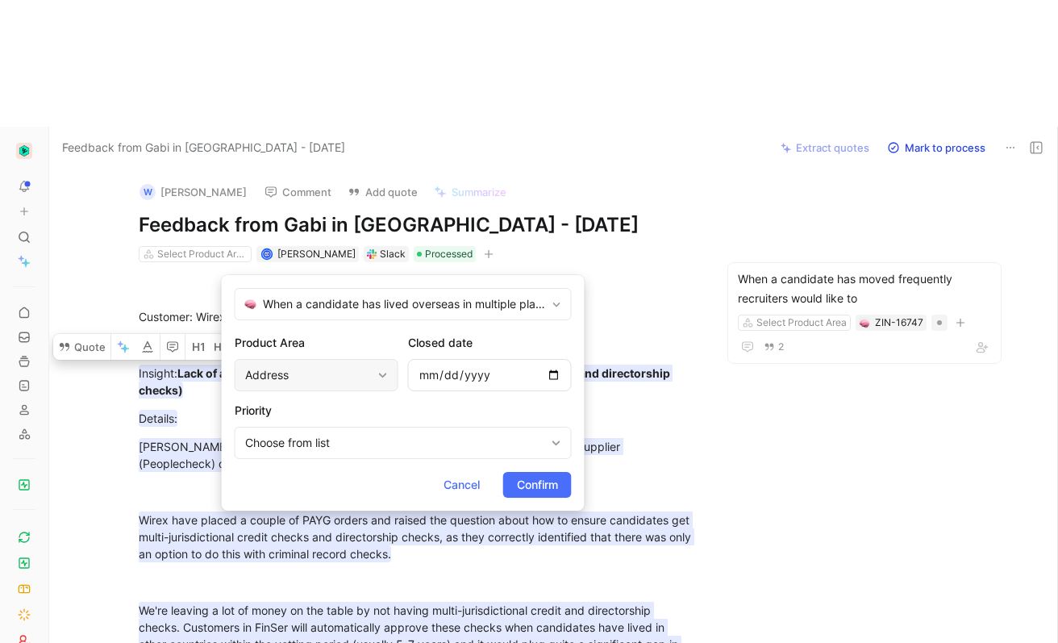
click at [330, 374] on div "Address" at bounding box center [308, 374] width 127 height 19
click at [532, 482] on span "Confirm" at bounding box center [537, 484] width 41 height 19
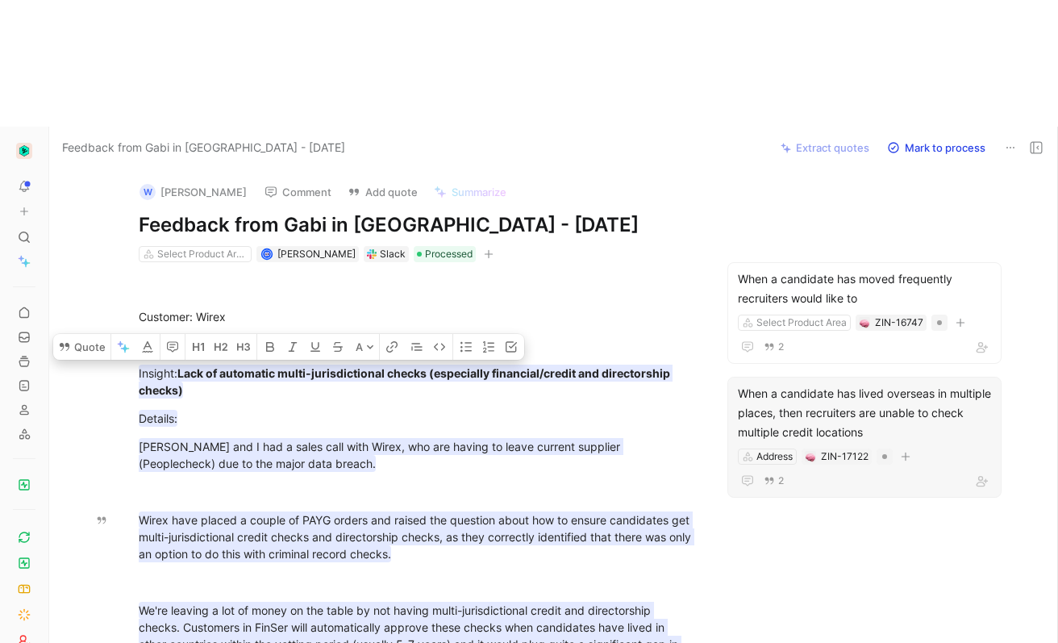
click at [854, 384] on div "When a candidate has lived overseas in multiple places, then recruiters are una…" at bounding box center [864, 413] width 253 height 58
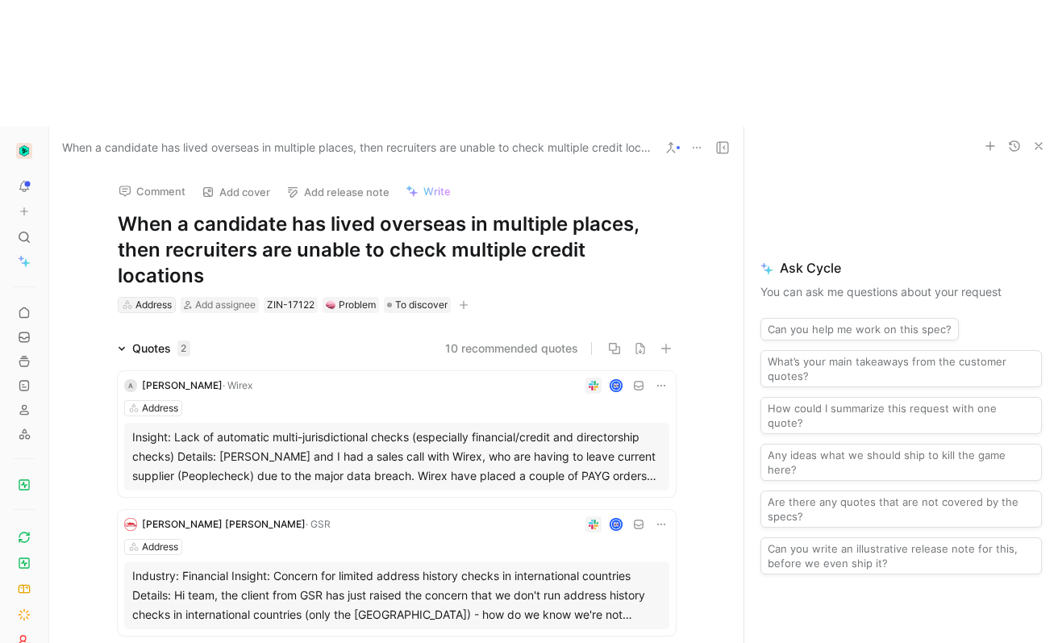
click at [147, 297] on div "Address" at bounding box center [154, 305] width 36 height 16
type input "cre"
click at [179, 208] on div "Cre dit" at bounding box center [221, 212] width 202 height 19
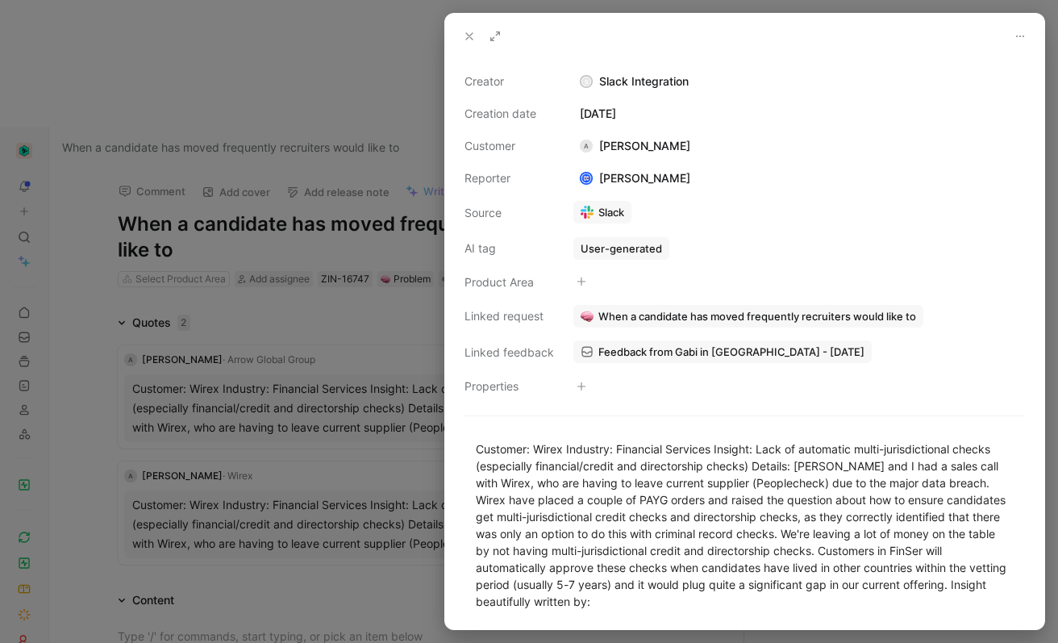
click at [362, 467] on div at bounding box center [529, 321] width 1058 height 643
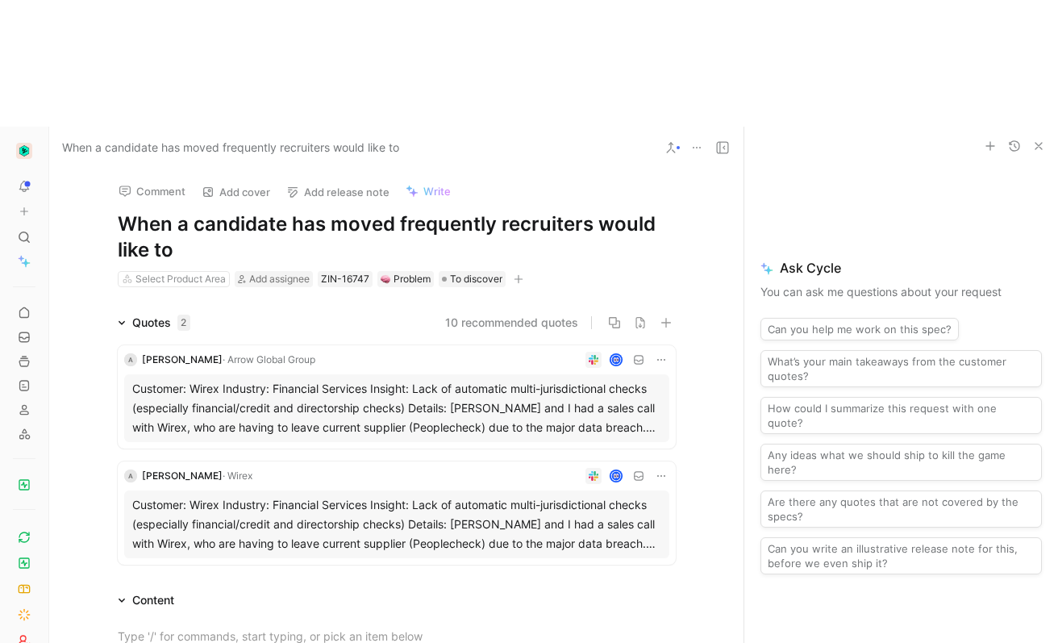
click at [358, 495] on div "Customer: Wirex Industry: Financial Services Insight: Lack of automatic multi-j…" at bounding box center [396, 524] width 529 height 58
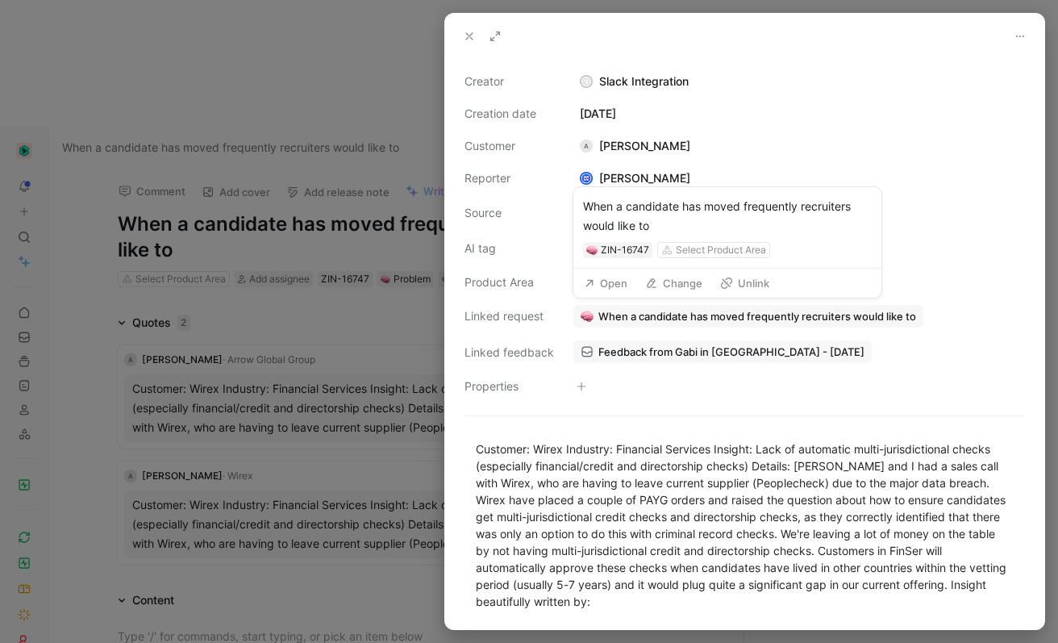
click at [654, 286] on use at bounding box center [652, 283] width 8 height 9
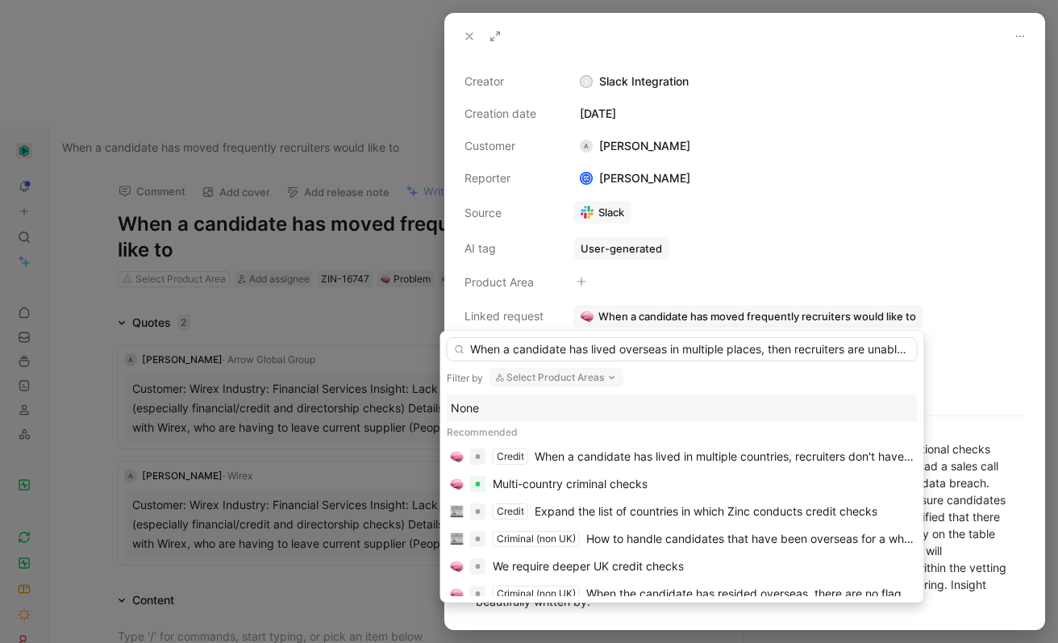
scroll to position [0, 179]
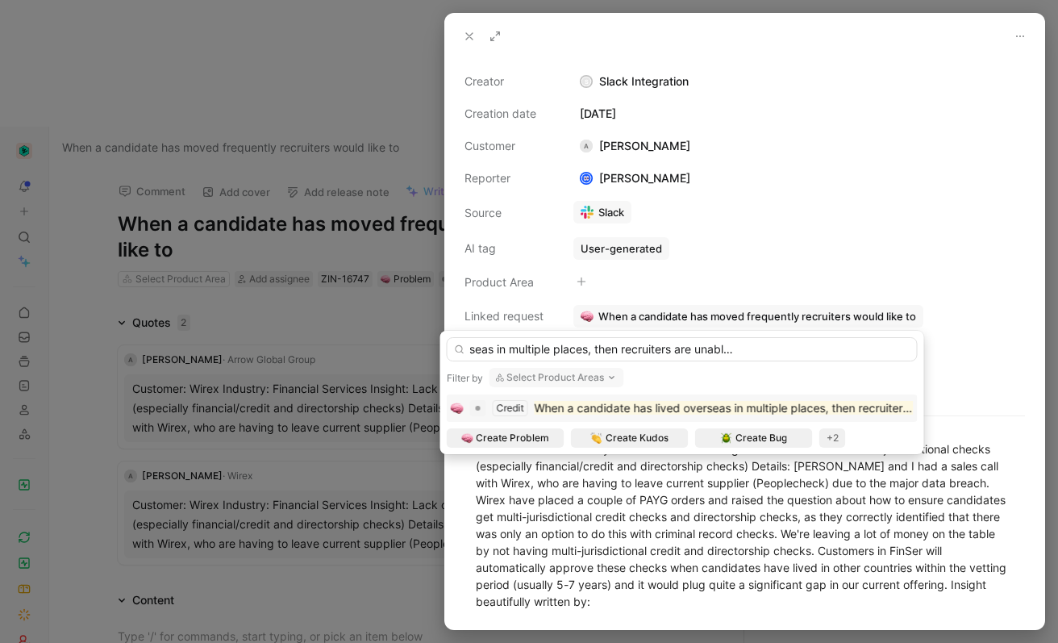
type input "When a candidate has lived overseas in multiple places, then recruiters are una…"
click at [723, 407] on mark "When a candidate has lived overseas in multiple places, then recruiters are una…" at bounding box center [840, 408] width 611 height 14
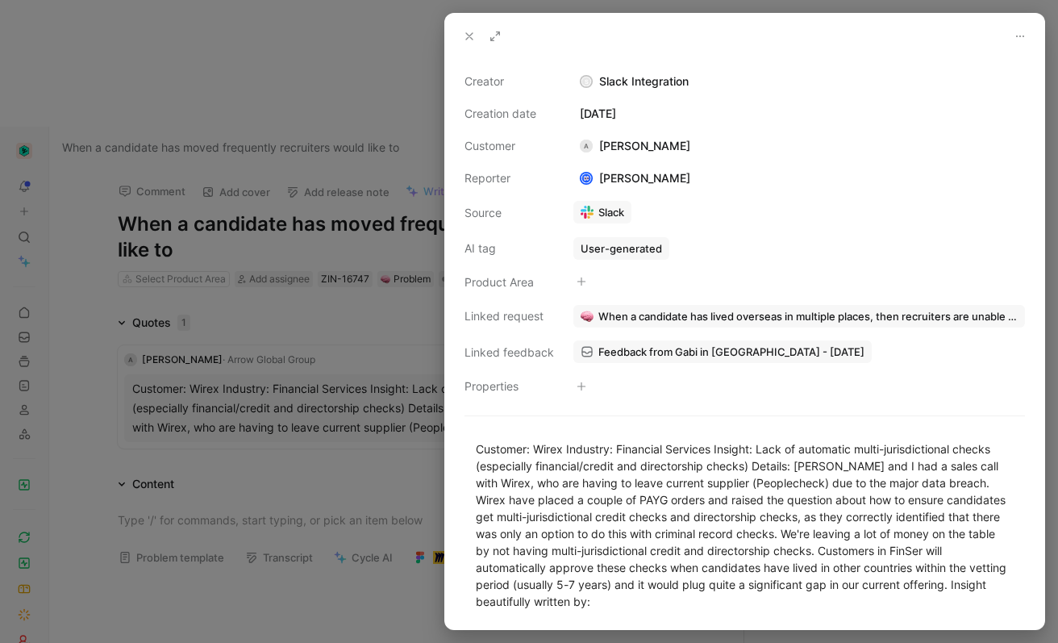
drag, startPoint x: 371, startPoint y: 518, endPoint x: 364, endPoint y: 357, distance: 160.7
click at [371, 517] on div at bounding box center [529, 321] width 1058 height 643
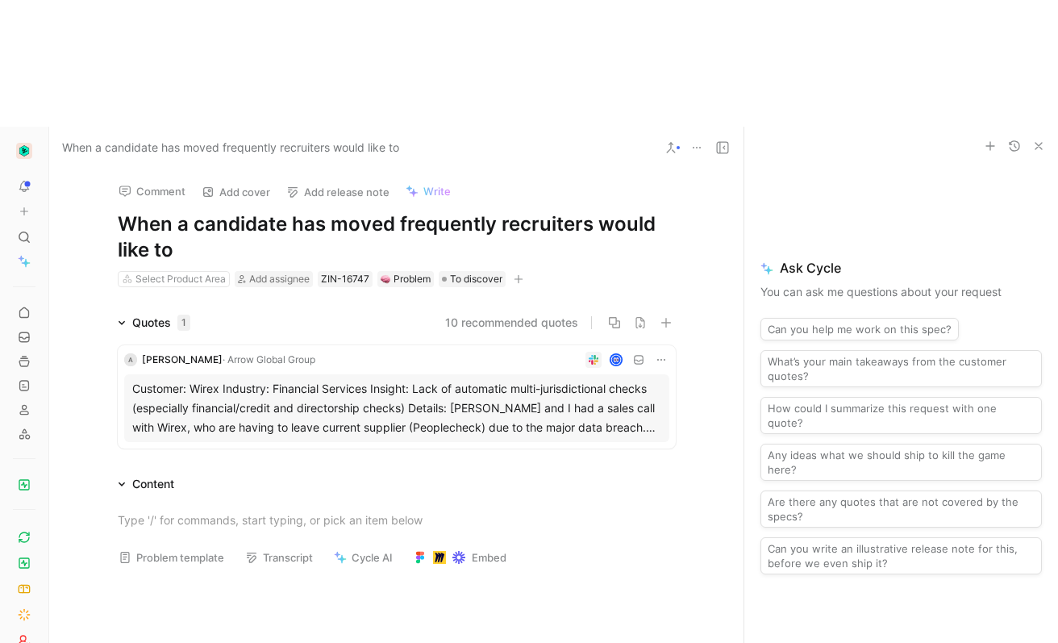
click at [444, 379] on div "Customer: Wirex Industry: Financial Services Insight: Lack of automatic multi-j…" at bounding box center [396, 408] width 529 height 58
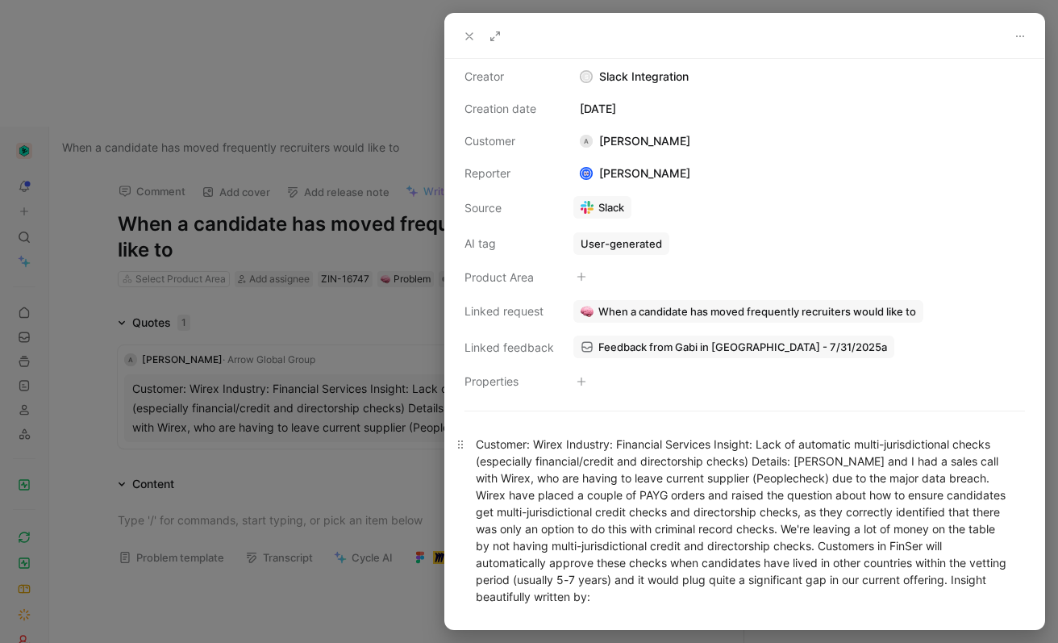
scroll to position [62, 0]
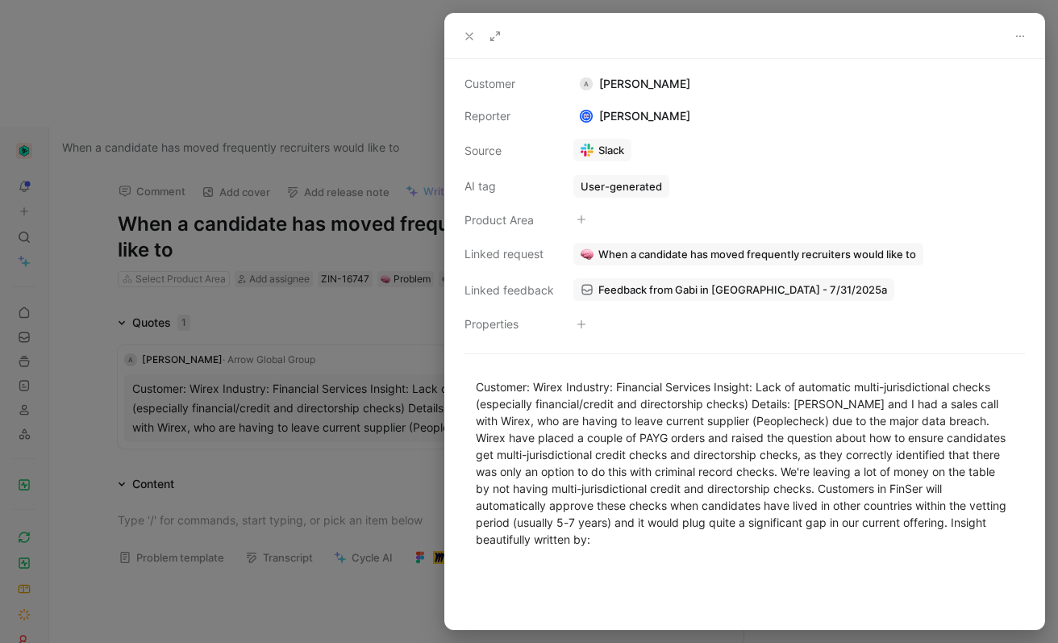
drag, startPoint x: 298, startPoint y: 523, endPoint x: 426, endPoint y: 352, distance: 213.9
click at [299, 523] on div at bounding box center [529, 321] width 1058 height 643
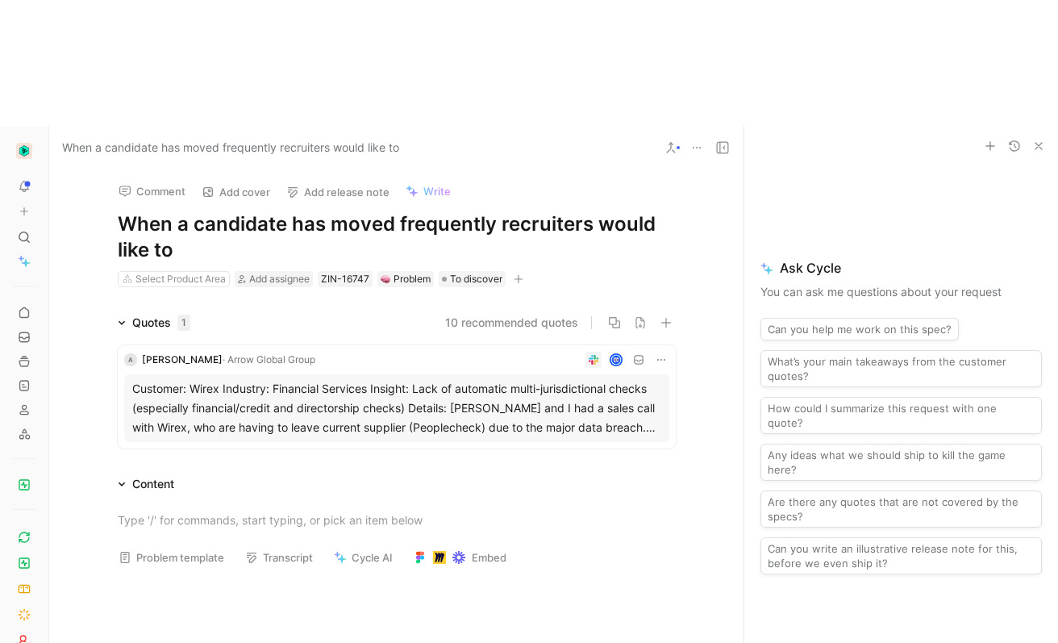
click at [653, 352] on button at bounding box center [661, 360] width 16 height 16
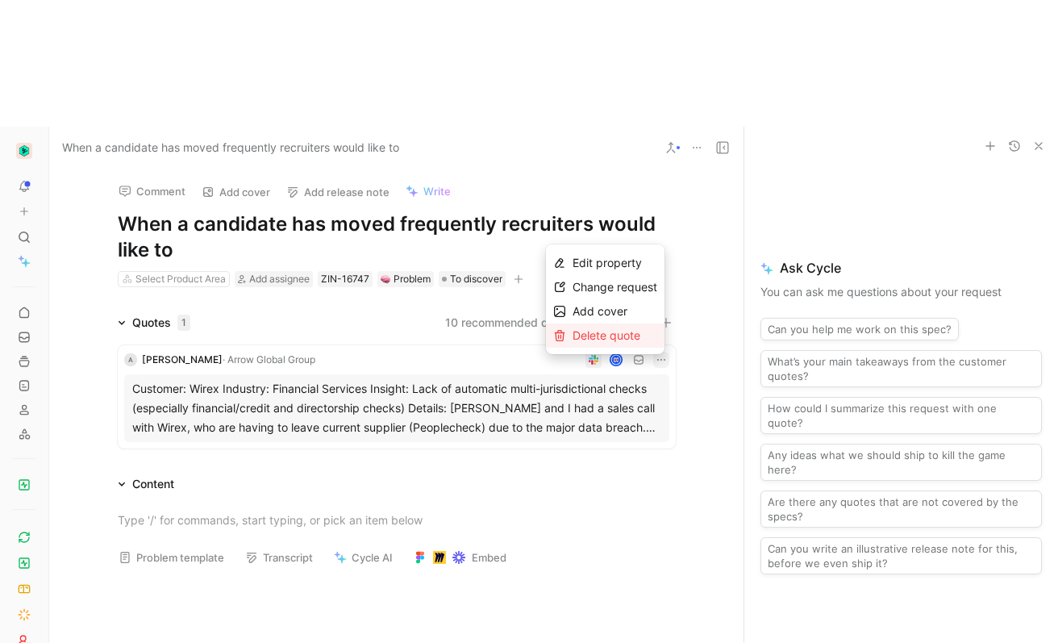
click at [612, 330] on span "Delete quote" at bounding box center [607, 335] width 68 height 14
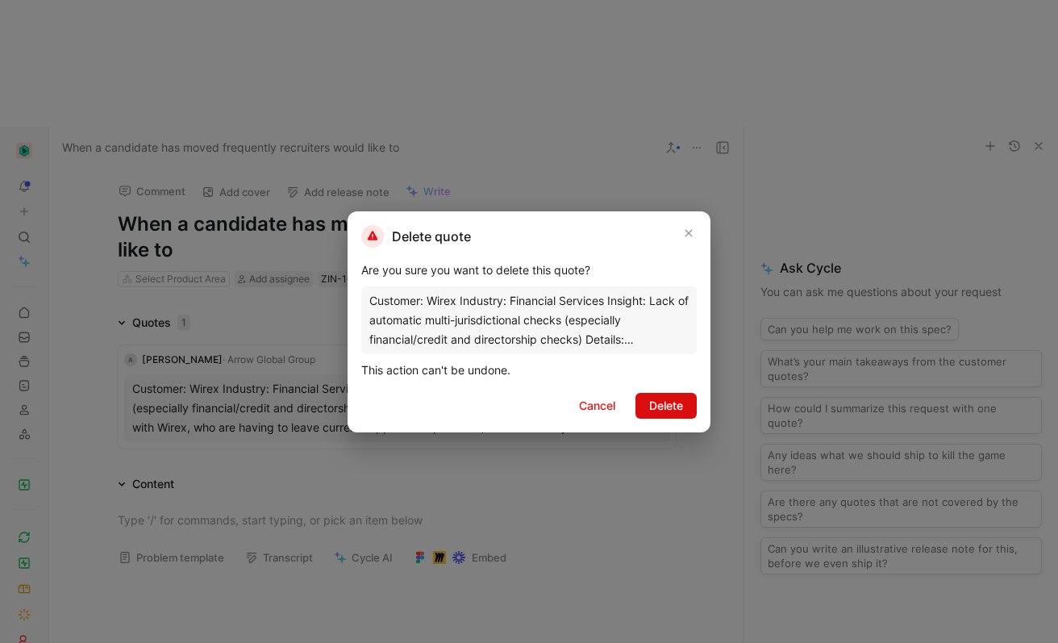
click at [667, 414] on span "Delete" at bounding box center [666, 405] width 34 height 19
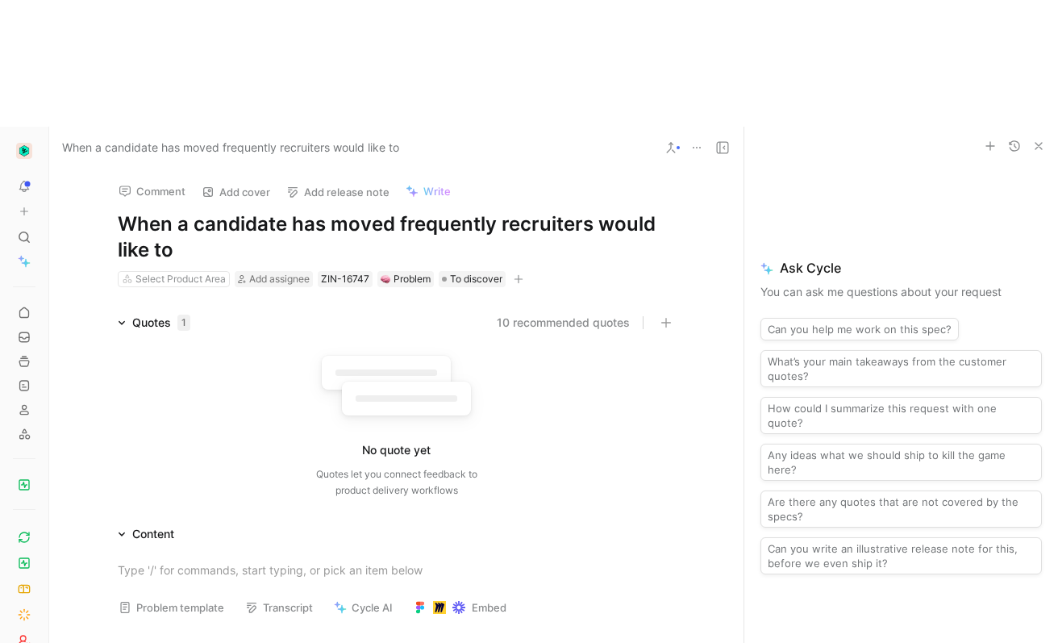
click at [689, 136] on button at bounding box center [697, 147] width 23 height 23
click at [675, 141] on icon at bounding box center [671, 147] width 13 height 13
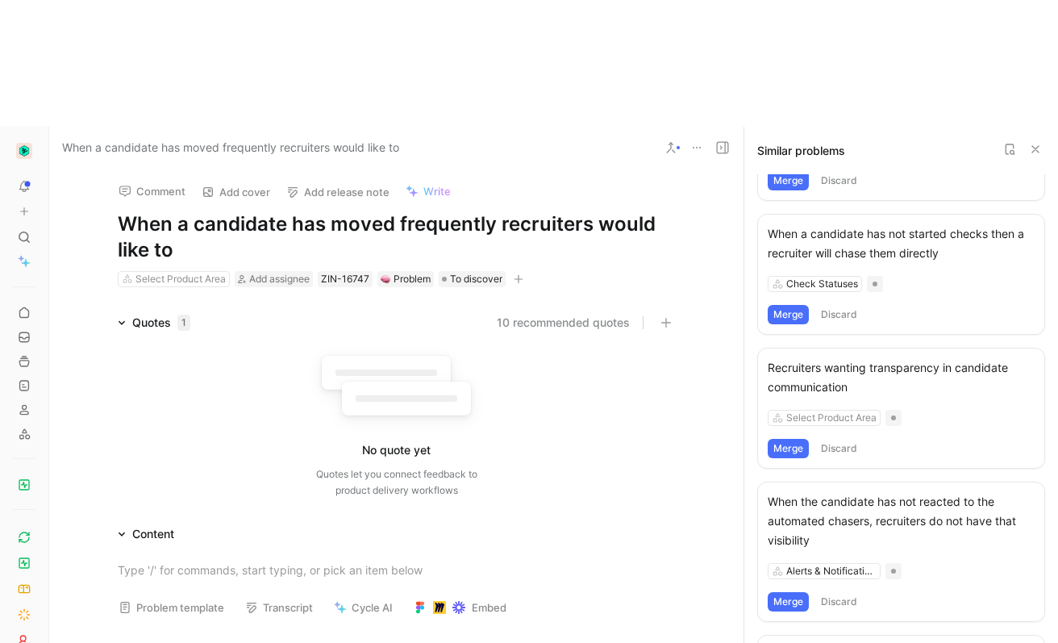
click at [699, 147] on use at bounding box center [697, 148] width 8 height 2
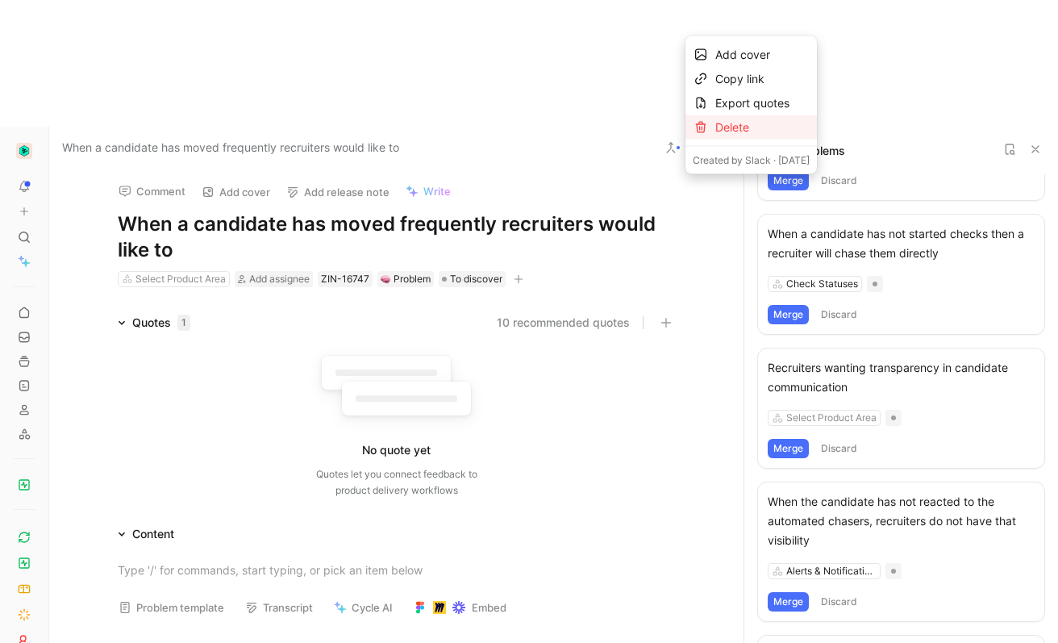
click at [707, 126] on div at bounding box center [701, 127] width 16 height 13
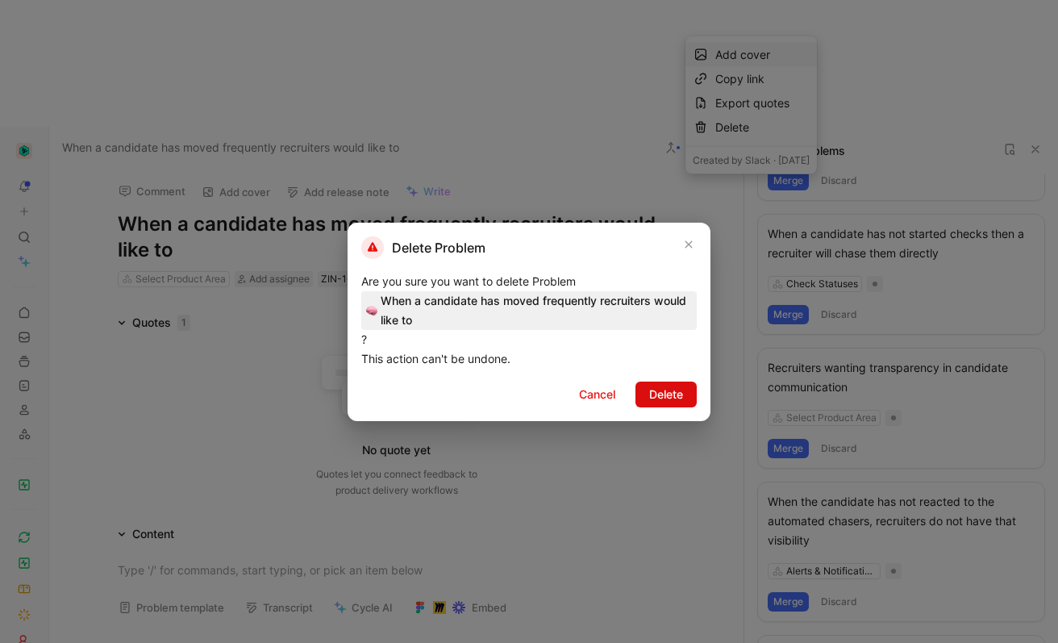
click at [653, 391] on span "Delete" at bounding box center [666, 394] width 34 height 19
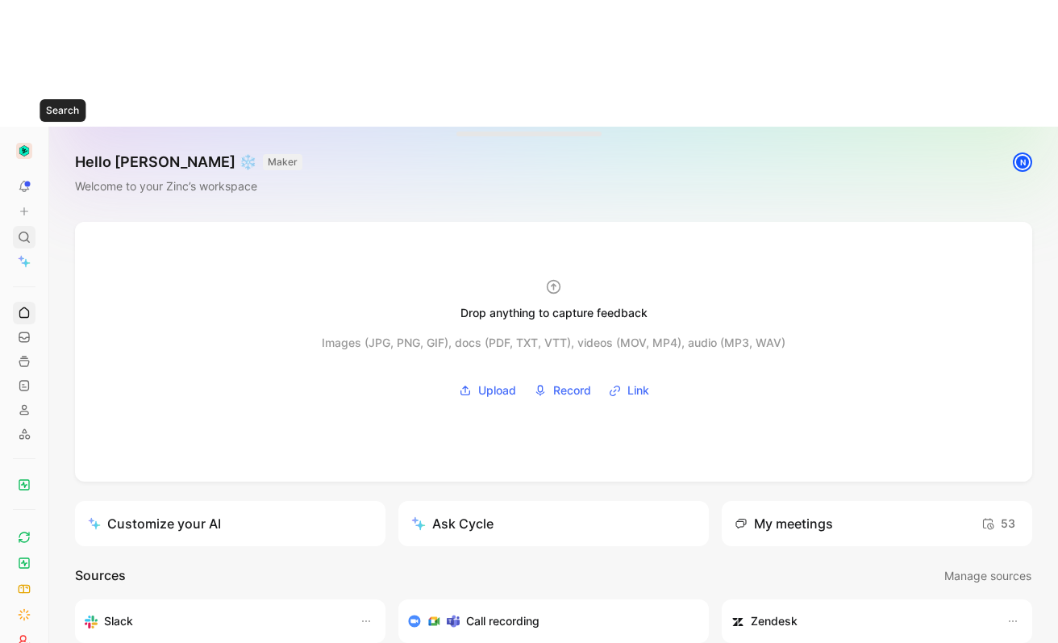
click at [26, 232] on use at bounding box center [24, 237] width 10 height 10
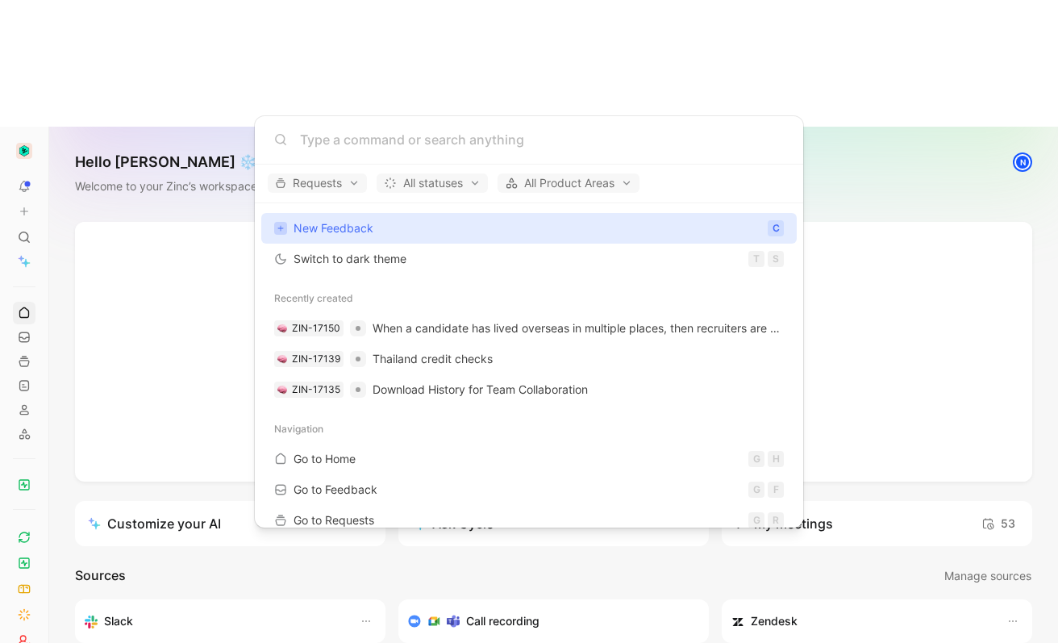
type input "m"
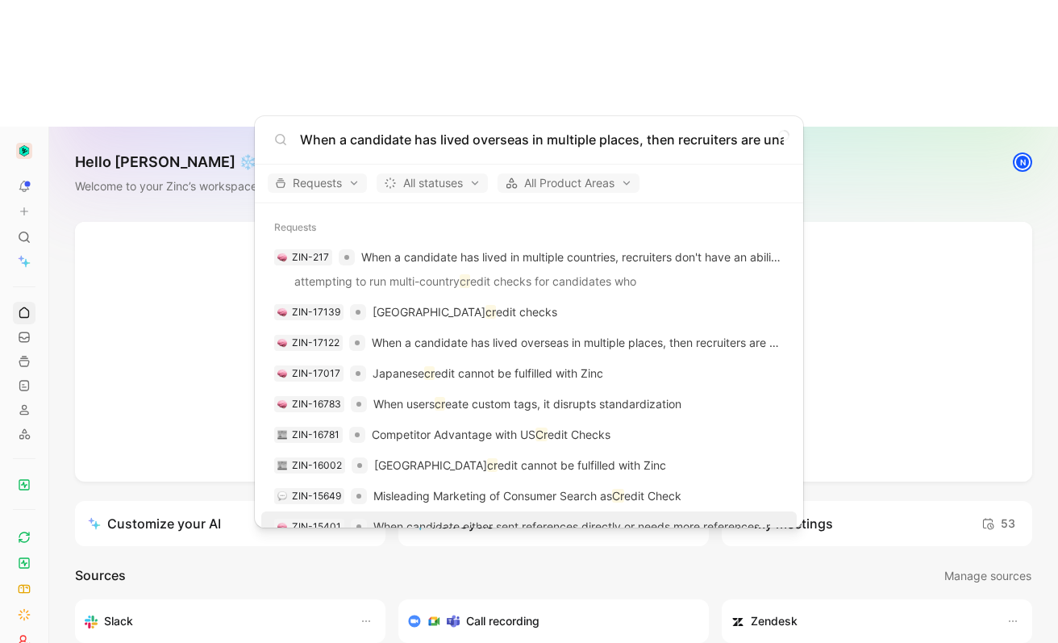
scroll to position [0, 229]
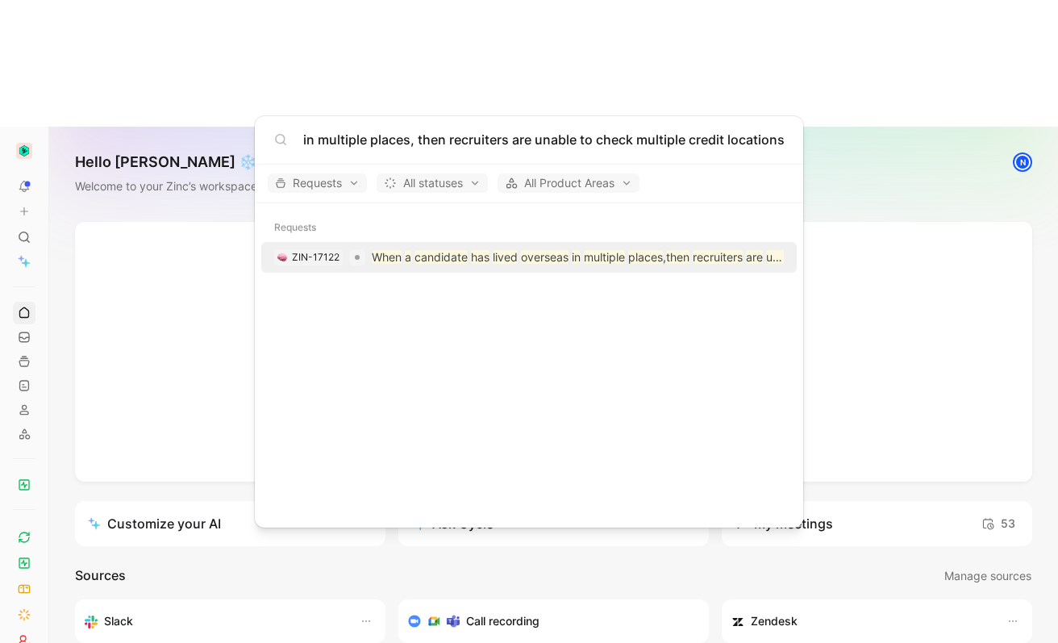
type input "When a candidate has lived overseas in multiple places, then recruiters are una…"
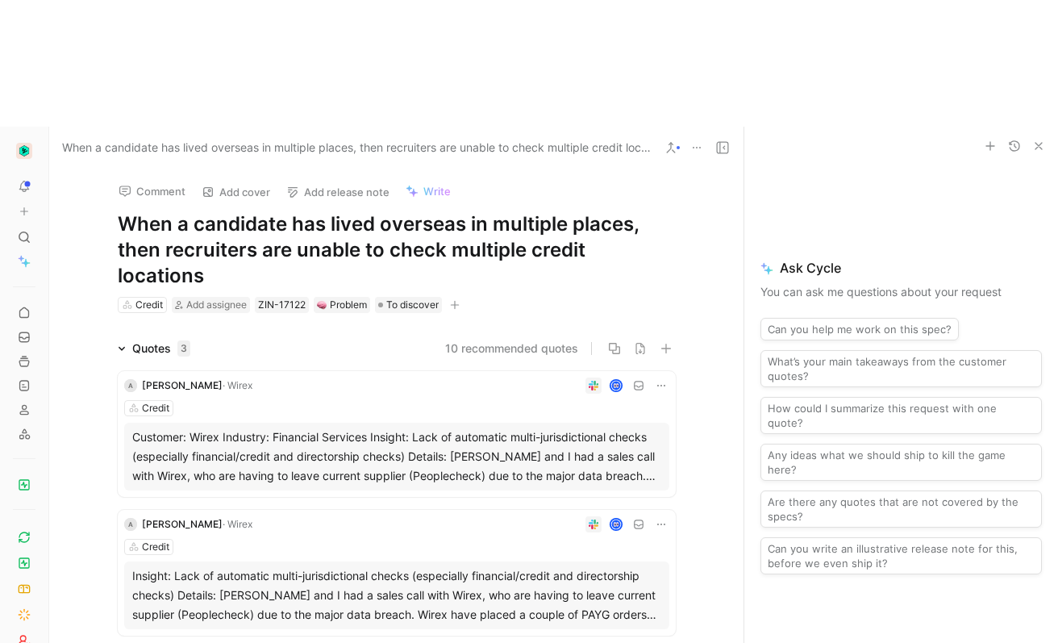
click at [1034, 140] on icon "button" at bounding box center [1038, 146] width 13 height 13
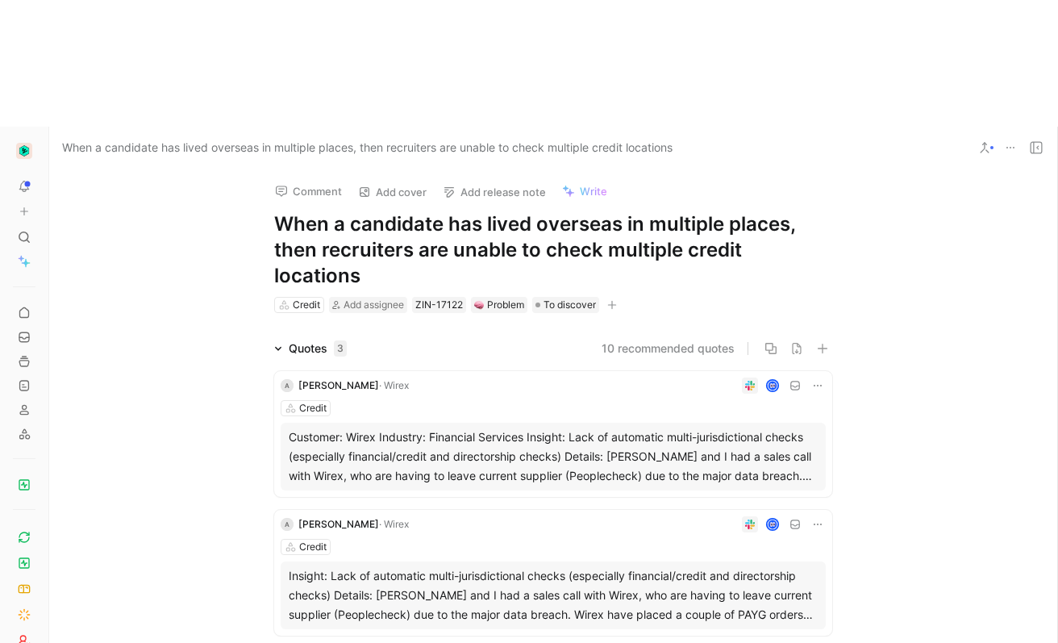
click at [987, 141] on icon at bounding box center [984, 147] width 13 height 13
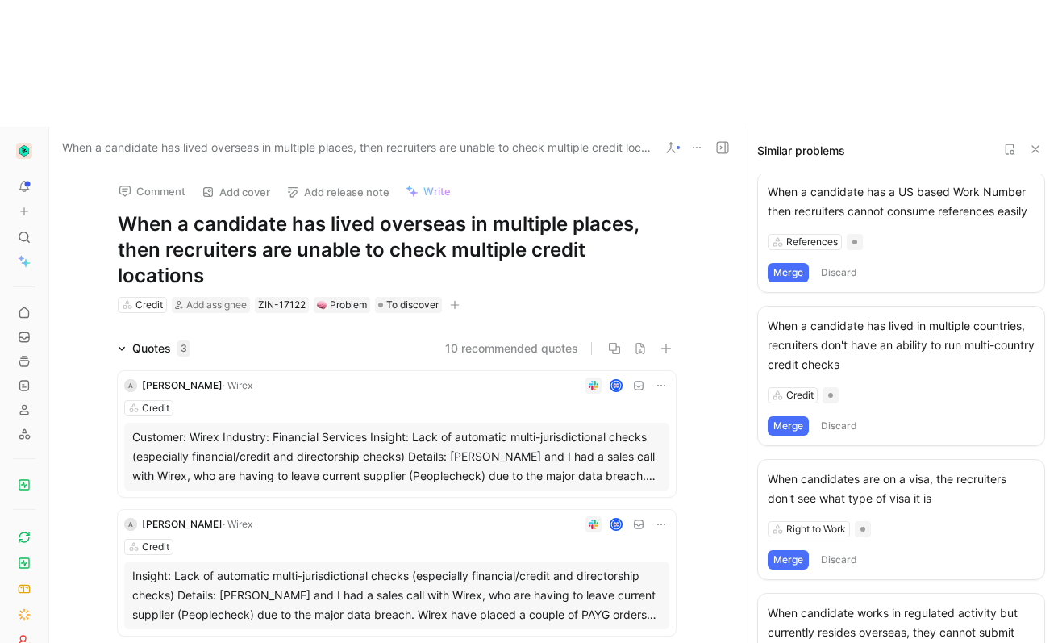
scroll to position [156, 0]
click at [798, 415] on button "Merge" at bounding box center [788, 424] width 41 height 19
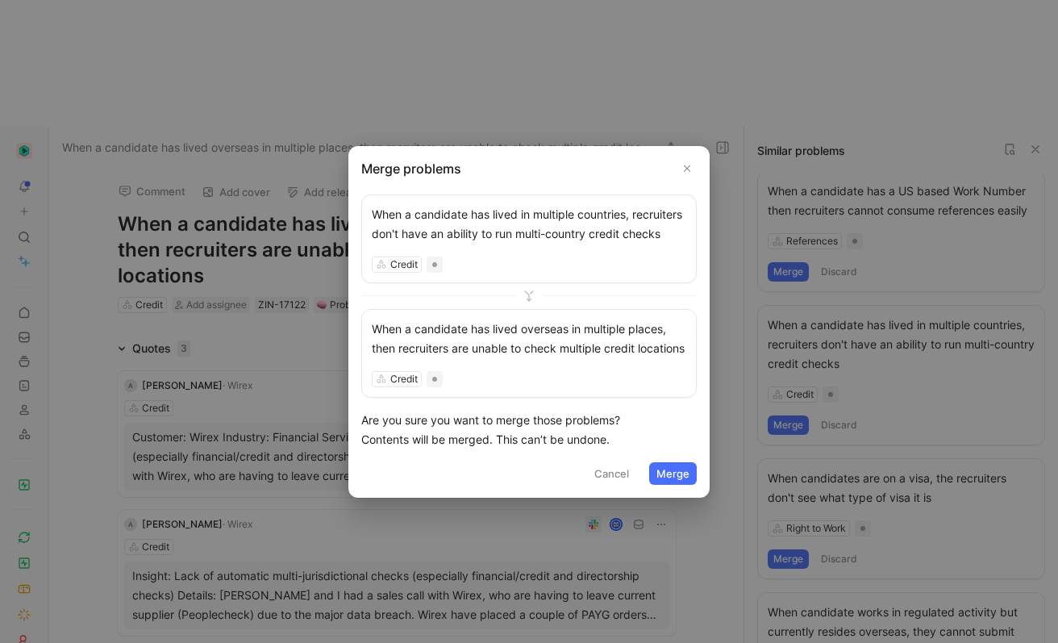
click at [682, 485] on button "Merge" at bounding box center [673, 473] width 48 height 23
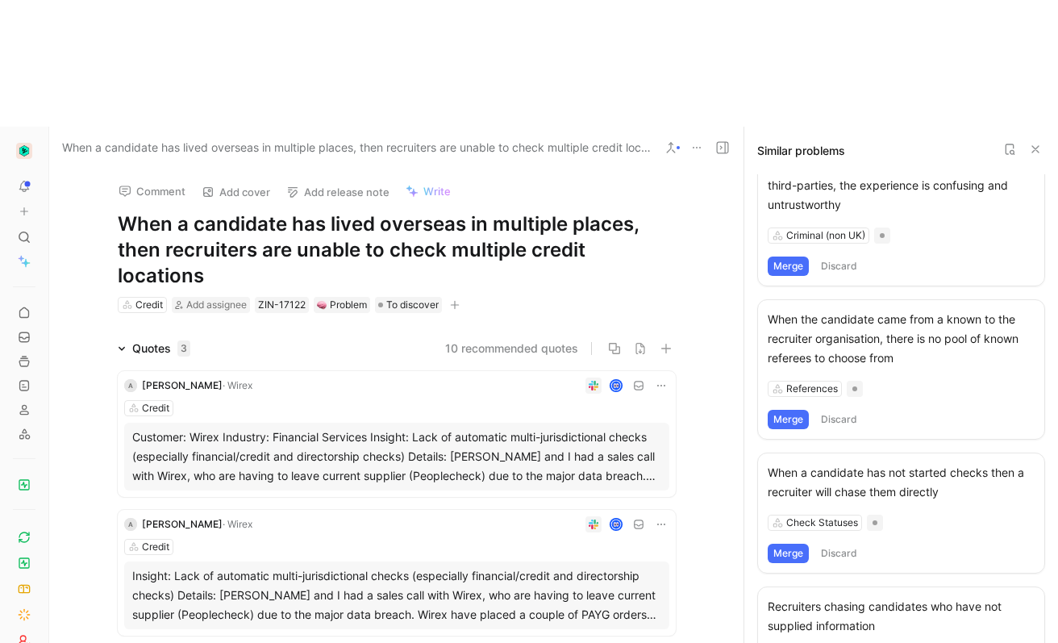
scroll to position [909, 0]
click at [713, 482] on div "Quotes 3 10 recommended quotes A Alexandr Bodnarchuk · Wirex Credit Customer: W…" at bounding box center [396, 560] width 694 height 442
